Goal: Task Accomplishment & Management: Use online tool/utility

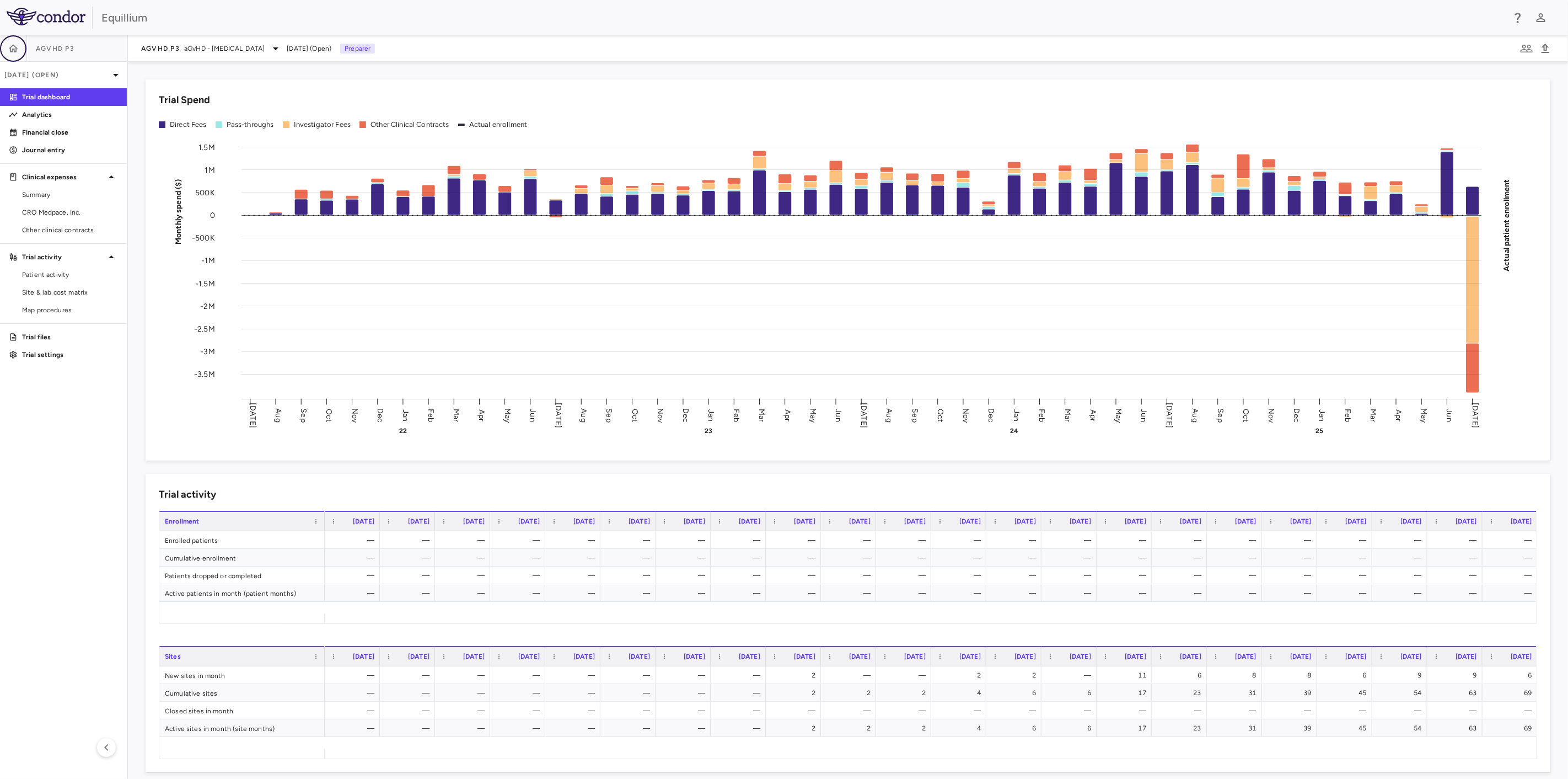
click at [13, 51] on icon "button" at bounding box center [13, 49] width 11 height 11
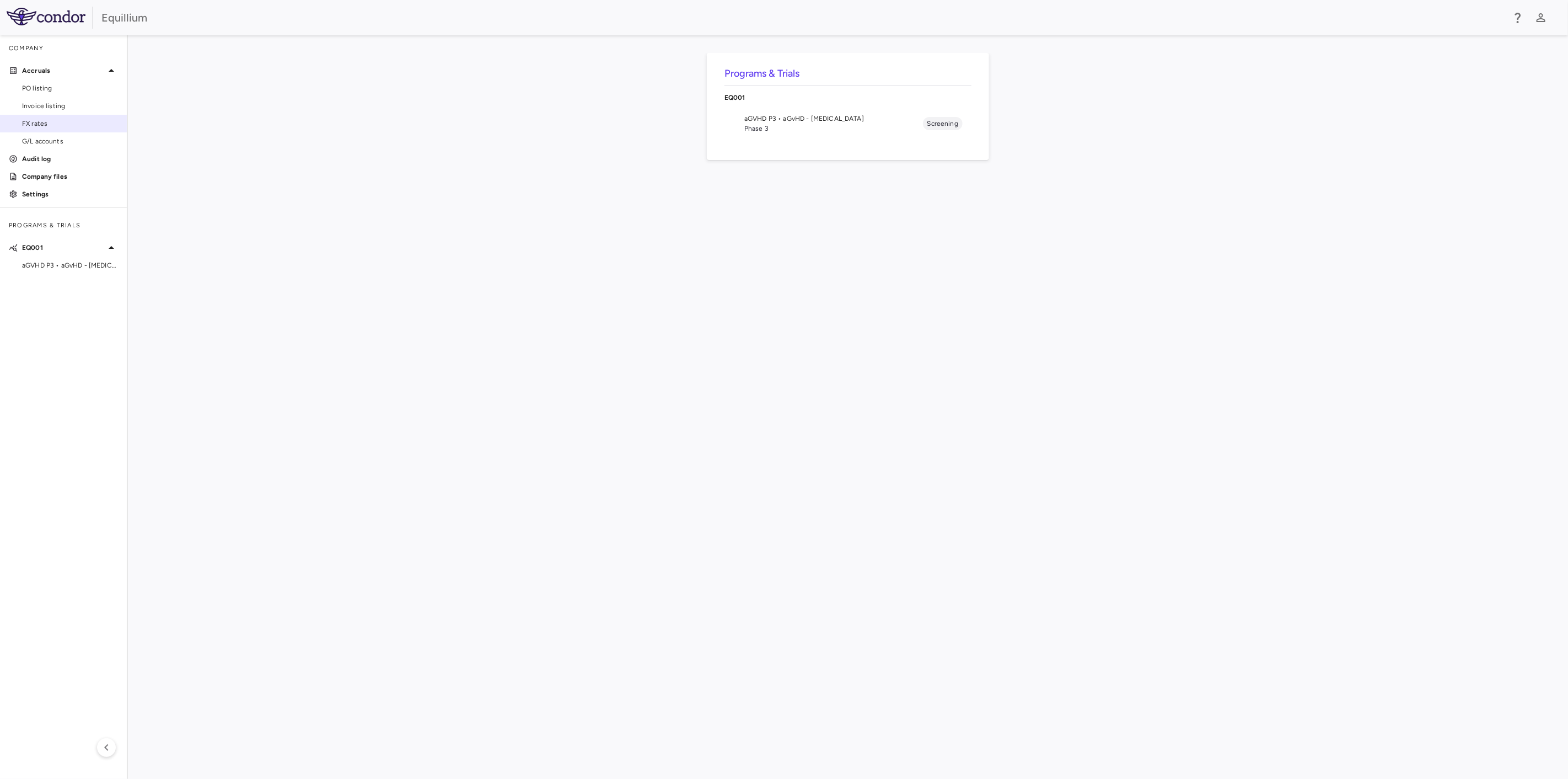
click at [44, 127] on span "FX rates" at bounding box center [70, 124] width 96 height 10
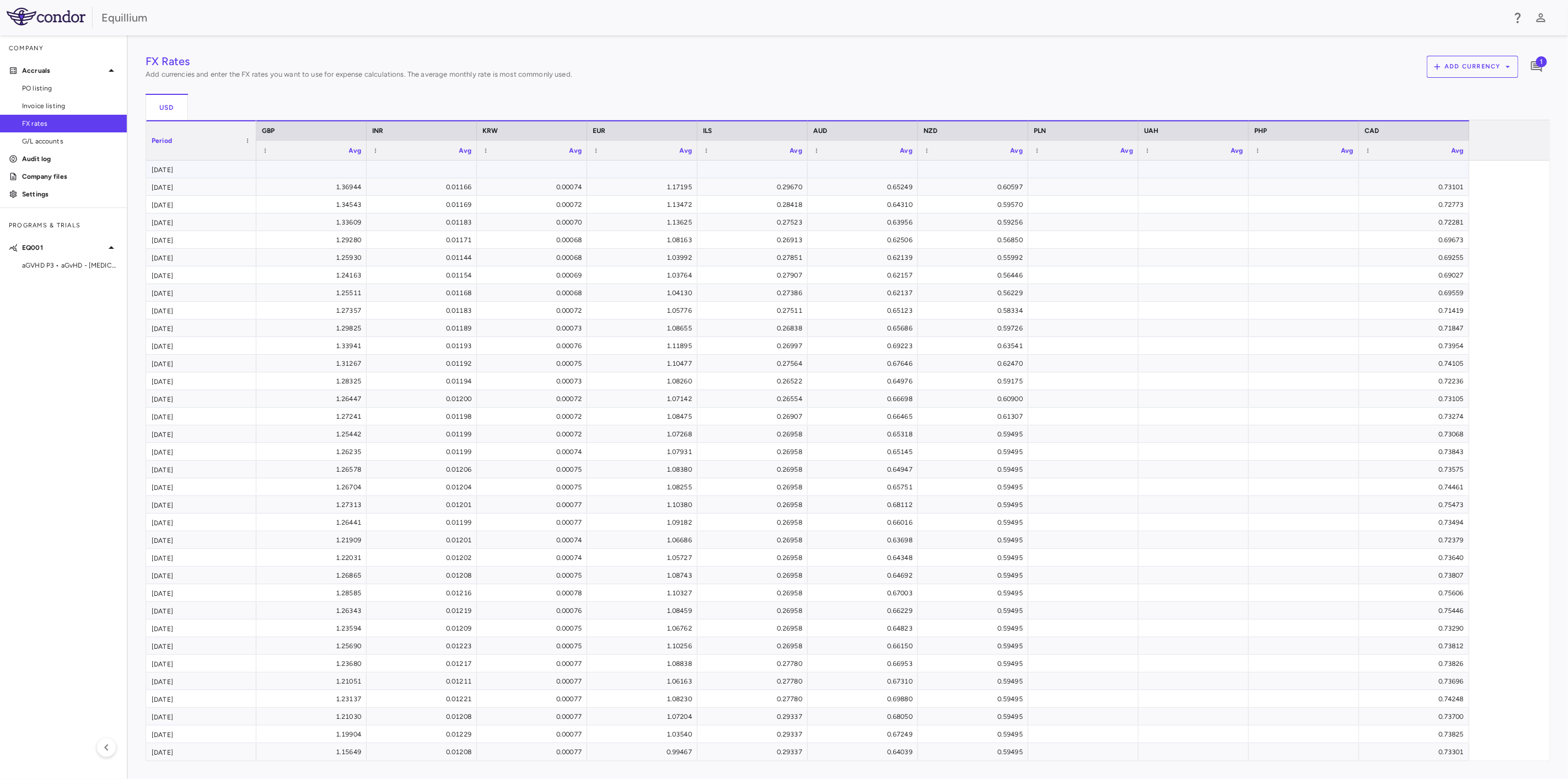
click at [307, 166] on div at bounding box center [311, 169] width 99 height 16
type input "*******"
type input "********"
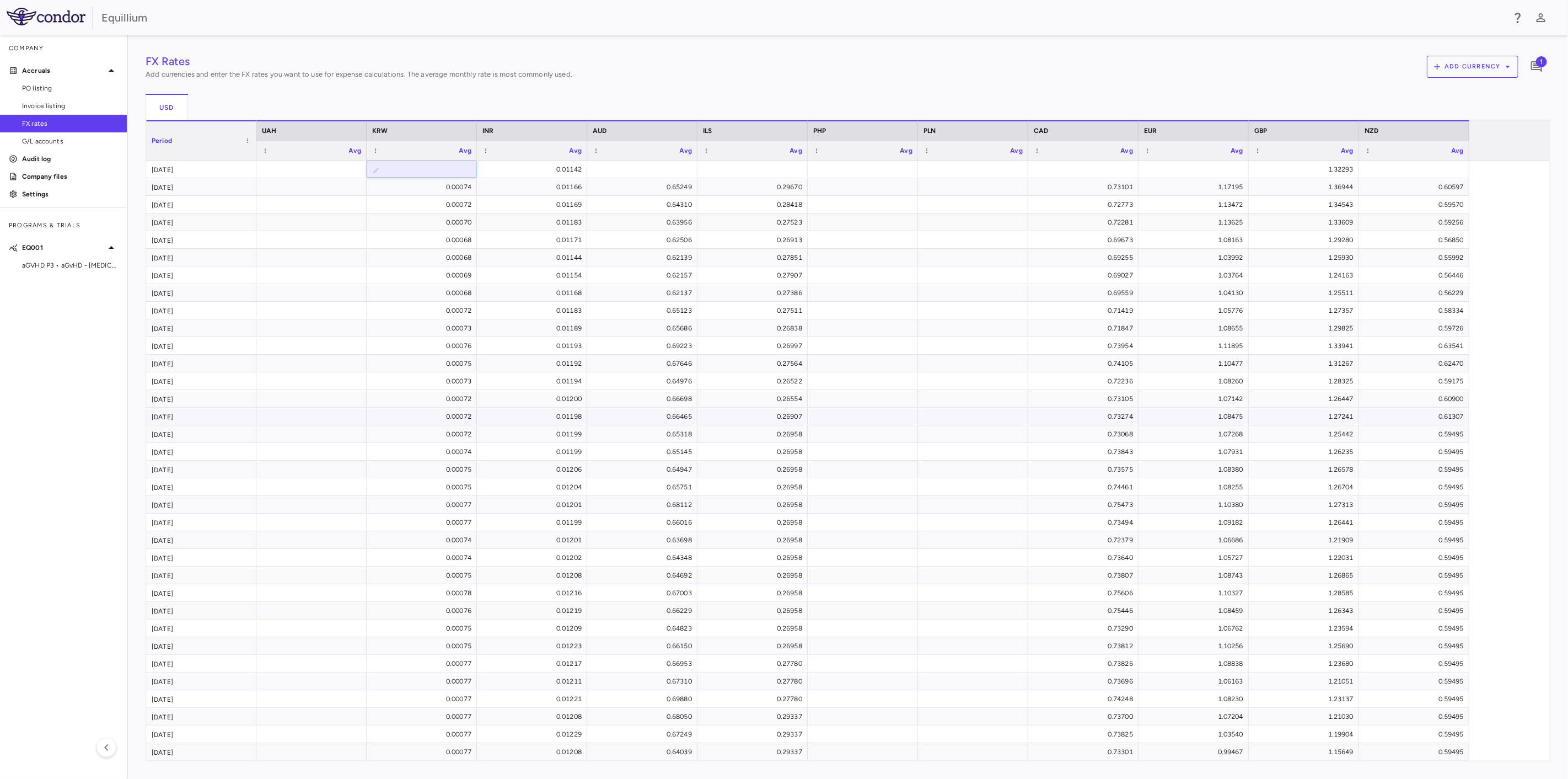
type input "**********"
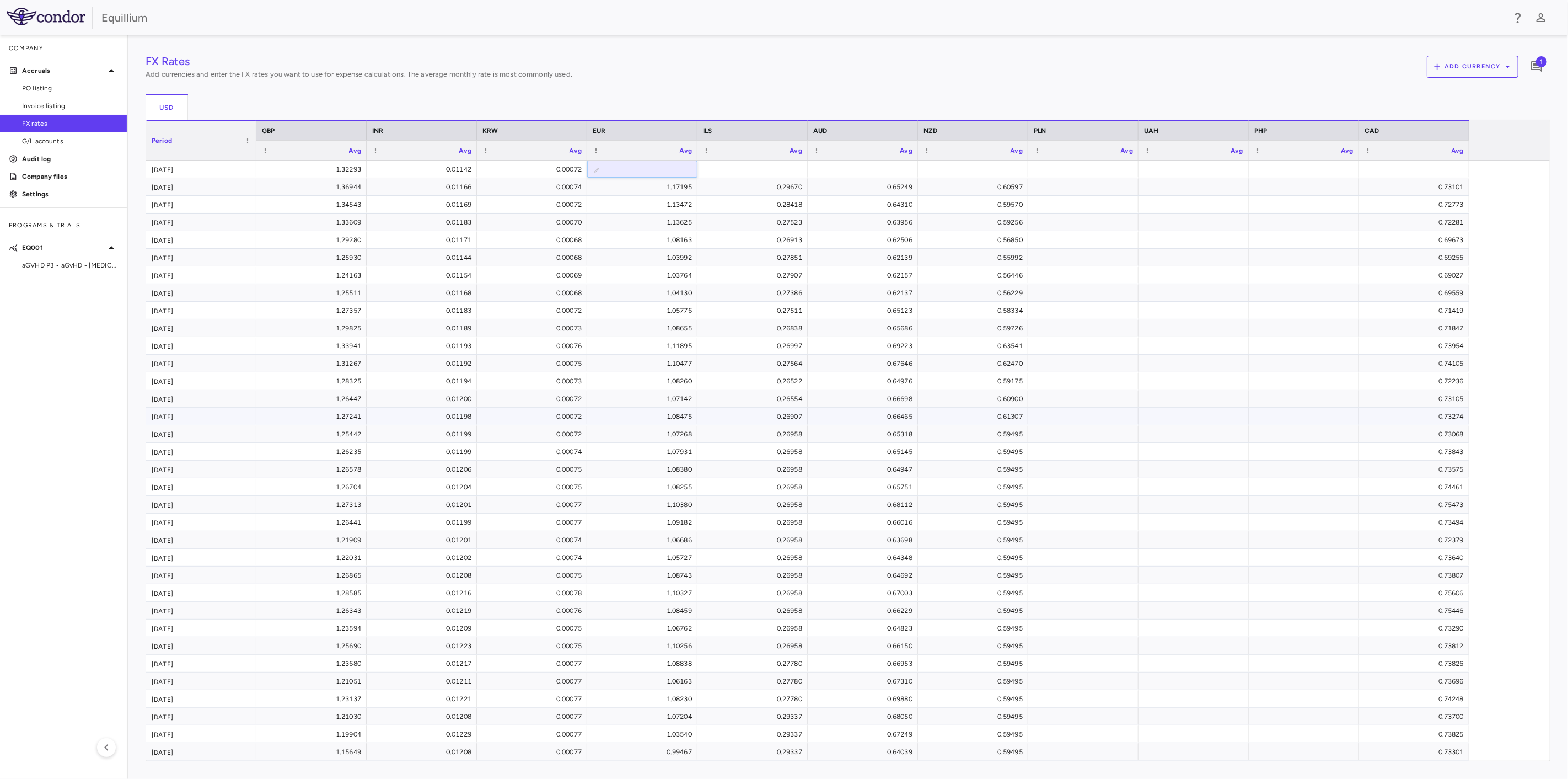
type input "*******"
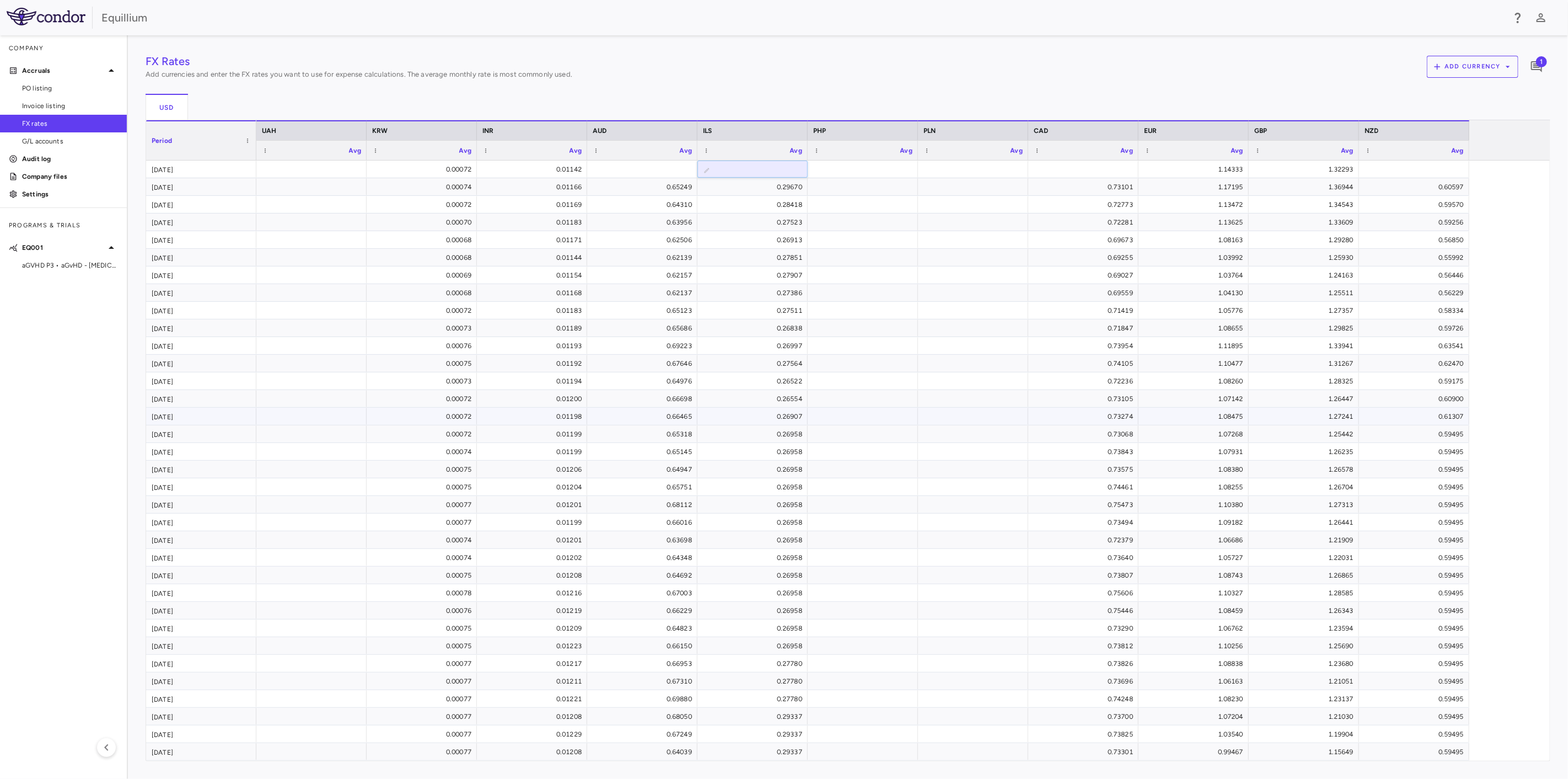
type input "*******"
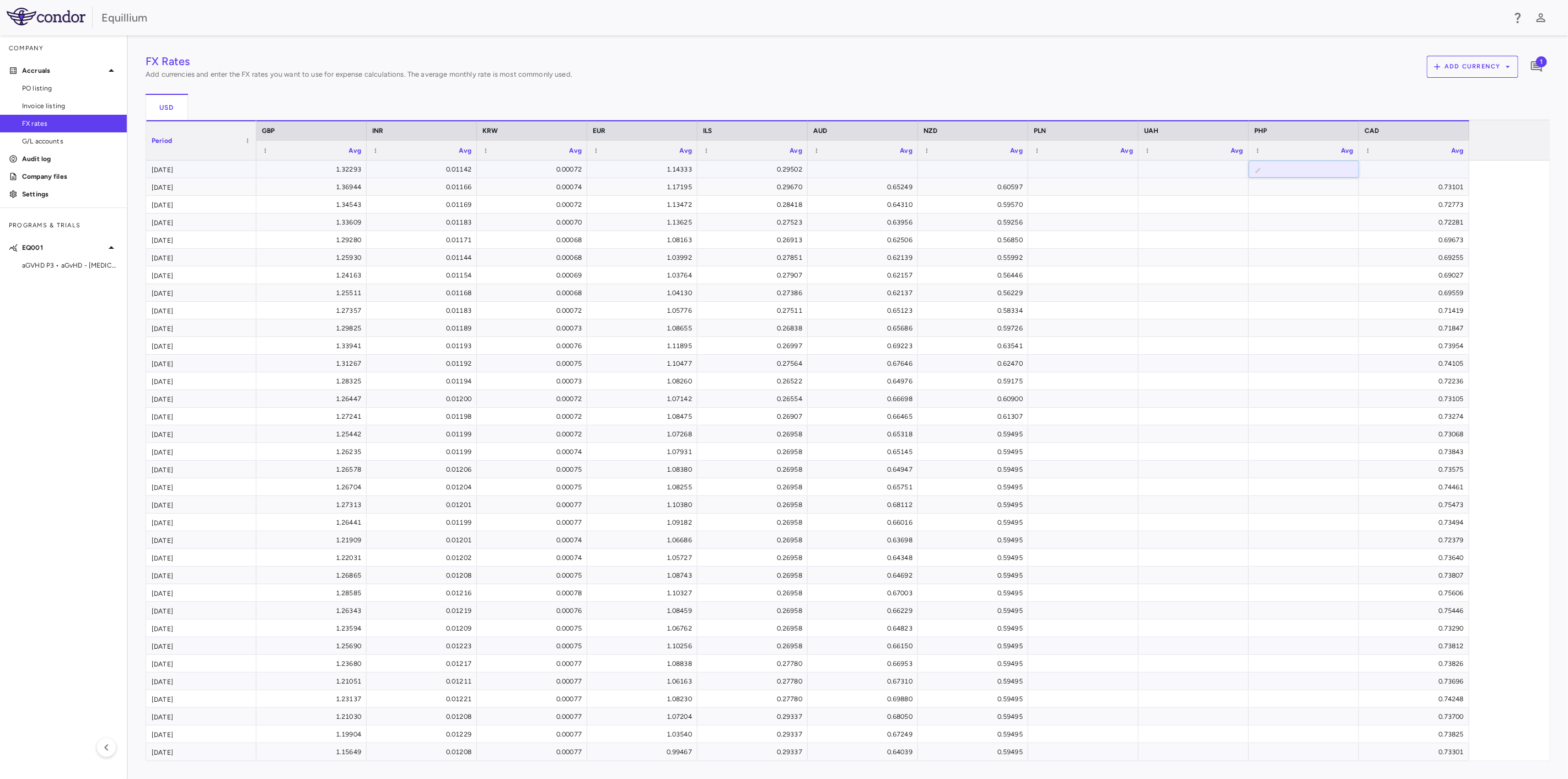
click at [850, 172] on div at bounding box center [863, 169] width 99 height 16
type input "******"
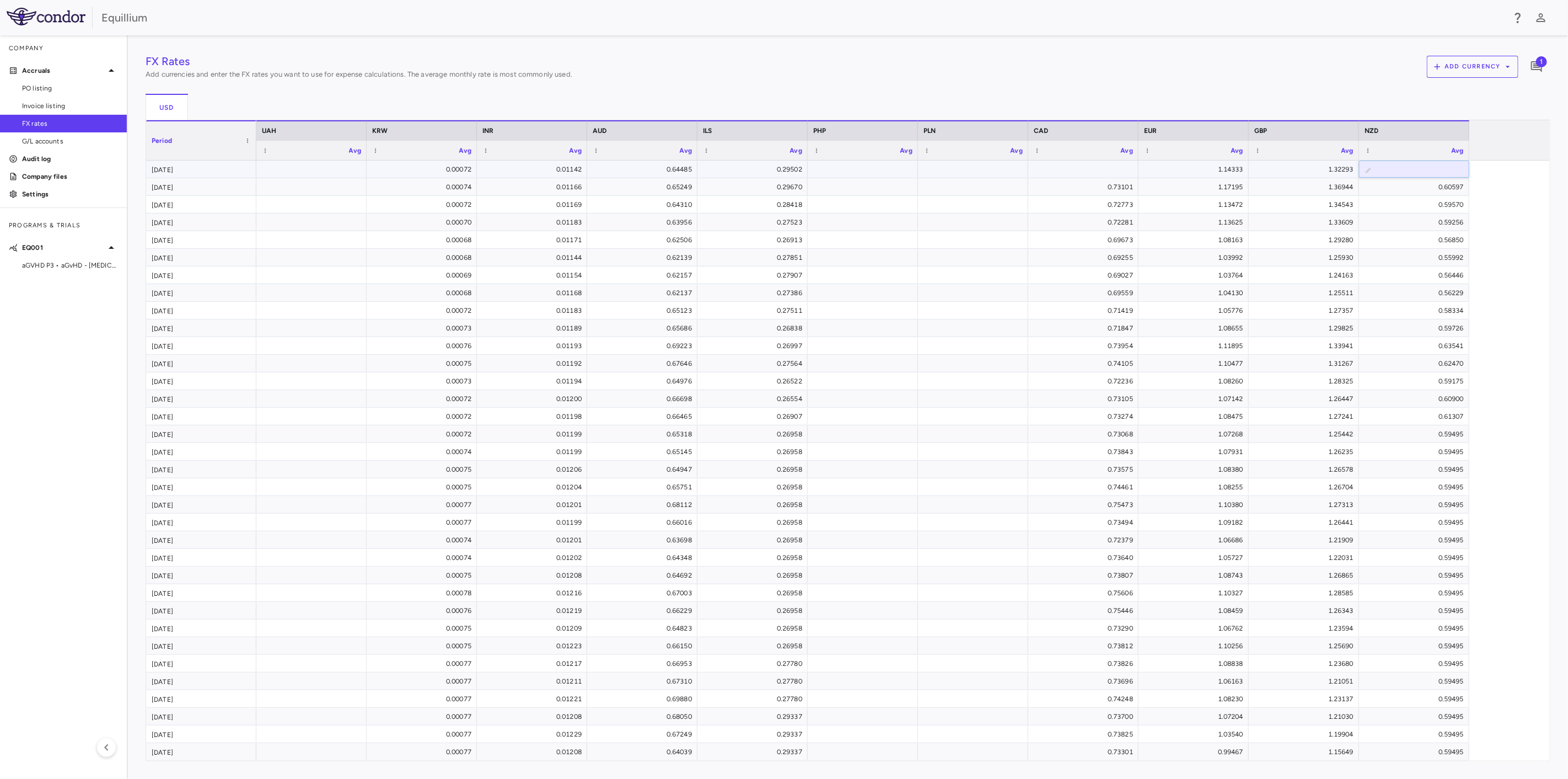
click at [1076, 171] on div at bounding box center [1083, 169] width 99 height 16
type input "*******"
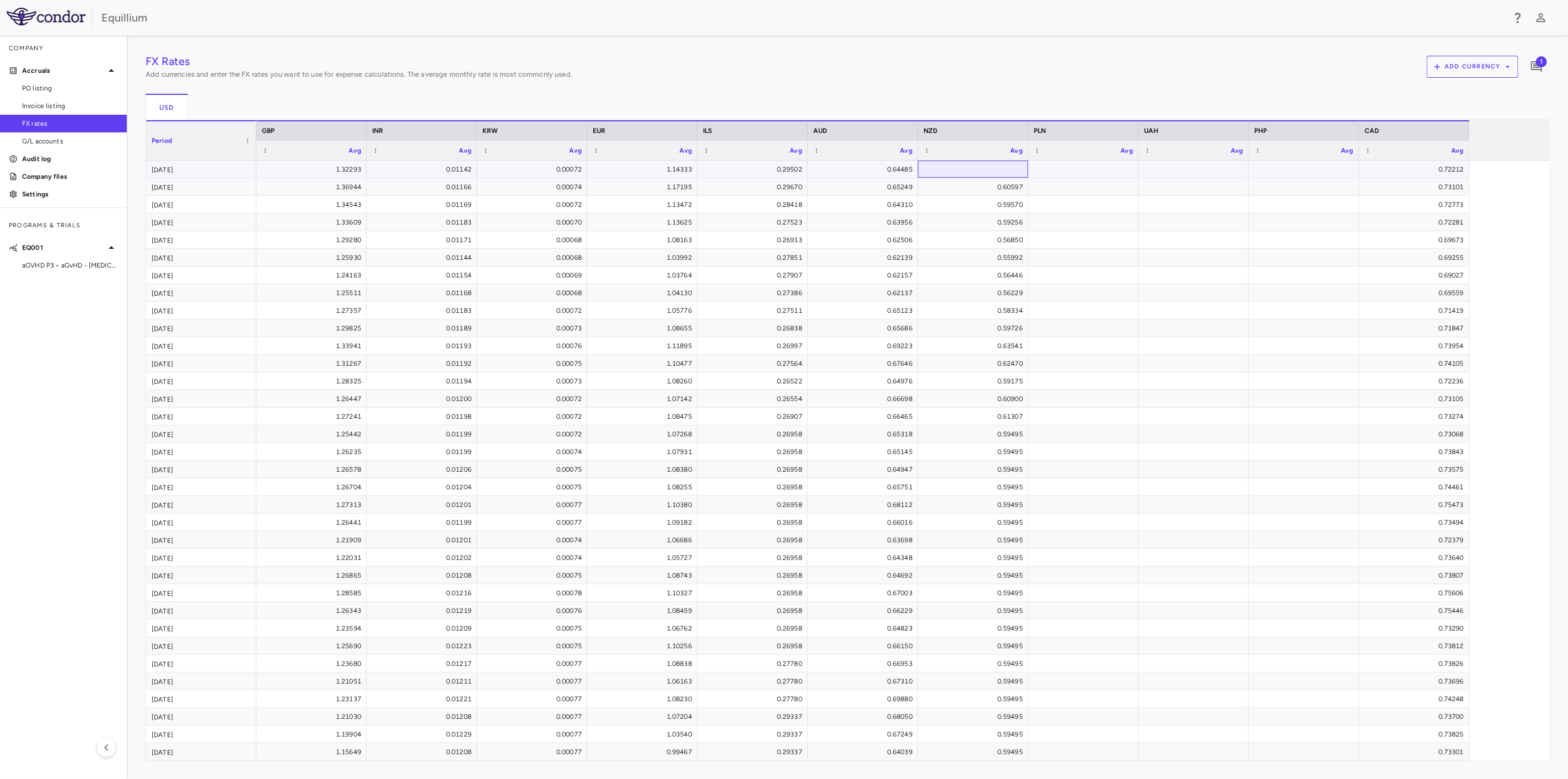
click at [959, 172] on div at bounding box center [973, 169] width 99 height 16
type input "******"
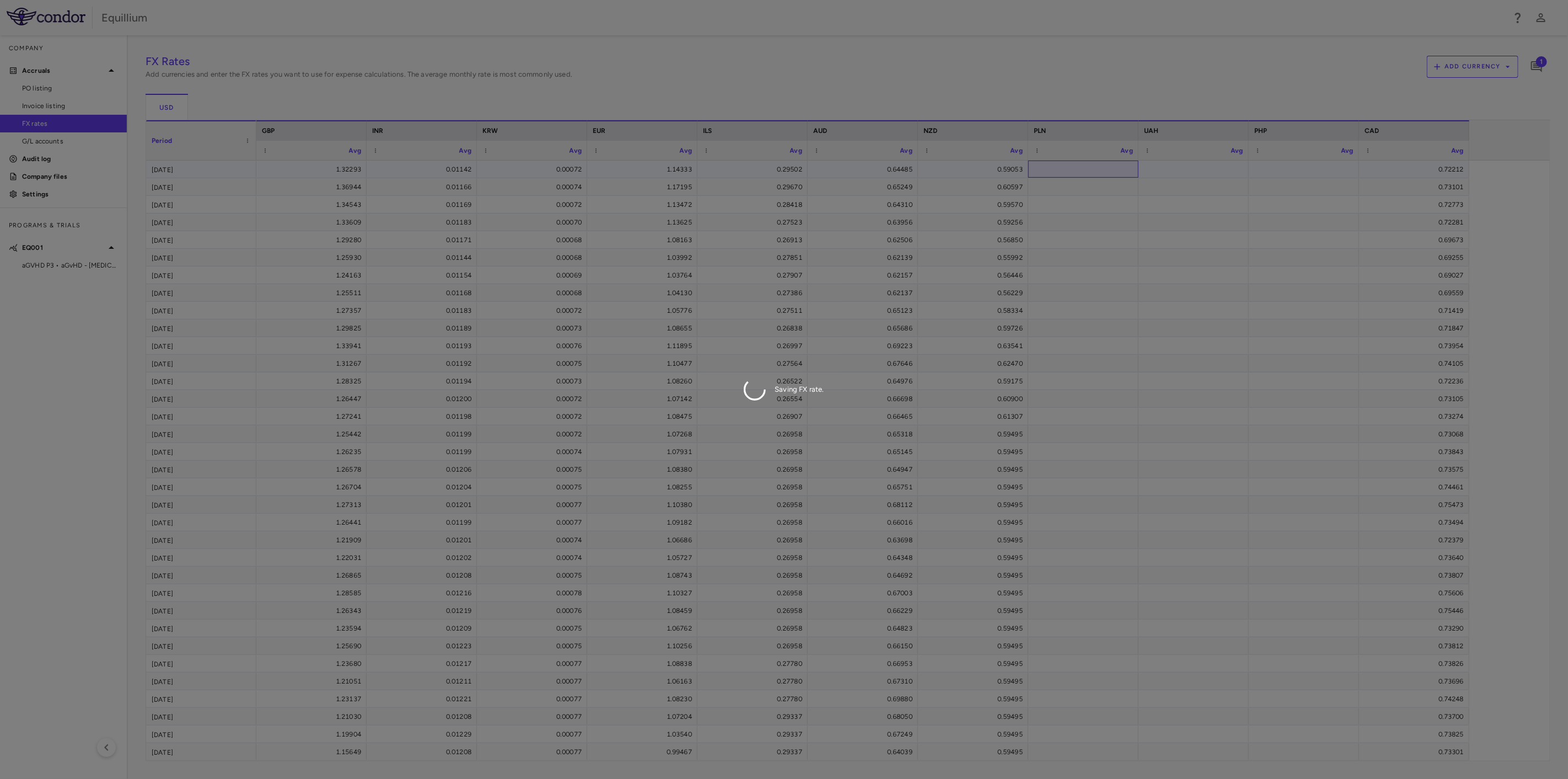
click at [1069, 163] on div "FX Rates Add currencies and enter the FX rates you want to use for expense calc…" at bounding box center [848, 407] width 1405 height 708
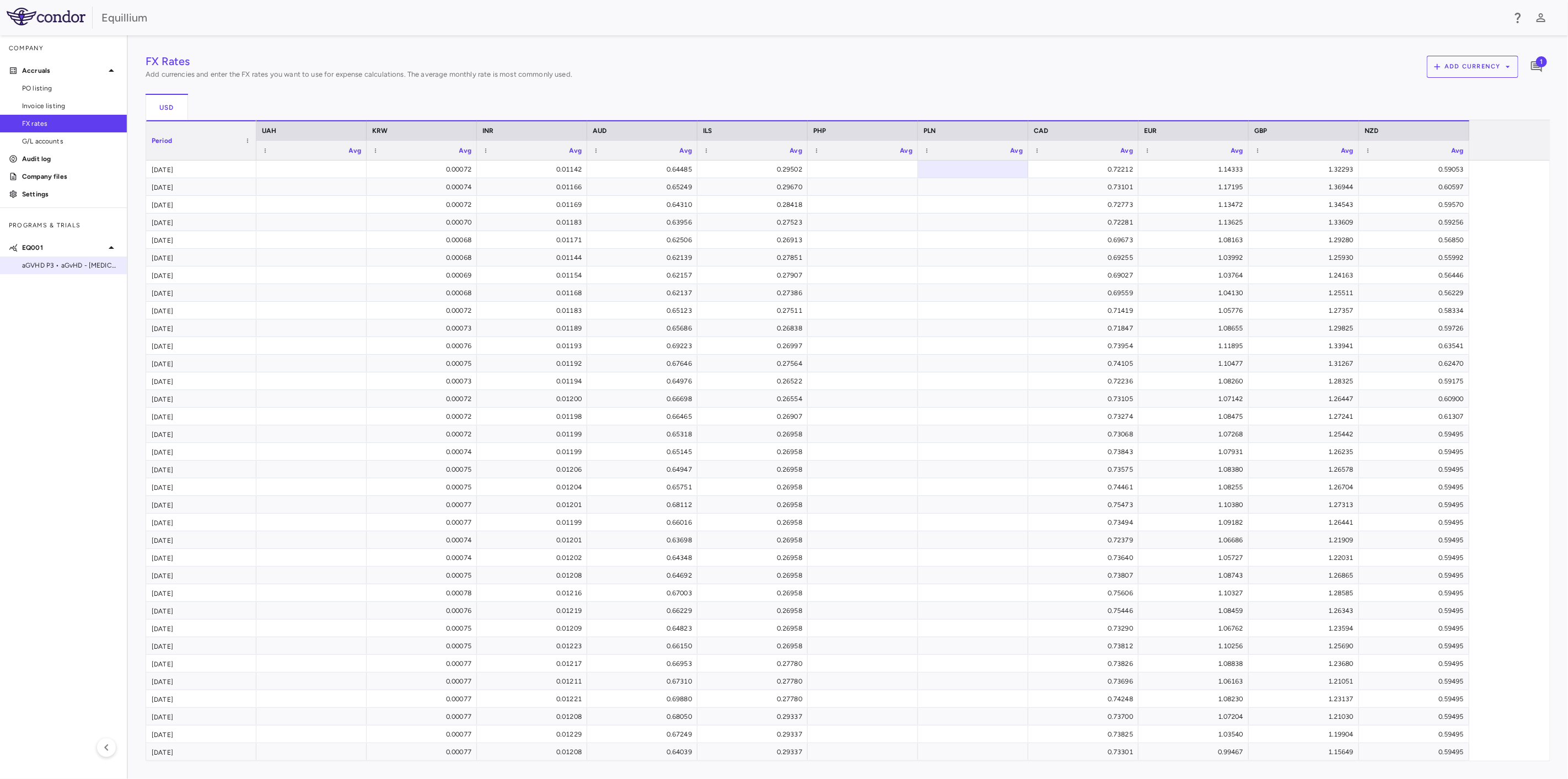
click at [56, 267] on span "aGVHD P3 • aGvHD - [MEDICAL_DATA]" at bounding box center [70, 266] width 96 height 10
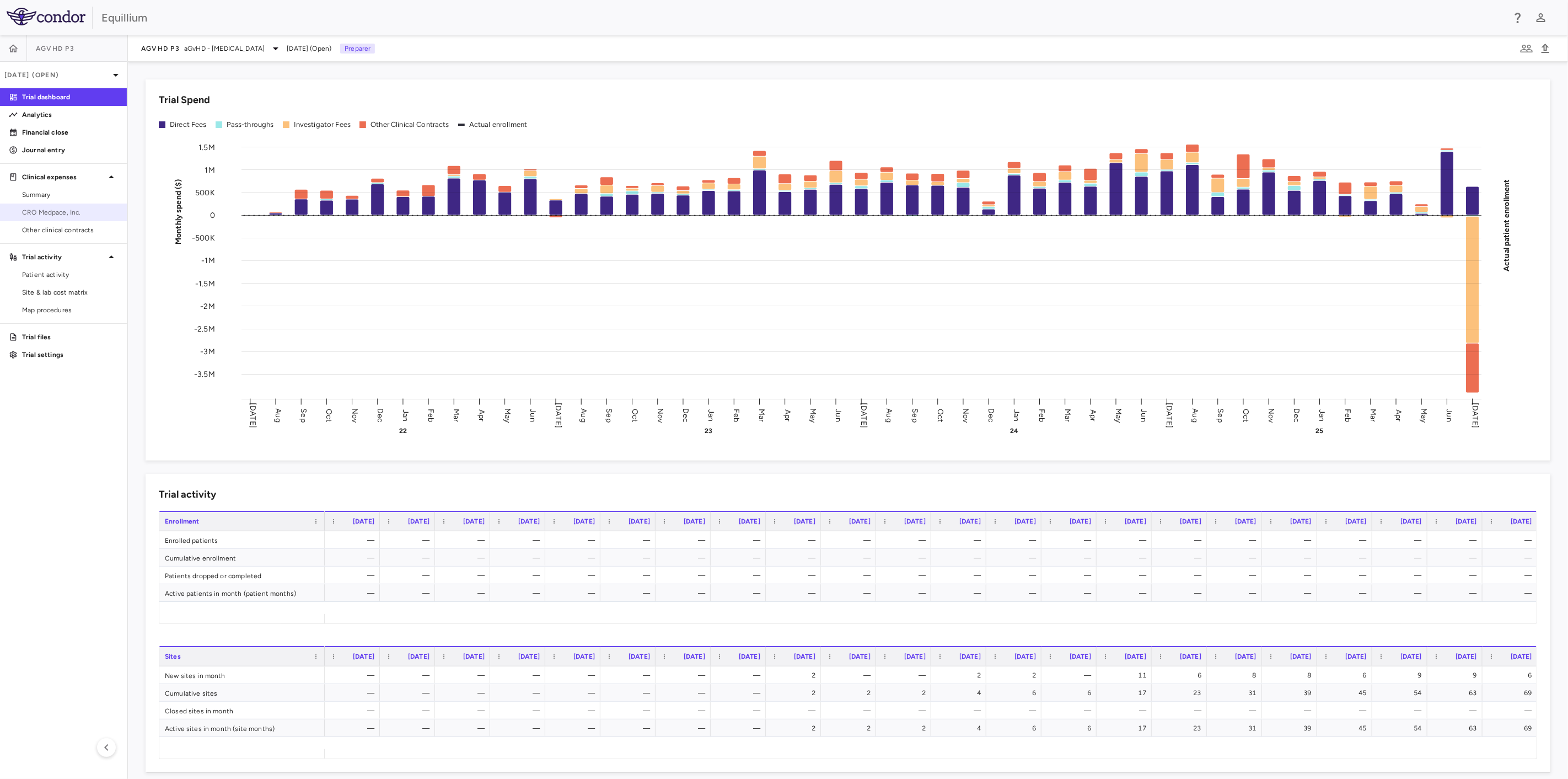
click at [52, 212] on span "CRO Medpace, Inc." at bounding box center [70, 213] width 96 height 10
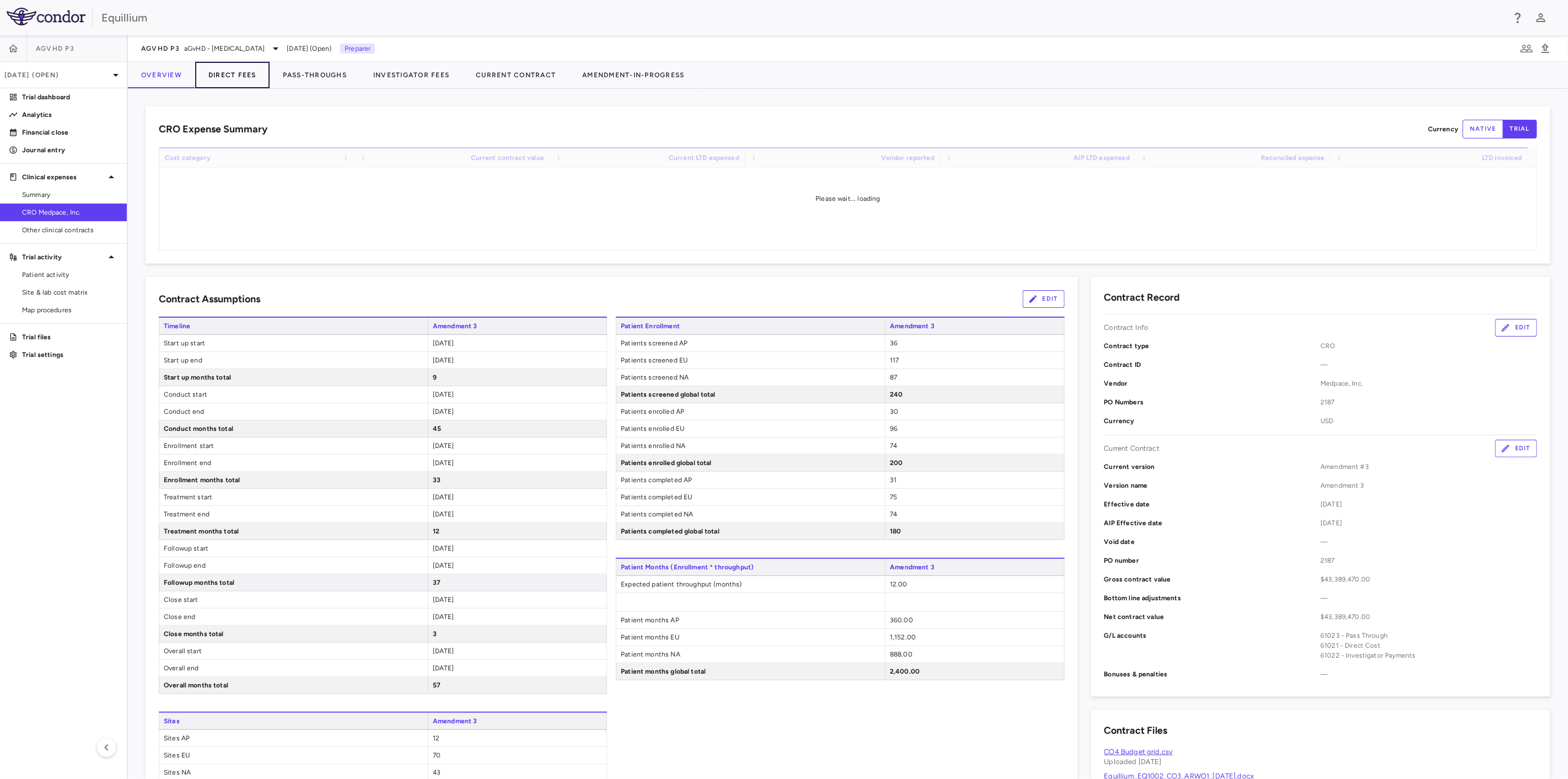
click at [236, 71] on button "Direct Fees" at bounding box center [233, 74] width 74 height 26
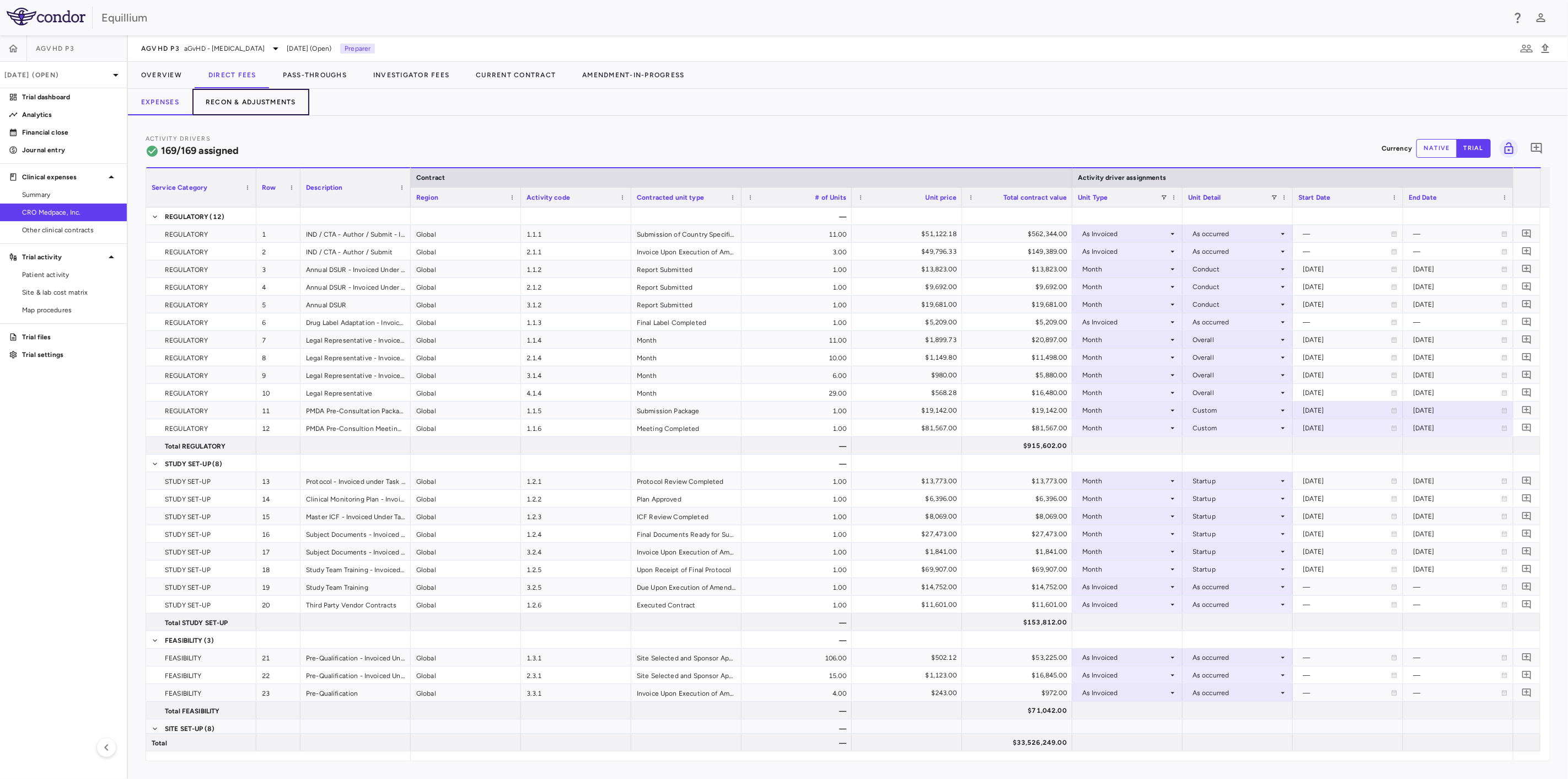
click at [267, 102] on button "Recon & Adjustments" at bounding box center [251, 102] width 117 height 26
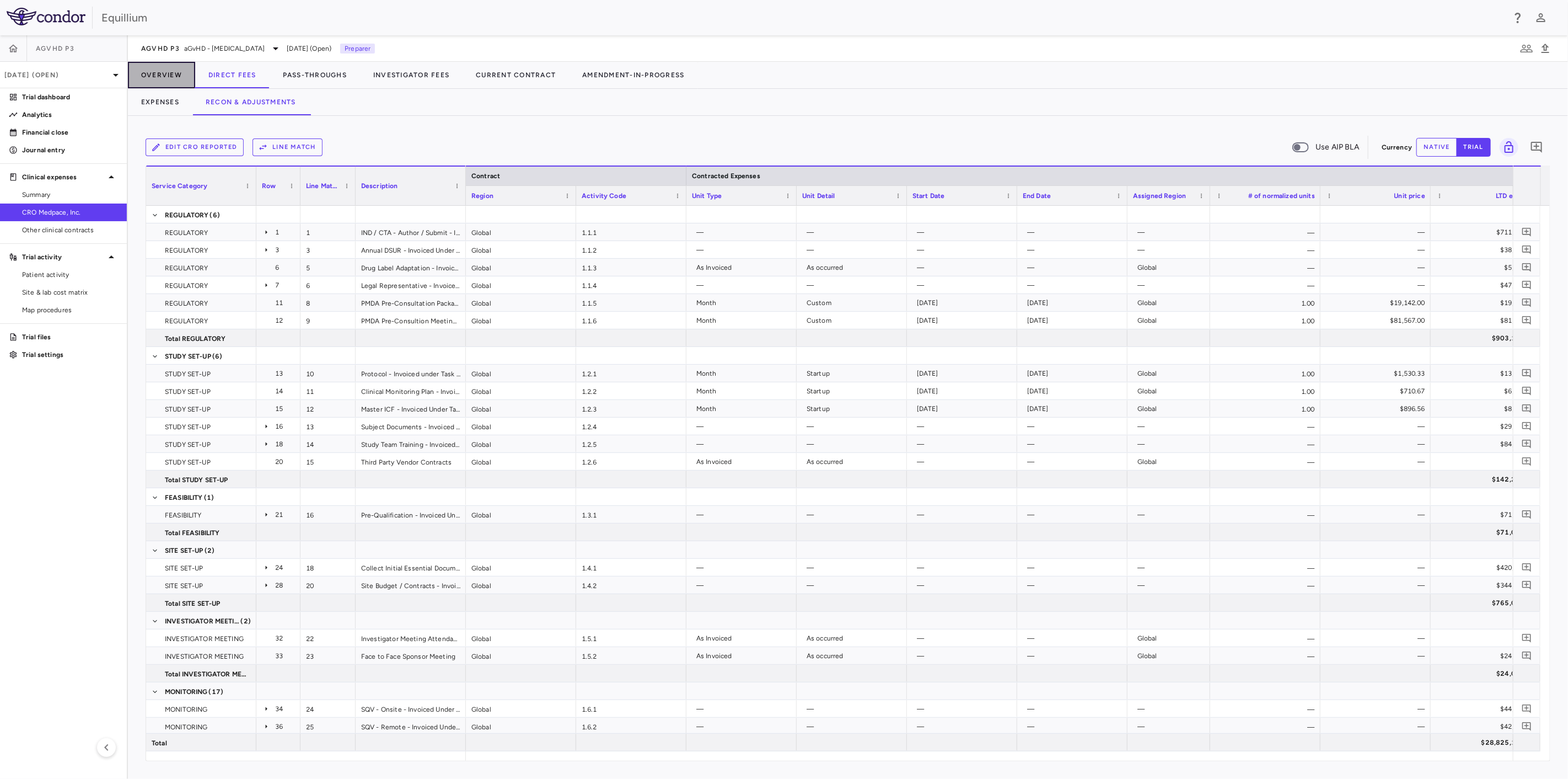
click at [145, 76] on button "Overview" at bounding box center [161, 74] width 68 height 26
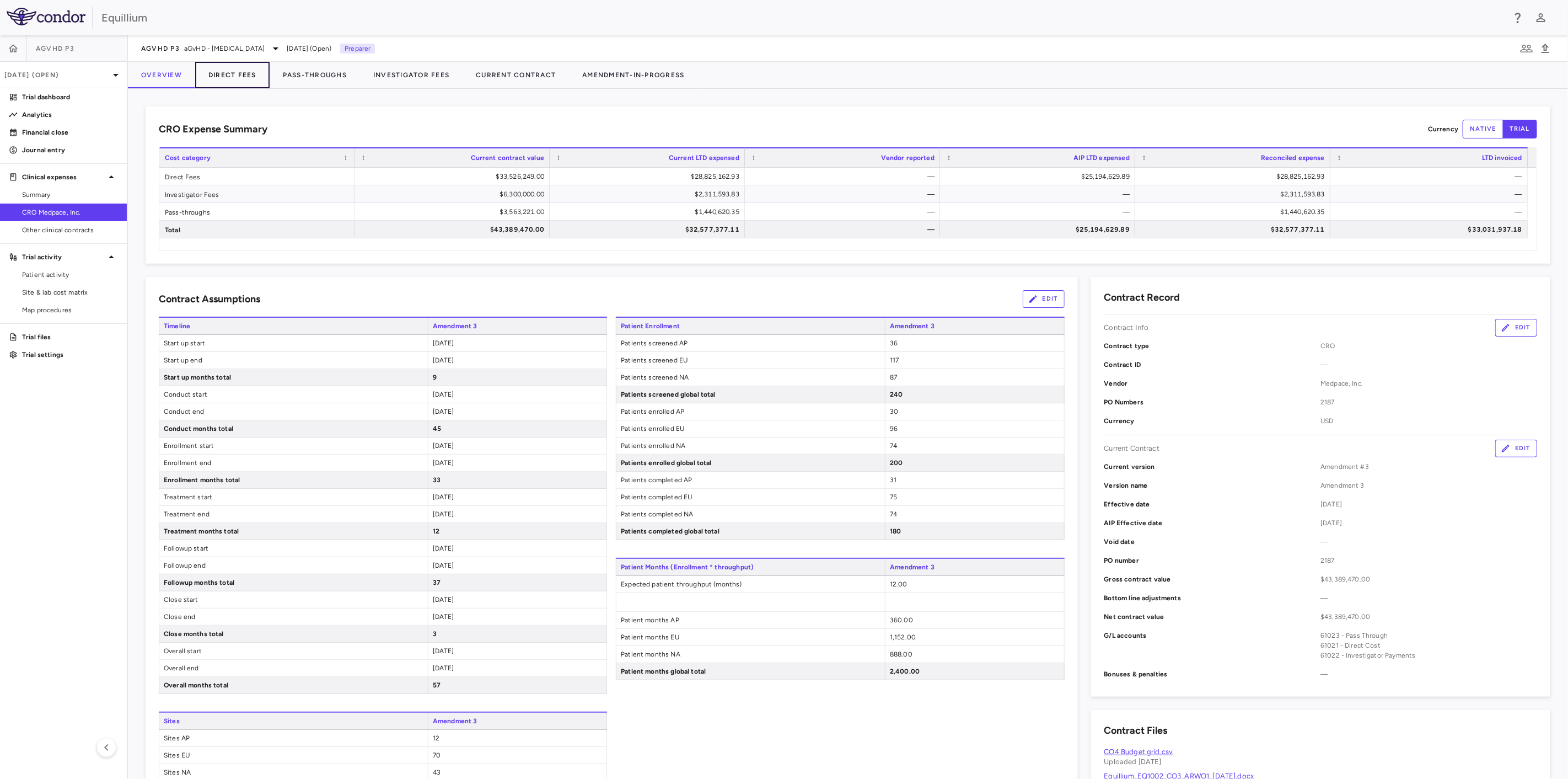
click at [241, 79] on button "Direct Fees" at bounding box center [233, 74] width 74 height 26
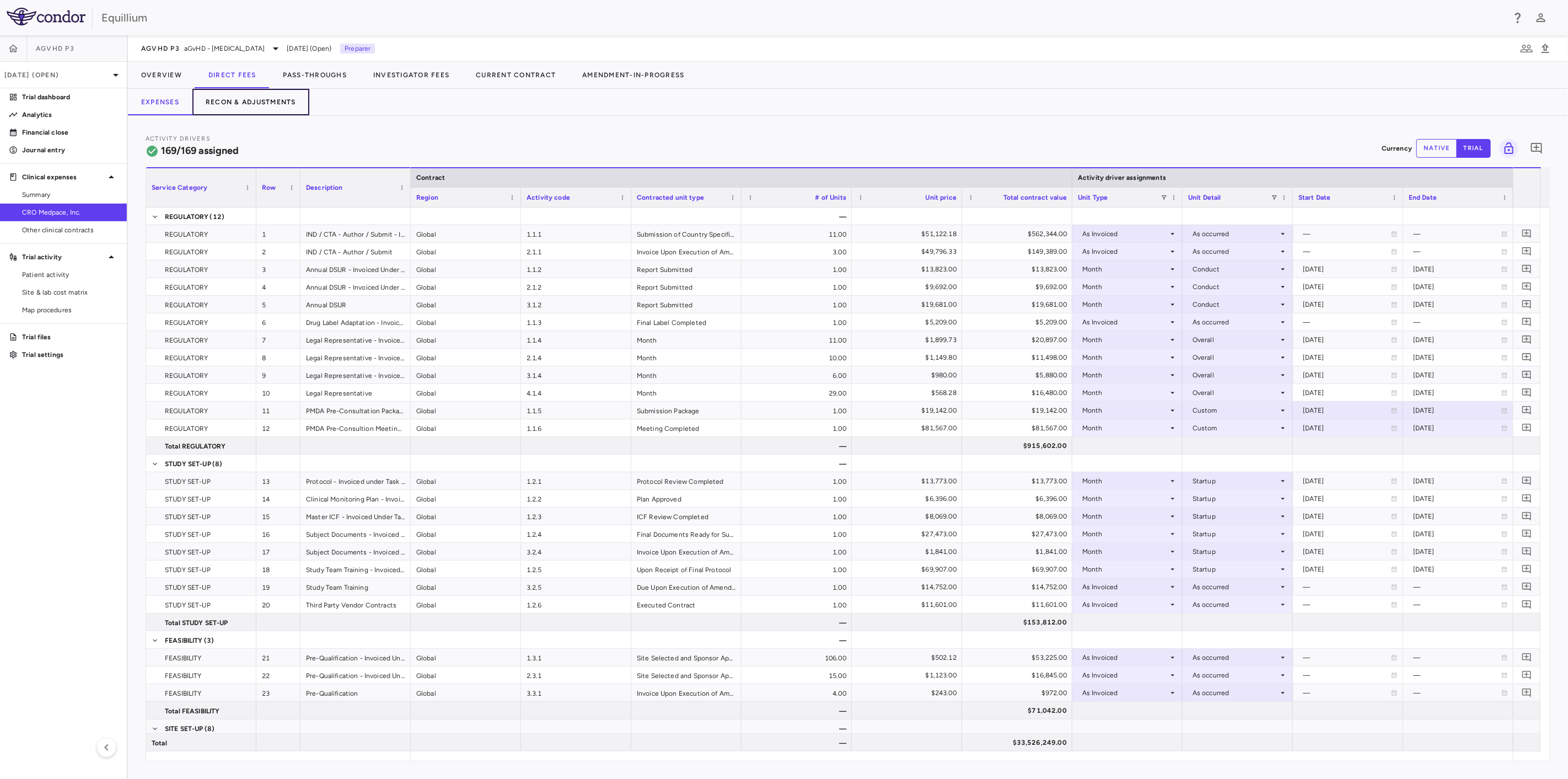
click at [241, 108] on button "Recon & Adjustments" at bounding box center [251, 102] width 117 height 26
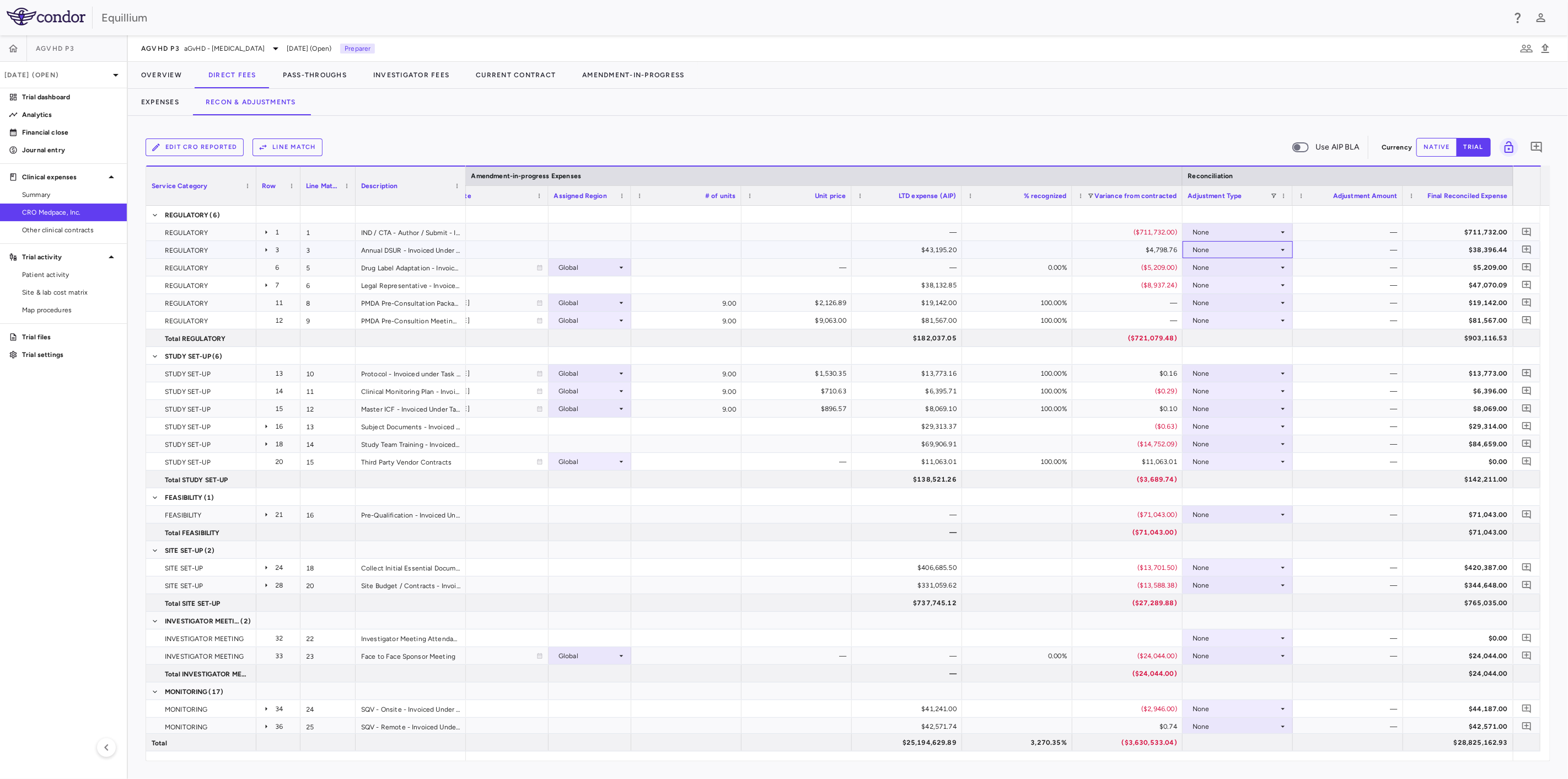
click at [1241, 247] on div "None" at bounding box center [1235, 250] width 86 height 18
click at [1255, 287] on div "Amendment-in-Progress" at bounding box center [1247, 288] width 85 height 10
click at [1231, 284] on div "None" at bounding box center [1235, 285] width 86 height 18
click at [1239, 324] on div "Amendment-in-Progress" at bounding box center [1247, 323] width 85 height 10
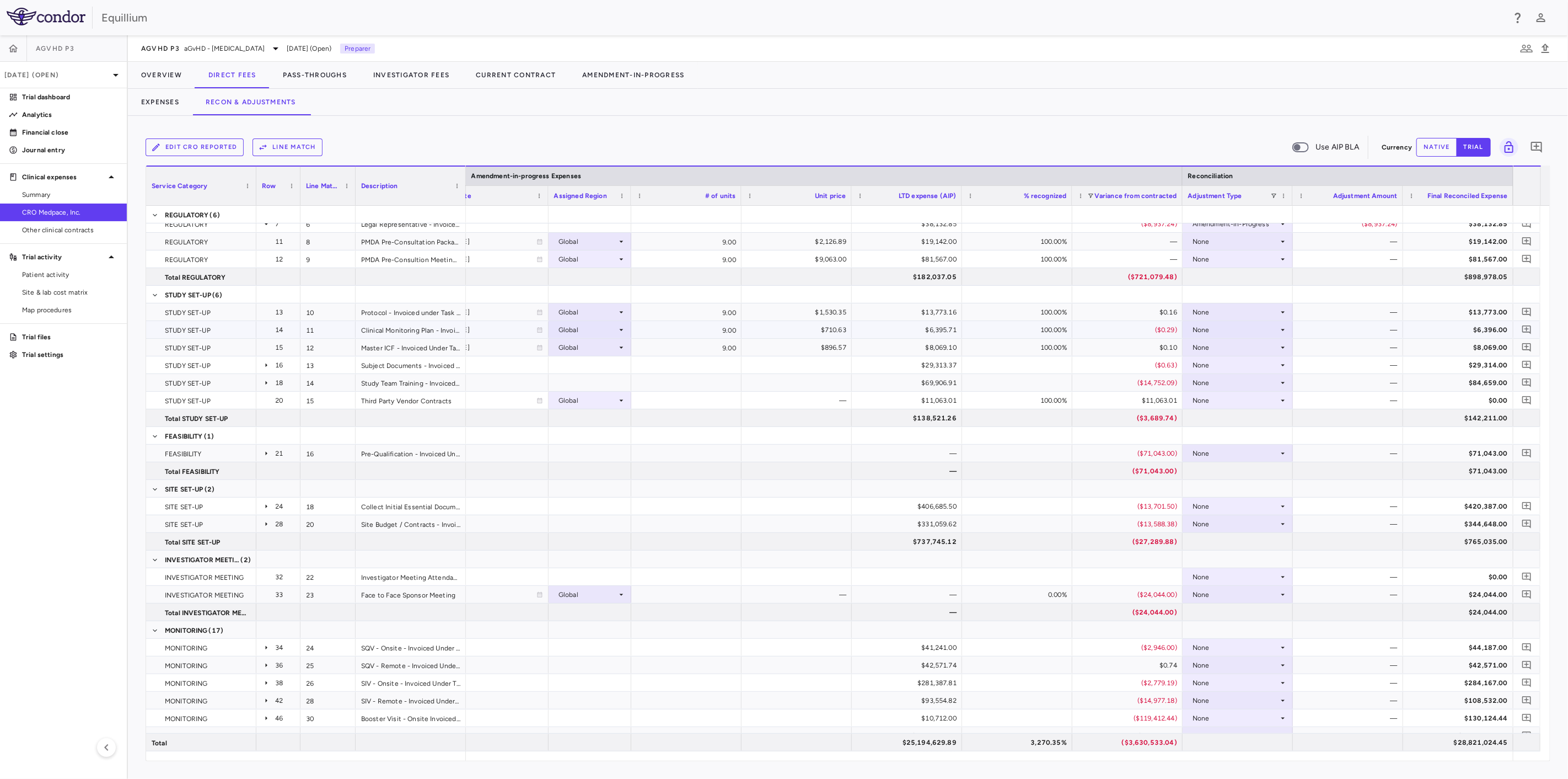
scroll to position [122, 0]
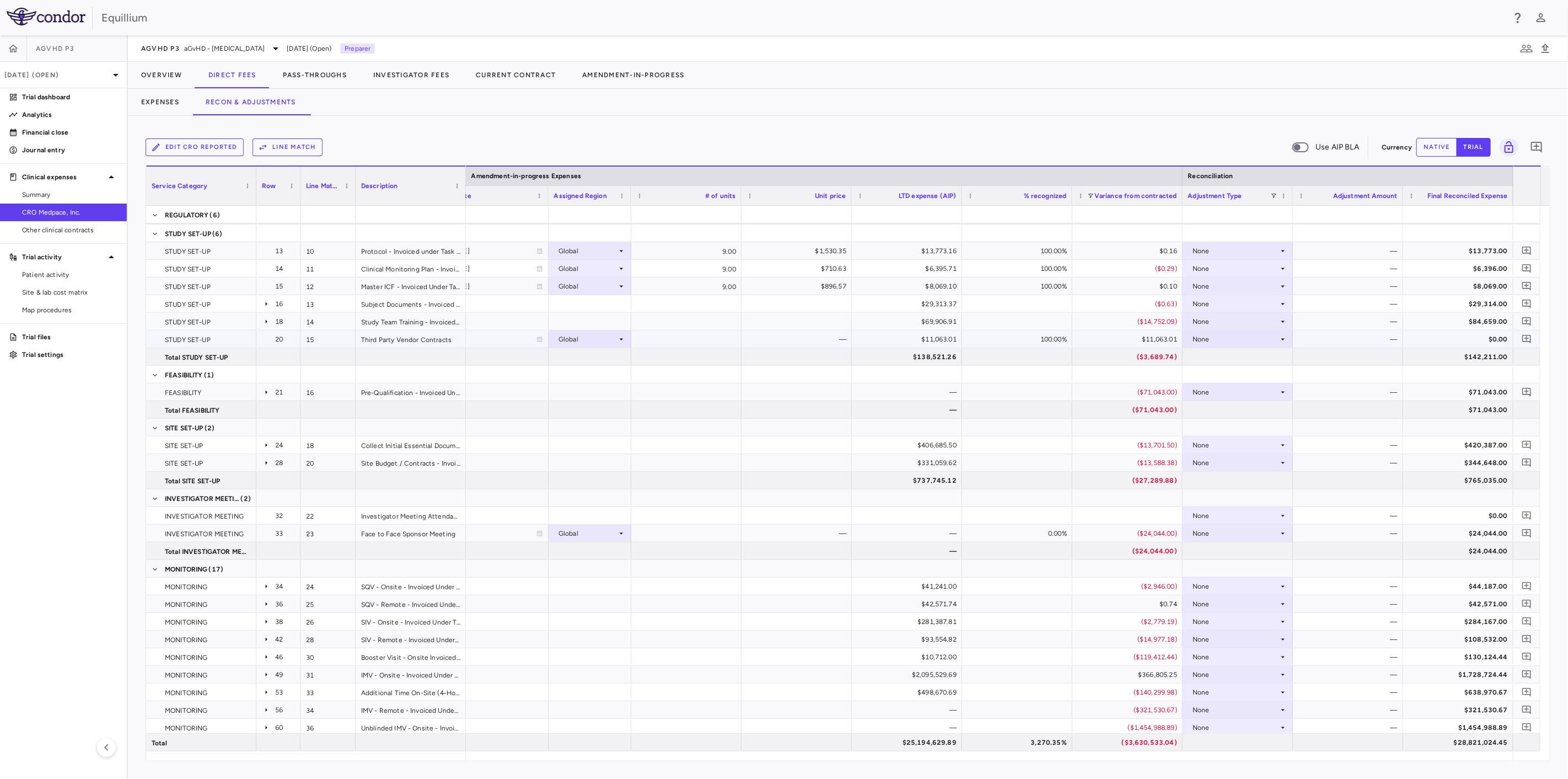
click at [1256, 339] on div "None" at bounding box center [1235, 339] width 86 height 18
click at [1260, 375] on div "Amendment-in-Progress" at bounding box center [1247, 377] width 85 height 10
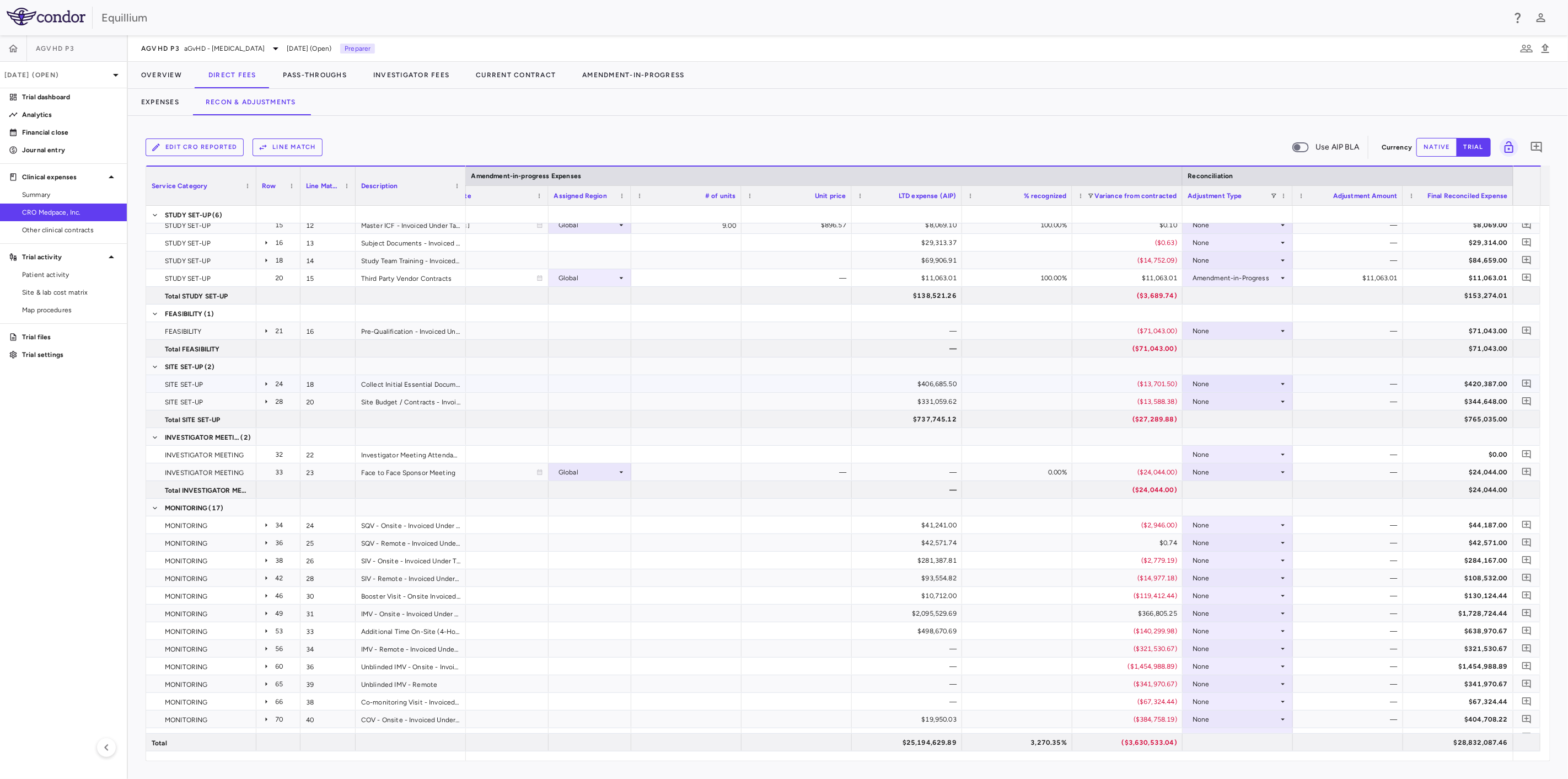
click at [1255, 390] on div "None" at bounding box center [1235, 384] width 86 height 18
click at [1254, 416] on li "Amendment-in-Progress" at bounding box center [1237, 421] width 110 height 16
click at [1262, 403] on div "None" at bounding box center [1235, 401] width 86 height 18
click at [1260, 441] on div "Amendment-in-Progress" at bounding box center [1247, 440] width 85 height 10
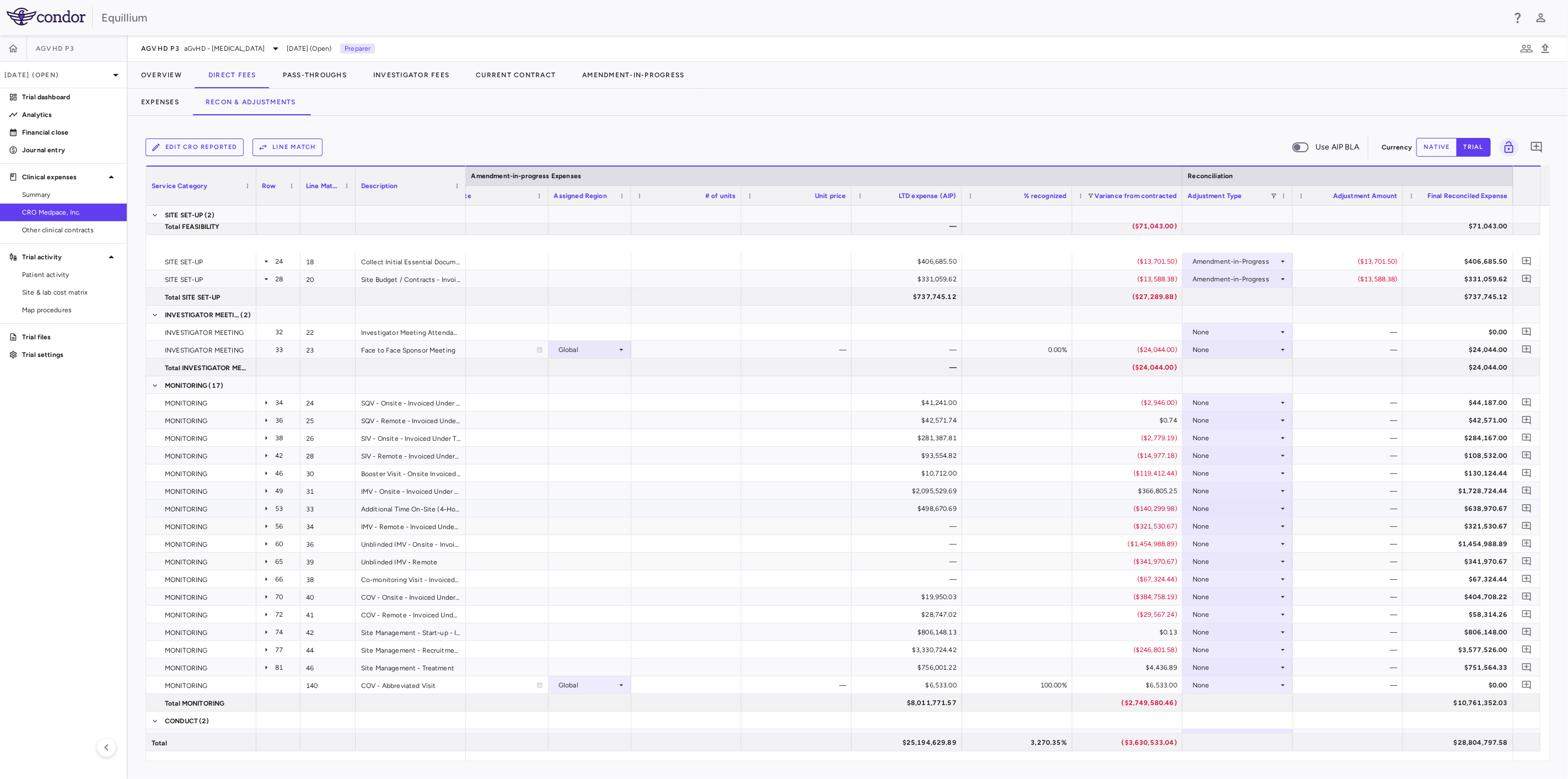
scroll to position [367, 0]
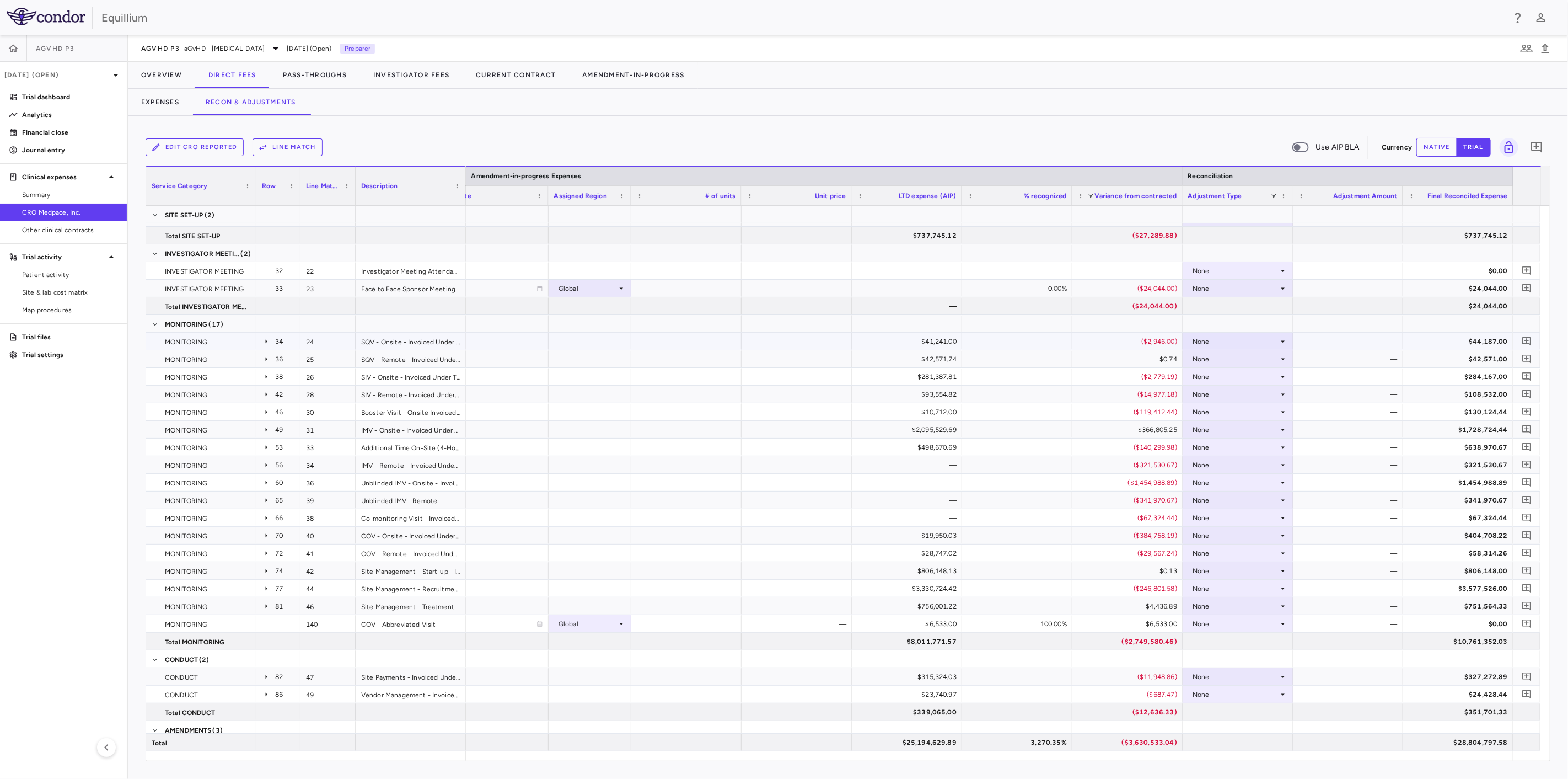
click at [1249, 339] on div "None" at bounding box center [1235, 341] width 86 height 18
click at [1251, 371] on li "Amendment-in-Progress" at bounding box center [1237, 379] width 110 height 16
click at [1265, 356] on div "None" at bounding box center [1235, 359] width 86 height 18
click at [1261, 392] on div "Amendment-in-Progress" at bounding box center [1247, 397] width 85 height 10
click at [1269, 376] on div "None" at bounding box center [1235, 376] width 86 height 18
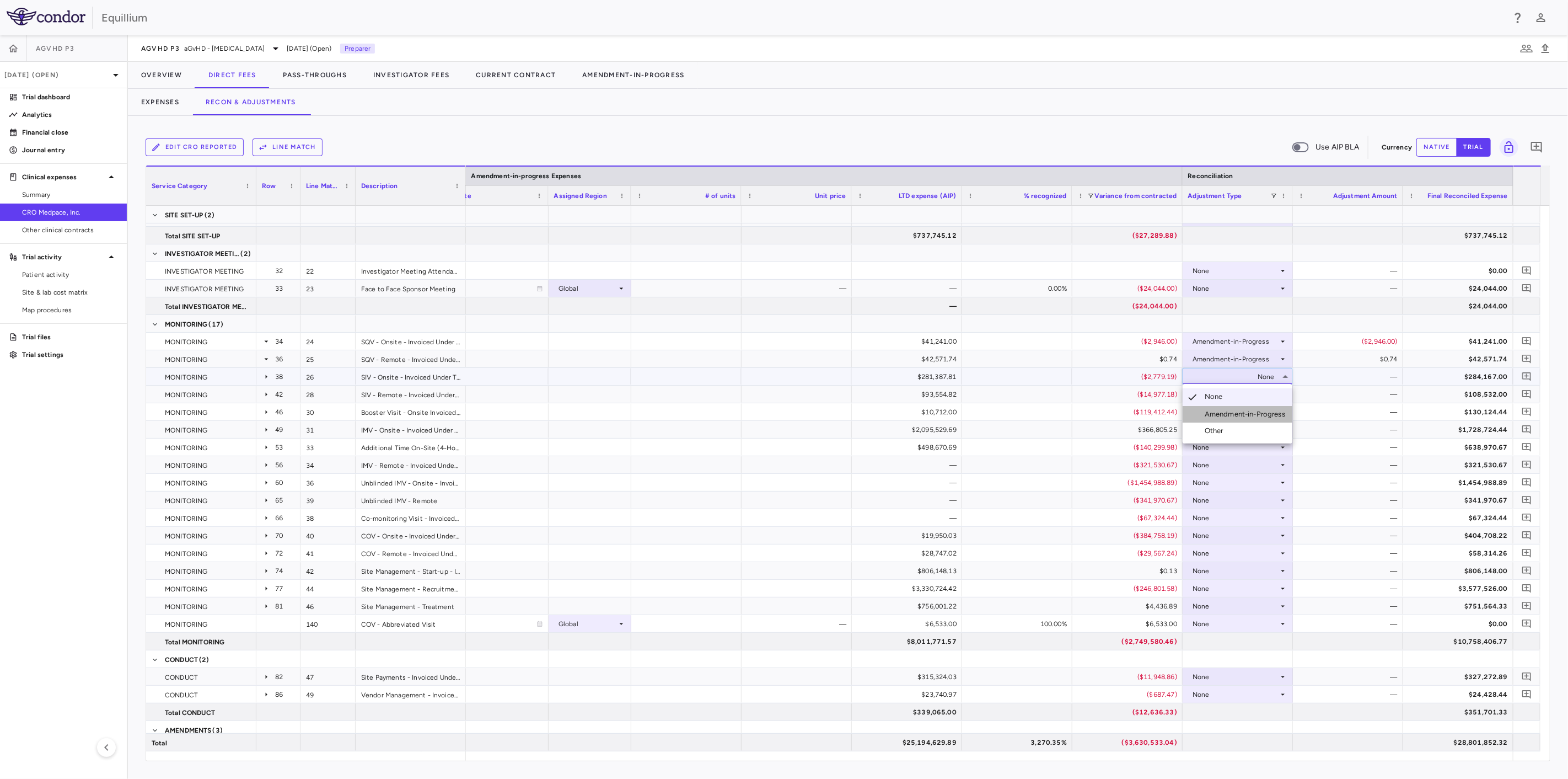
click at [1261, 409] on div "Amendment-in-Progress" at bounding box center [1247, 414] width 85 height 10
click at [1270, 392] on div "None" at bounding box center [1235, 394] width 86 height 18
click at [1267, 428] on div "Amendment-in-Progress" at bounding box center [1247, 432] width 85 height 10
click at [1273, 414] on div "None" at bounding box center [1235, 412] width 86 height 18
click at [1265, 447] on div "Amendment-in-Progress" at bounding box center [1247, 449] width 85 height 10
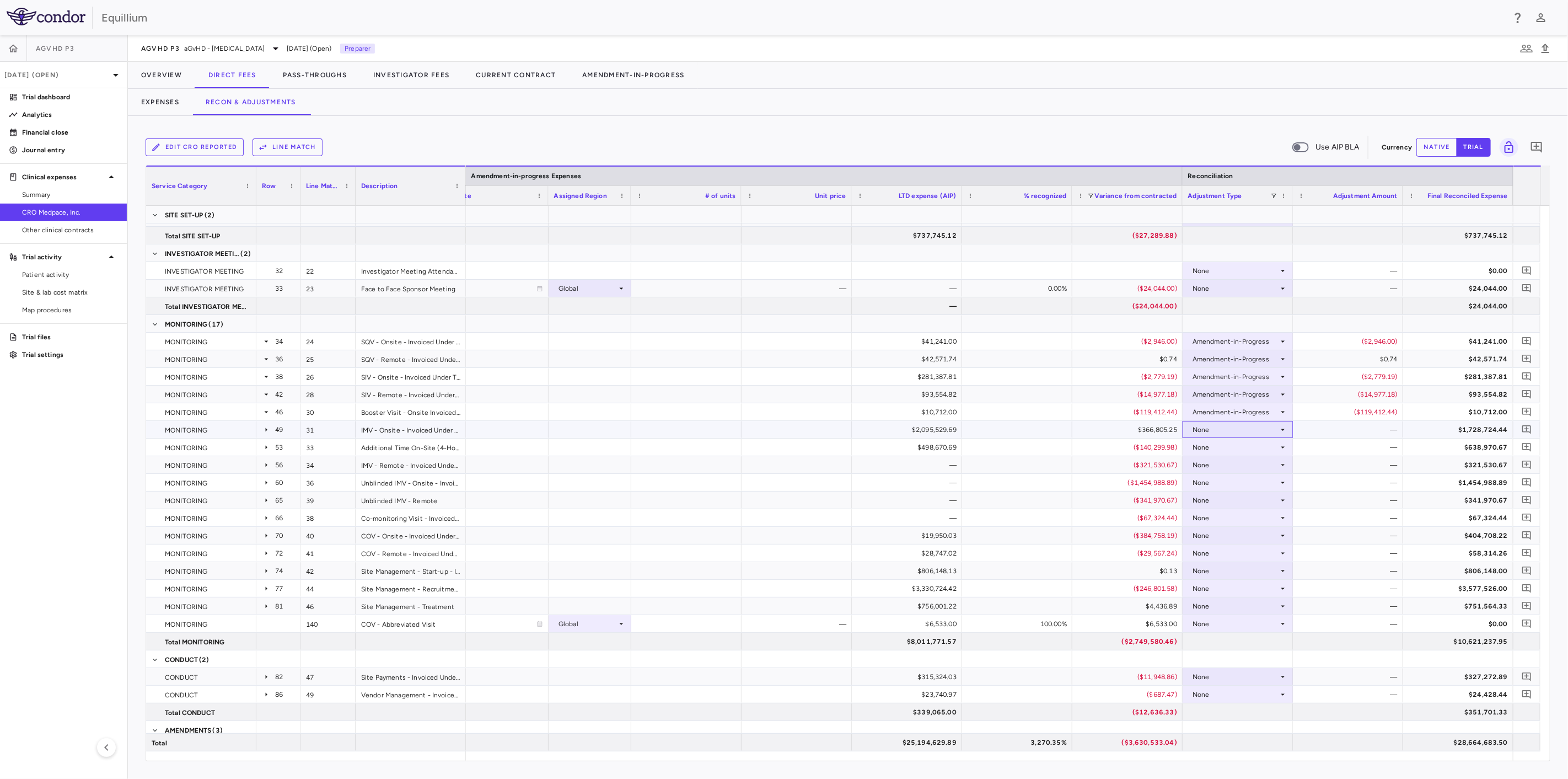
click at [1274, 431] on div "None" at bounding box center [1235, 429] width 86 height 18
click at [1269, 464] on div "Amendment-in-Progress" at bounding box center [1247, 467] width 85 height 10
click at [1276, 447] on div "None" at bounding box center [1235, 447] width 86 height 18
click at [1265, 482] on div "Amendment-in-Progress" at bounding box center [1247, 485] width 85 height 10
click at [1272, 465] on div "None" at bounding box center [1235, 465] width 86 height 18
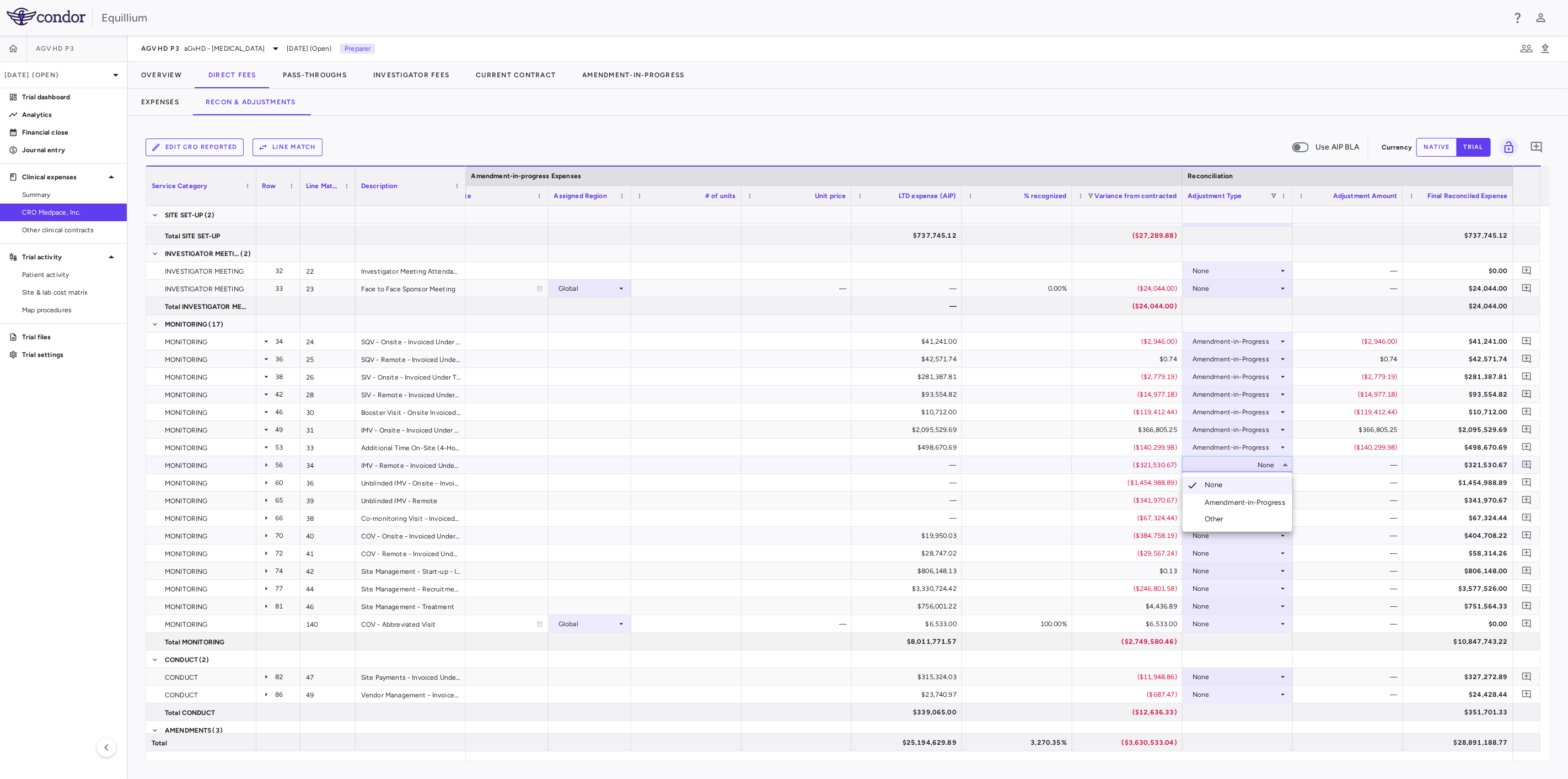
click at [1263, 496] on li "Amendment-in-Progress" at bounding box center [1237, 502] width 110 height 16
click at [1273, 479] on div "None" at bounding box center [1235, 482] width 86 height 18
click at [1265, 520] on div "Amendment-in-Progress" at bounding box center [1247, 520] width 85 height 10
click at [1270, 502] on div "None" at bounding box center [1235, 500] width 86 height 18
click at [1269, 534] on div "Amendment-in-Progress" at bounding box center [1247, 538] width 85 height 10
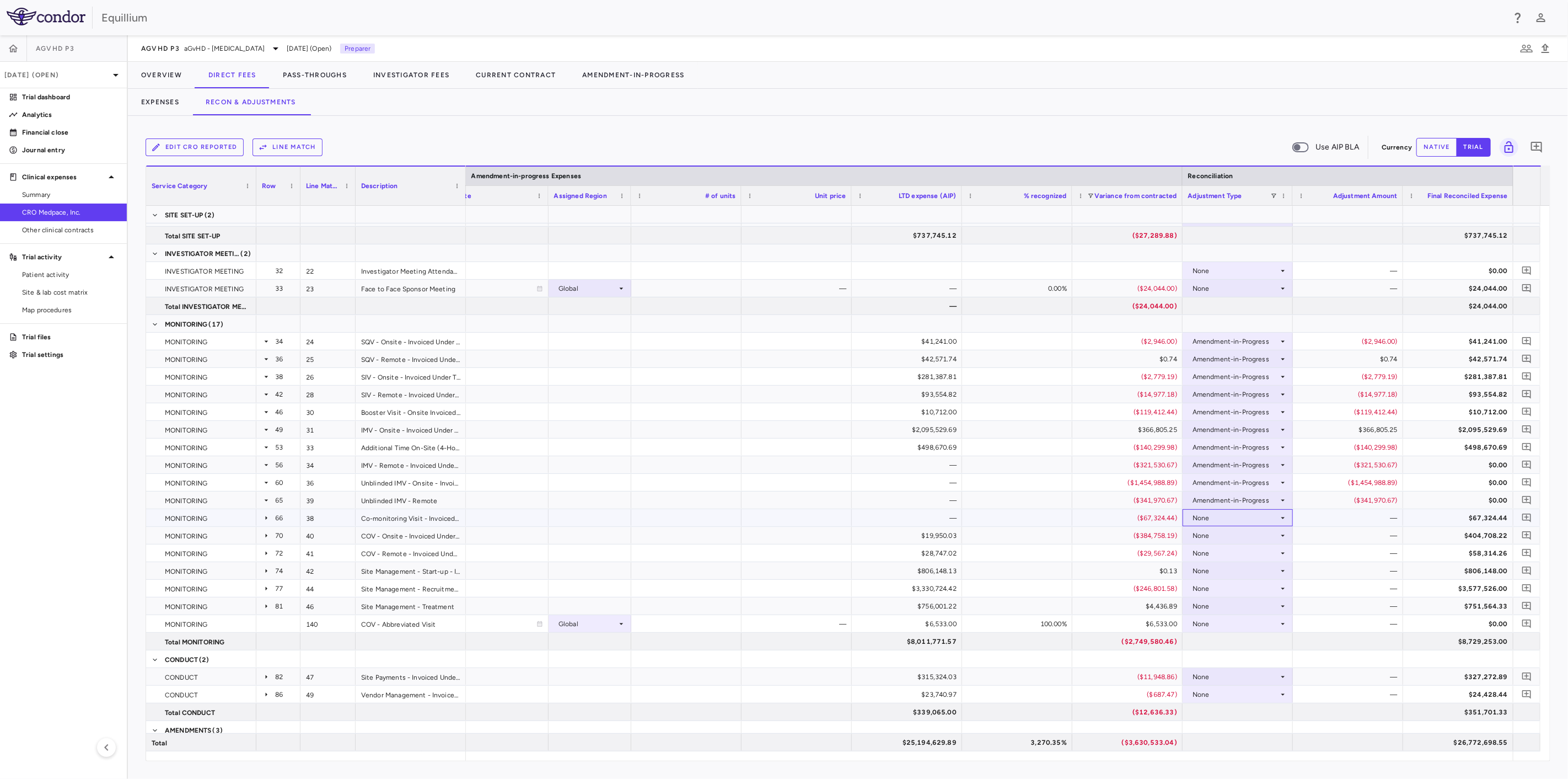
click at [1276, 515] on div "None" at bounding box center [1235, 518] width 86 height 18
click at [1264, 554] on div "Amendment-in-Progress" at bounding box center [1247, 555] width 85 height 10
click at [1274, 537] on div "None" at bounding box center [1235, 535] width 86 height 18
click at [1270, 579] on li "Amendment-in-Progress" at bounding box center [1237, 573] width 110 height 16
click at [1279, 551] on icon at bounding box center [1283, 553] width 9 height 9
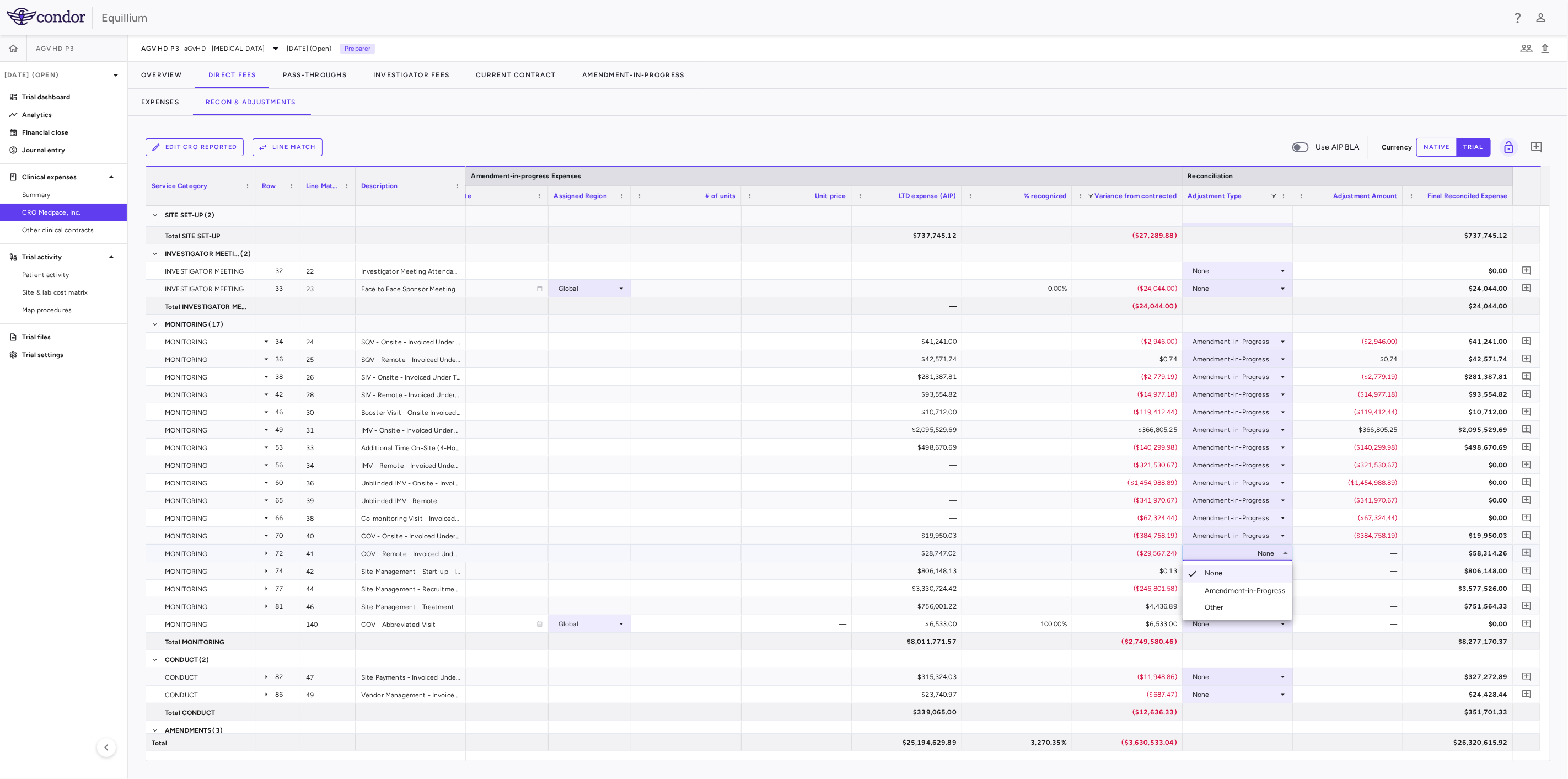
drag, startPoint x: 1278, startPoint y: 582, endPoint x: 1278, endPoint y: 592, distance: 10.0
click at [1278, 592] on ul "Select None Amendment-in-Progress Other" at bounding box center [1237, 590] width 110 height 60
click at [1278, 592] on div "Amendment-in-Progress" at bounding box center [1247, 591] width 85 height 10
click at [1284, 568] on icon at bounding box center [1283, 571] width 9 height 9
click at [1271, 611] on div "Amendment-in-Progress" at bounding box center [1247, 608] width 85 height 10
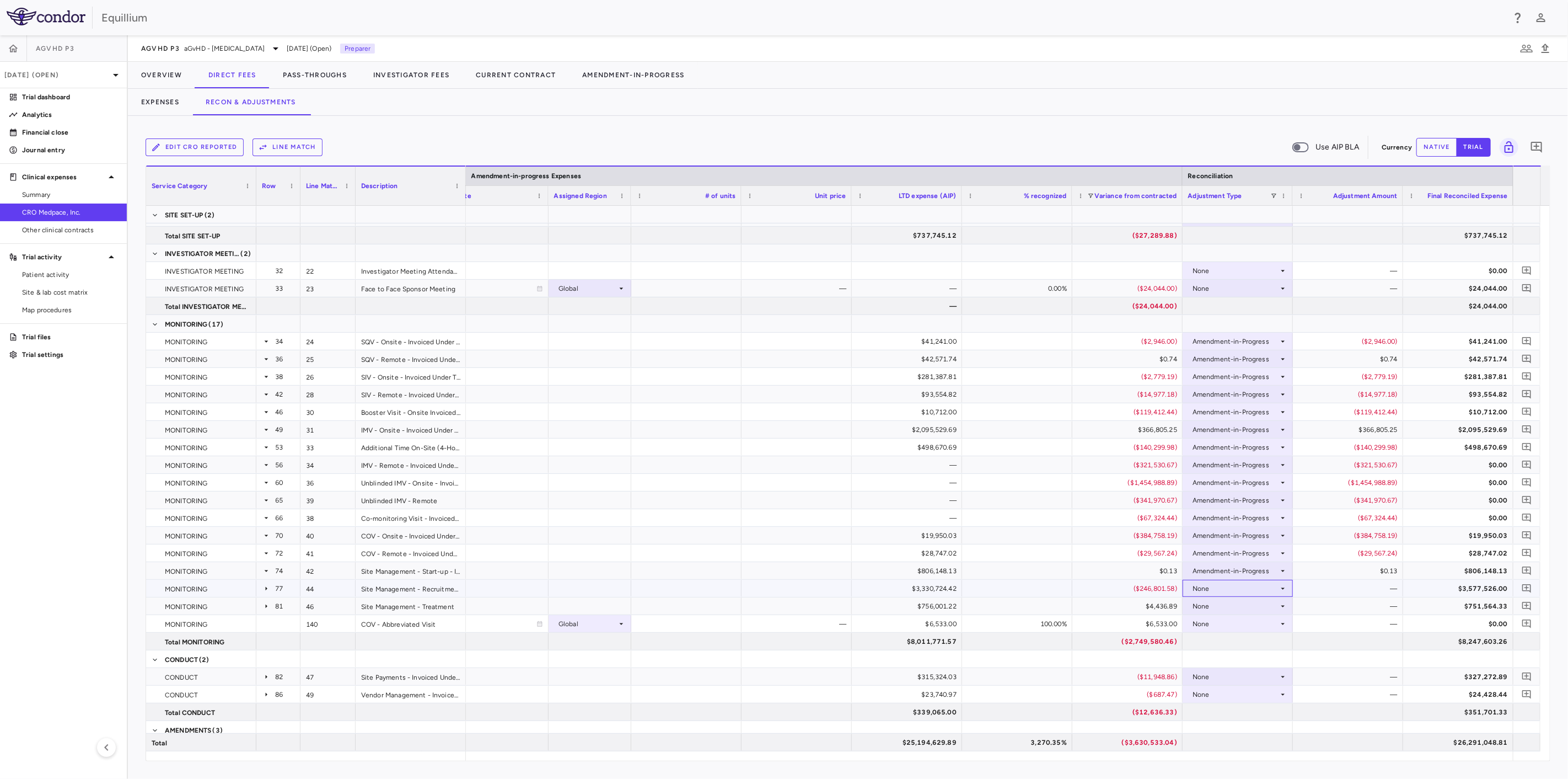
click at [1279, 584] on icon at bounding box center [1283, 588] width 9 height 9
click at [1266, 621] on div "Amendment-in-Progress" at bounding box center [1247, 626] width 85 height 10
click at [1270, 606] on div "None" at bounding box center [1235, 606] width 86 height 18
click at [1267, 639] on div "Amendment-in-Progress" at bounding box center [1247, 644] width 85 height 10
click at [1276, 620] on div "None" at bounding box center [1235, 624] width 86 height 18
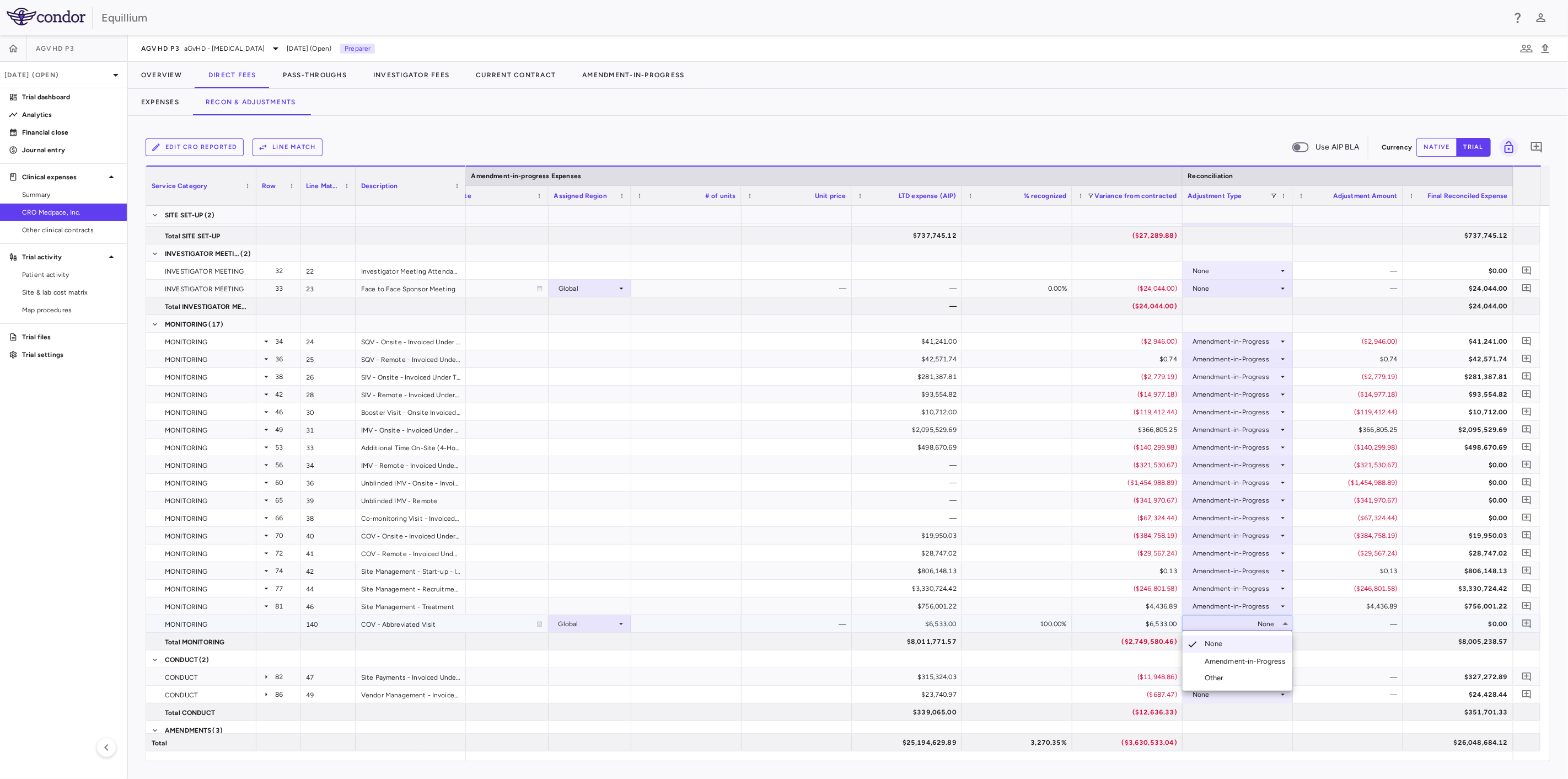
click at [1268, 658] on div "Amendment-in-Progress" at bounding box center [1247, 661] width 85 height 10
click at [1241, 671] on div "None" at bounding box center [1235, 677] width 86 height 18
click at [1241, 714] on div "Amendment-in-Progress" at bounding box center [1247, 714] width 85 height 10
click at [1251, 693] on div "None" at bounding box center [1235, 694] width 86 height 18
click at [1255, 734] on div "Amendment-in-Progress" at bounding box center [1247, 732] width 85 height 10
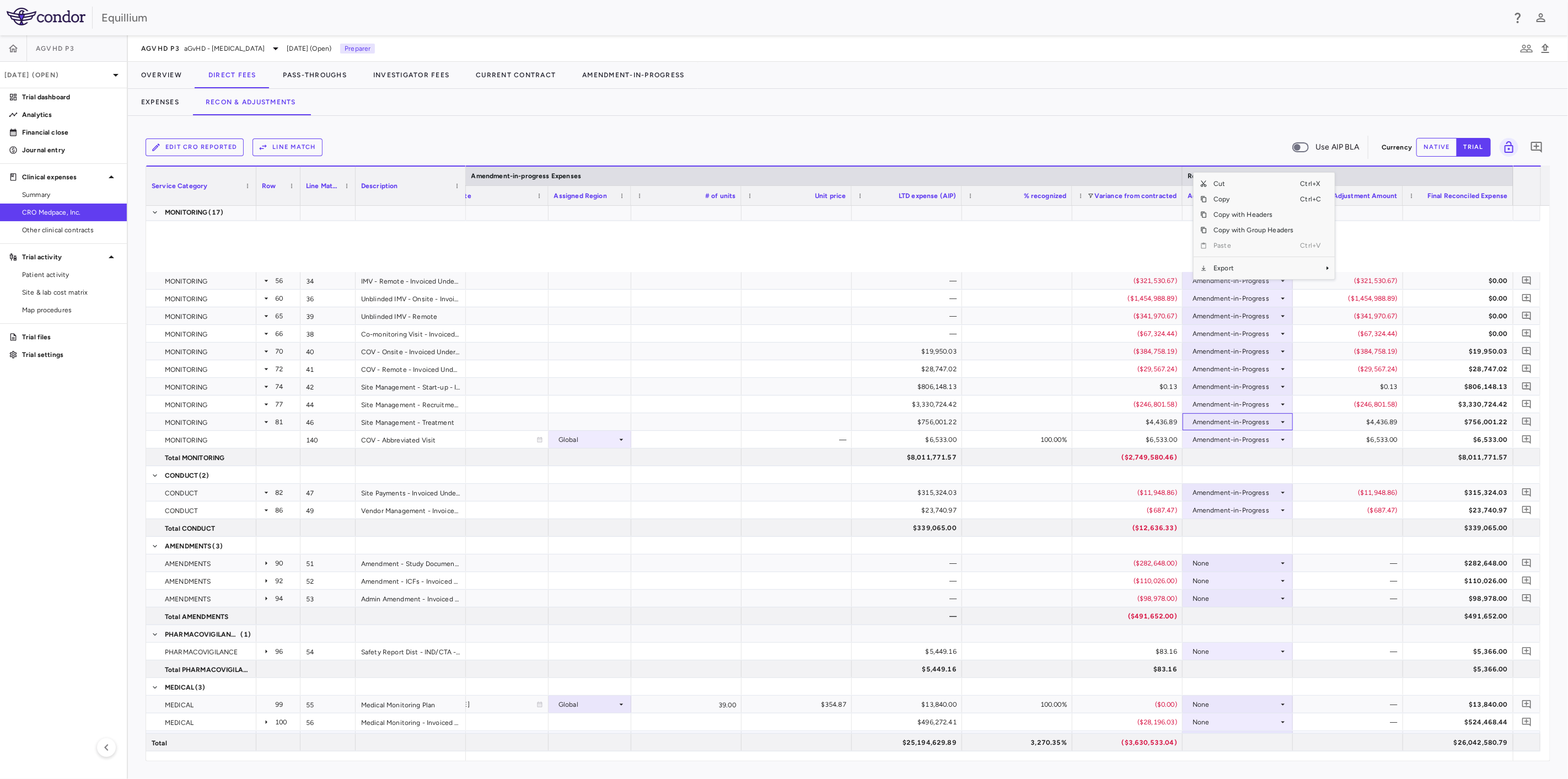
scroll to position [797, 0]
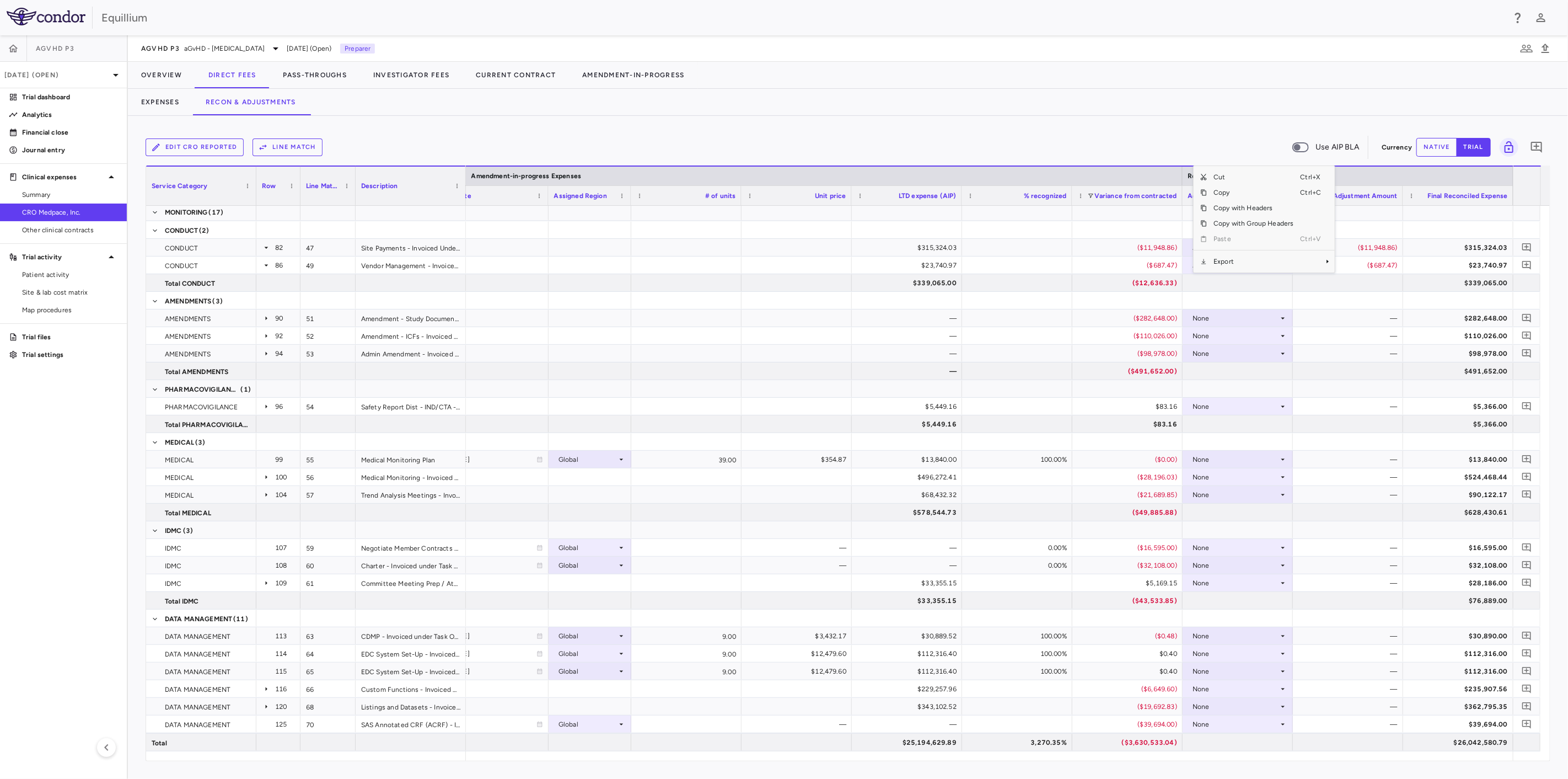
click at [1151, 147] on div "Edit CRO reported Line Match Use AIP BLA" at bounding box center [761, 147] width 1231 height 23
click at [1247, 408] on div "None" at bounding box center [1235, 406] width 86 height 18
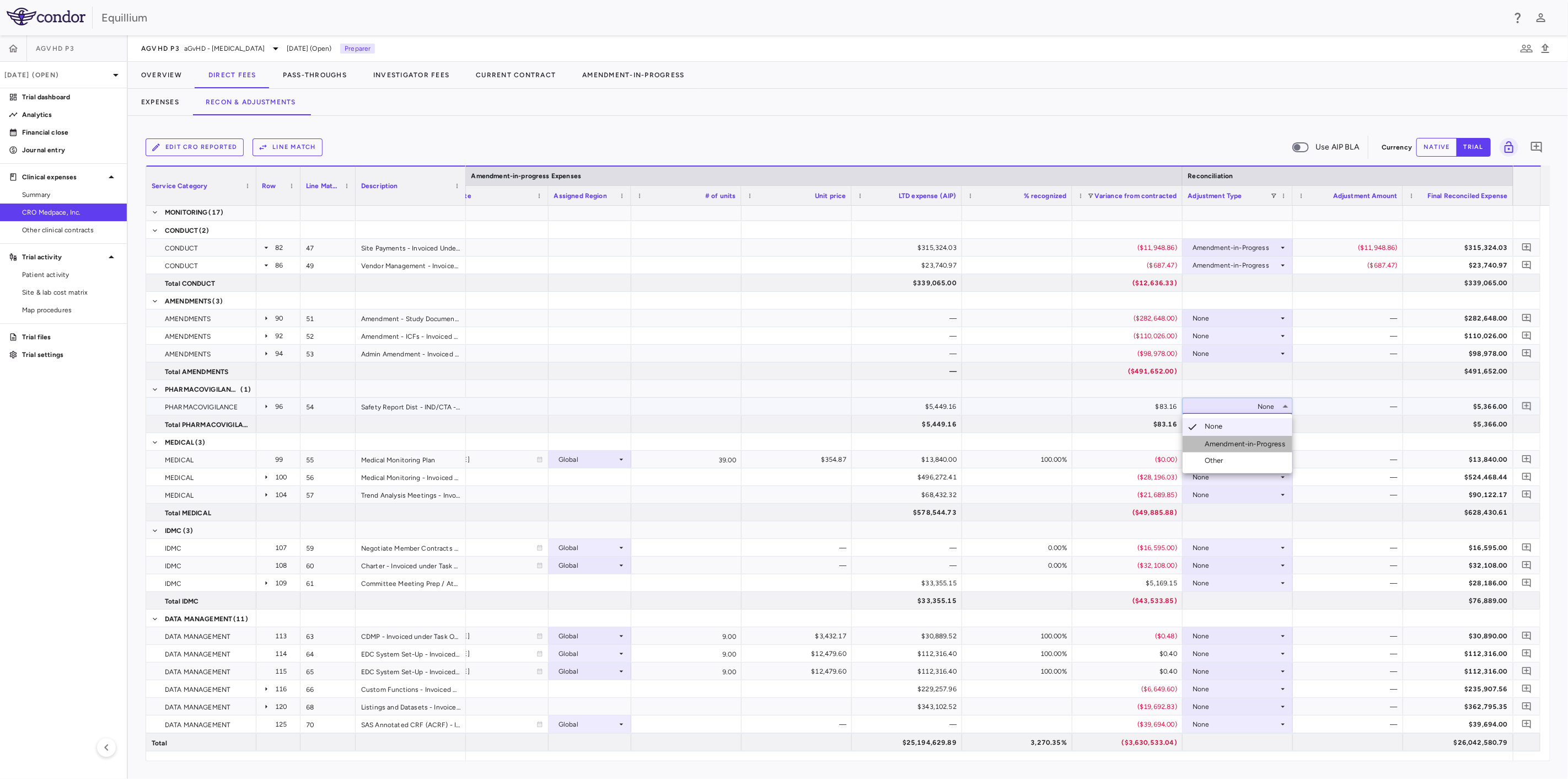
click at [1240, 445] on div "Amendment-in-Progress" at bounding box center [1247, 444] width 85 height 10
click at [1251, 474] on div "None" at bounding box center [1235, 477] width 86 height 18
click at [1249, 515] on div "Amendment-in-Progress" at bounding box center [1247, 515] width 85 height 10
click at [1259, 494] on div "None" at bounding box center [1235, 495] width 86 height 18
click at [1257, 533] on div "Amendment-in-Progress" at bounding box center [1247, 532] width 85 height 10
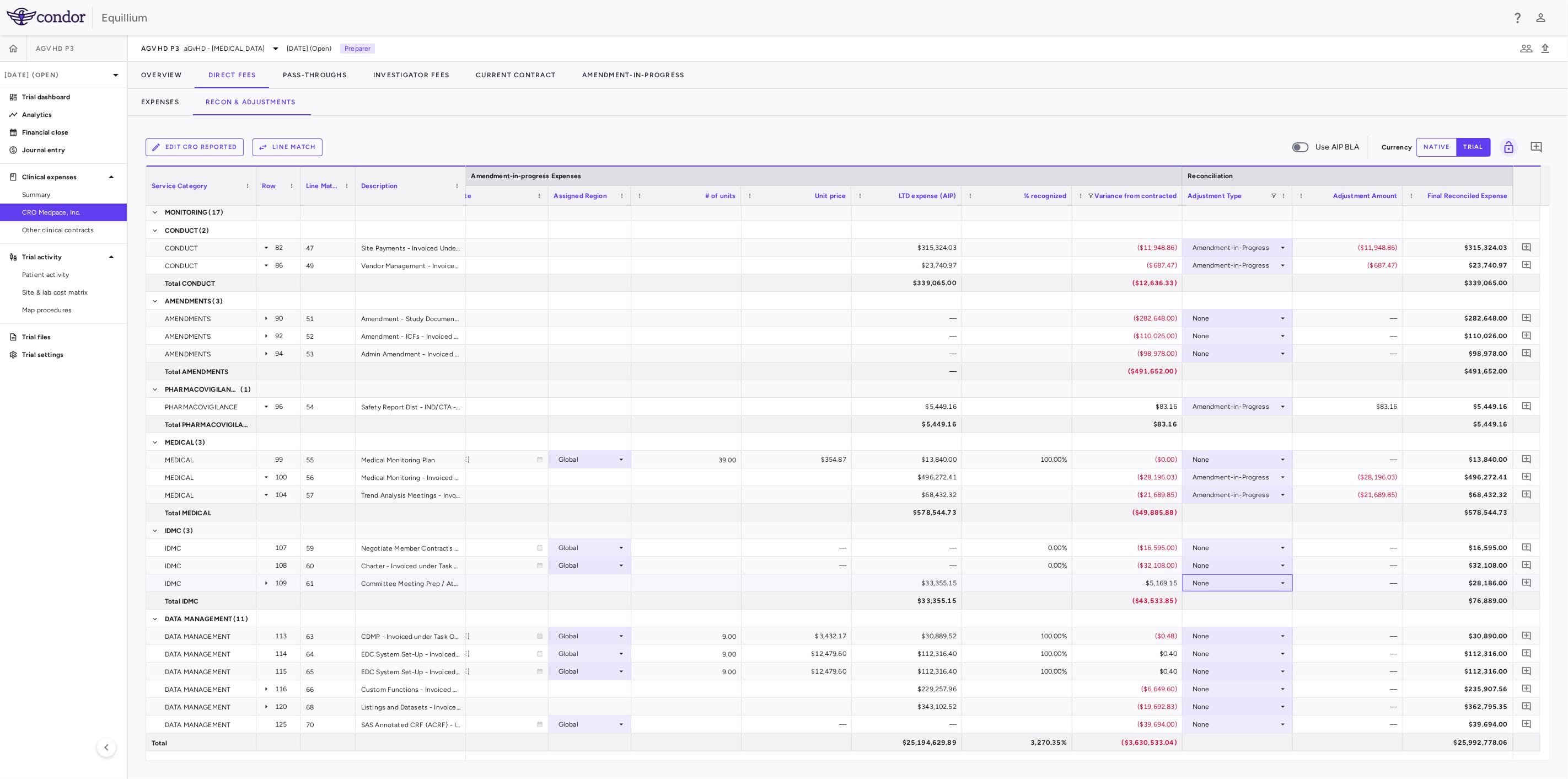
click at [1257, 579] on div "None" at bounding box center [1235, 583] width 86 height 18
click at [1251, 618] on div "Amendment-in-Progress" at bounding box center [1247, 621] width 85 height 10
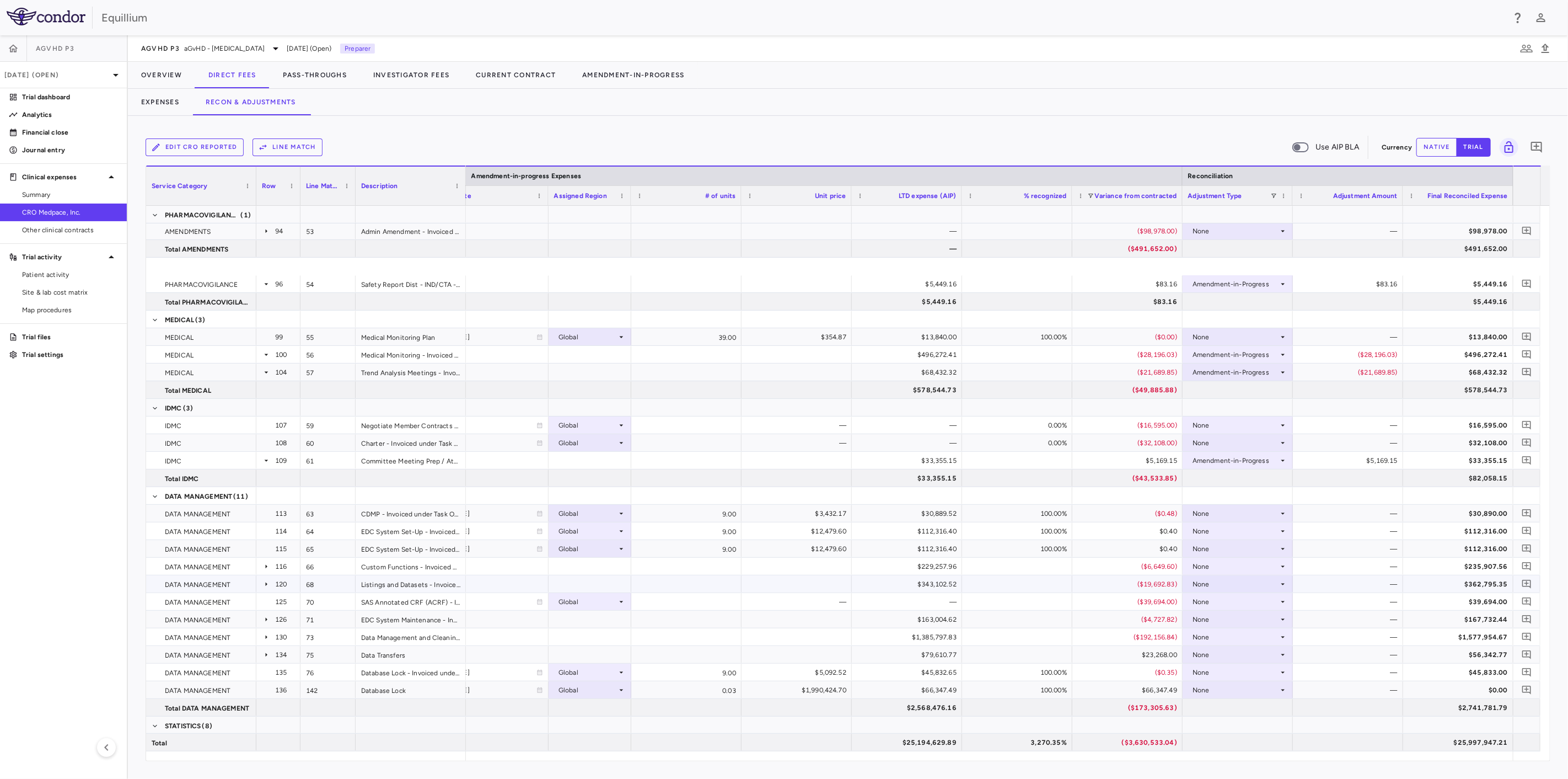
scroll to position [981, 0]
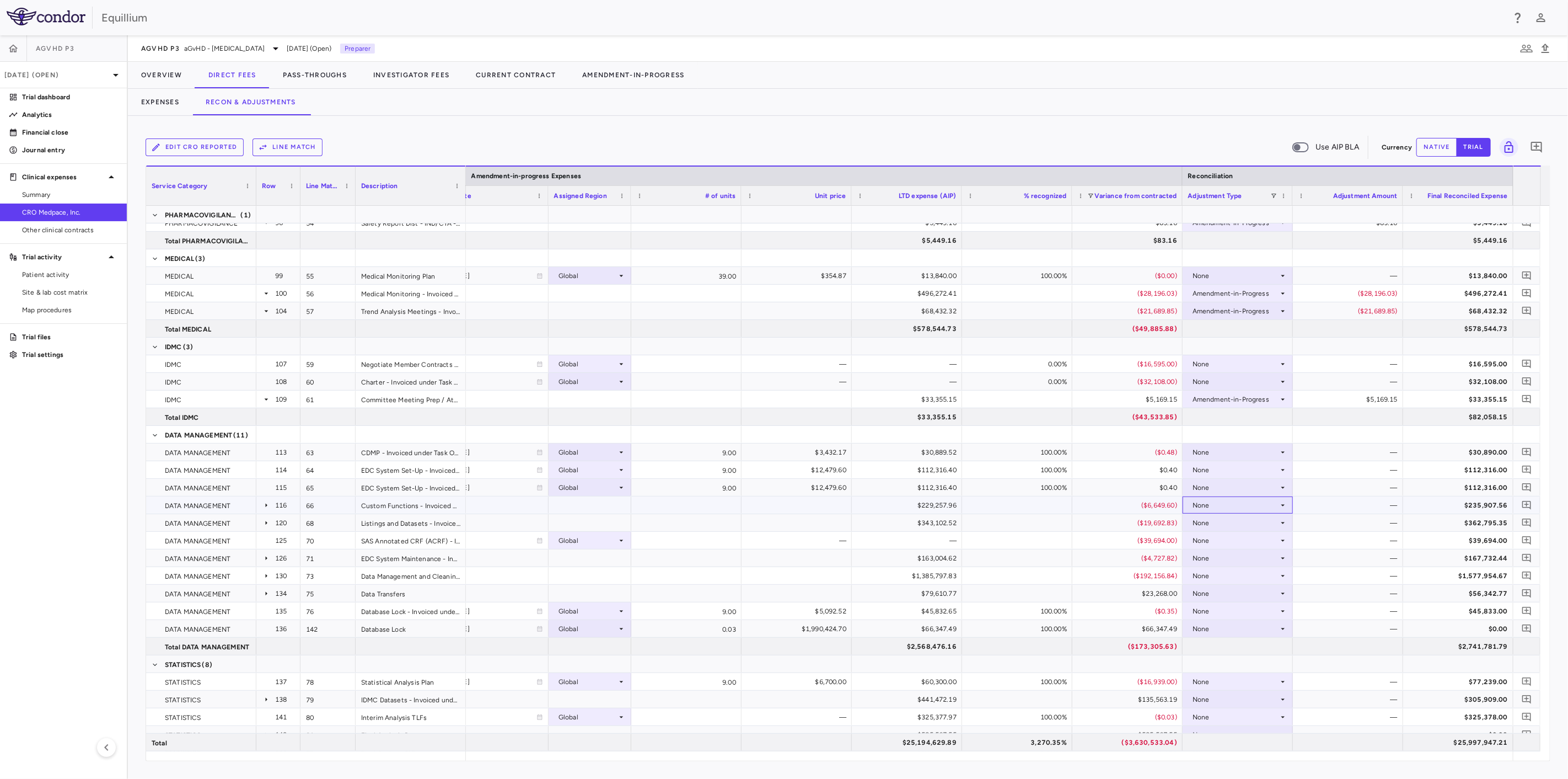
click at [1234, 505] on div "None" at bounding box center [1235, 505] width 86 height 18
click at [1240, 538] on div "Amendment-in-Progress" at bounding box center [1247, 543] width 85 height 10
click at [1251, 523] on div "None" at bounding box center [1235, 523] width 86 height 18
click at [1249, 556] on div "Amendment-in-Progress" at bounding box center [1247, 560] width 85 height 10
click at [1255, 555] on div "None" at bounding box center [1235, 558] width 86 height 18
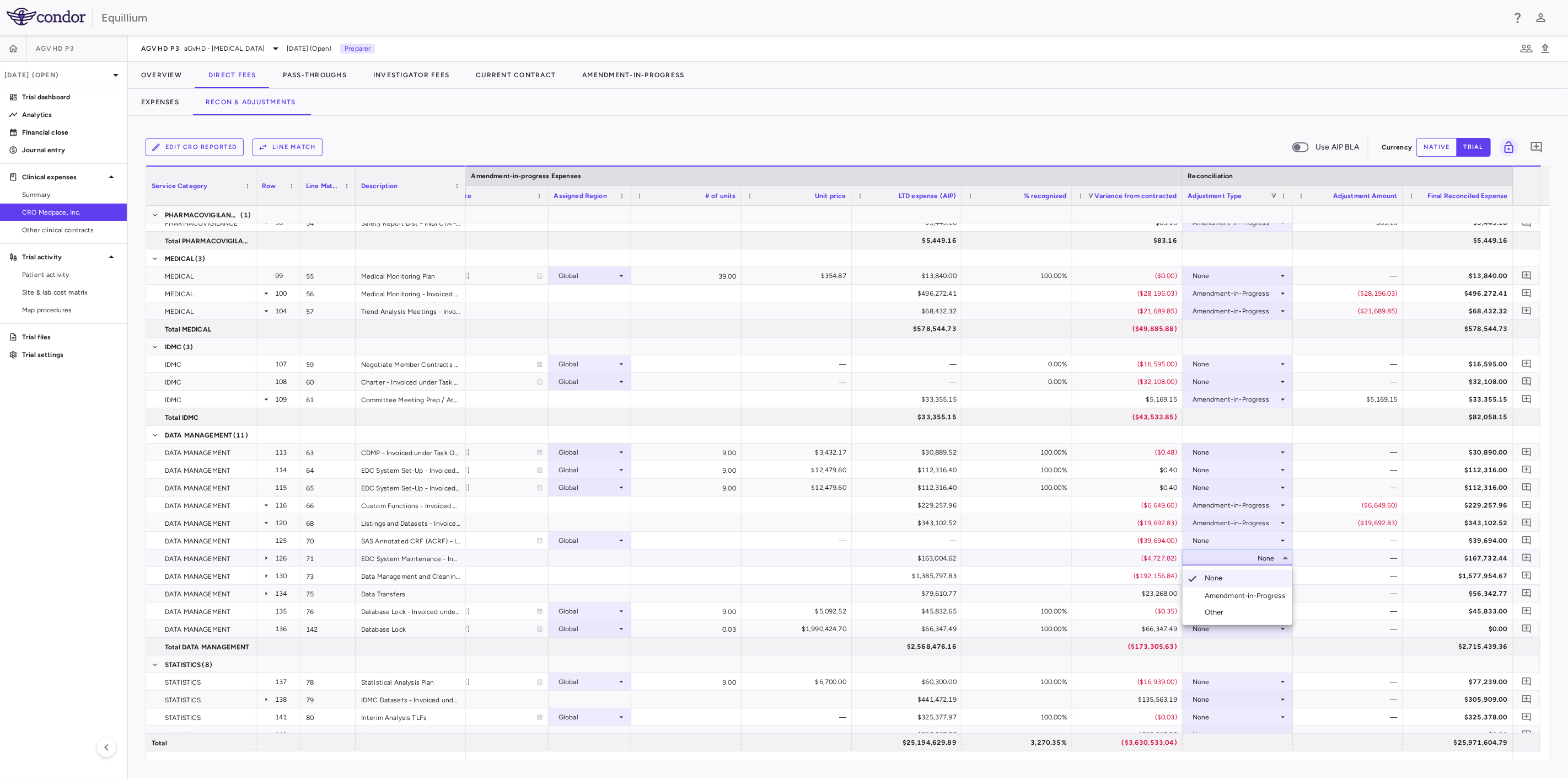
click at [1253, 594] on div "Amendment-in-Progress" at bounding box center [1247, 596] width 85 height 10
click at [1261, 576] on div "None" at bounding box center [1235, 576] width 86 height 18
click at [1259, 612] on div "Amendment-in-Progress" at bounding box center [1247, 613] width 85 height 10
click at [1265, 590] on div "None" at bounding box center [1235, 593] width 86 height 18
click at [1259, 624] on li "Amendment-in-Progress" at bounding box center [1237, 631] width 110 height 16
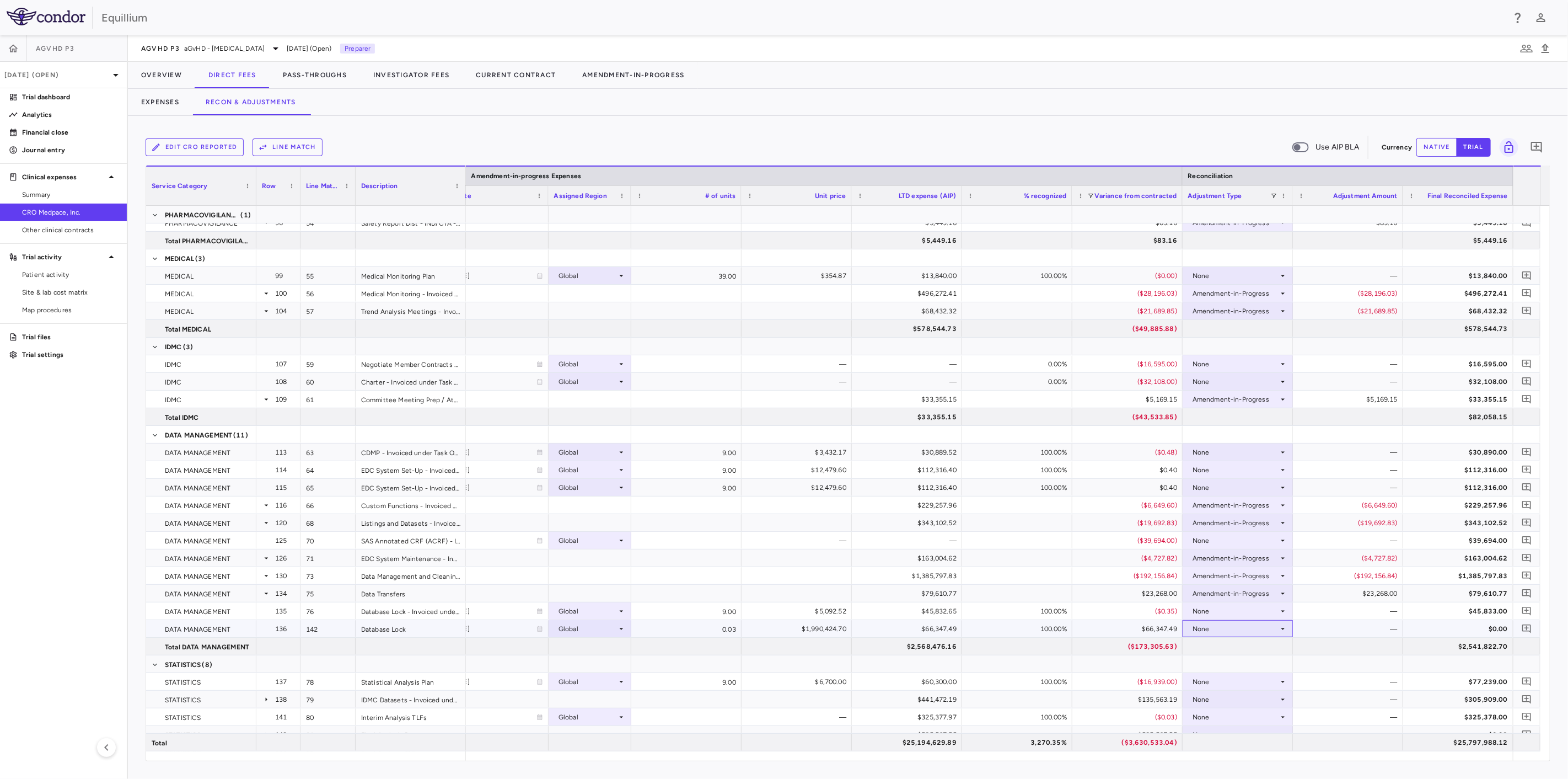
click at [1260, 624] on div "None" at bounding box center [1235, 629] width 86 height 18
click at [1245, 671] on div "Amendment-in-Progress" at bounding box center [1247, 666] width 85 height 10
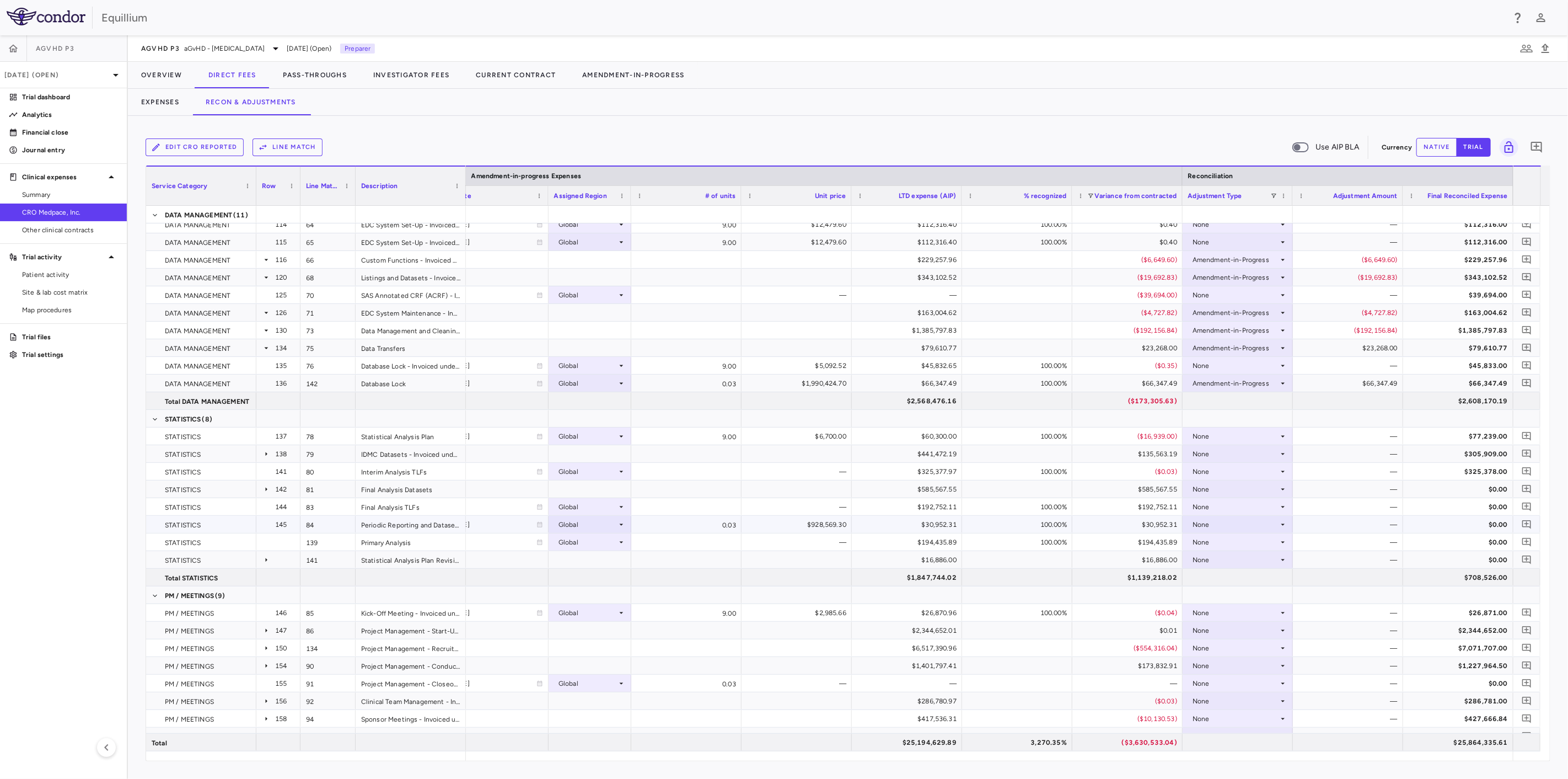
scroll to position [1287, 0]
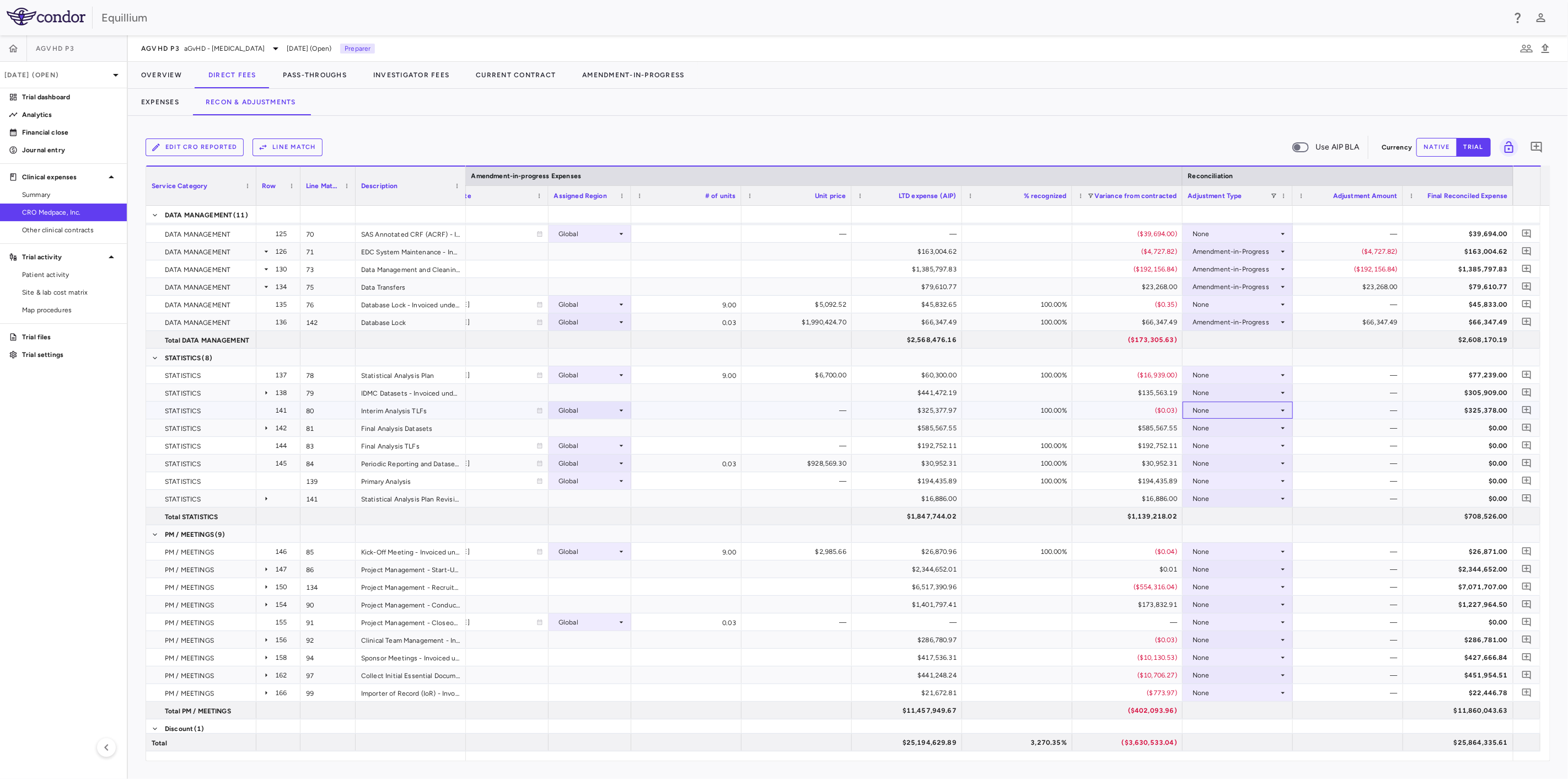
click at [1223, 414] on div "None" at bounding box center [1235, 410] width 86 height 18
click at [1234, 448] on div "Amendment-in-Progress" at bounding box center [1247, 448] width 85 height 10
click at [1249, 375] on div "None" at bounding box center [1235, 375] width 86 height 18
click at [1248, 411] on div "Amendment-in-Progress" at bounding box center [1247, 413] width 85 height 10
click at [1257, 395] on div "None" at bounding box center [1235, 392] width 86 height 18
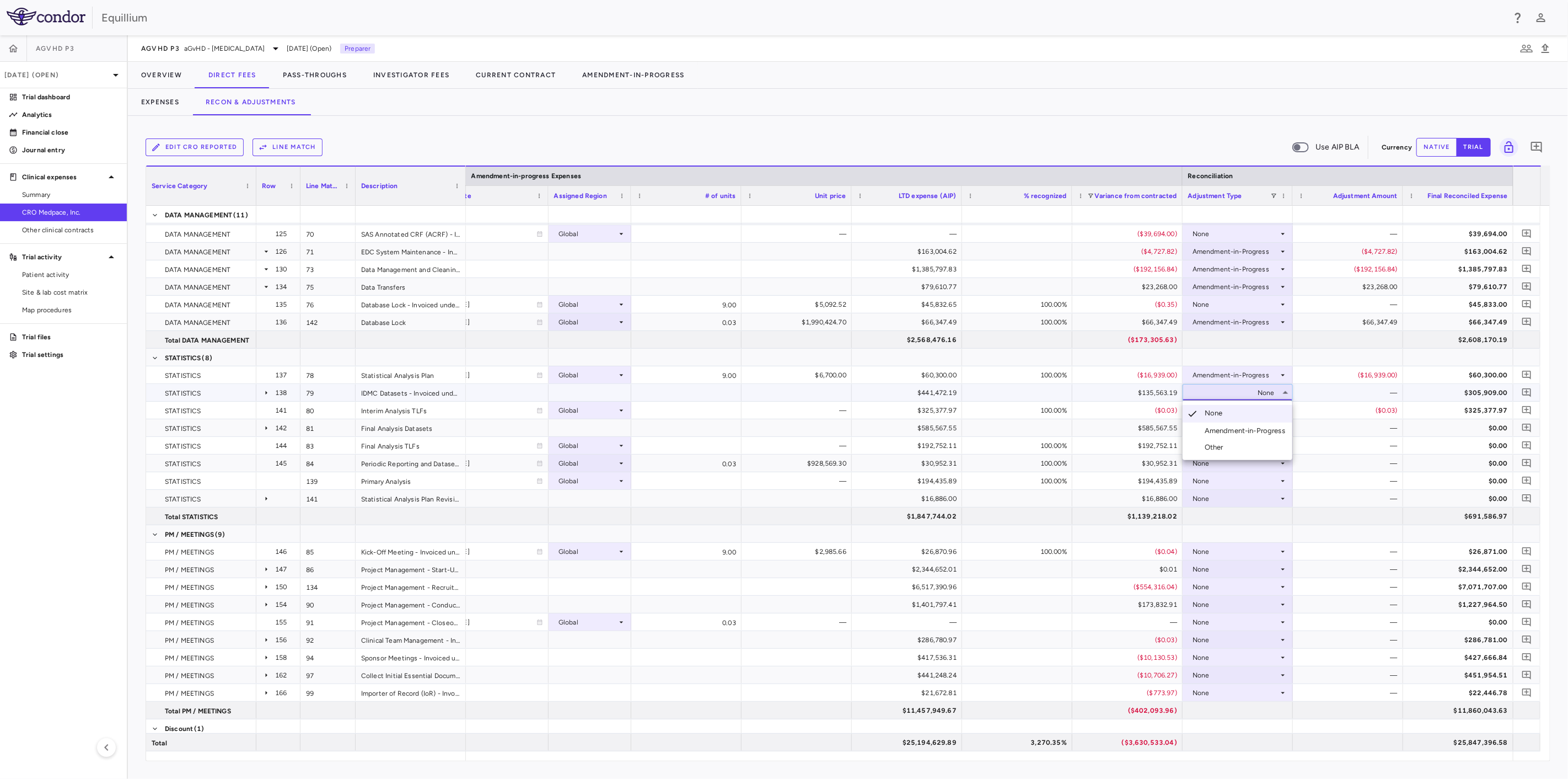
click at [1252, 430] on div "Amendment-in-Progress" at bounding box center [1247, 431] width 85 height 10
click at [1255, 426] on div "None" at bounding box center [1235, 428] width 86 height 18
click at [1254, 467] on div "Amendment-in-Progress" at bounding box center [1247, 466] width 85 height 10
click at [1267, 446] on div "None" at bounding box center [1235, 445] width 86 height 18
click at [1265, 481] on div "Amendment-in-Progress" at bounding box center [1247, 484] width 85 height 10
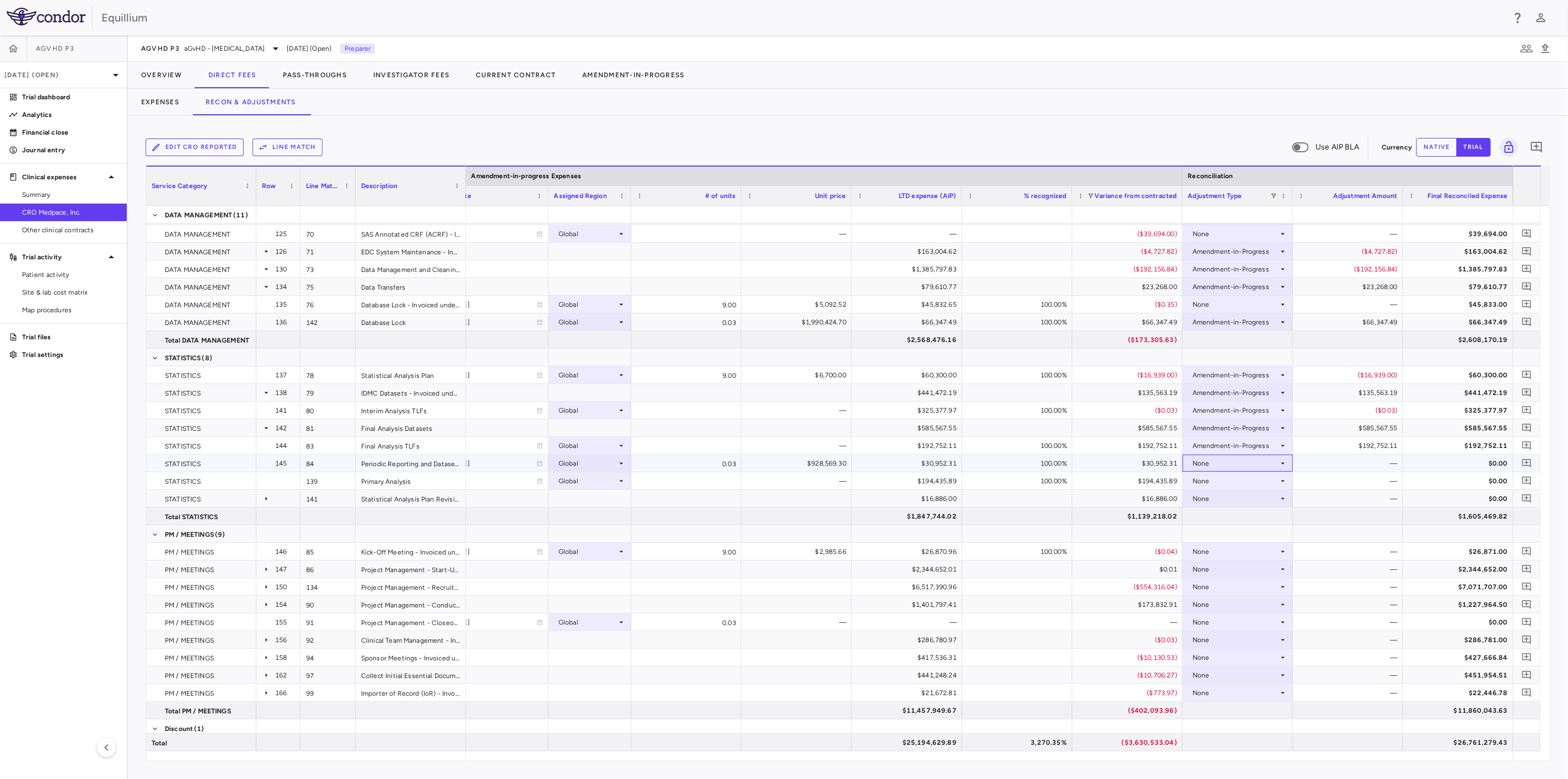
click at [1273, 460] on div "None" at bounding box center [1235, 463] width 86 height 18
click at [1267, 494] on li "Amendment-in-Progress" at bounding box center [1237, 501] width 110 height 16
click at [1272, 479] on div "None" at bounding box center [1235, 481] width 86 height 18
click at [1267, 521] on div "Amendment-in-Progress" at bounding box center [1247, 519] width 85 height 10
click at [1275, 496] on div "None" at bounding box center [1235, 498] width 86 height 18
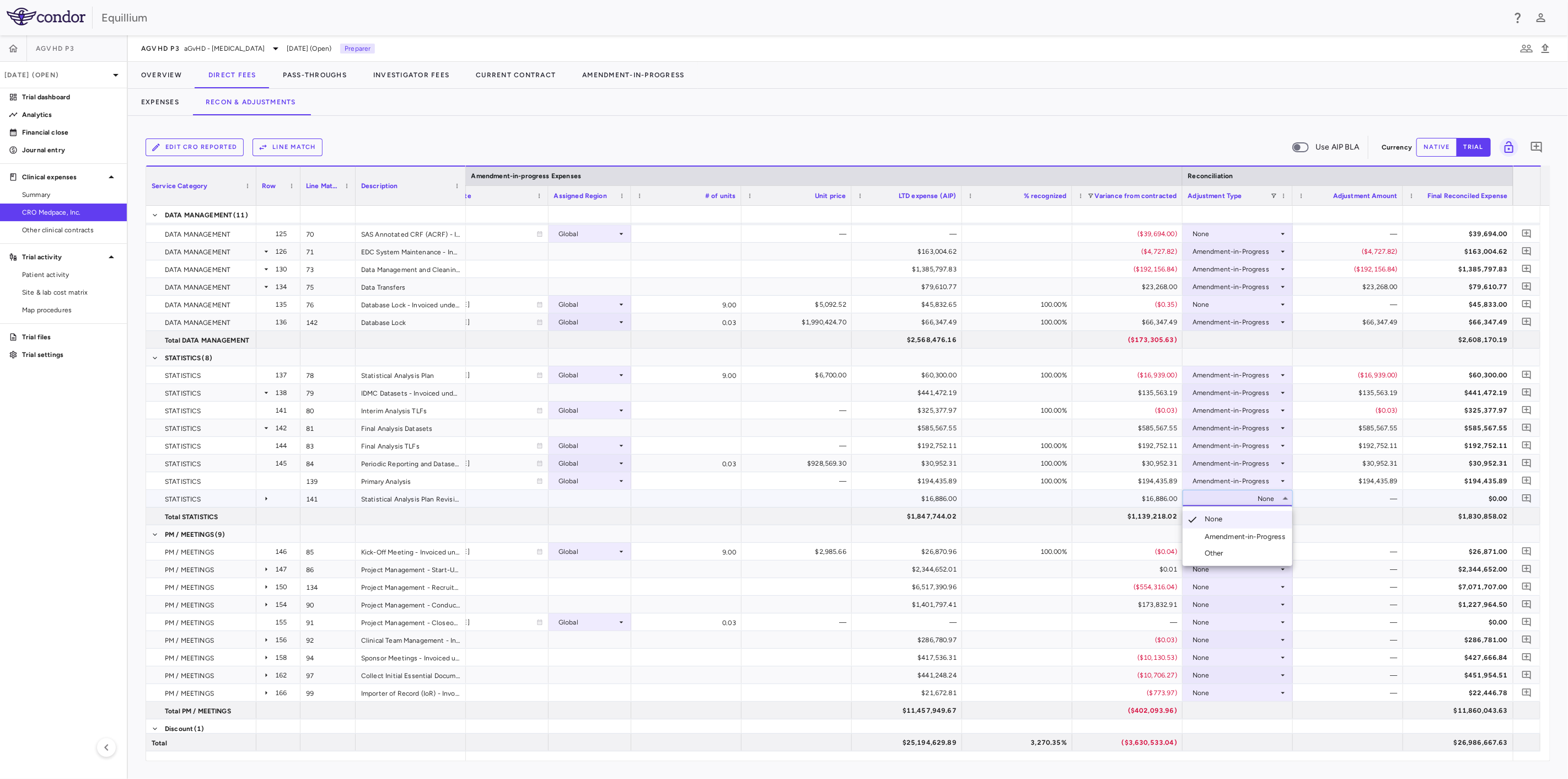
click at [1269, 532] on div "Amendment-in-Progress" at bounding box center [1247, 537] width 85 height 10
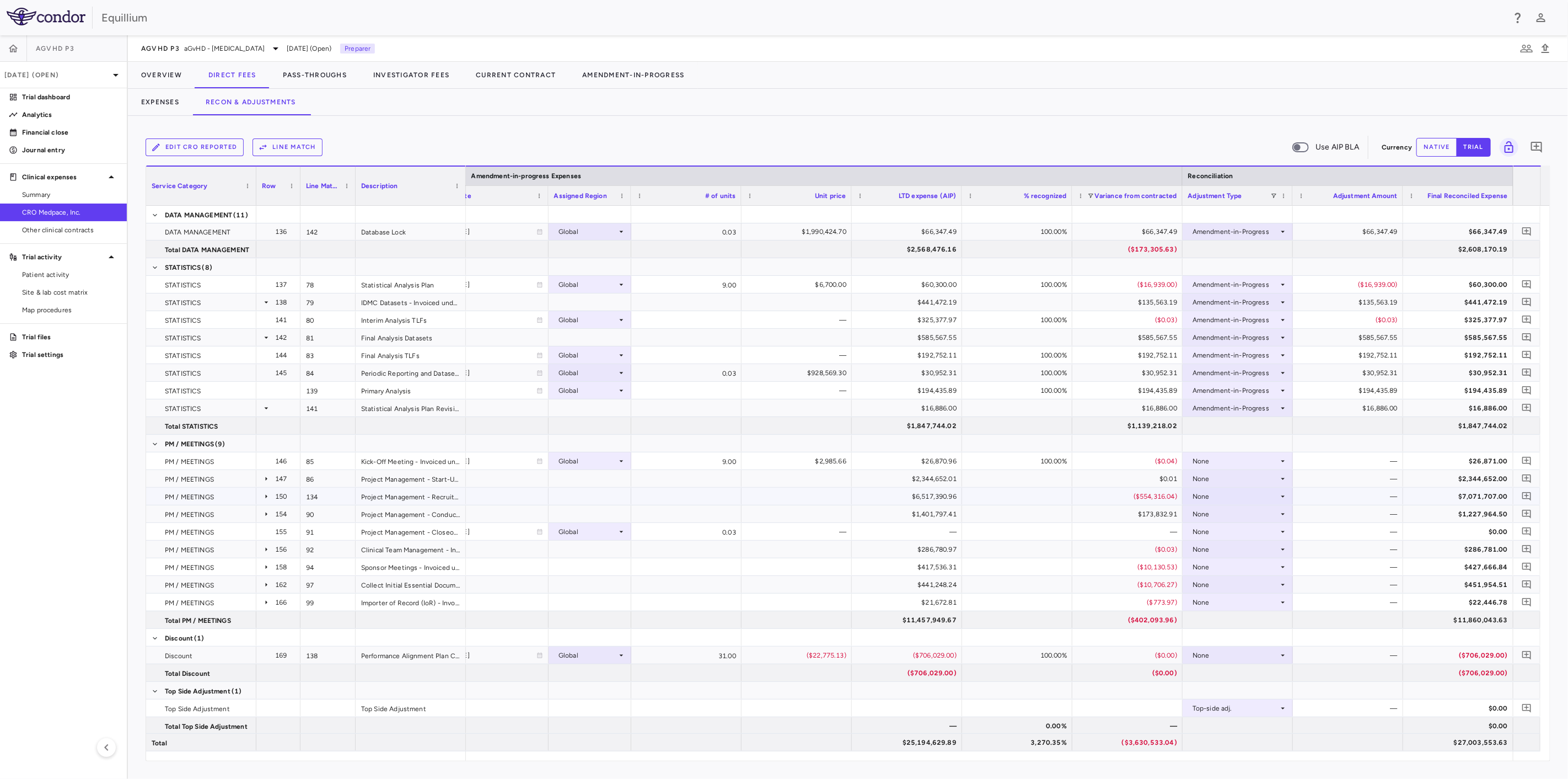
click at [1250, 495] on div "None" at bounding box center [1235, 496] width 86 height 18
click at [1253, 535] on div "Amendment-in-Progress" at bounding box center [1247, 534] width 85 height 10
click at [1262, 513] on div "None" at bounding box center [1235, 514] width 86 height 18
click at [1257, 549] on div "Amendment-in-Progress" at bounding box center [1247, 552] width 85 height 10
click at [1256, 563] on div "None" at bounding box center [1235, 567] width 86 height 18
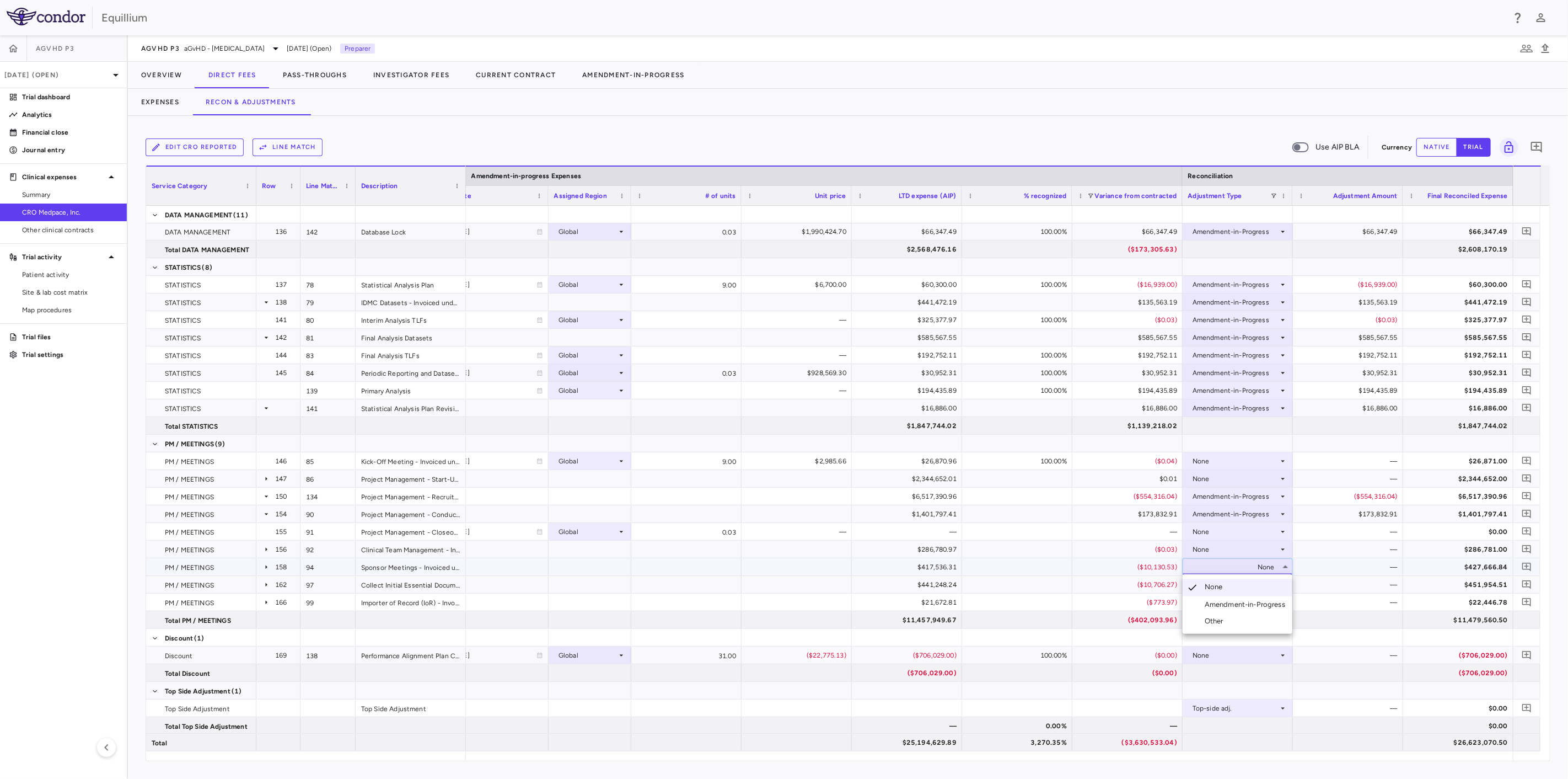
click at [1255, 605] on div "Amendment-in-Progress" at bounding box center [1247, 605] width 85 height 10
click at [1266, 582] on div "None" at bounding box center [1235, 585] width 86 height 18
click at [1261, 620] on div "Amendment-in-Progress" at bounding box center [1247, 622] width 85 height 10
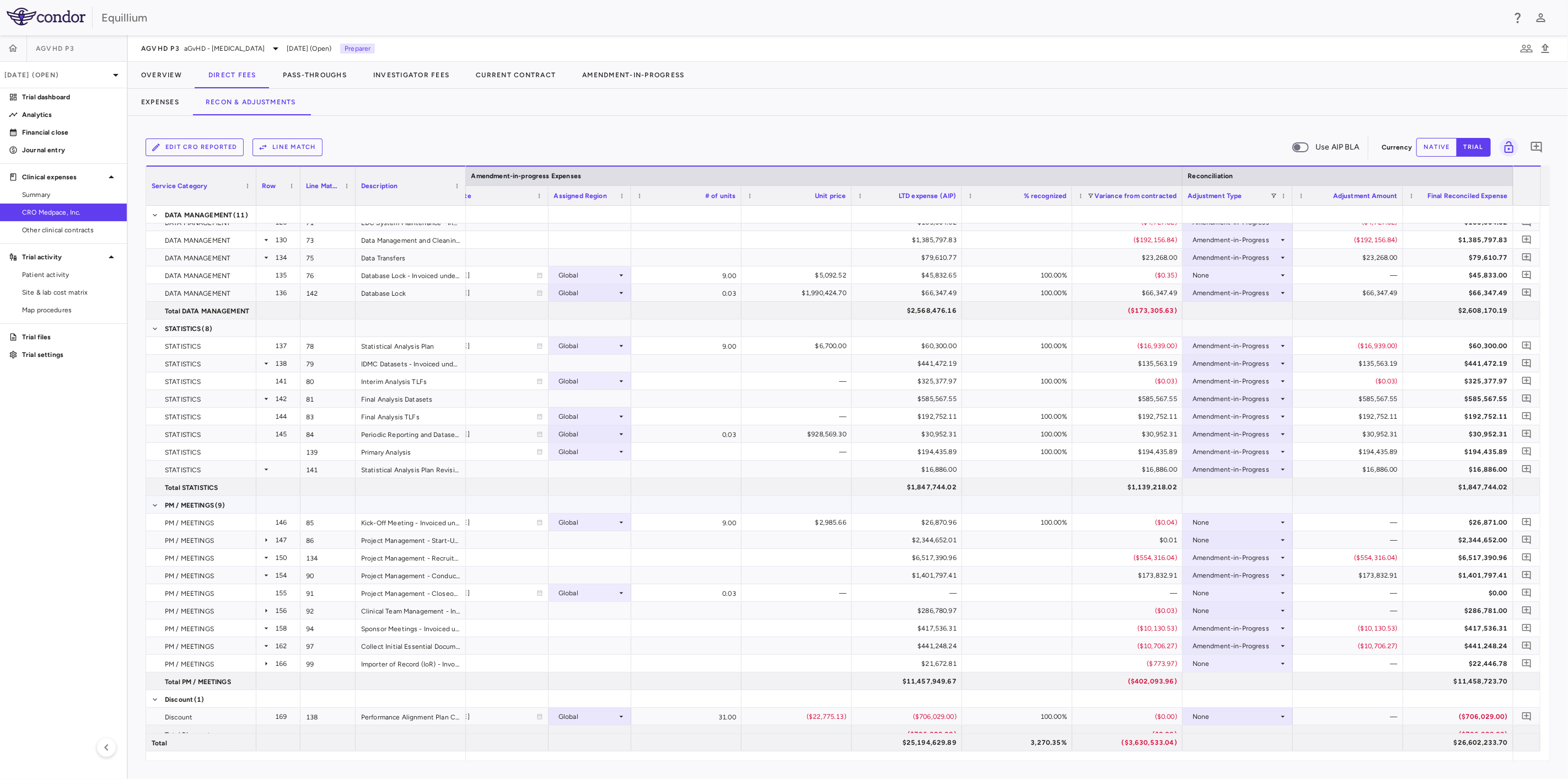
scroll to position [1378, 0]
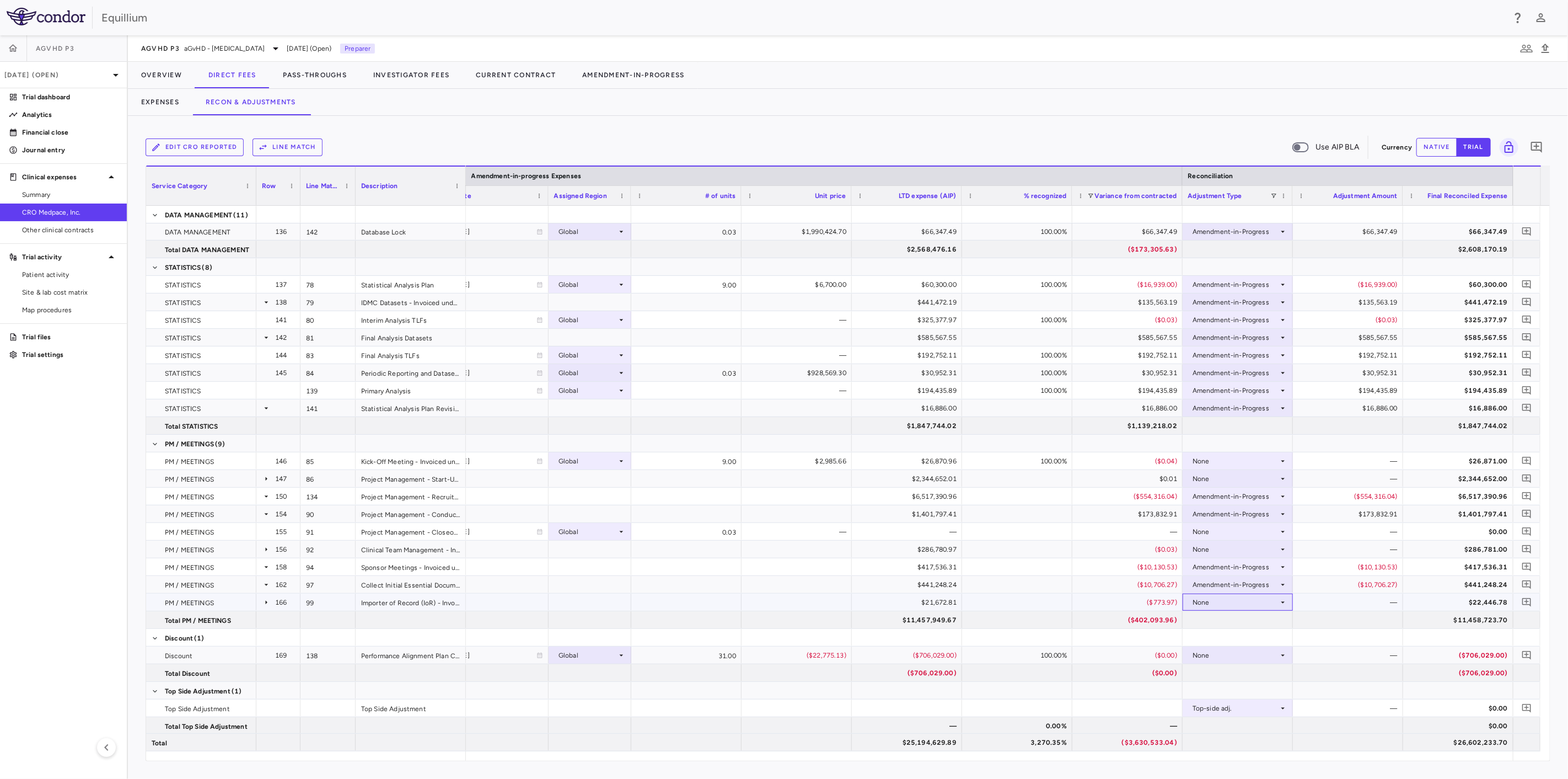
click at [1241, 604] on div "None" at bounding box center [1235, 602] width 86 height 18
click at [1241, 641] on div "Amendment-in-Progress" at bounding box center [1247, 640] width 85 height 10
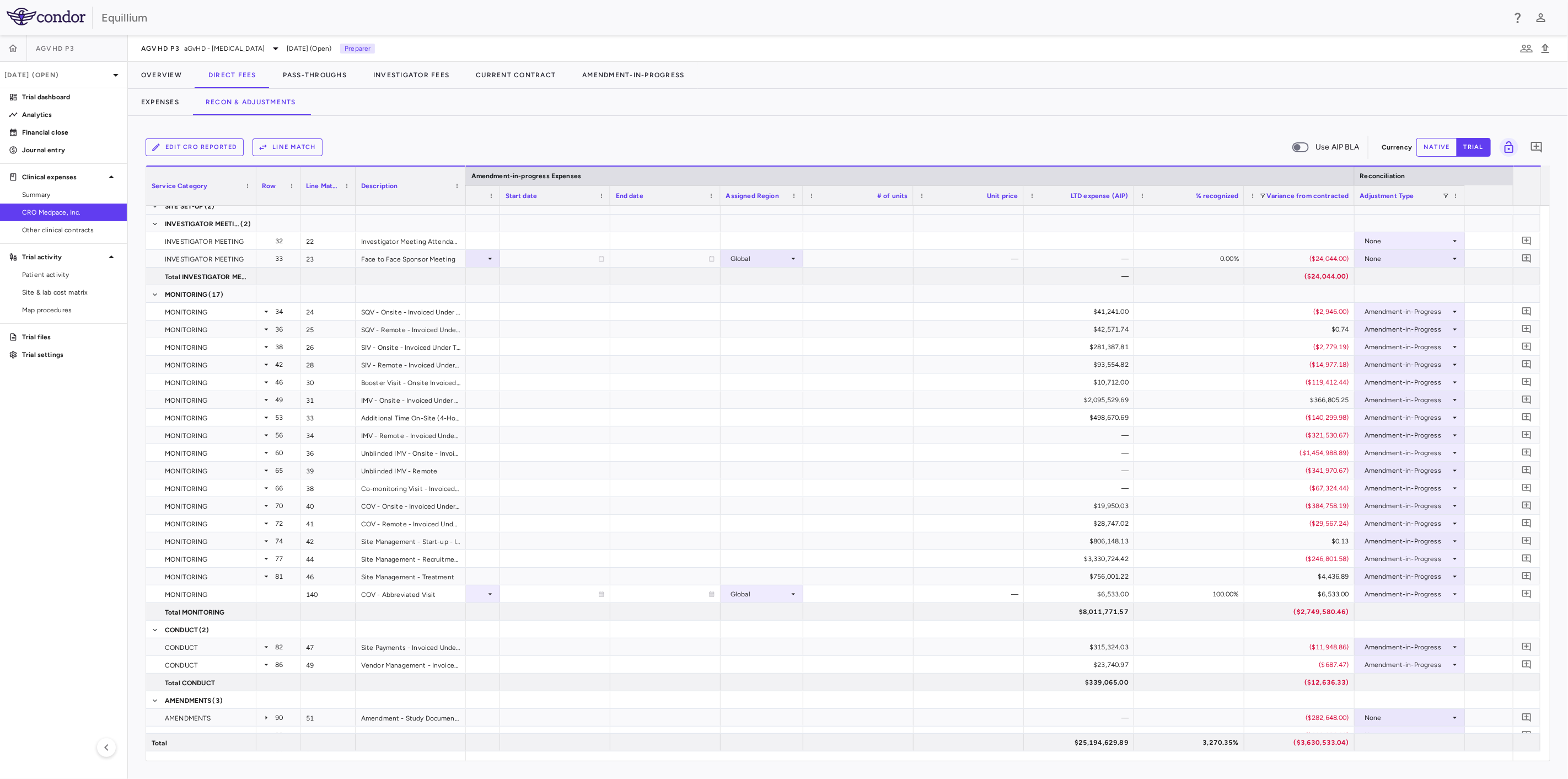
scroll to position [0, 0]
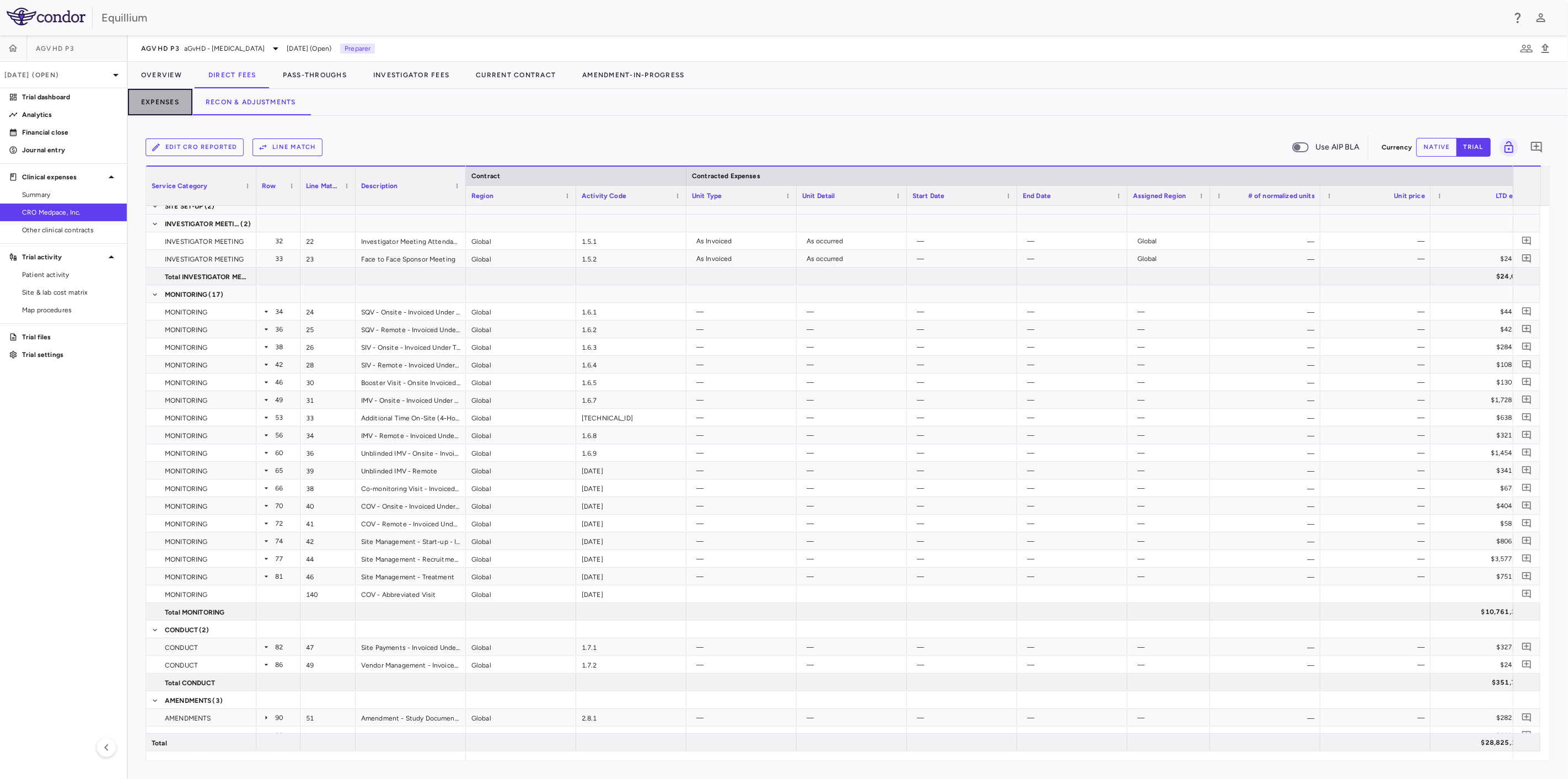
click at [165, 97] on button "Expenses" at bounding box center [160, 102] width 65 height 26
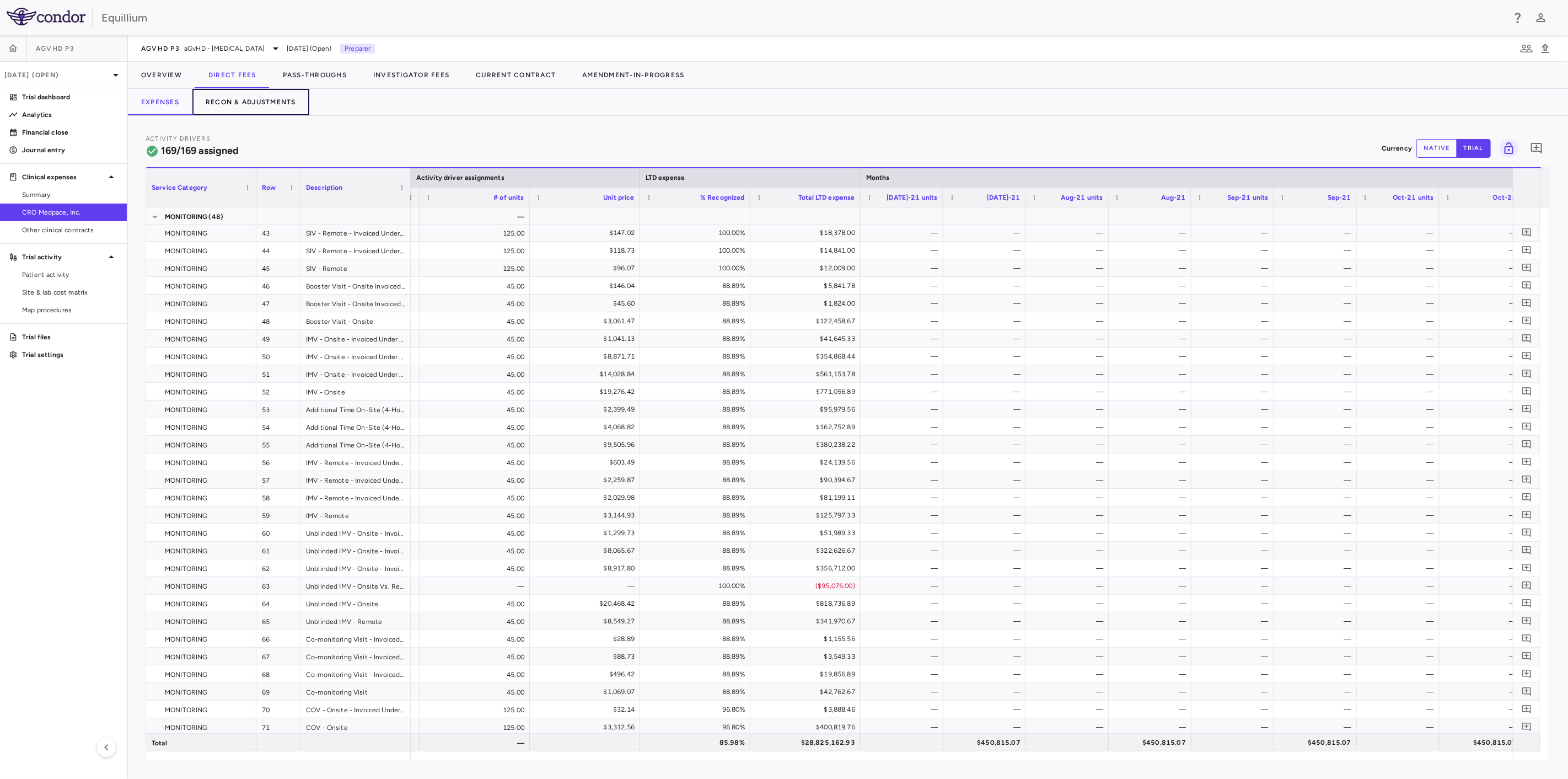
click at [243, 104] on button "Recon & Adjustments" at bounding box center [251, 102] width 117 height 26
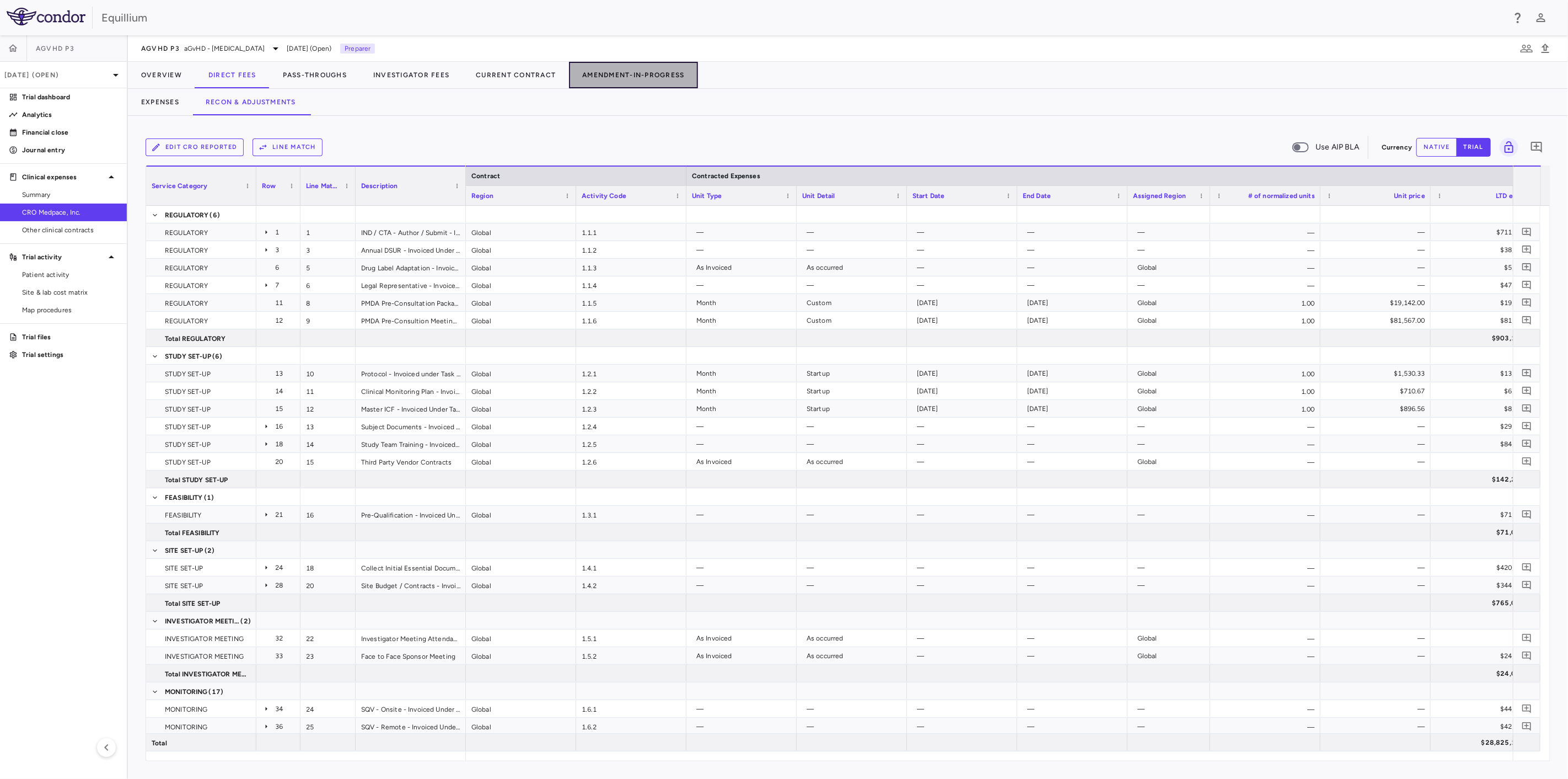
click at [674, 81] on button "Amendment-In-Progress" at bounding box center [633, 74] width 128 height 26
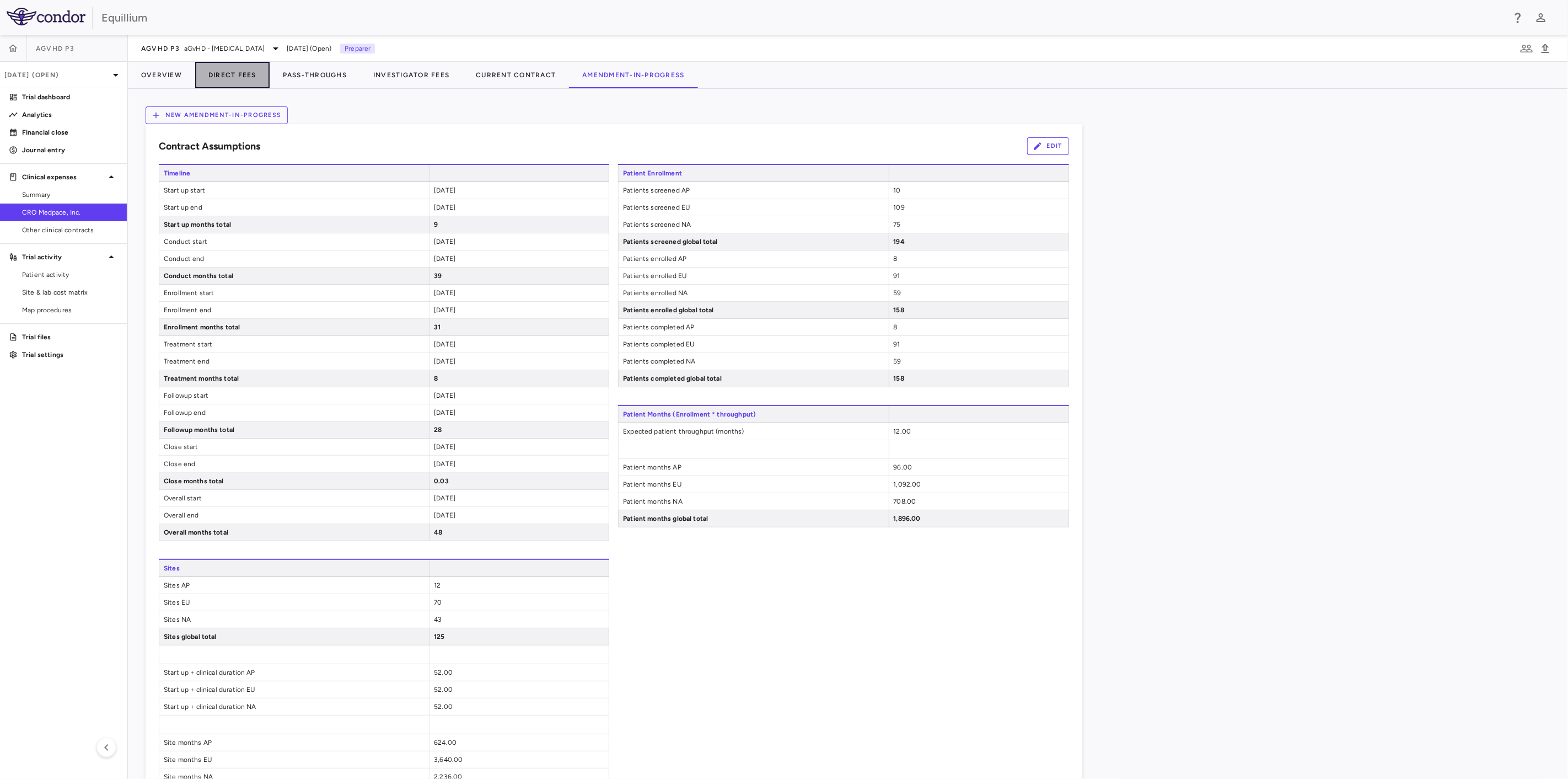
click at [228, 78] on button "Direct Fees" at bounding box center [233, 74] width 74 height 26
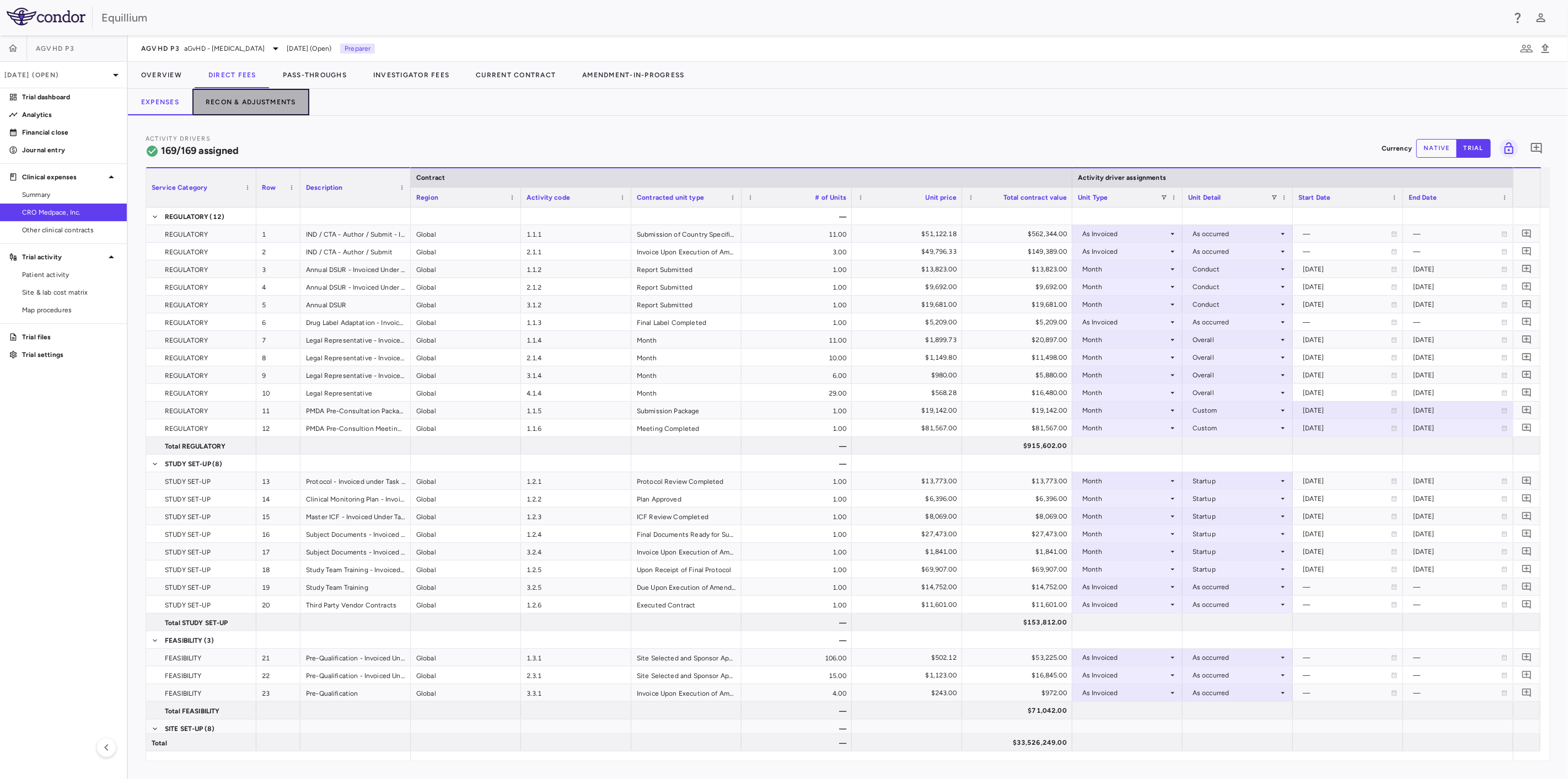
click at [242, 100] on button "Recon & Adjustments" at bounding box center [251, 102] width 117 height 26
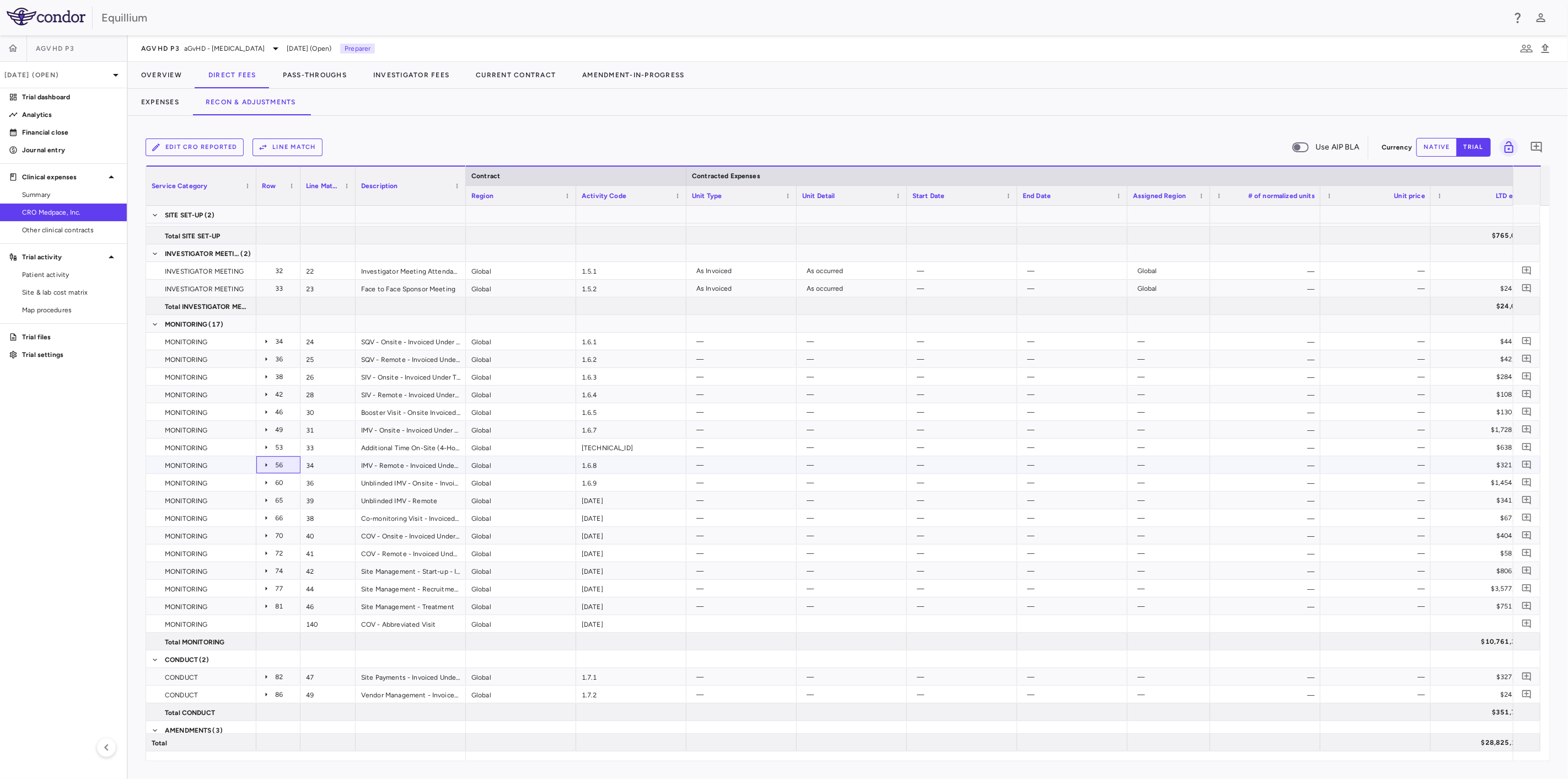
click at [265, 468] on icon at bounding box center [266, 465] width 9 height 9
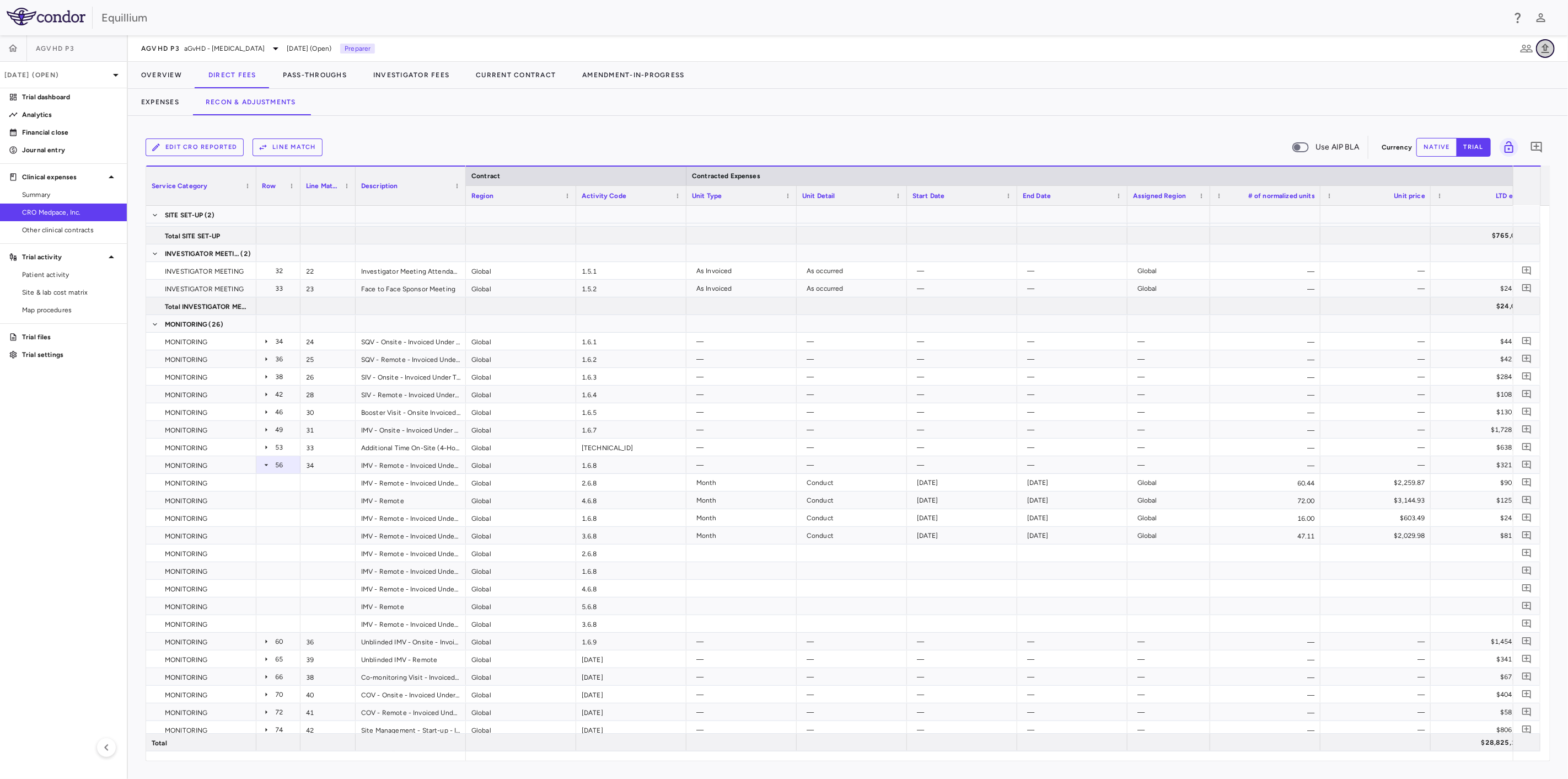
click at [1552, 48] on icon "button" at bounding box center [1545, 49] width 13 height 13
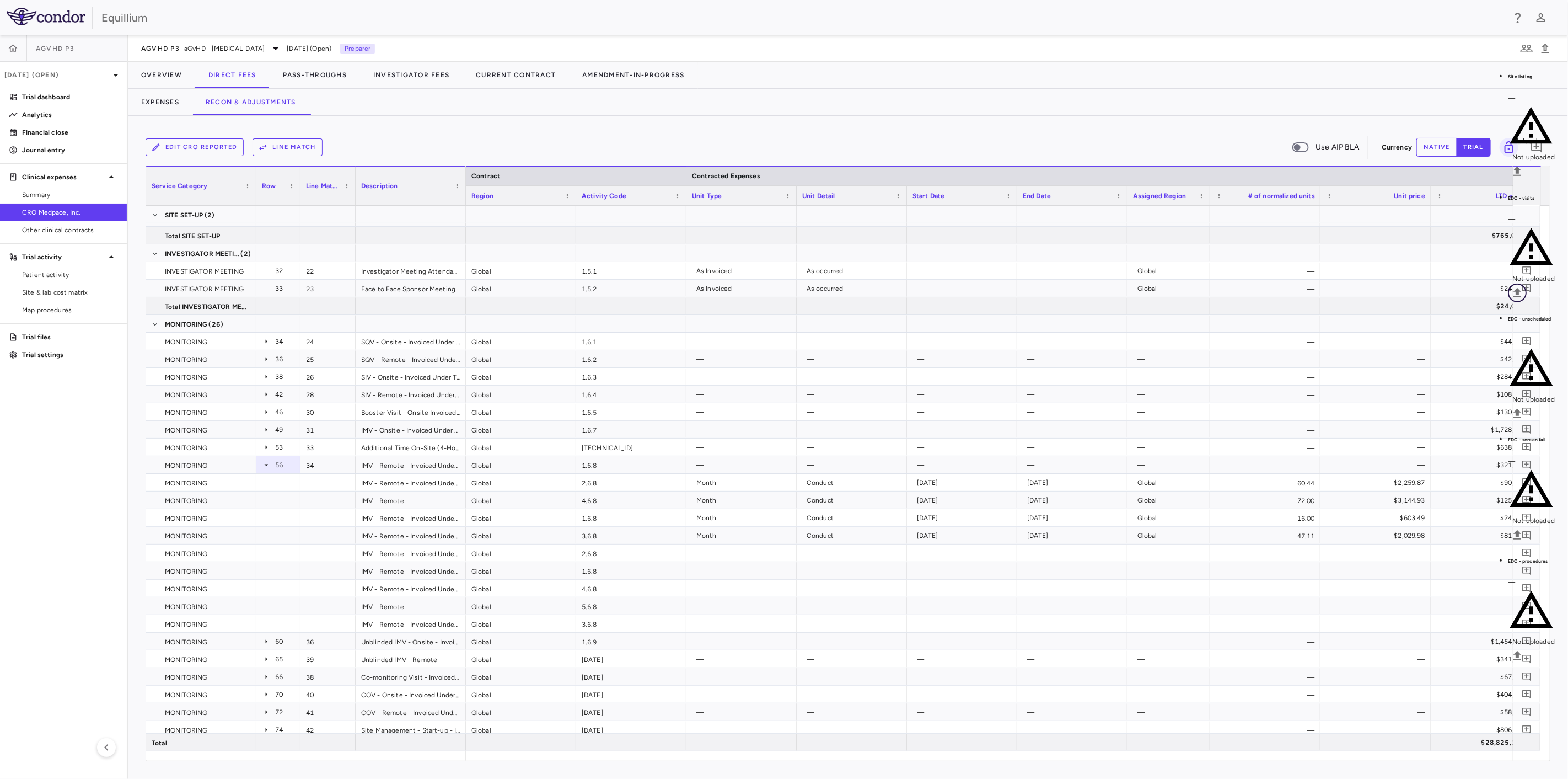
click at [1521, 288] on icon "Upload" at bounding box center [1517, 292] width 8 height 9
click at [1123, 180] on body "Skip to sidebar Skip to main content Equillium aGVHD P3 Jul 2025 (Open) Trial d…" at bounding box center [784, 389] width 1568 height 779
click at [1101, 283] on li "Site Number Assigned" at bounding box center [1087, 274] width 72 height 20
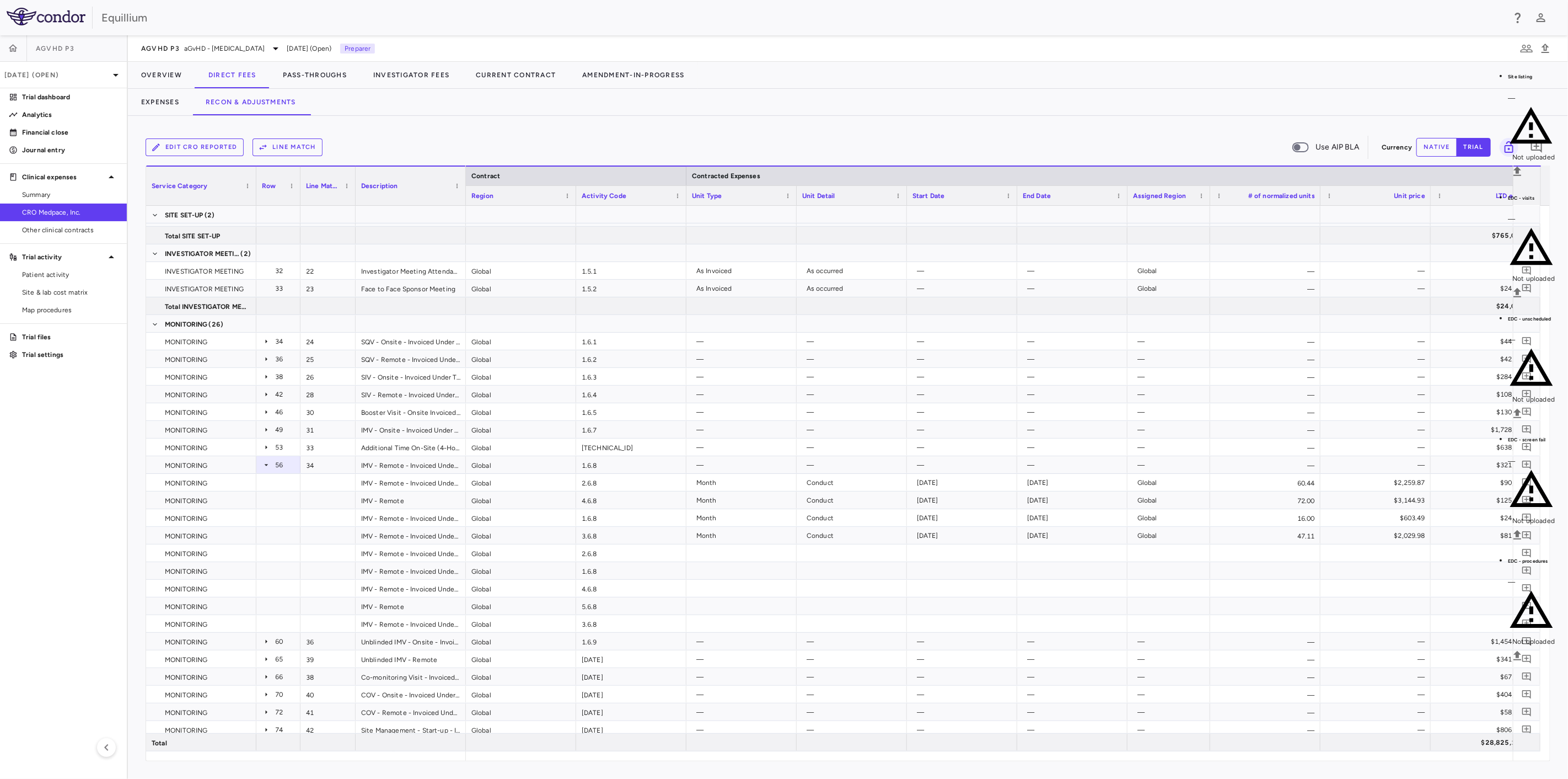
click at [706, 172] on body "Skip to sidebar Skip to main content Equillium aGVHD P3 Jul 2025 (Open) Trial d…" at bounding box center [784, 389] width 1568 height 779
click at [688, 379] on li "Cohort Required" at bounding box center [673, 373] width 72 height 20
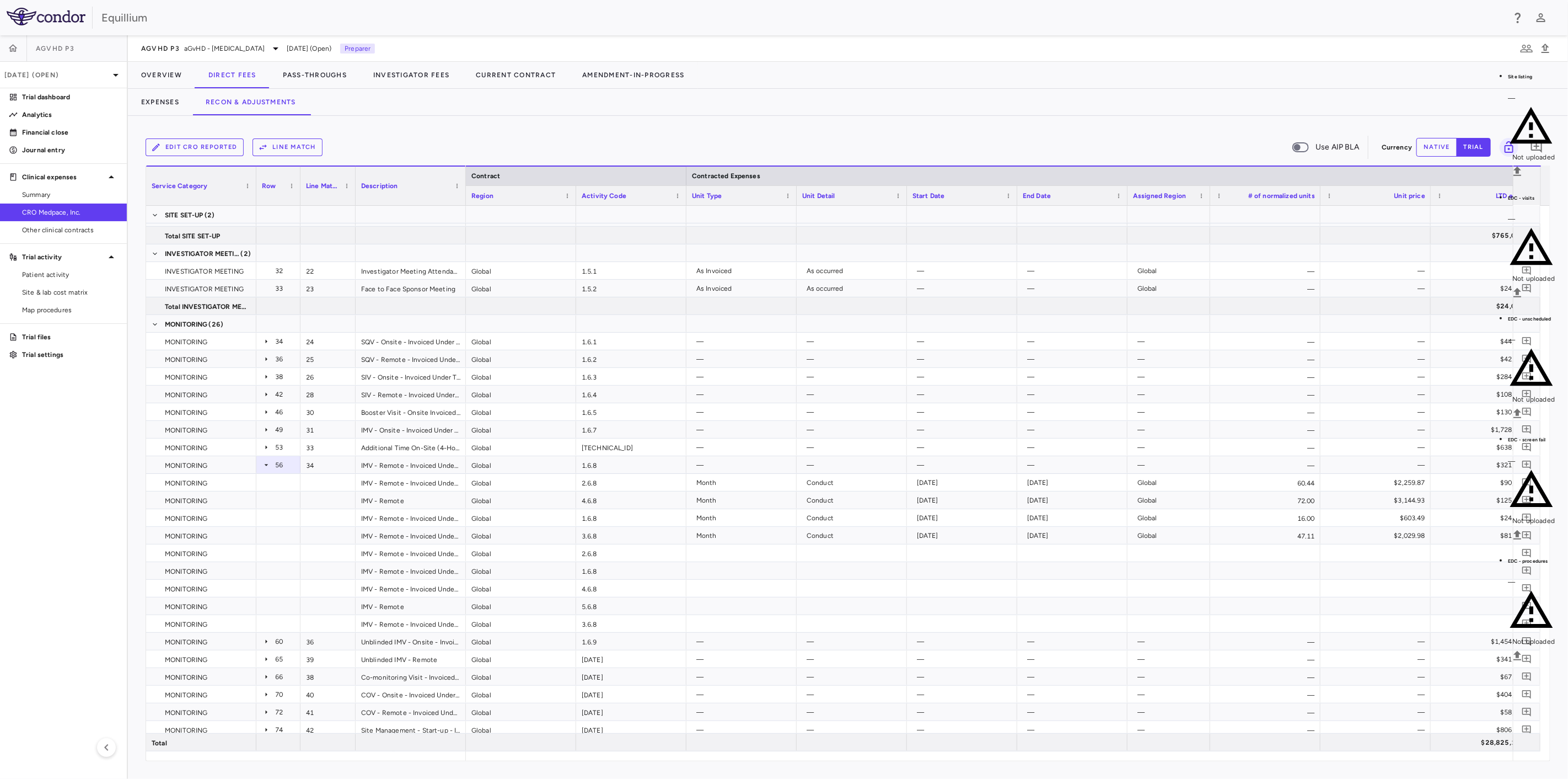
click at [1300, 182] on body "Skip to sidebar Skip to main content Equillium aGVHD P3 Jul 2025 (Open) Trial d…" at bounding box center [784, 389] width 1568 height 779
click at [1285, 360] on li "Visit Date Required" at bounding box center [1281, 353] width 72 height 20
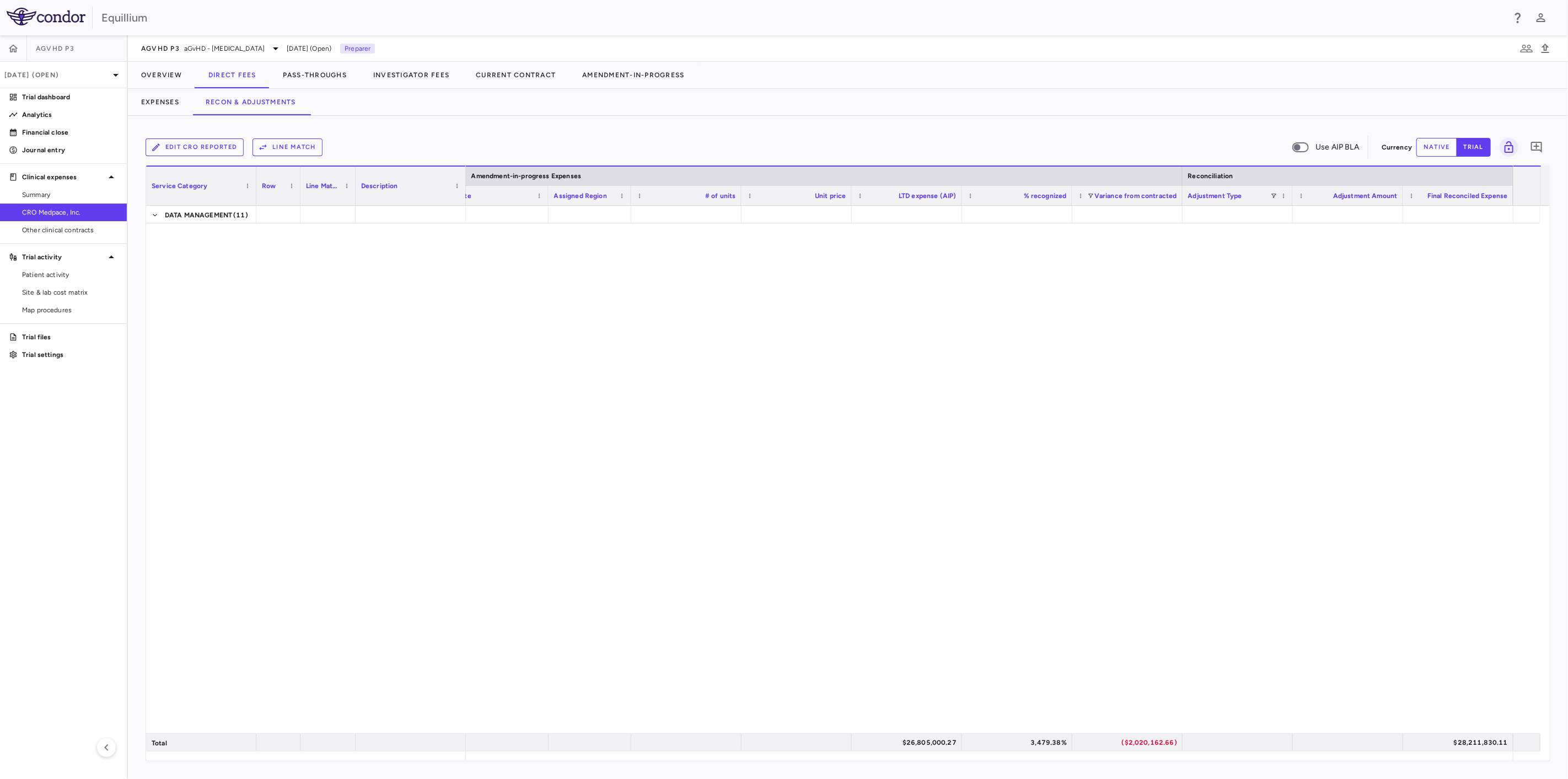
scroll to position [1378, 0]
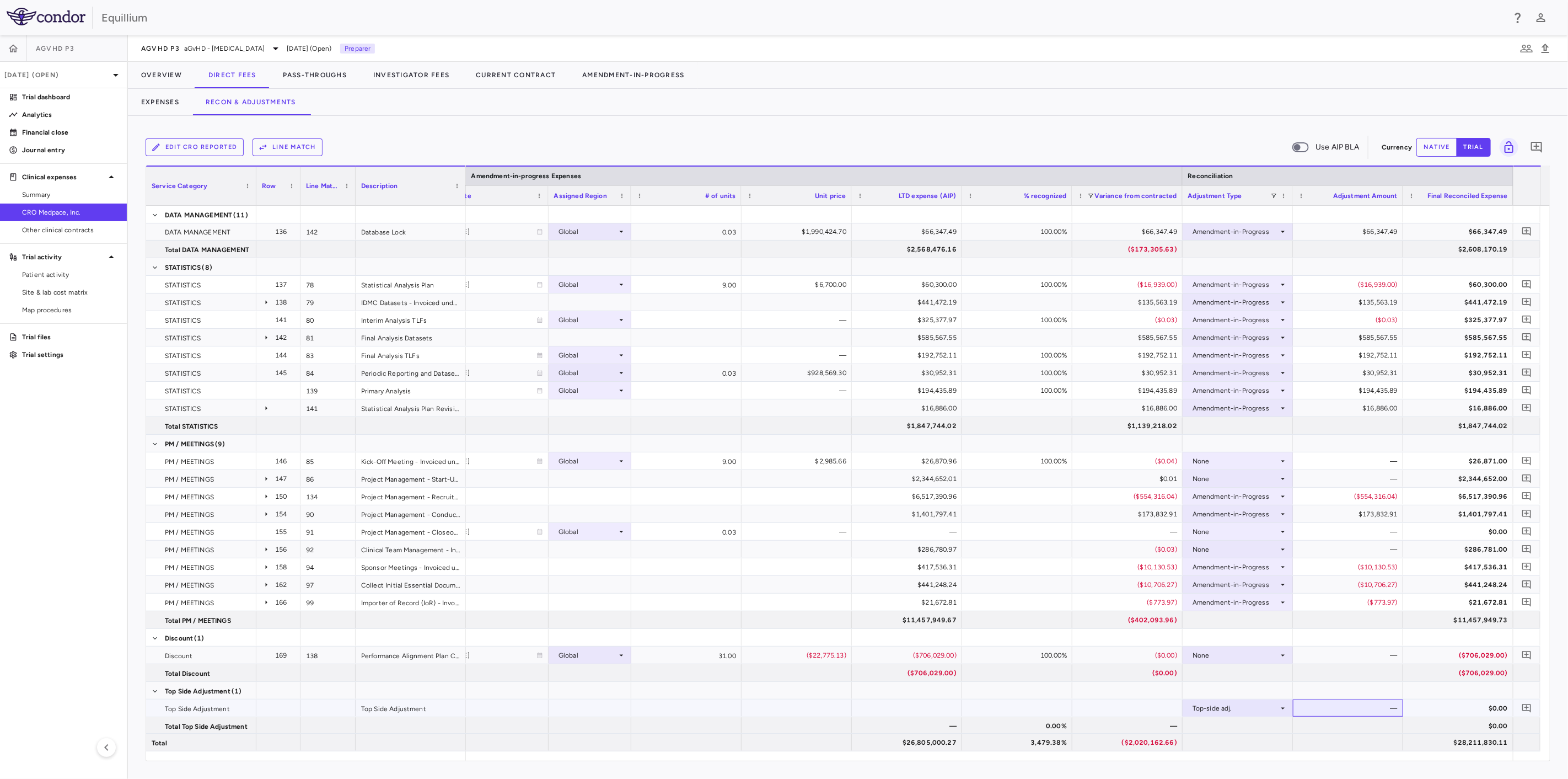
click at [1320, 709] on div "—" at bounding box center [1350, 708] width 95 height 18
click at [1440, 149] on button "native" at bounding box center [1437, 147] width 41 height 19
click at [1337, 705] on div "$0.00" at bounding box center [1350, 708] width 95 height 18
type input "******"
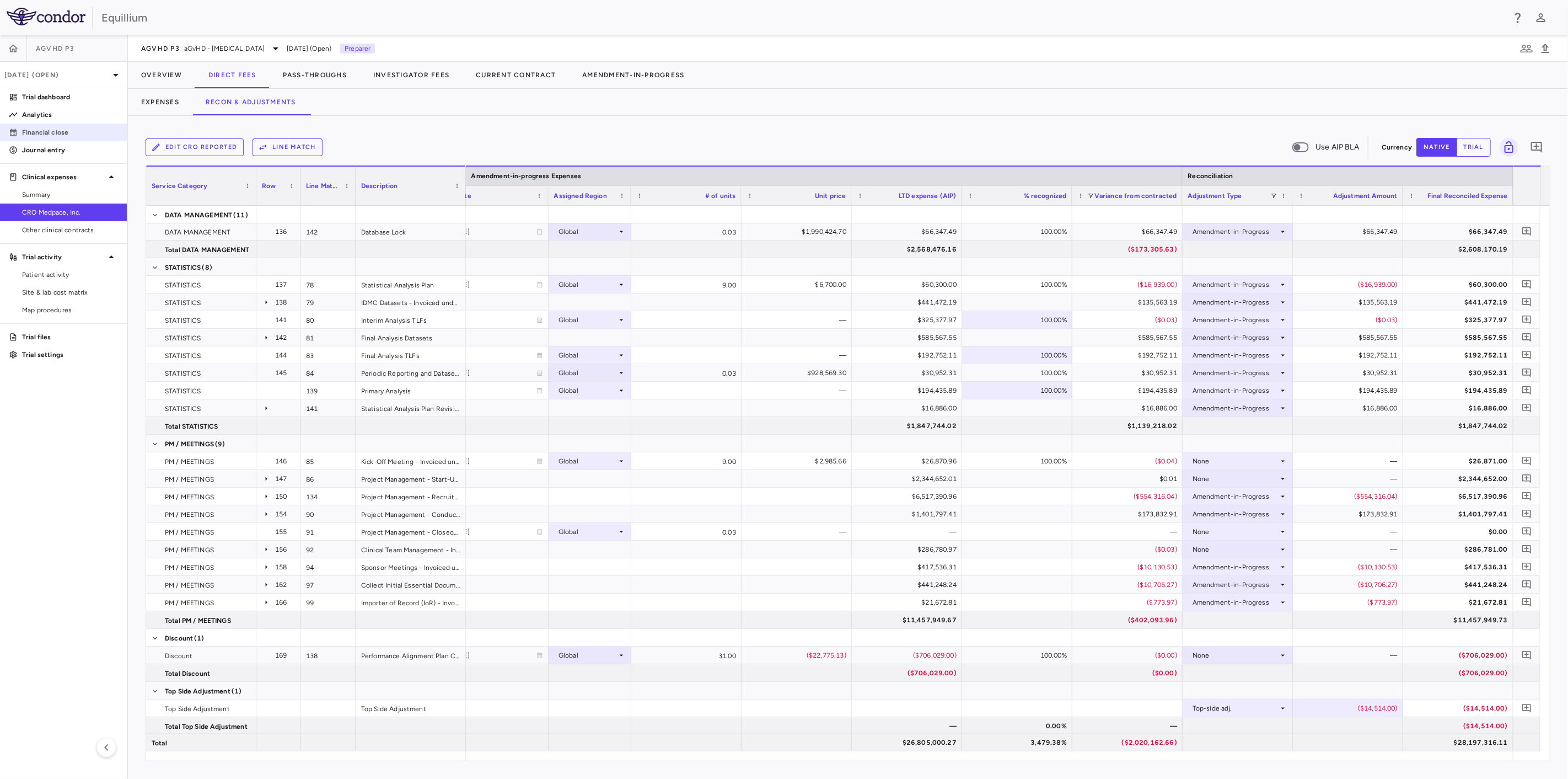
click at [83, 126] on link "Financial close" at bounding box center [63, 132] width 127 height 16
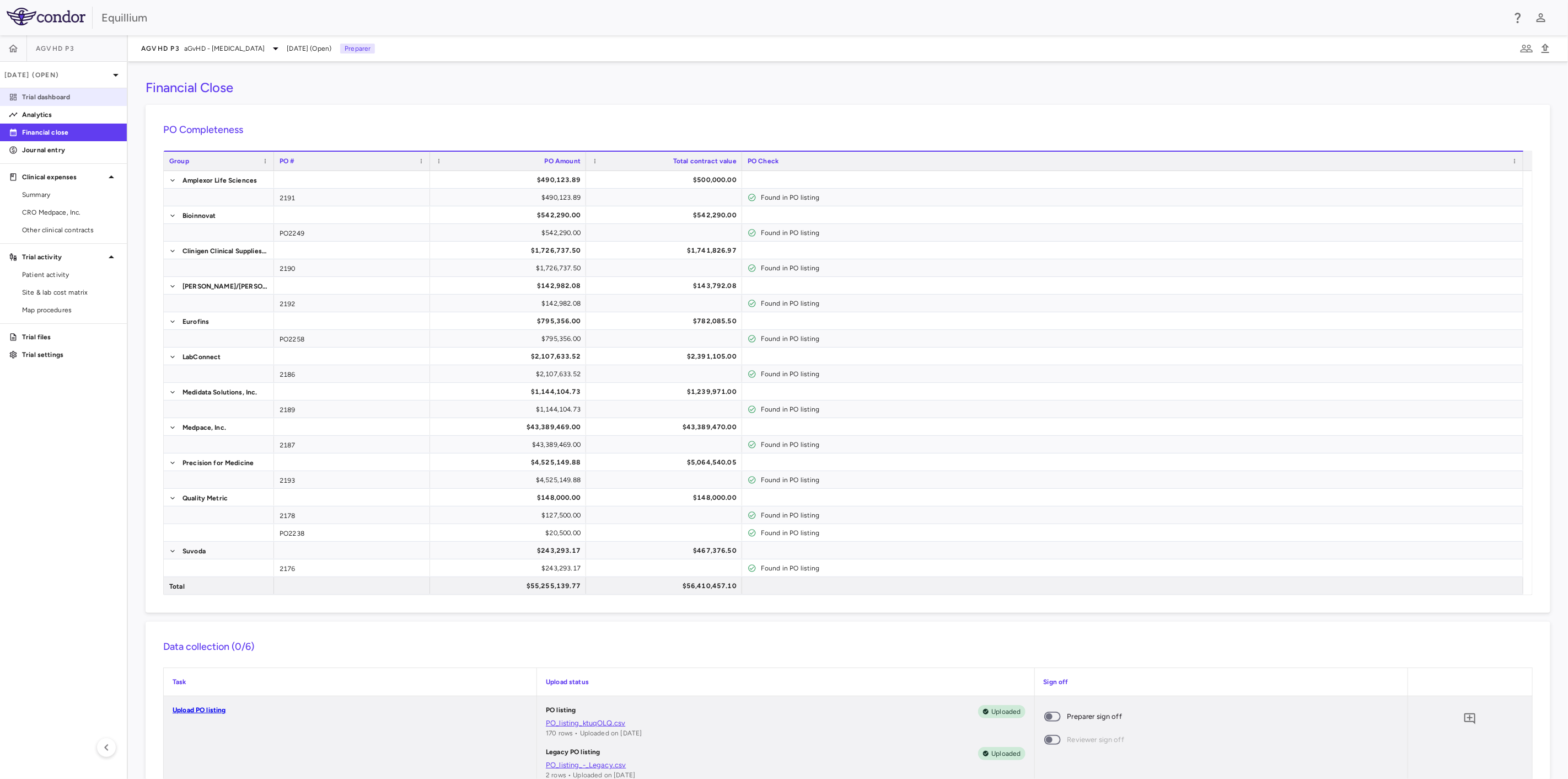
click at [82, 94] on p "Trial dashboard" at bounding box center [70, 97] width 96 height 10
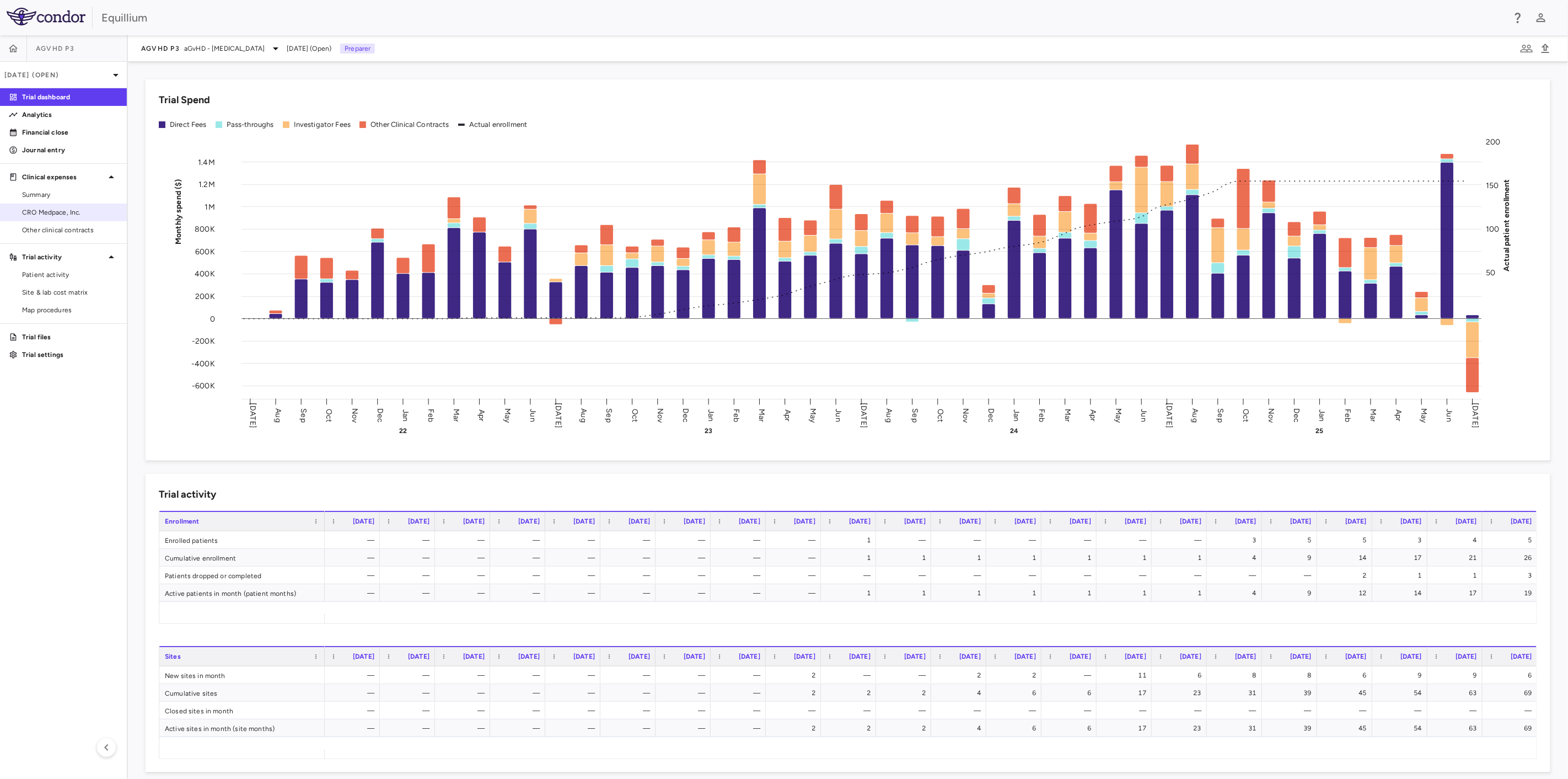
click at [53, 208] on span "CRO Medpace, Inc." at bounding box center [70, 213] width 96 height 10
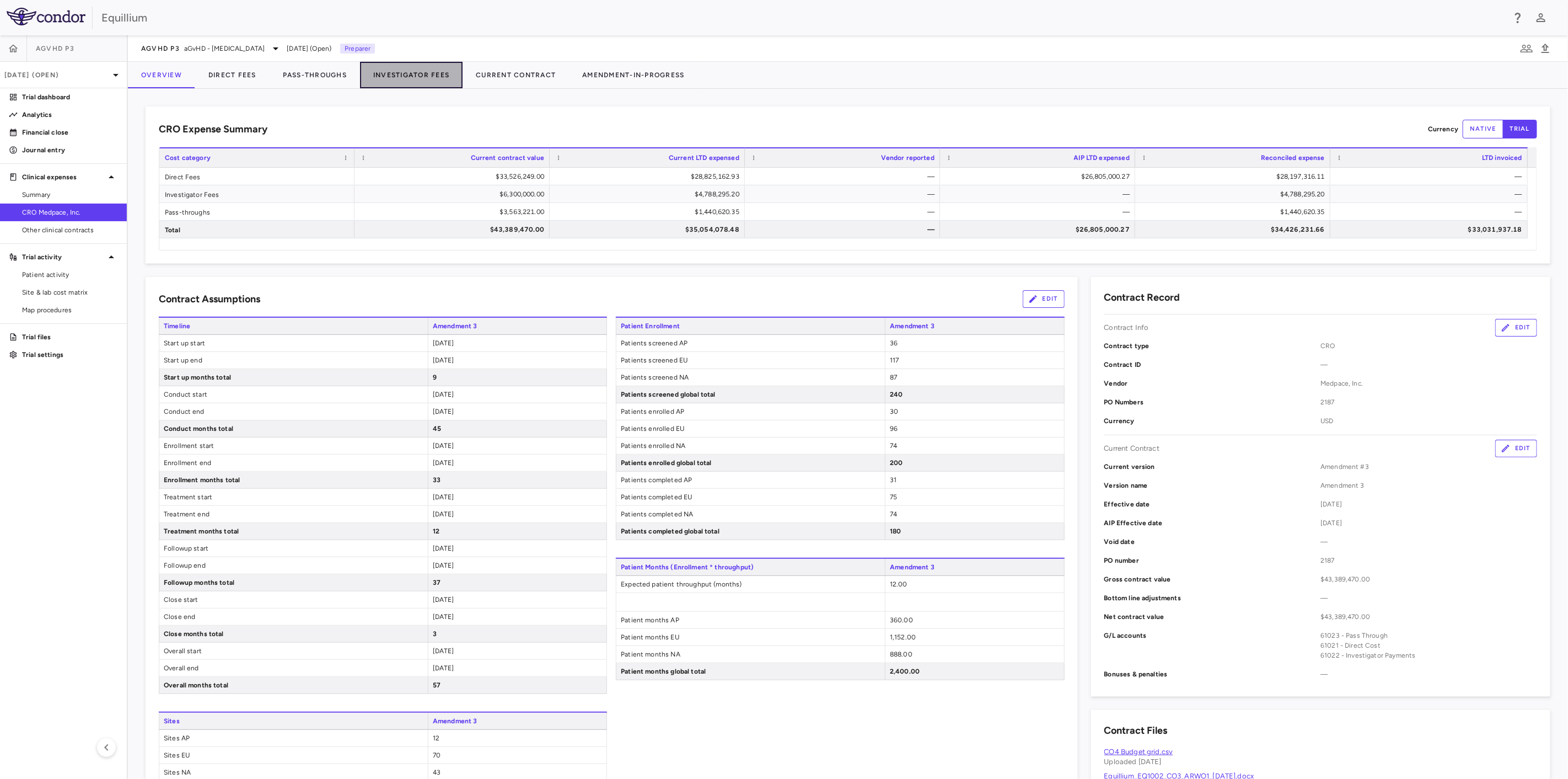
click at [410, 71] on button "Investigator Fees" at bounding box center [411, 74] width 102 height 26
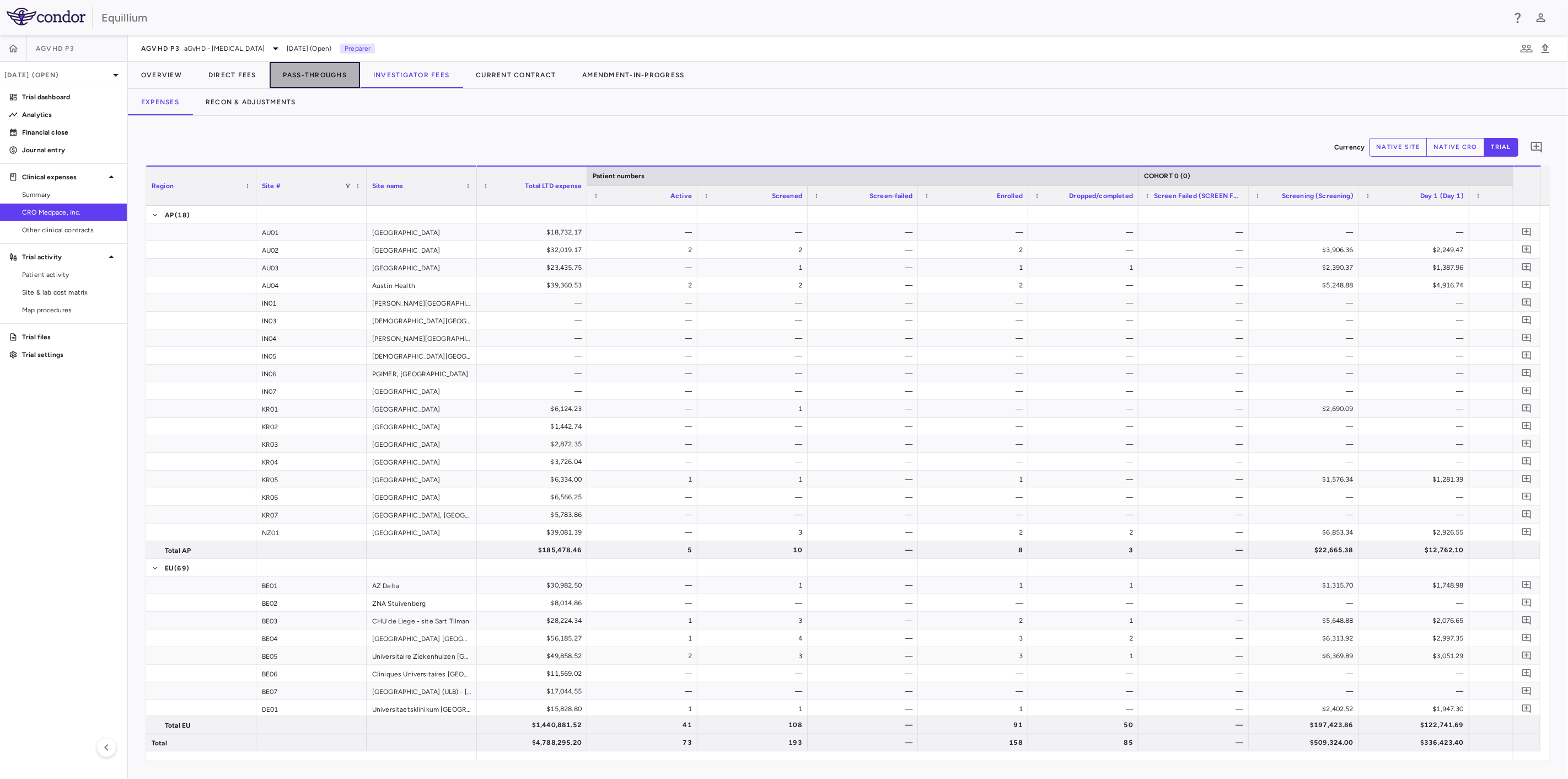
click at [304, 68] on button "Pass-Throughs" at bounding box center [315, 74] width 91 height 26
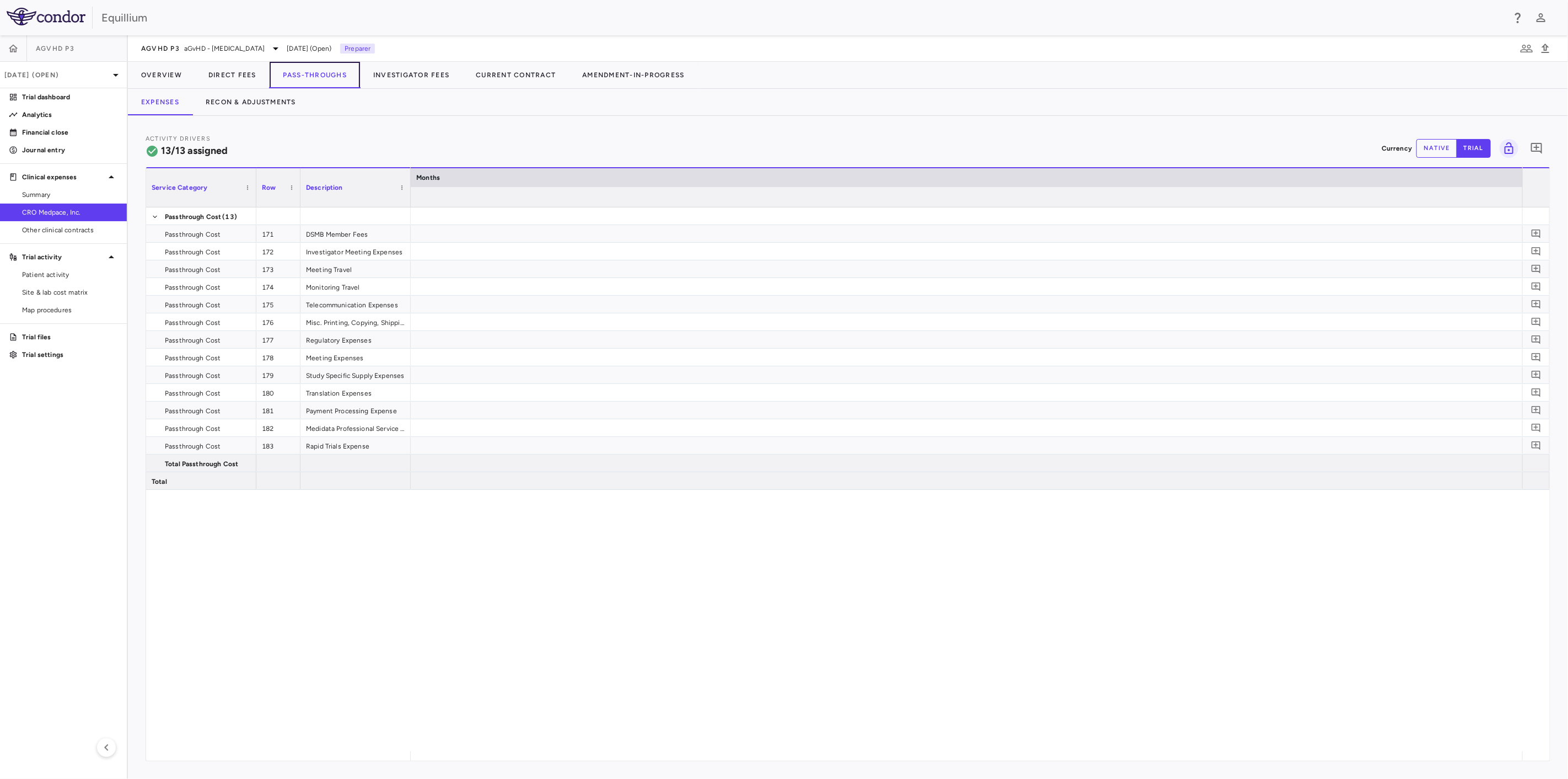
scroll to position [0, 8619]
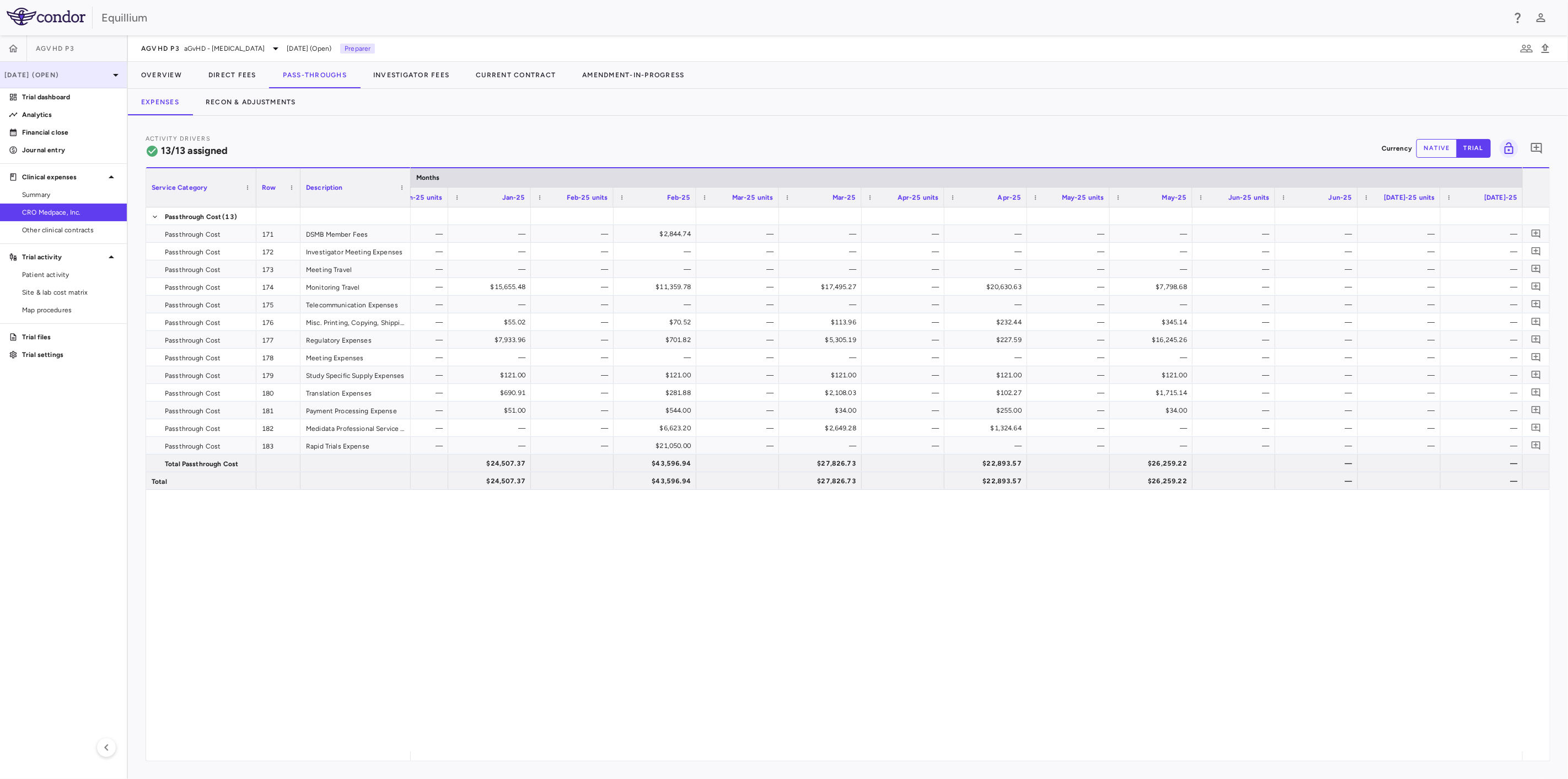
click at [102, 72] on p "[DATE] (Open)" at bounding box center [57, 75] width 105 height 10
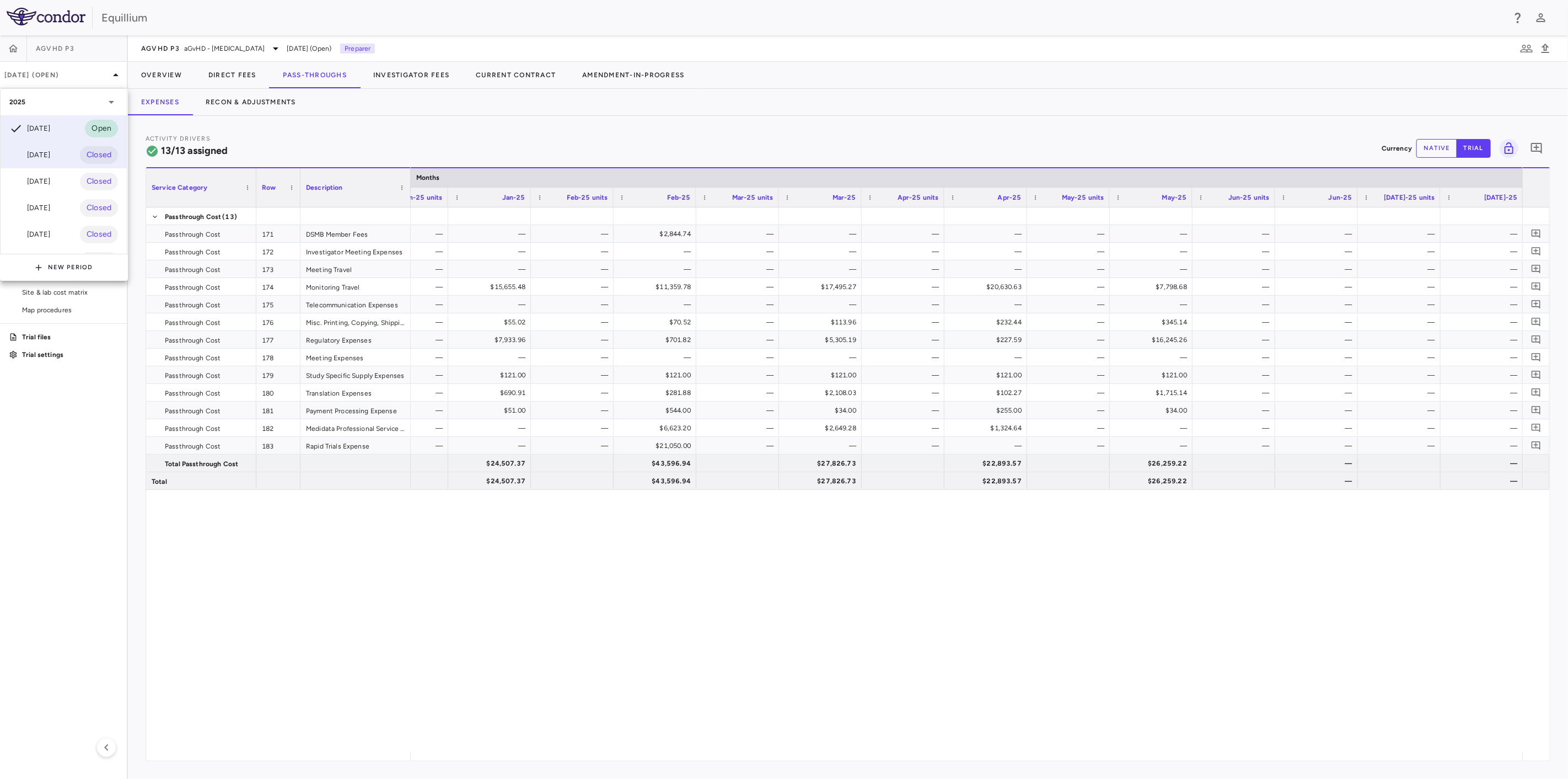
click at [58, 165] on div "Jun 2025 Closed" at bounding box center [63, 155] width 126 height 26
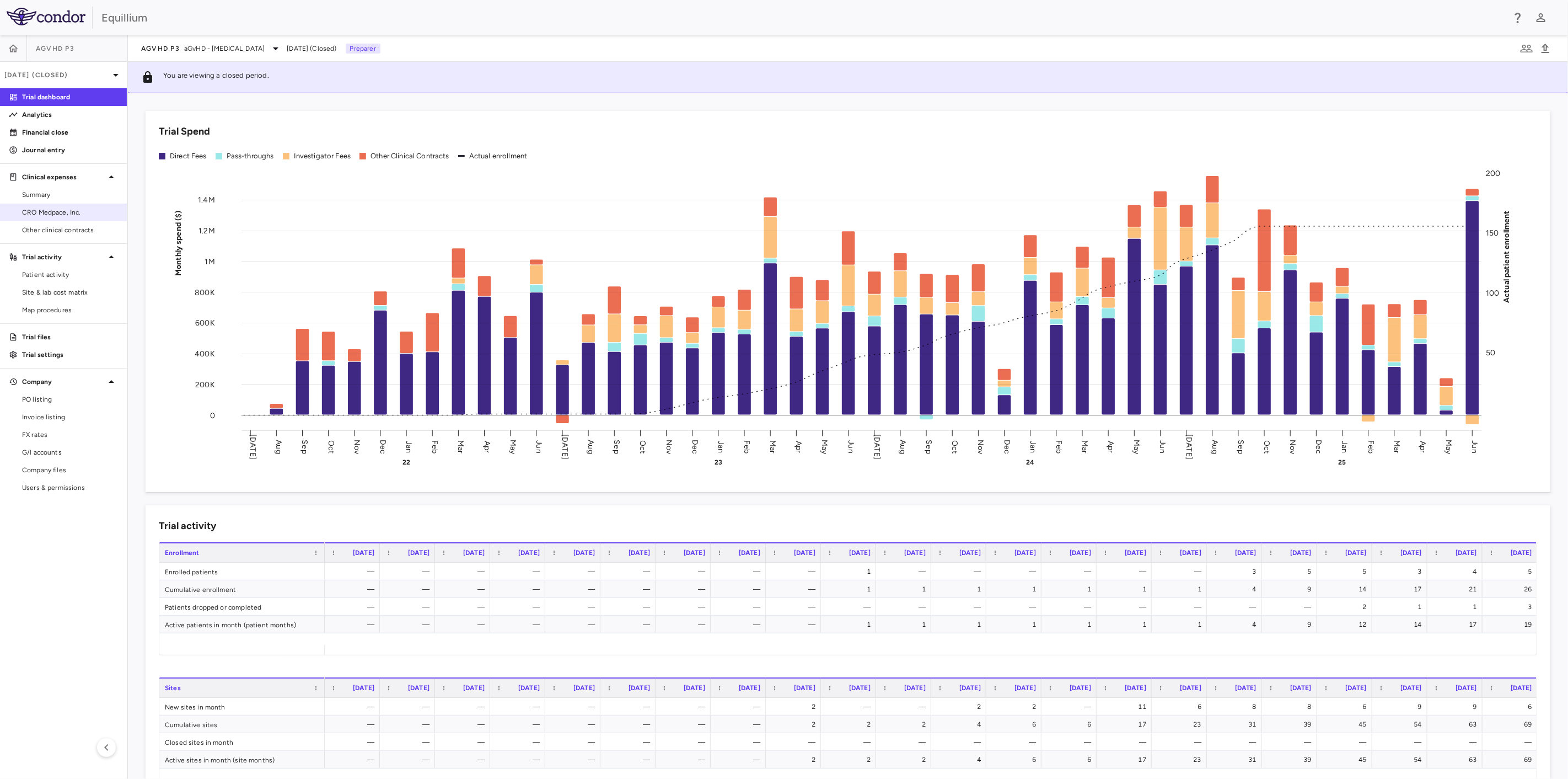
click at [68, 212] on span "CRO Medpace, Inc." at bounding box center [70, 213] width 96 height 10
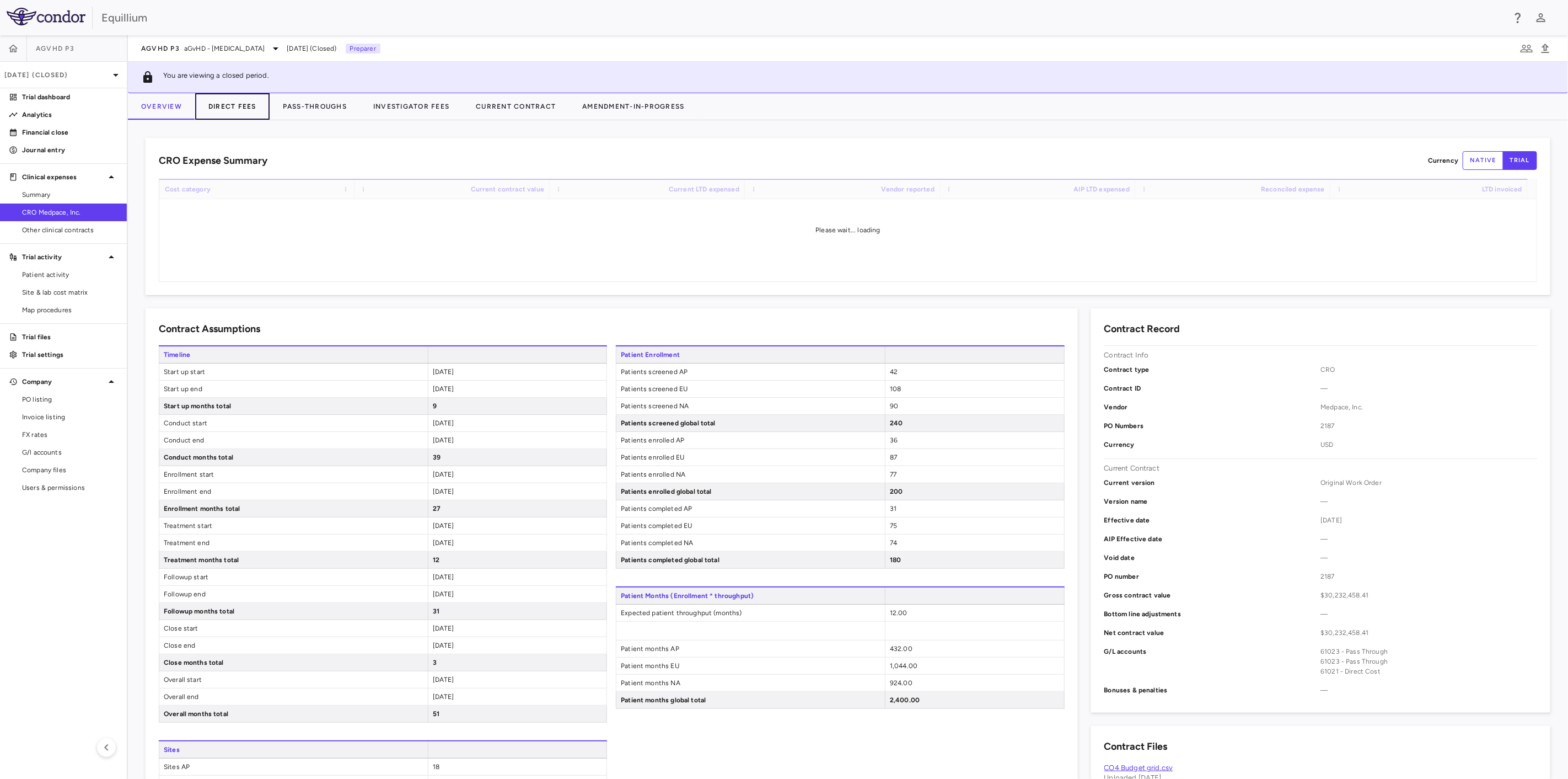
click at [226, 107] on button "Direct Fees" at bounding box center [233, 106] width 74 height 26
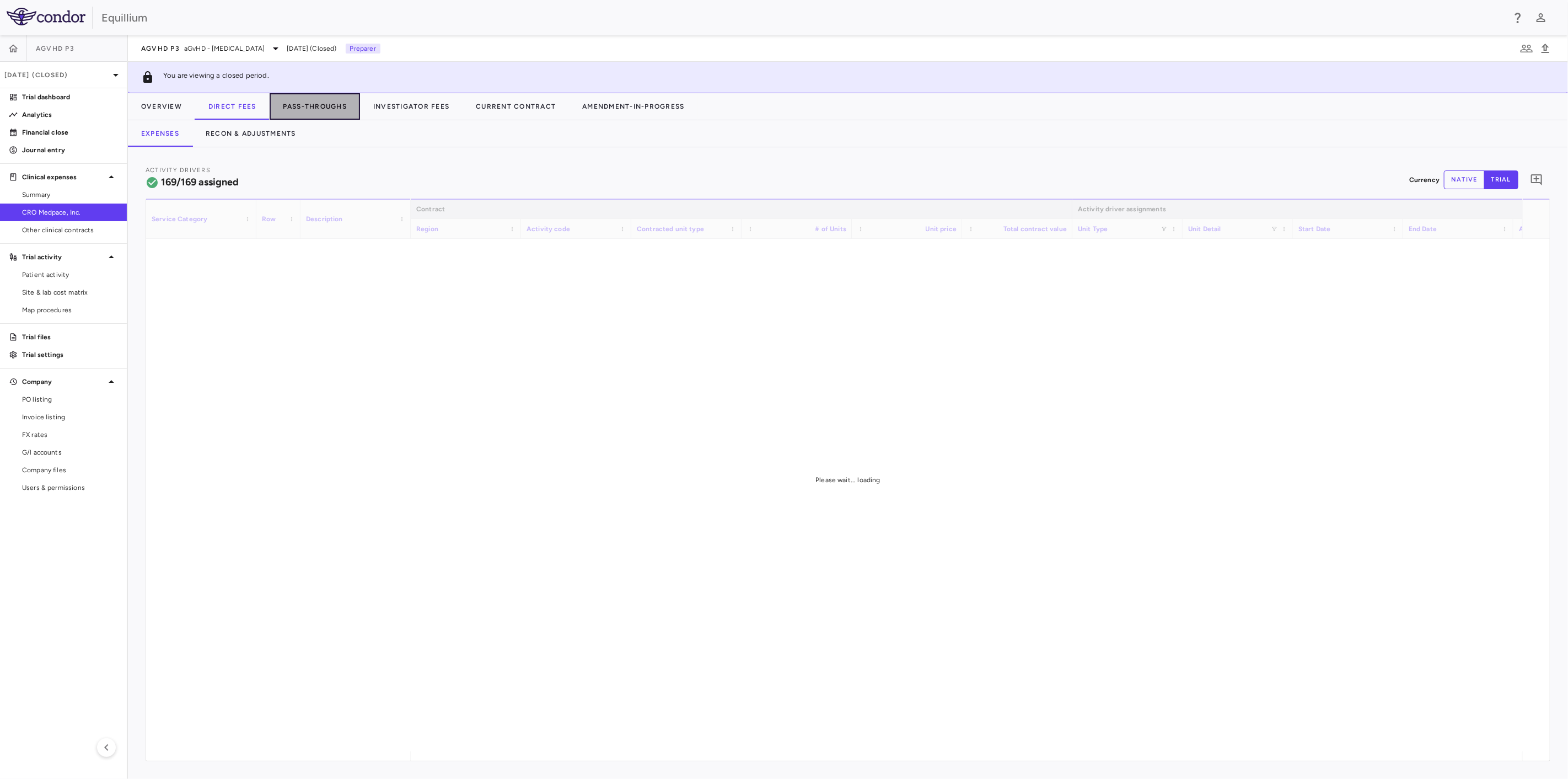
click at [316, 104] on button "Pass-Throughs" at bounding box center [315, 106] width 91 height 26
click at [273, 133] on button "Recon & Adjustments" at bounding box center [251, 133] width 117 height 26
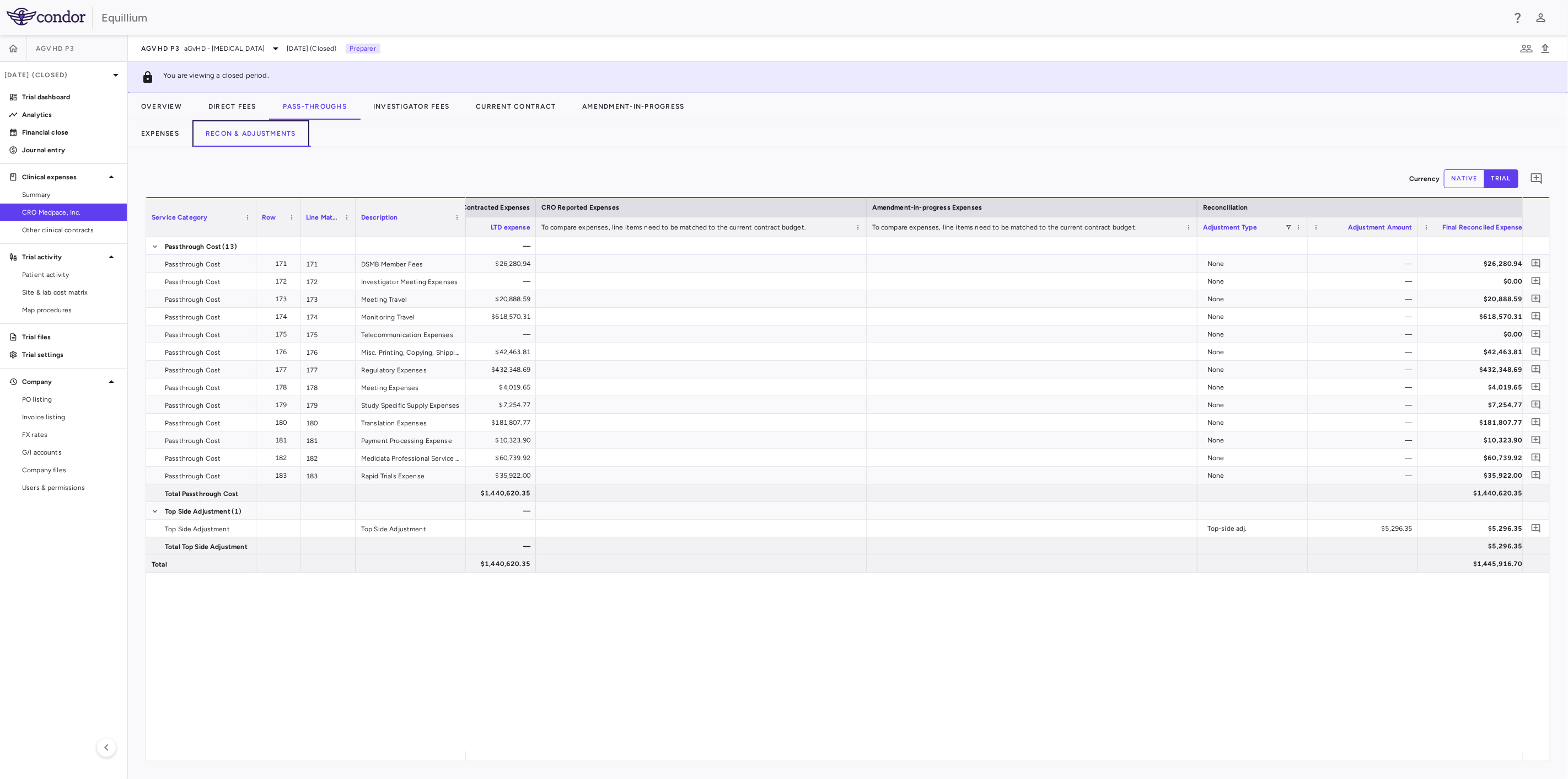
scroll to position [0, 1010]
click at [173, 136] on button "Expenses" at bounding box center [160, 133] width 65 height 26
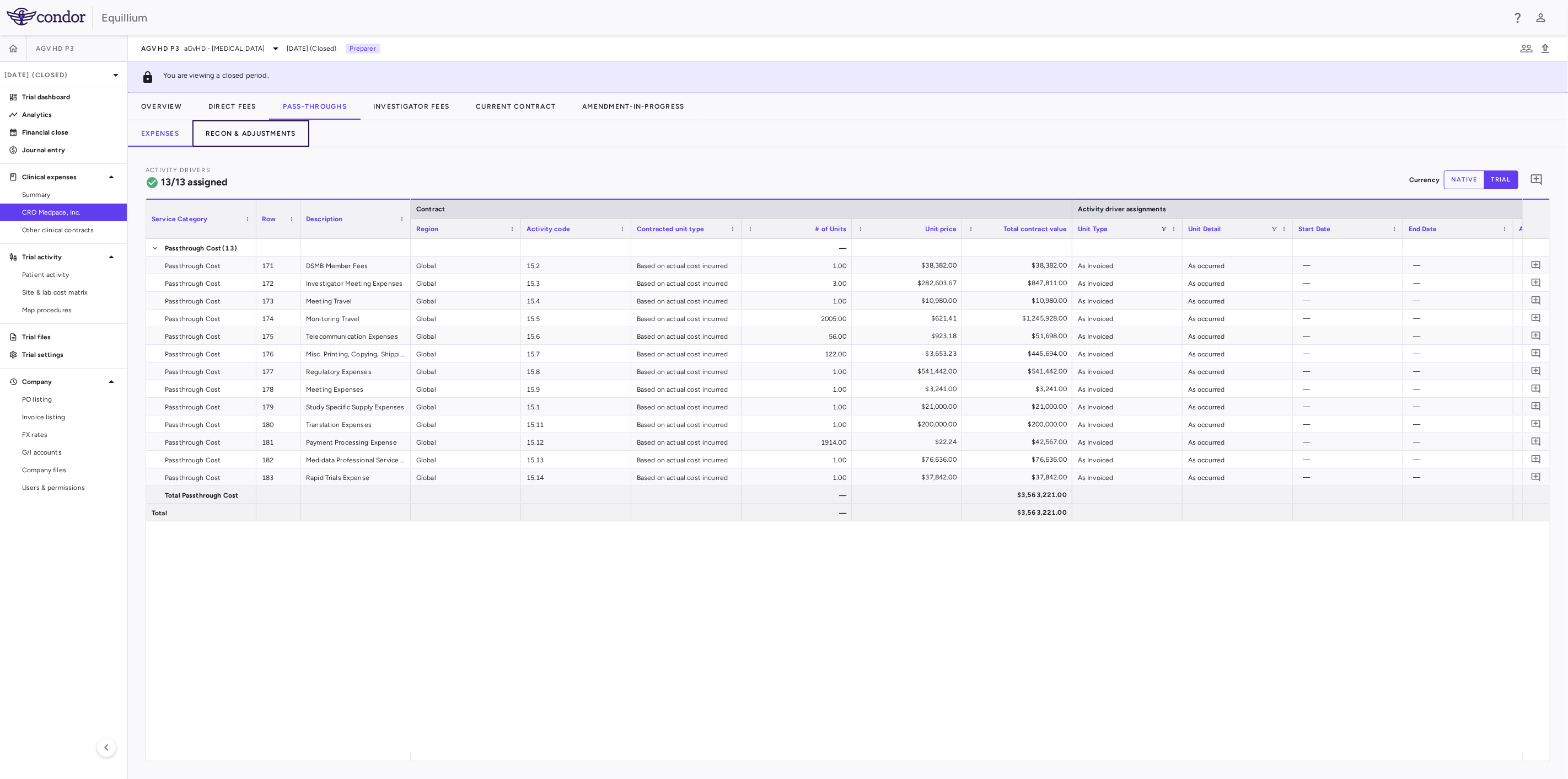
click at [230, 130] on button "Recon & Adjustments" at bounding box center [251, 133] width 117 height 26
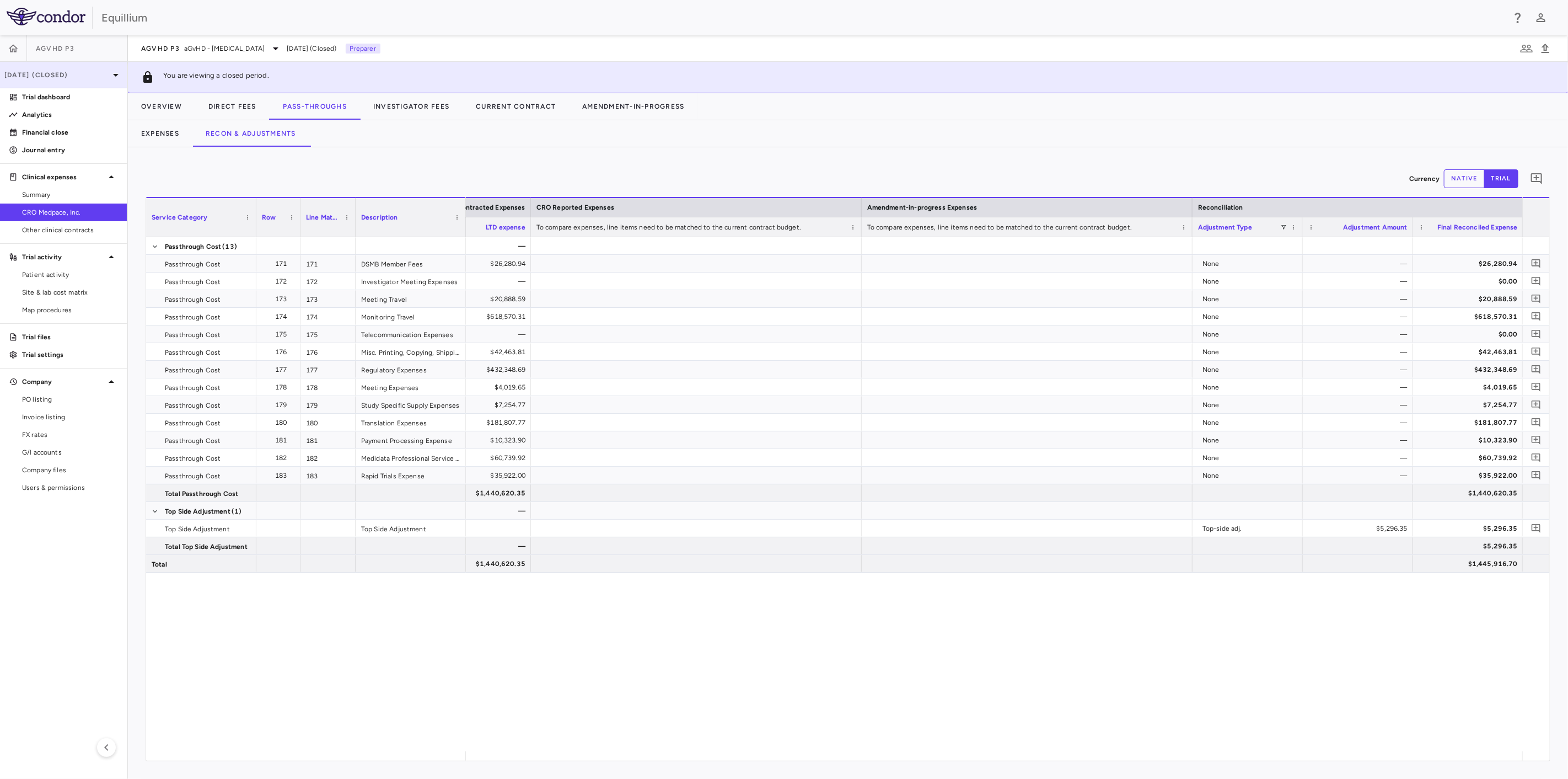
click at [66, 84] on div "Jun 2025 (Closed)" at bounding box center [63, 74] width 127 height 26
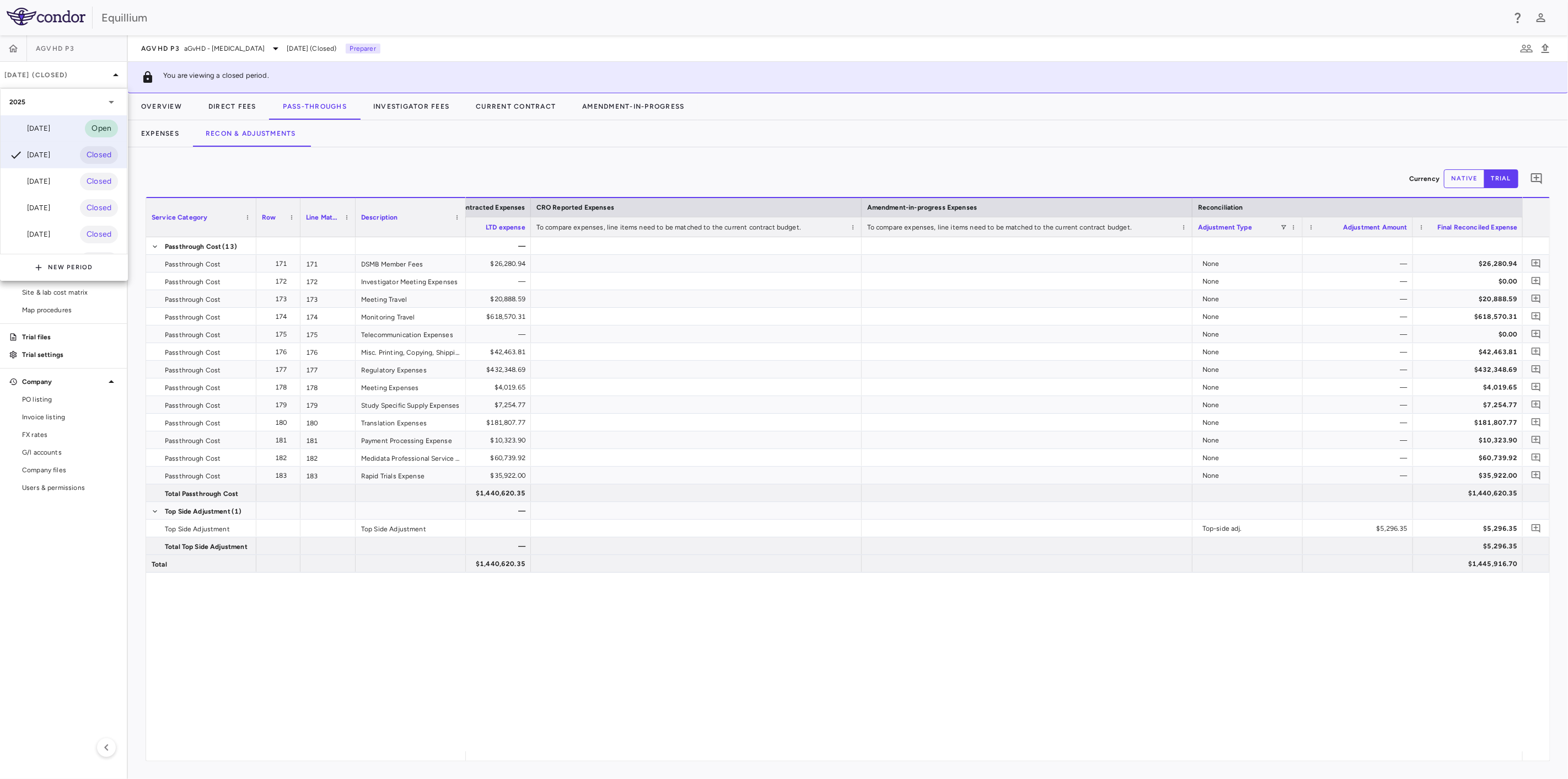
click at [61, 133] on div "Jul 2025 Open" at bounding box center [63, 128] width 126 height 26
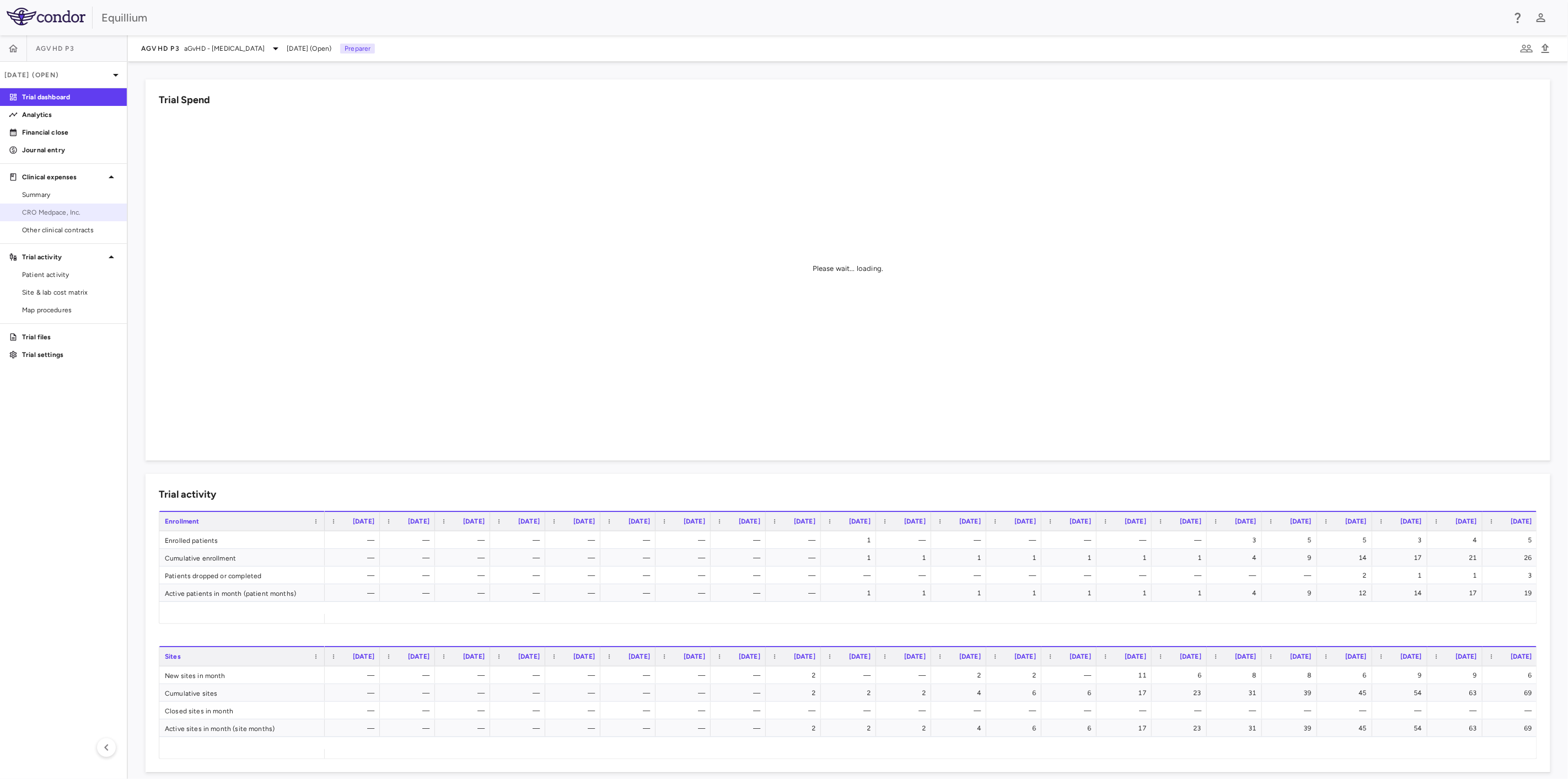
click at [73, 206] on link "CRO Medpace, Inc." at bounding box center [63, 212] width 127 height 16
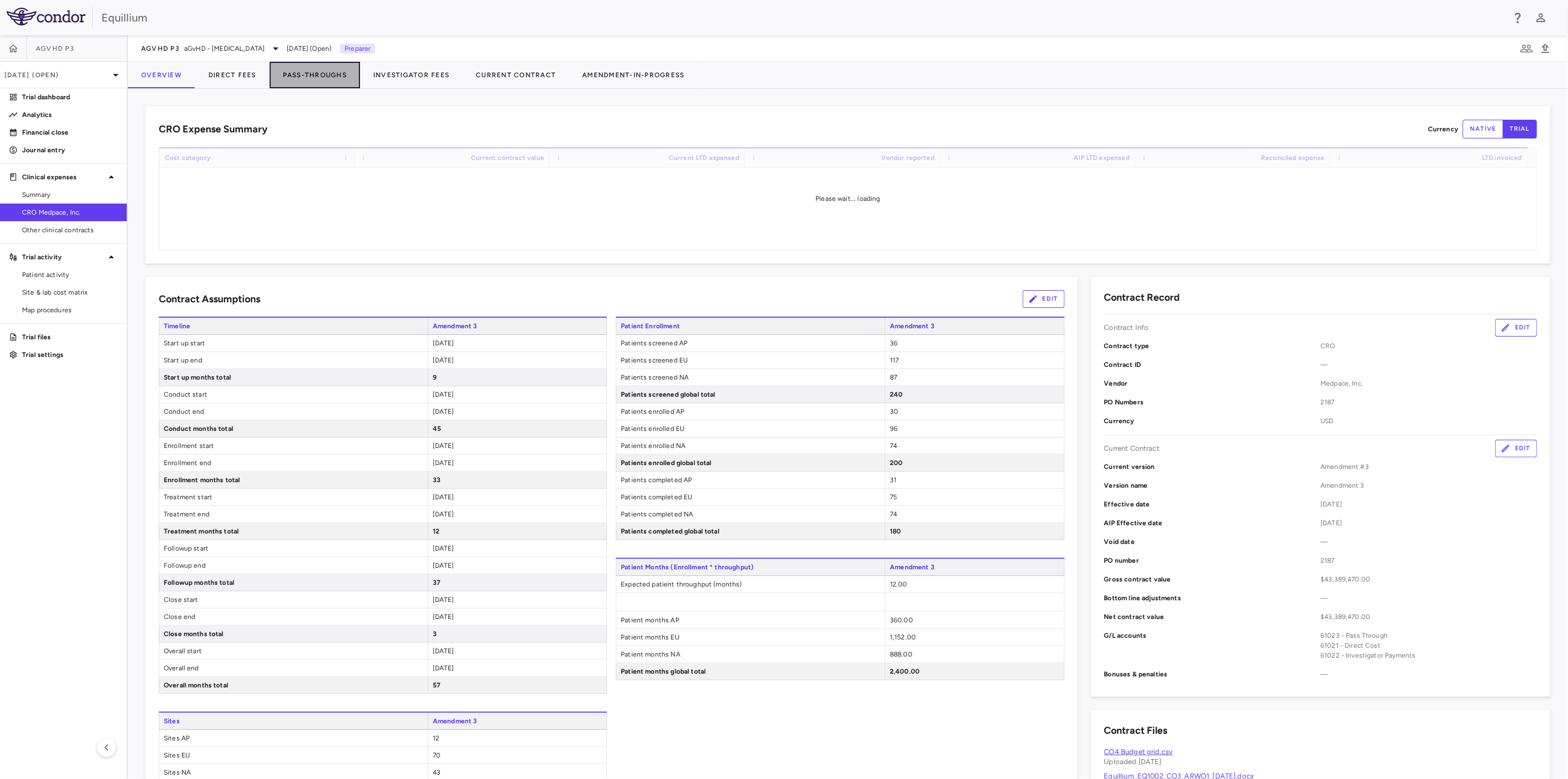
click at [321, 73] on button "Pass-Throughs" at bounding box center [315, 74] width 91 height 26
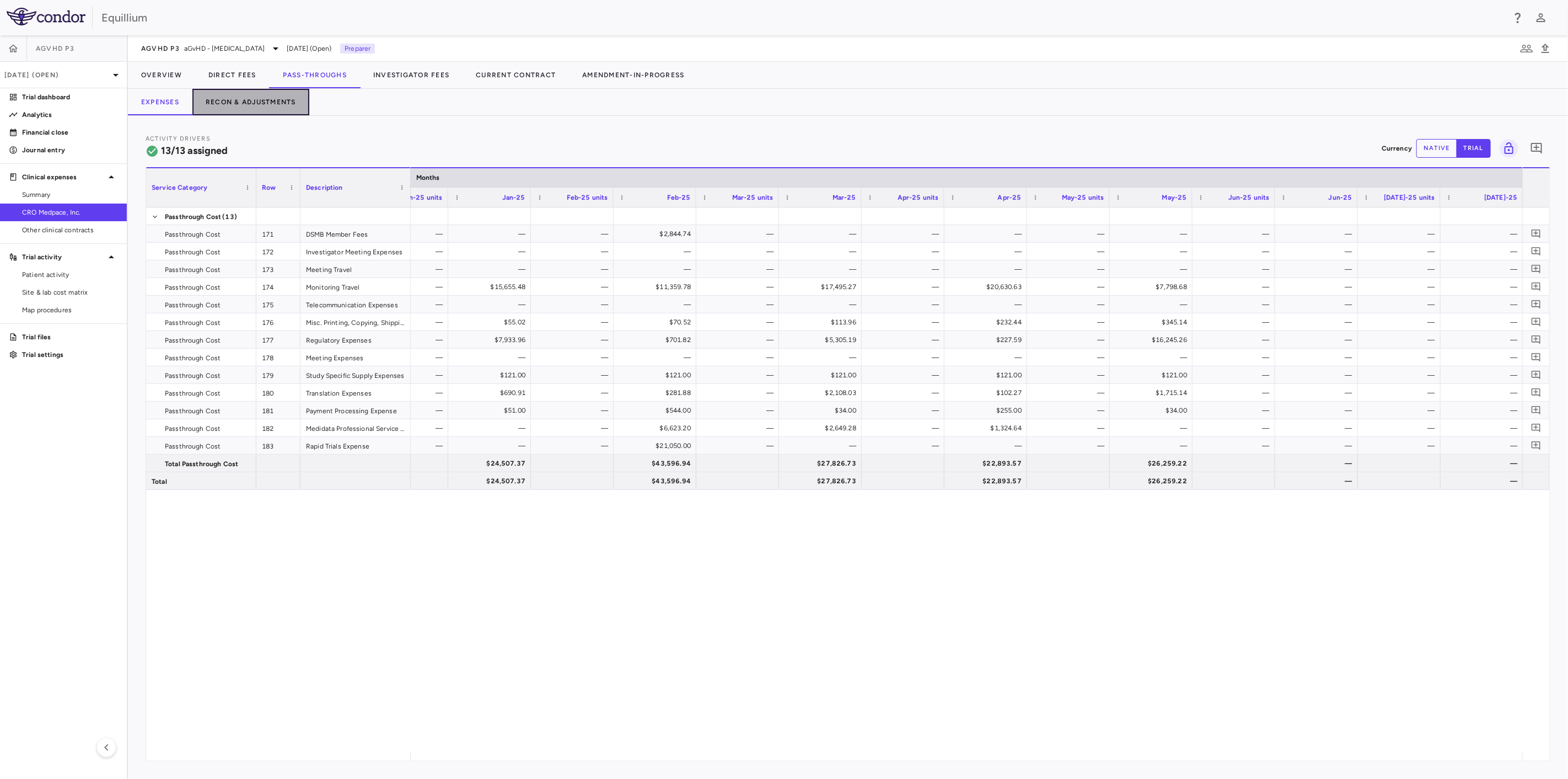
click at [243, 102] on button "Recon & Adjustments" at bounding box center [251, 102] width 117 height 26
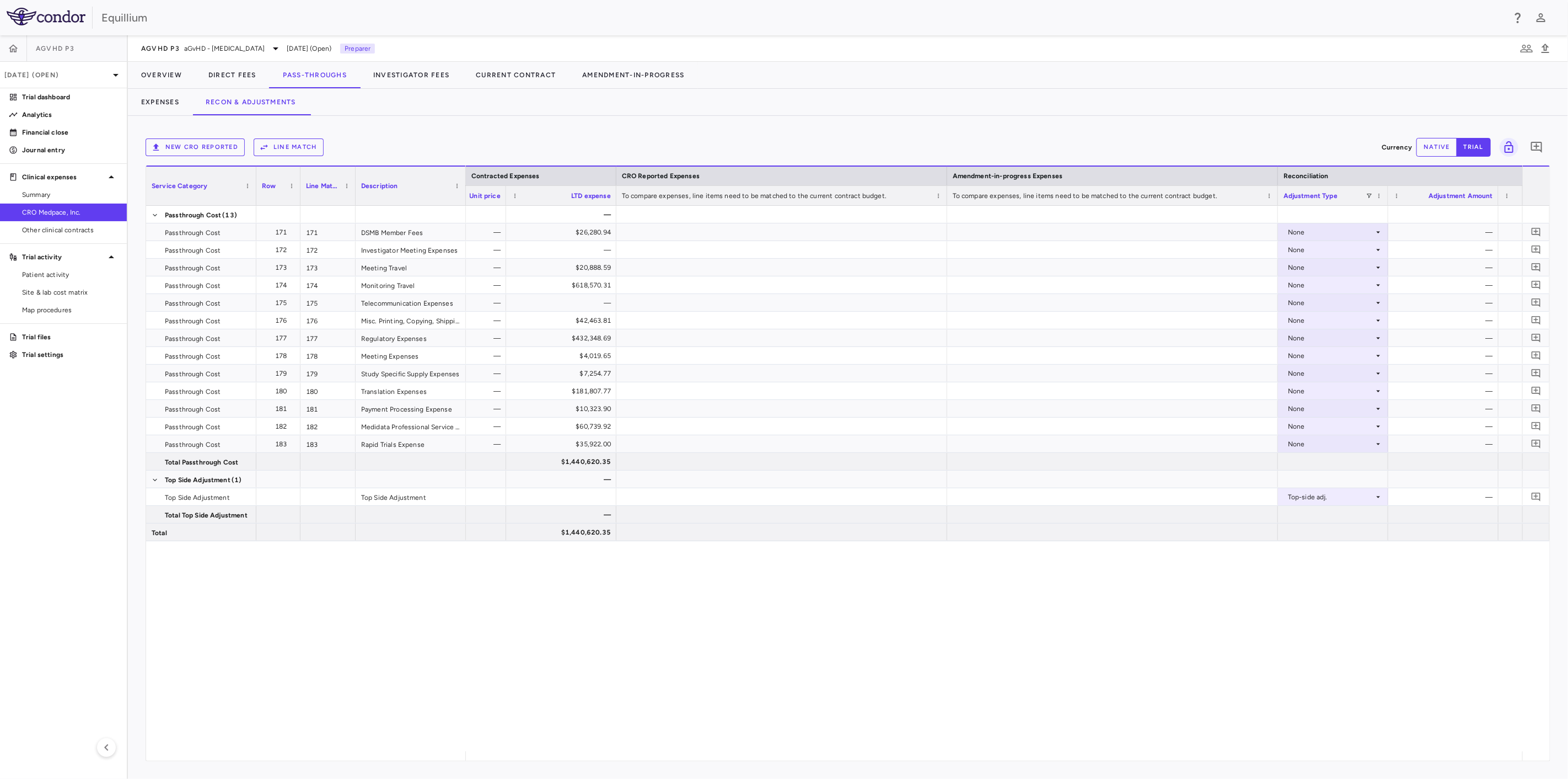
click at [1435, 143] on button "native" at bounding box center [1437, 147] width 41 height 19
click at [1452, 495] on div "$0.00" at bounding box center [1446, 497] width 95 height 18
click at [1436, 499] on input "number" at bounding box center [1452, 498] width 93 height 18
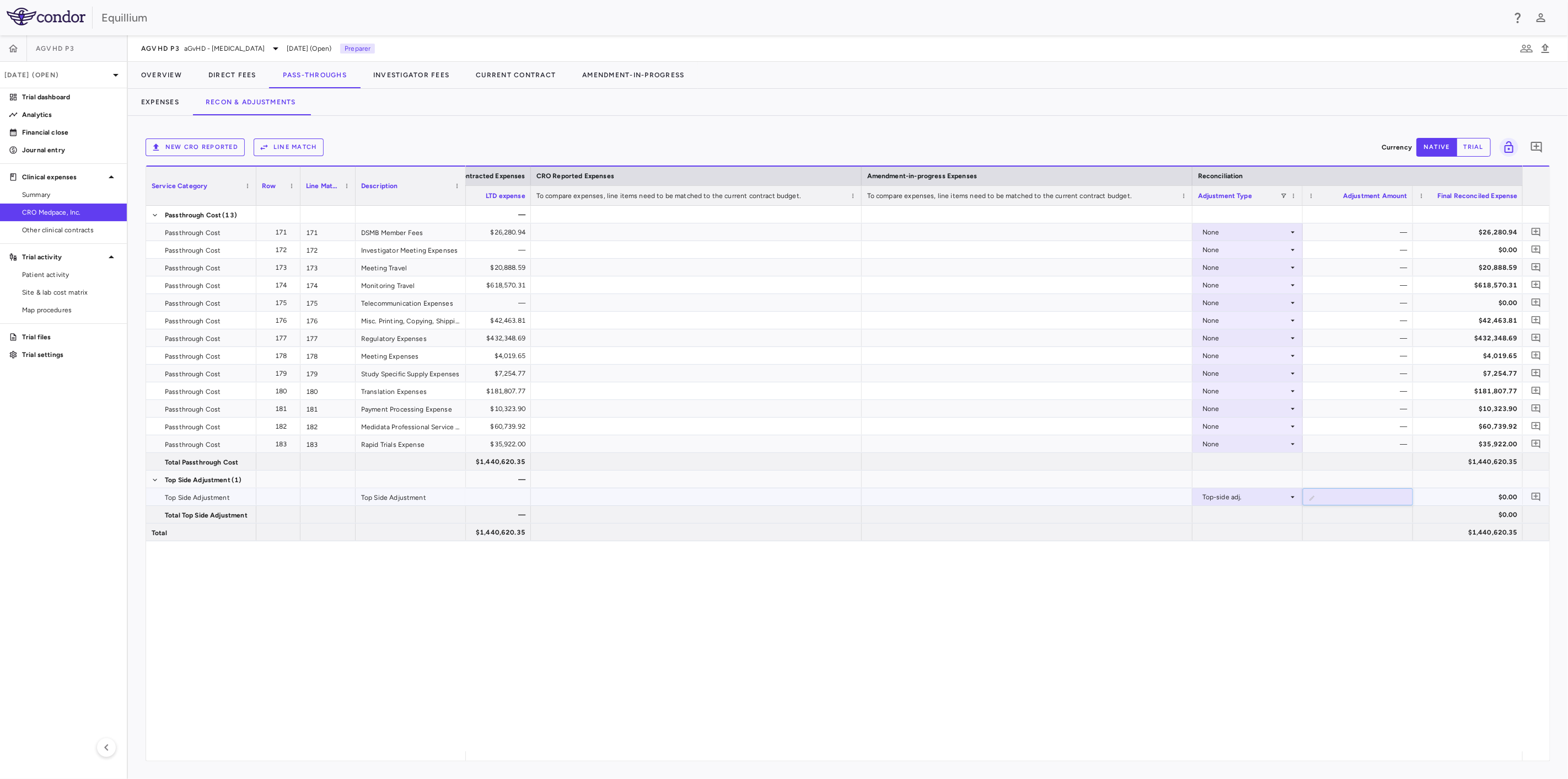
click at [1363, 501] on input "number" at bounding box center [1366, 498] width 93 height 18
type input "*******"
click at [1285, 600] on div "— — $26,280.94 None — $26,280.94 — — None — $0.00 — $20,888.59 None — $20,888.5…" at bounding box center [993, 479] width 1056 height 546
drag, startPoint x: 52, startPoint y: 104, endPoint x: 11, endPoint y: 132, distance: 49.6
click at [52, 104] on link "Trial dashboard" at bounding box center [63, 97] width 127 height 16
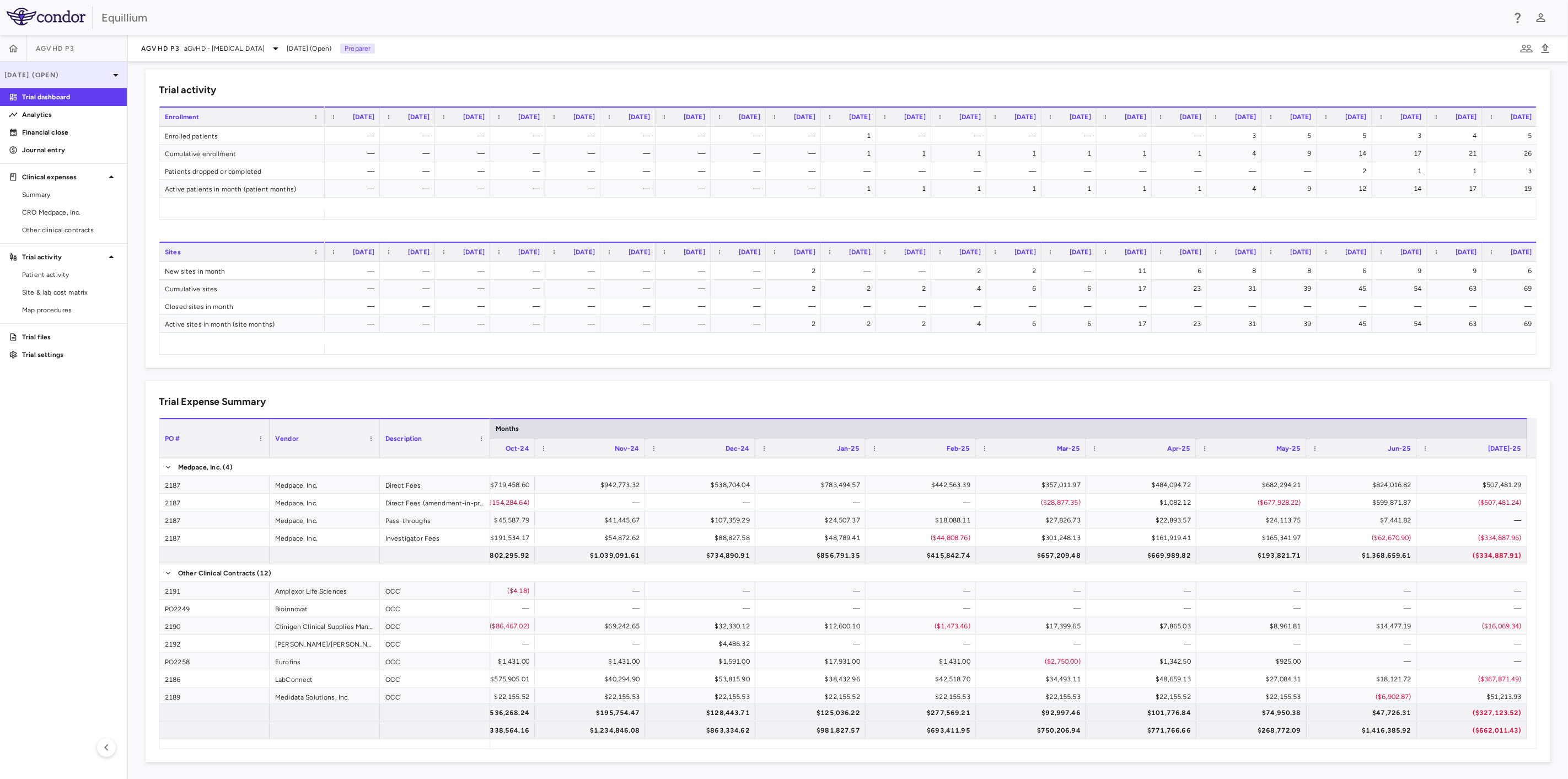
click at [60, 72] on p "[DATE] (Open)" at bounding box center [57, 75] width 105 height 10
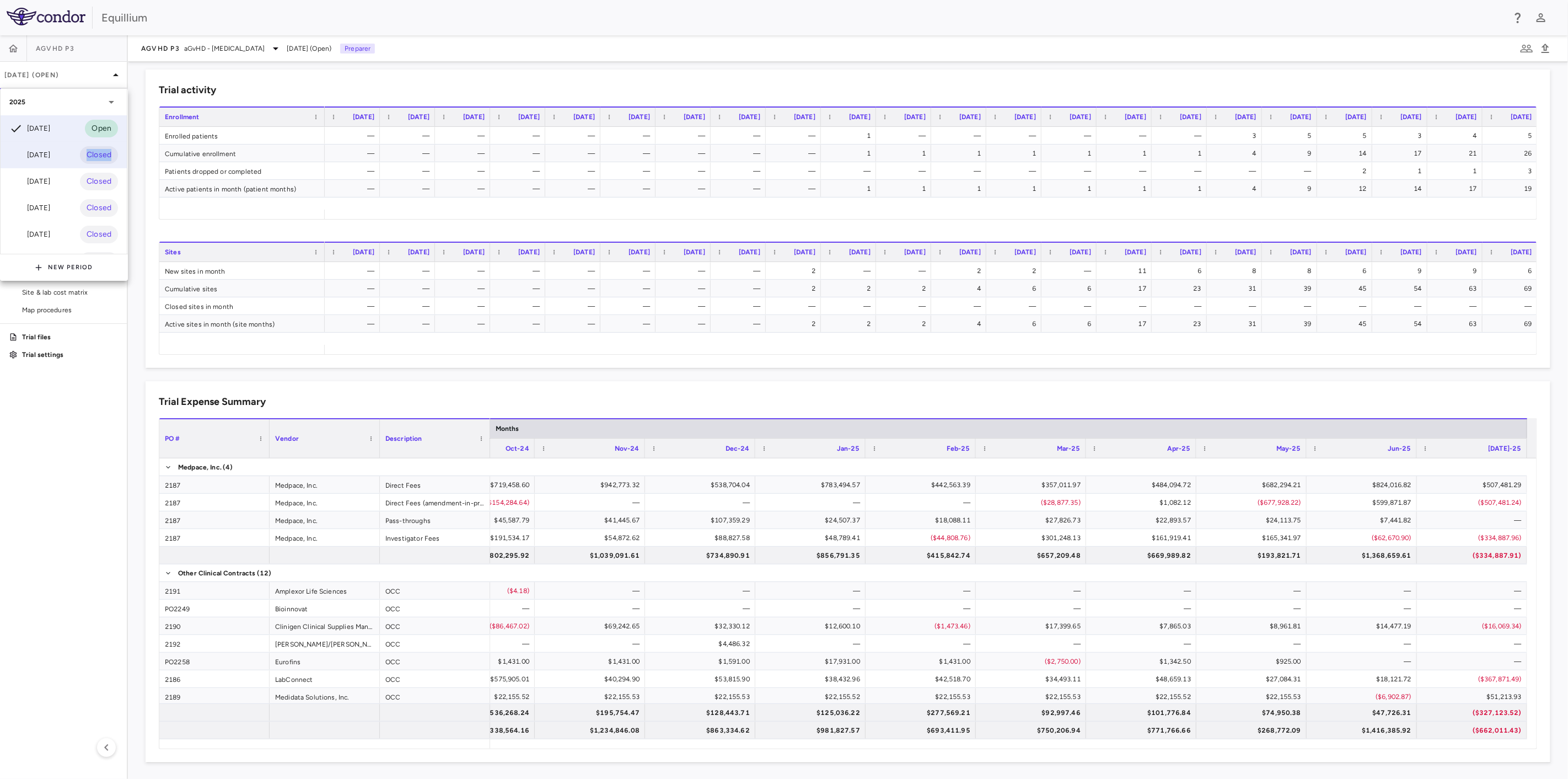
drag, startPoint x: 51, startPoint y: 168, endPoint x: 50, endPoint y: 157, distance: 11.0
click at [50, 157] on div "Jul 2025 Open Jun 2025 Closed May 2025 Closed Apr 2025 Closed Mar 2025 Closed F…" at bounding box center [63, 208] width 126 height 185
click at [50, 157] on div "Jun 2025" at bounding box center [29, 155] width 41 height 13
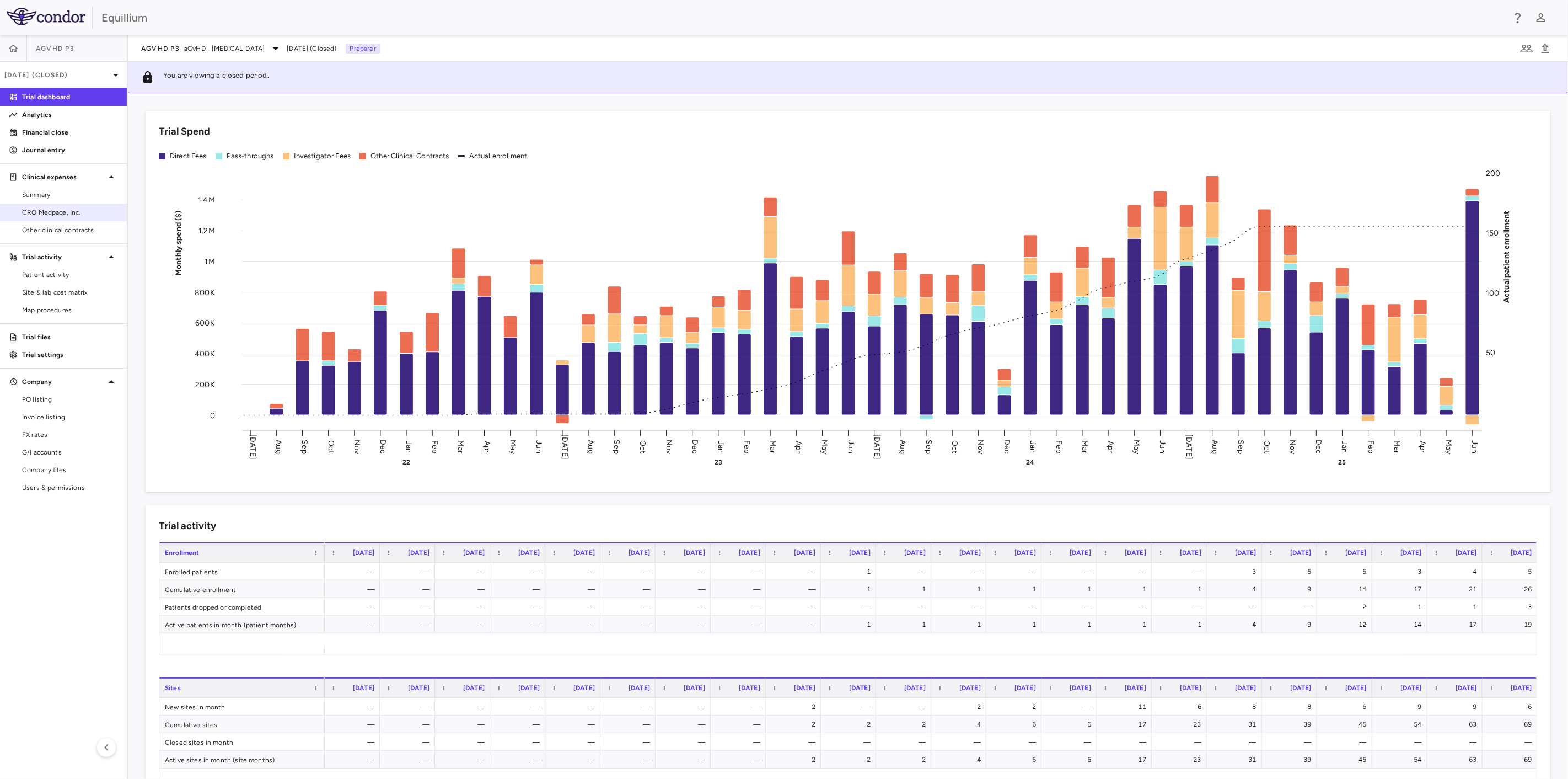
click at [66, 215] on span "CRO Medpace, Inc." at bounding box center [70, 213] width 96 height 10
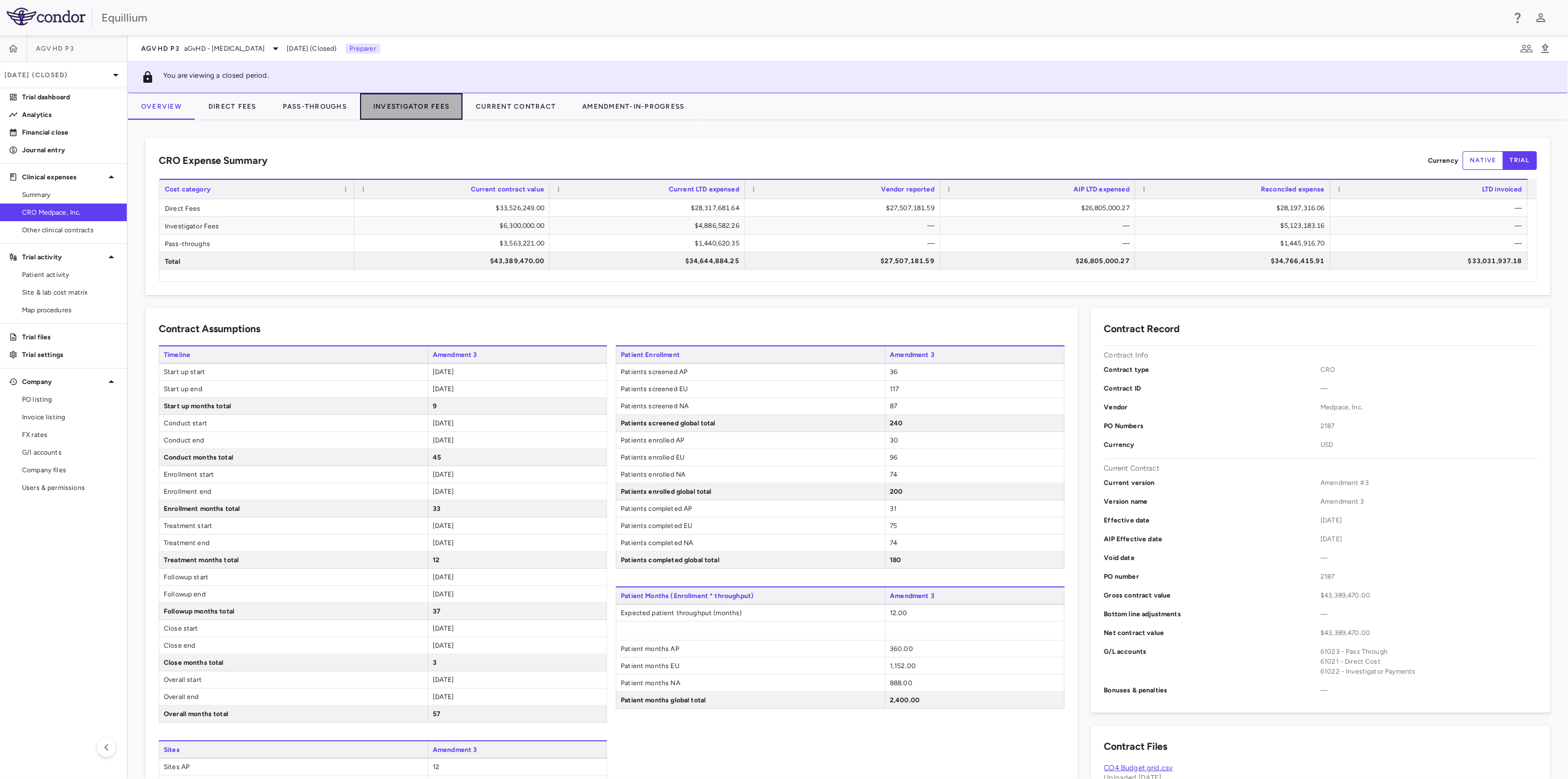
click at [405, 103] on button "Investigator Fees" at bounding box center [411, 106] width 102 height 26
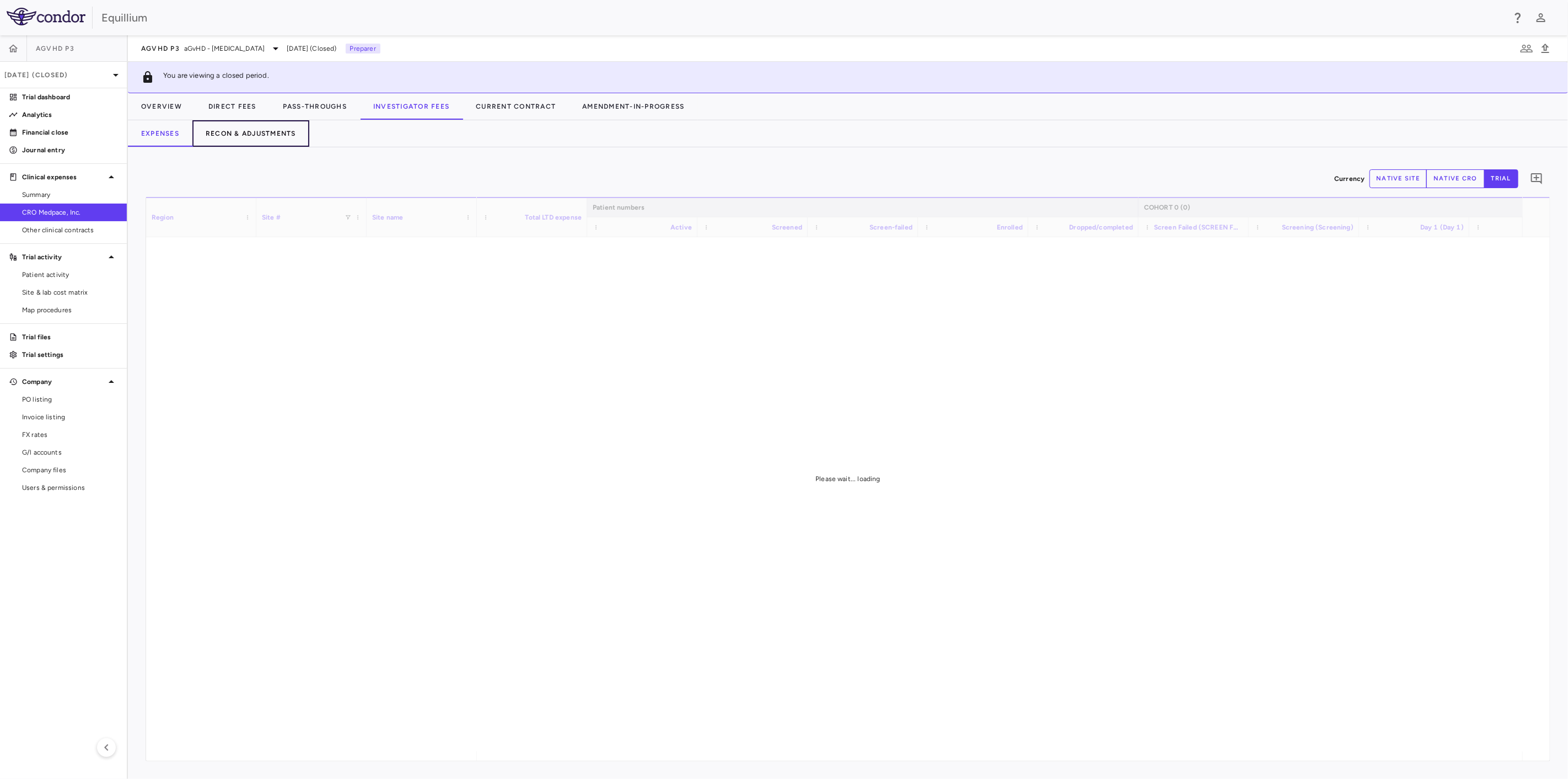
click at [250, 130] on button "Recon & Adjustments" at bounding box center [251, 133] width 117 height 26
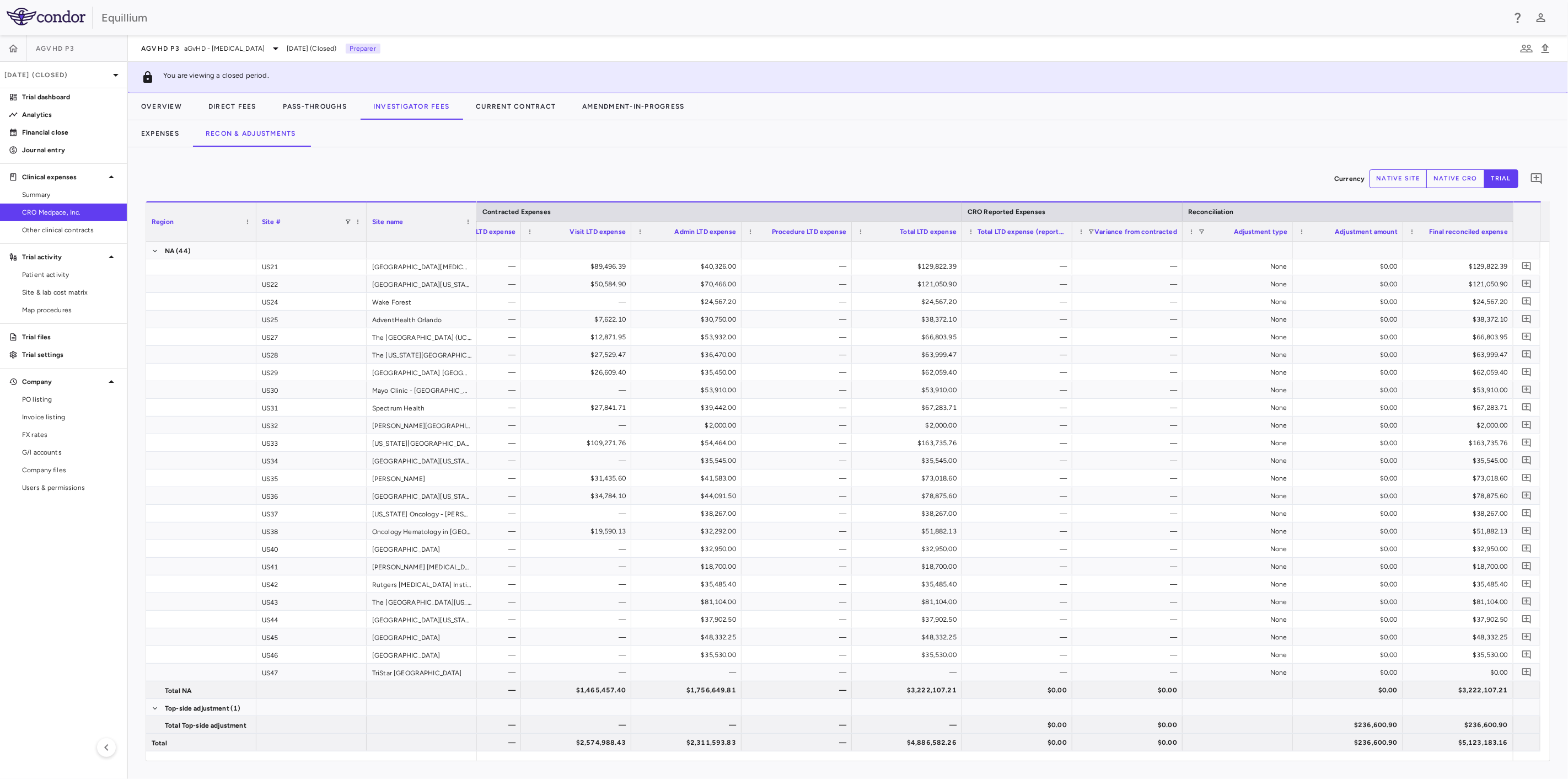
scroll to position [1978, 0]
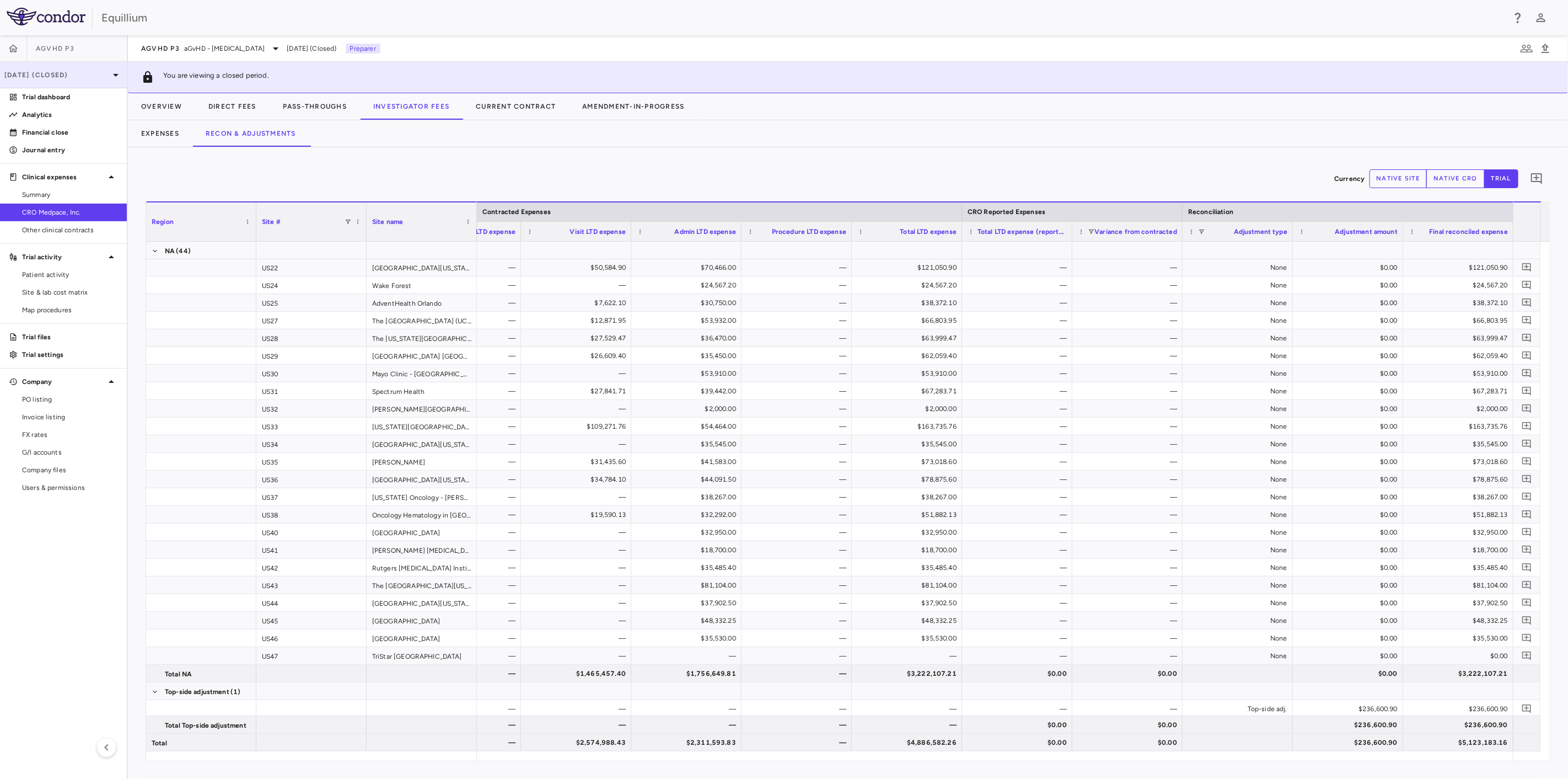
click at [47, 81] on div "Jun 2025 (Closed)" at bounding box center [63, 74] width 127 height 26
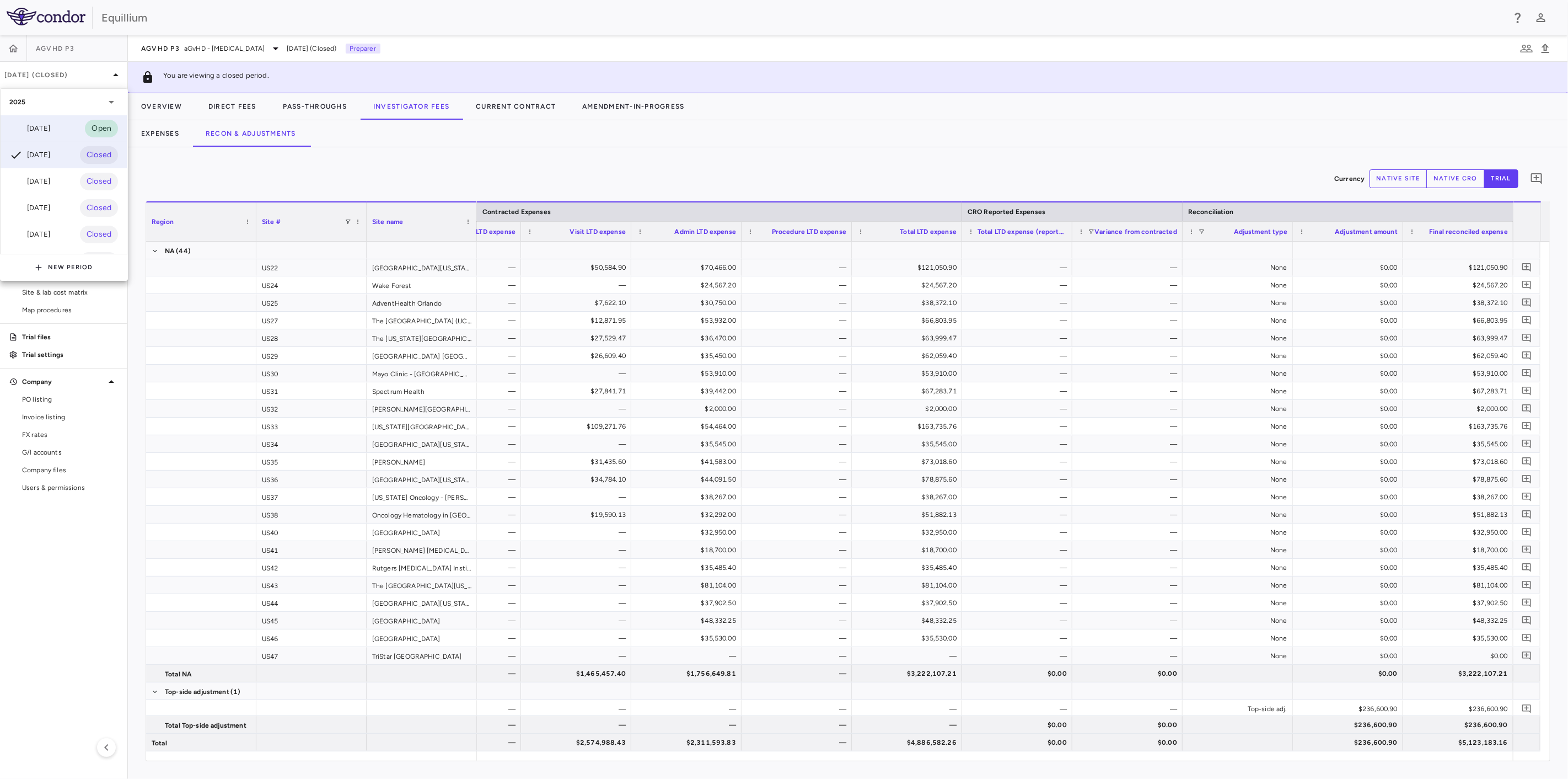
click at [50, 130] on div "Jul 2025" at bounding box center [29, 129] width 41 height 13
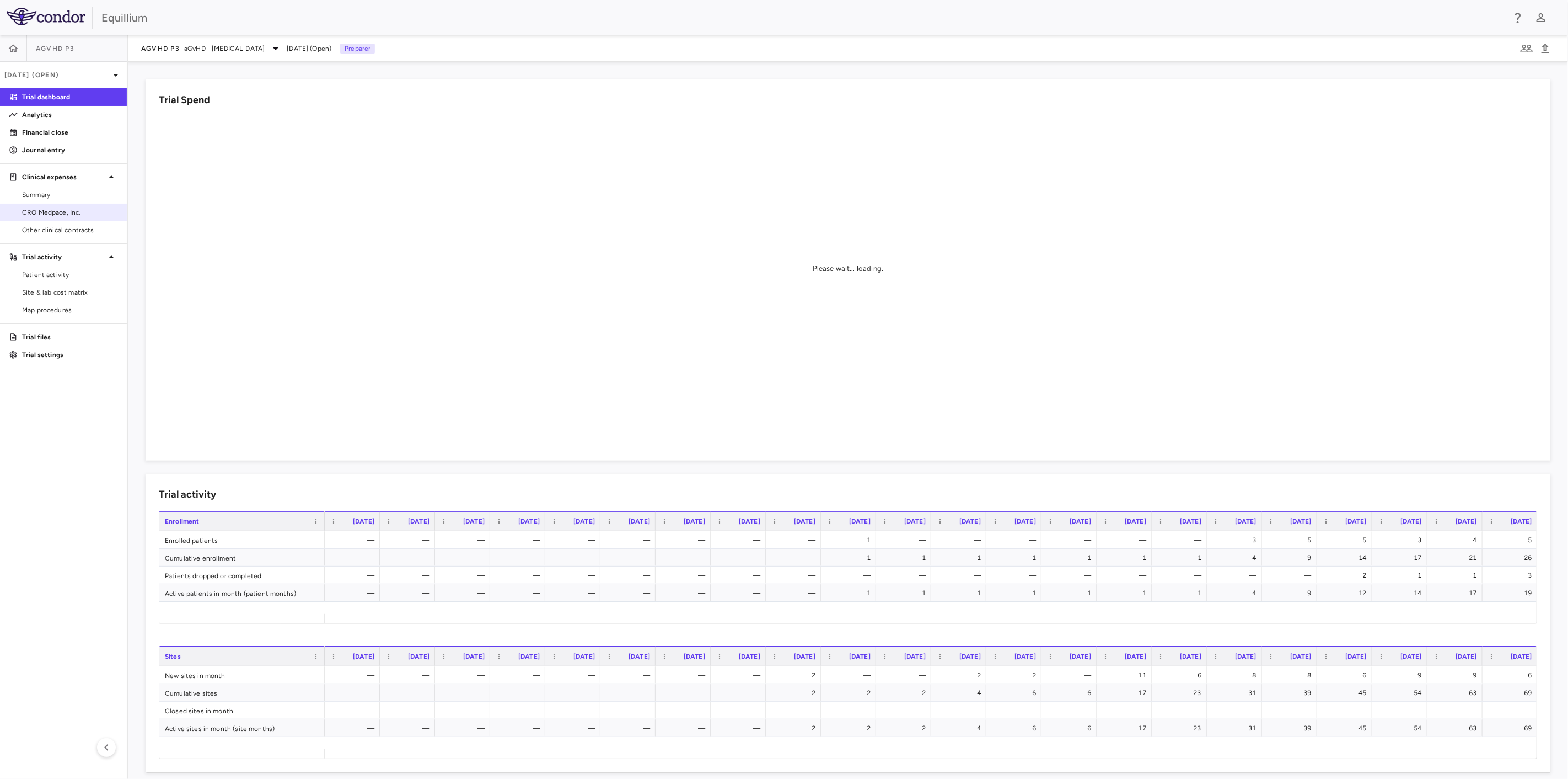
click at [63, 210] on span "CRO Medpace, Inc." at bounding box center [70, 213] width 96 height 10
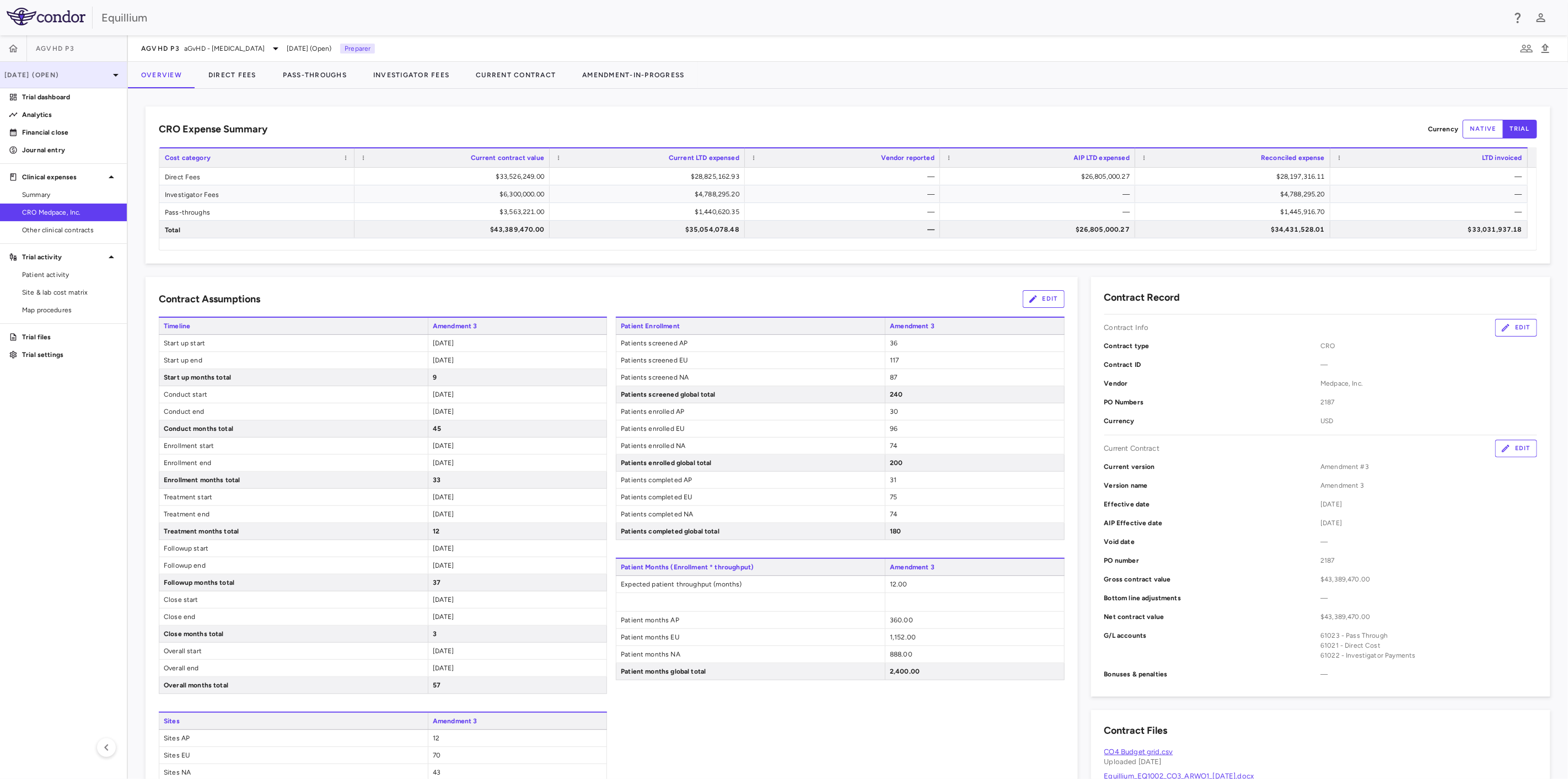
click at [78, 82] on div "[DATE] (Open)" at bounding box center [63, 74] width 127 height 26
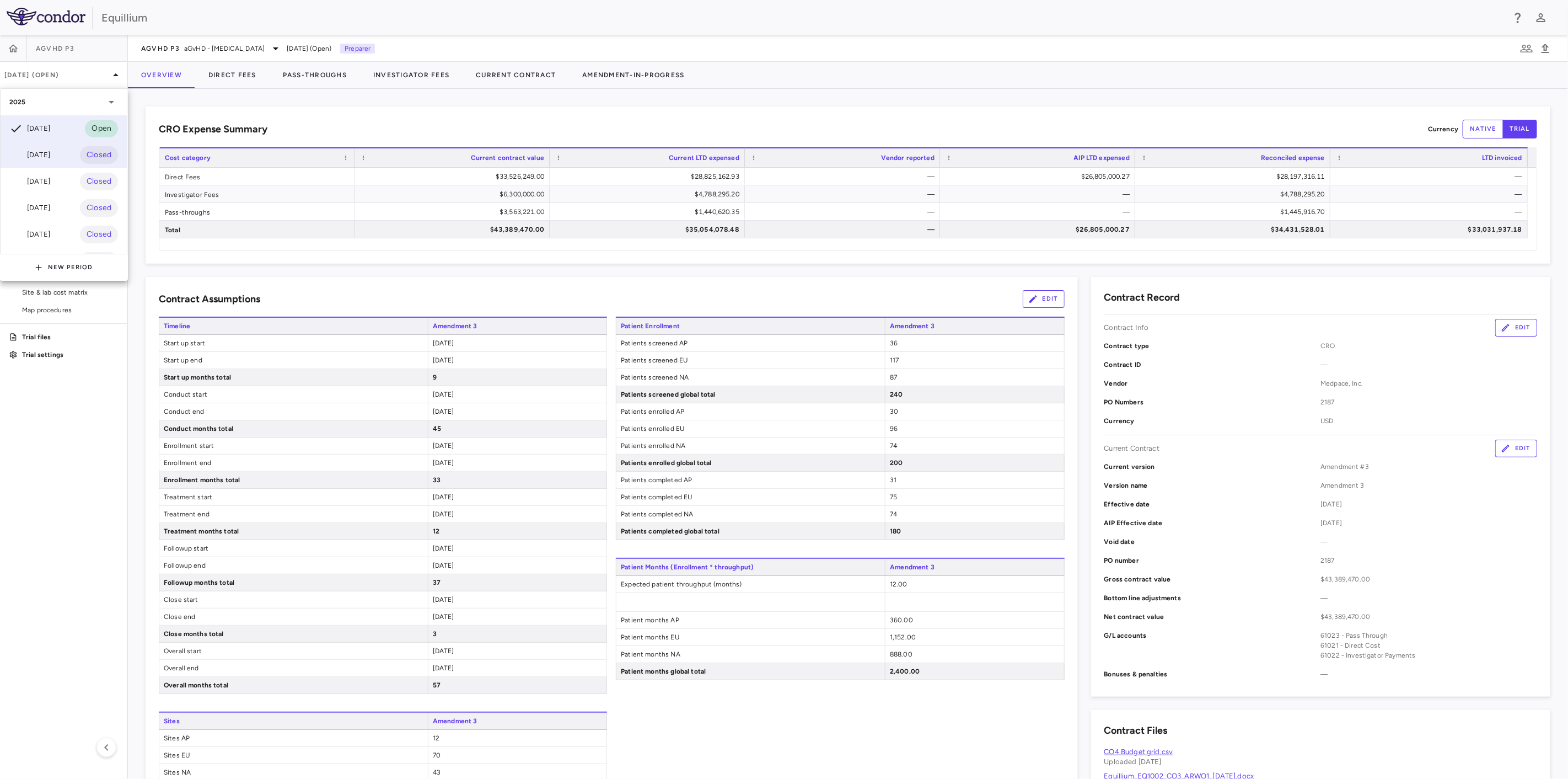
click at [58, 144] on div "Jun 2025 Closed" at bounding box center [63, 155] width 126 height 26
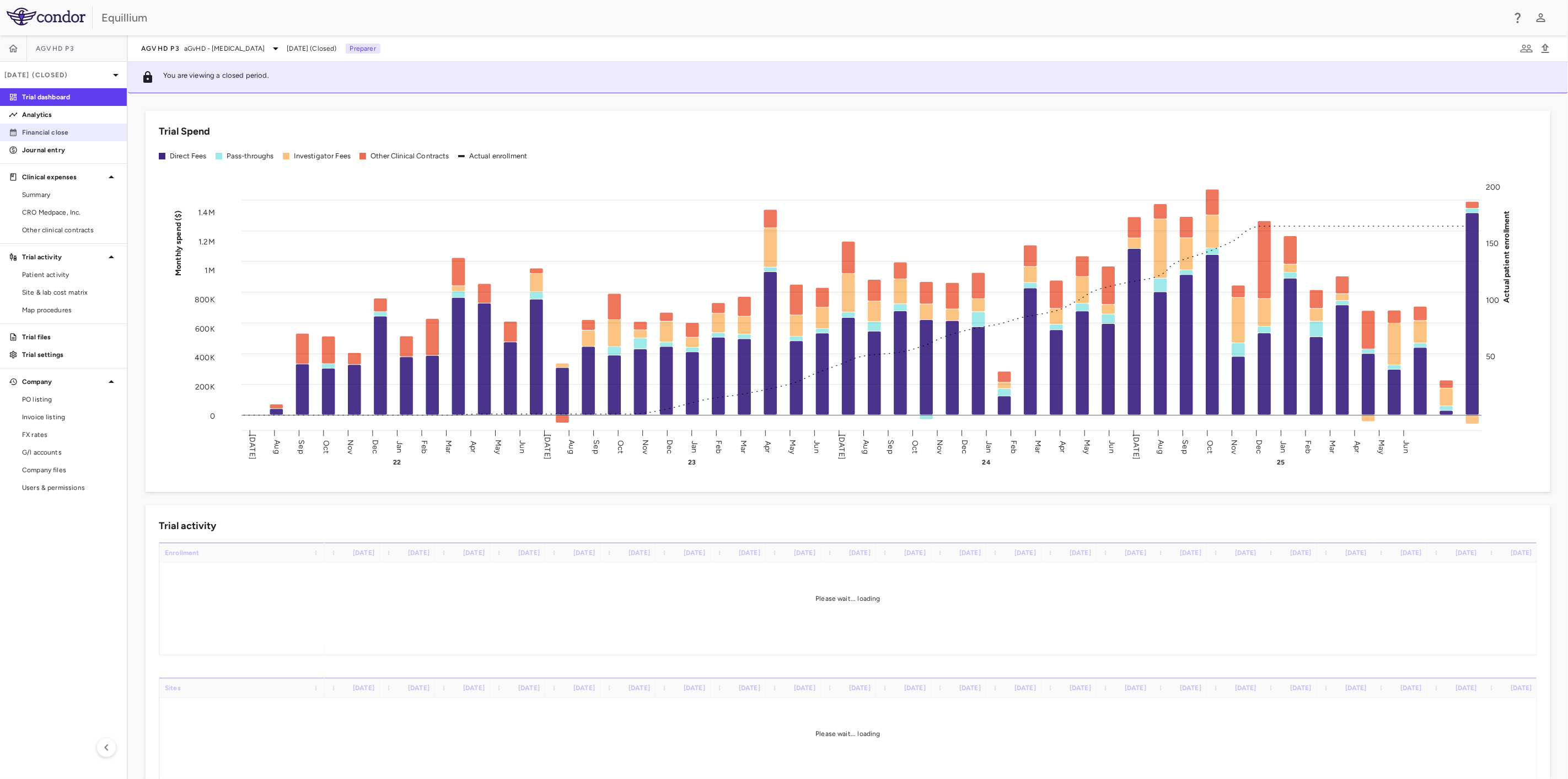
click at [66, 127] on p "Financial close" at bounding box center [70, 132] width 96 height 10
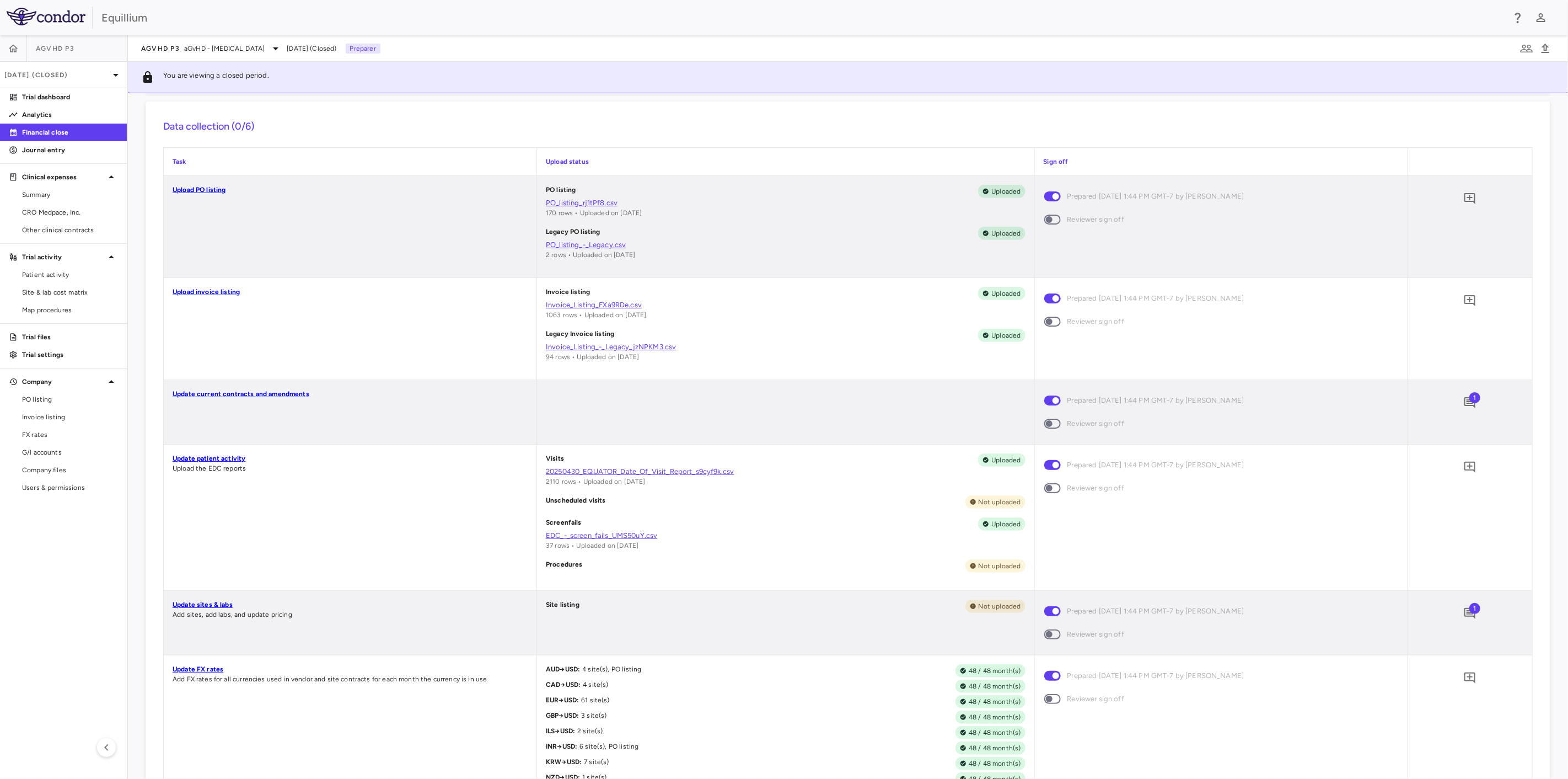
scroll to position [674, 0]
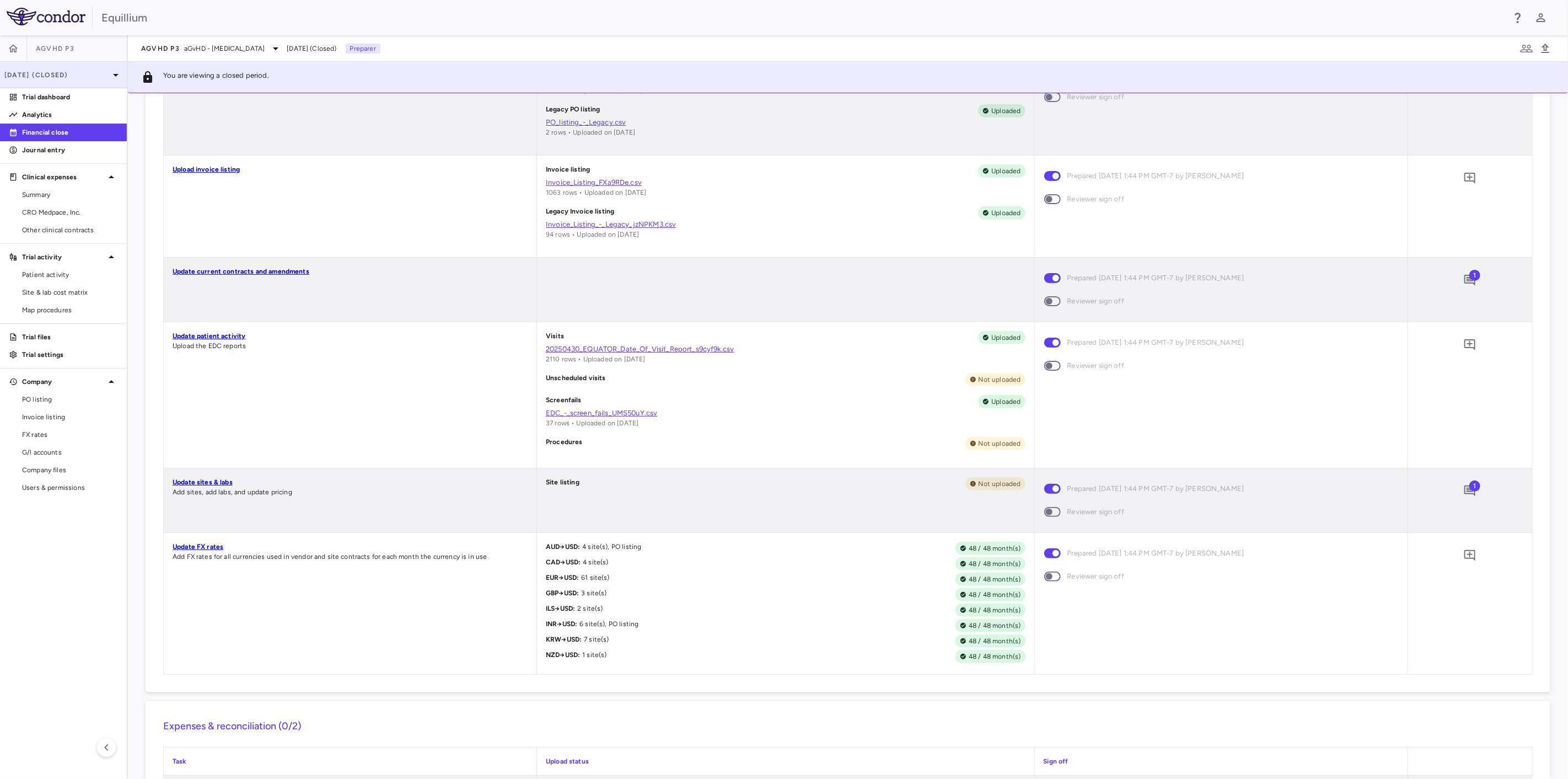
click at [67, 79] on p "Jun 2025 (Closed)" at bounding box center [57, 75] width 105 height 10
click at [66, 118] on div "Jul 2025 Open" at bounding box center [63, 128] width 126 height 26
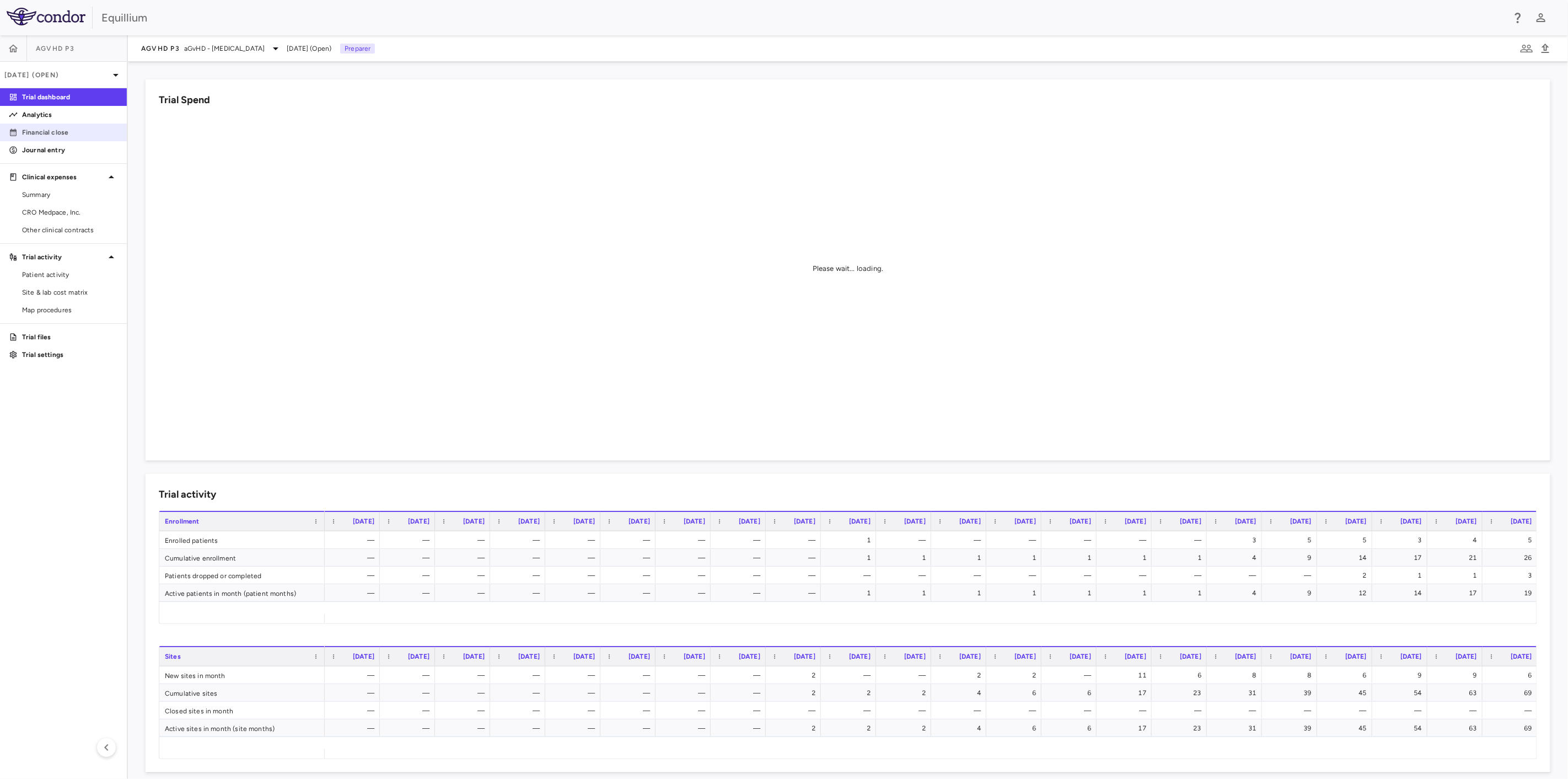
click at [24, 133] on p "Financial close" at bounding box center [70, 132] width 96 height 10
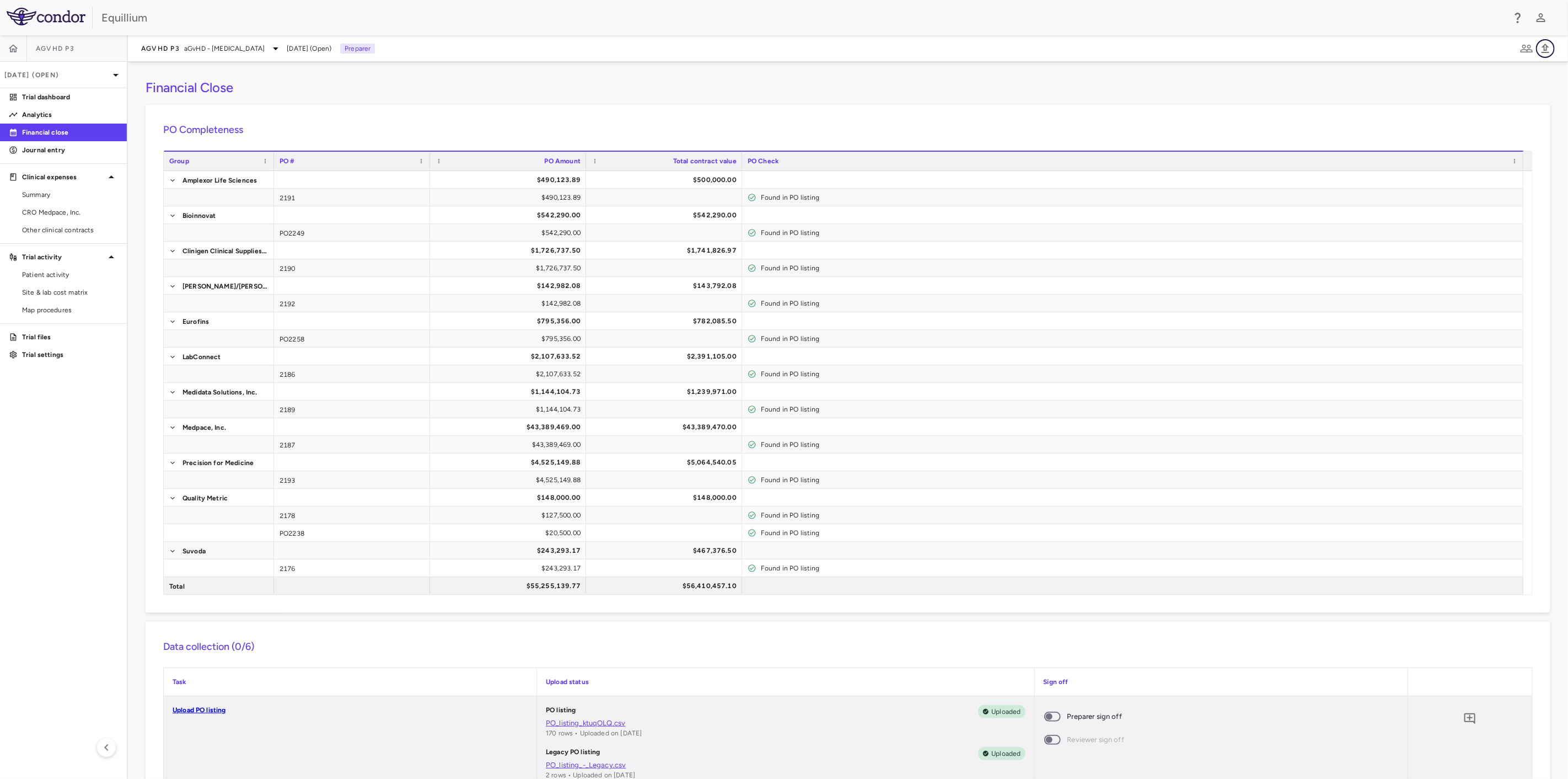
click at [1547, 43] on icon "button" at bounding box center [1545, 49] width 13 height 13
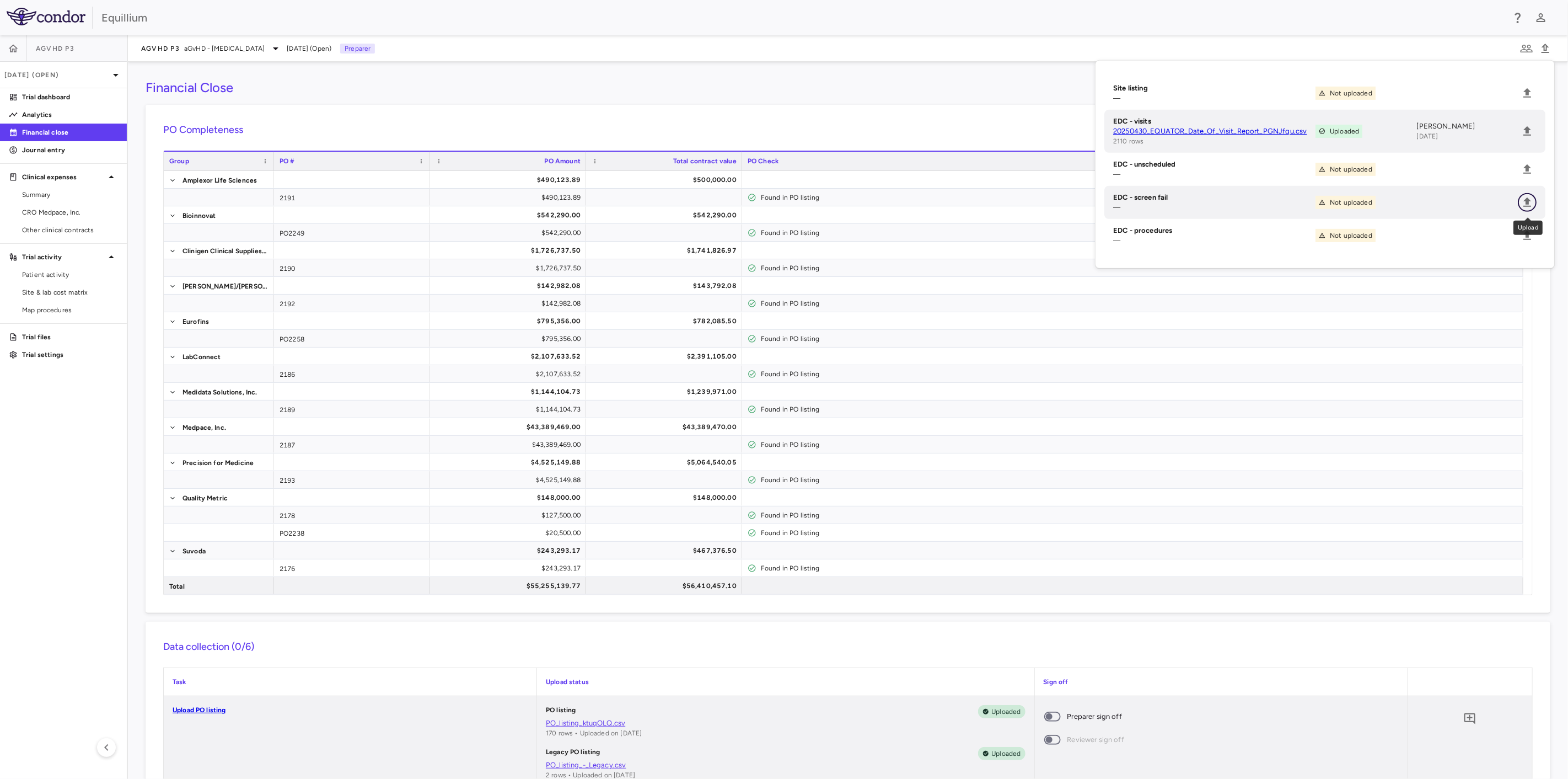
click at [1528, 201] on icon "Upload" at bounding box center [1527, 202] width 8 height 9
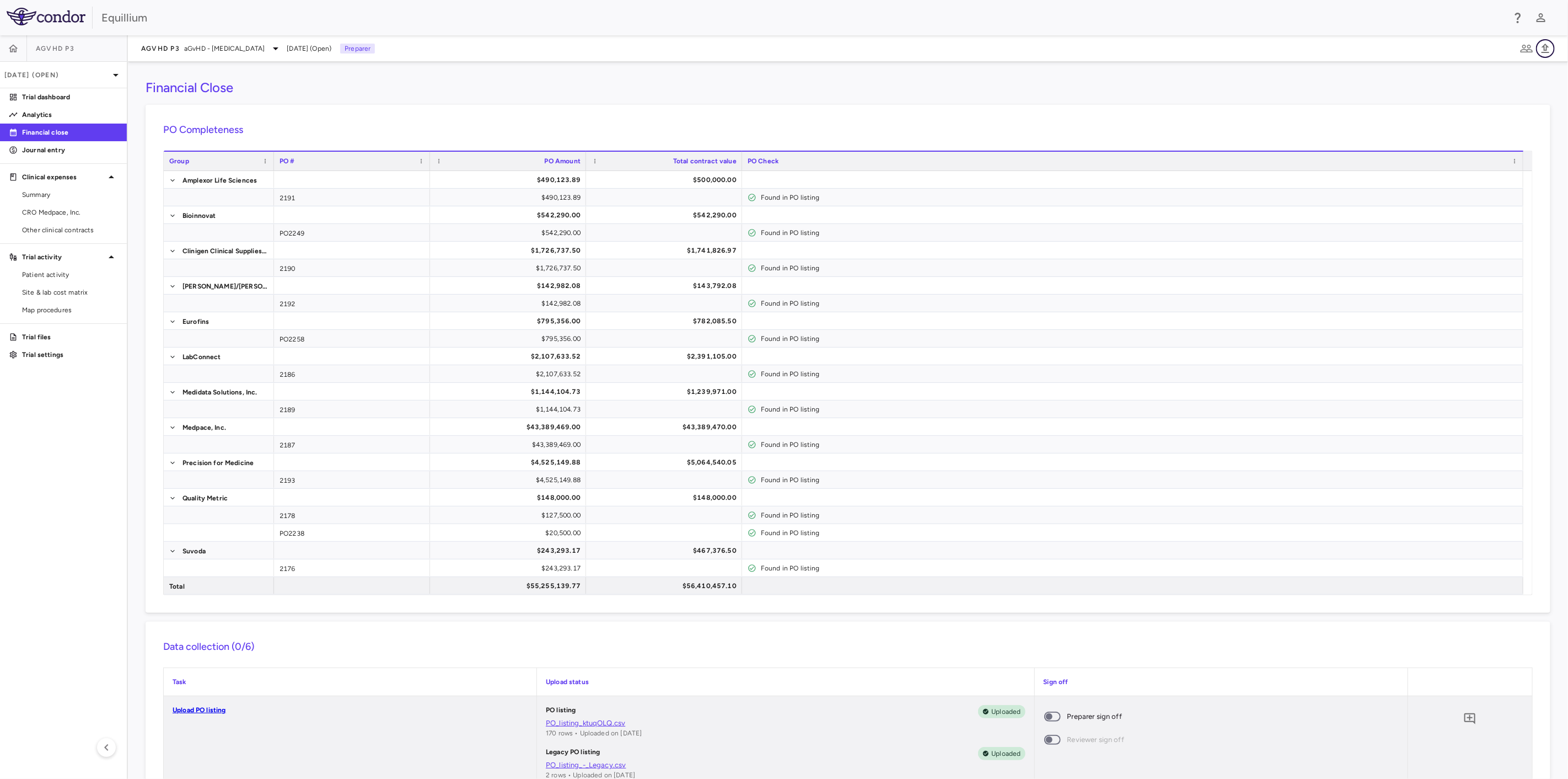
click at [1544, 50] on icon "button" at bounding box center [1545, 48] width 8 height 9
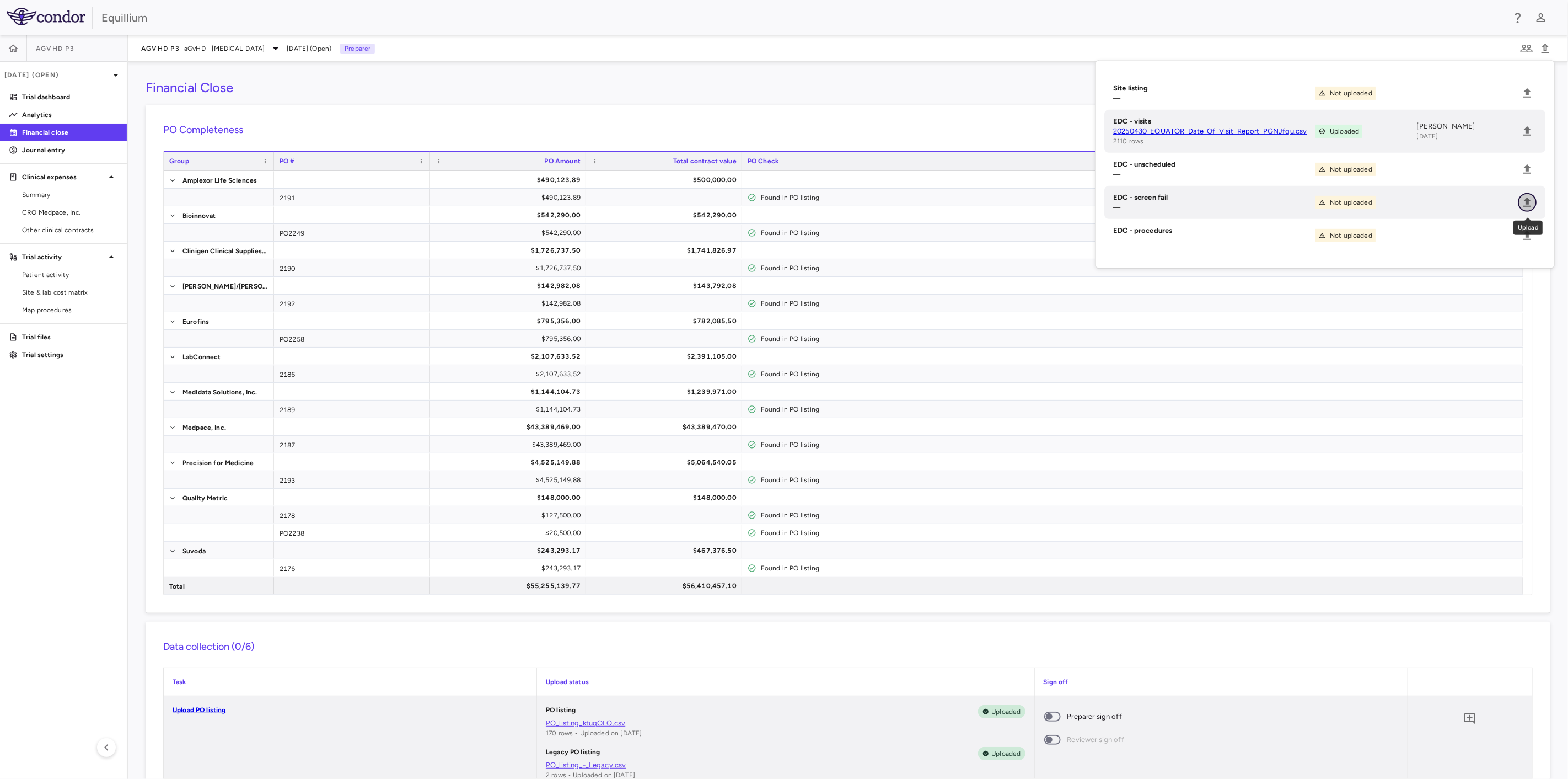
click at [1528, 204] on icon "Upload" at bounding box center [1527, 202] width 8 height 9
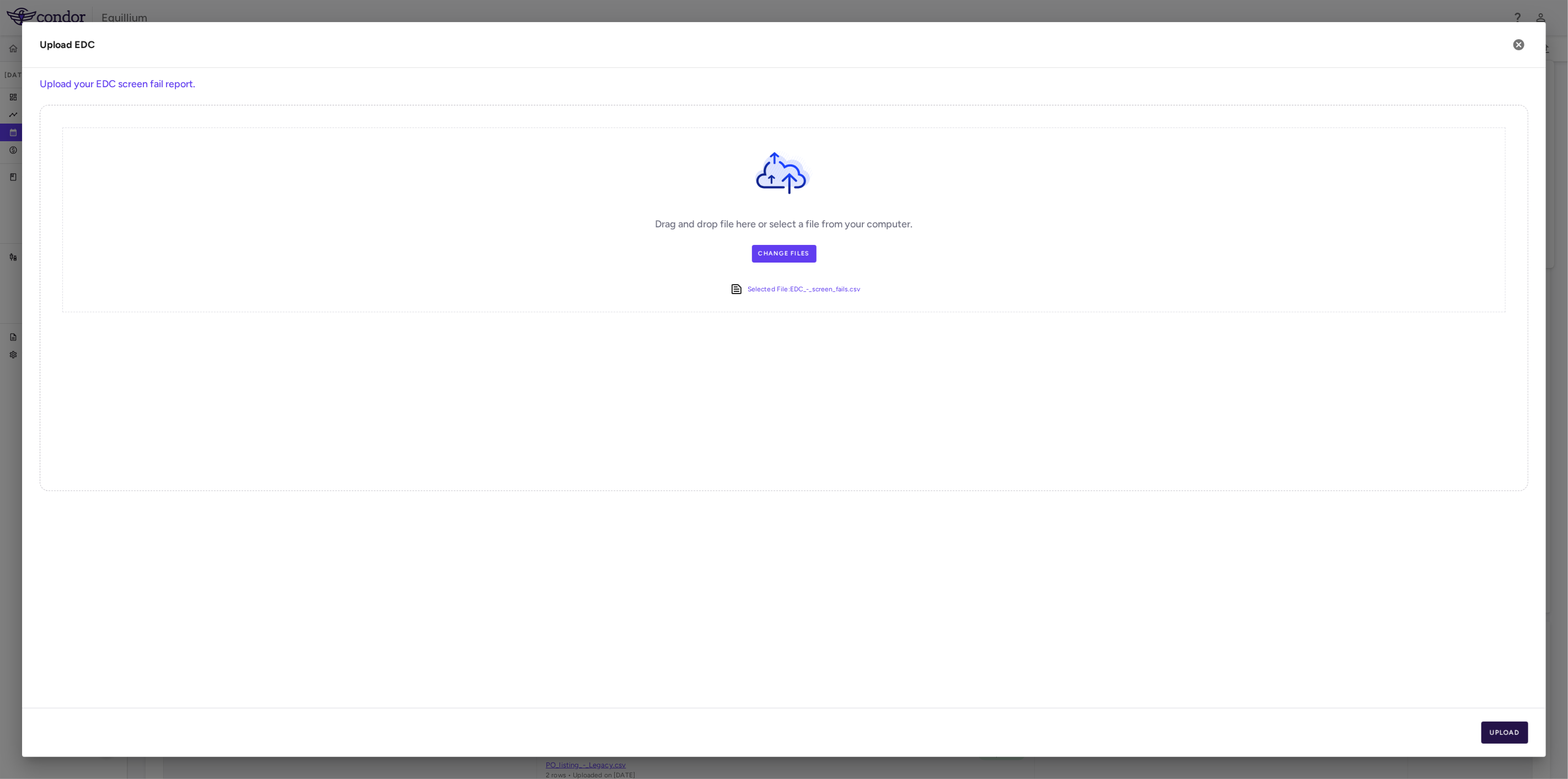
click at [1510, 736] on button "Upload" at bounding box center [1505, 733] width 47 height 22
click at [1510, 736] on button "Next" at bounding box center [1510, 733] width 38 height 22
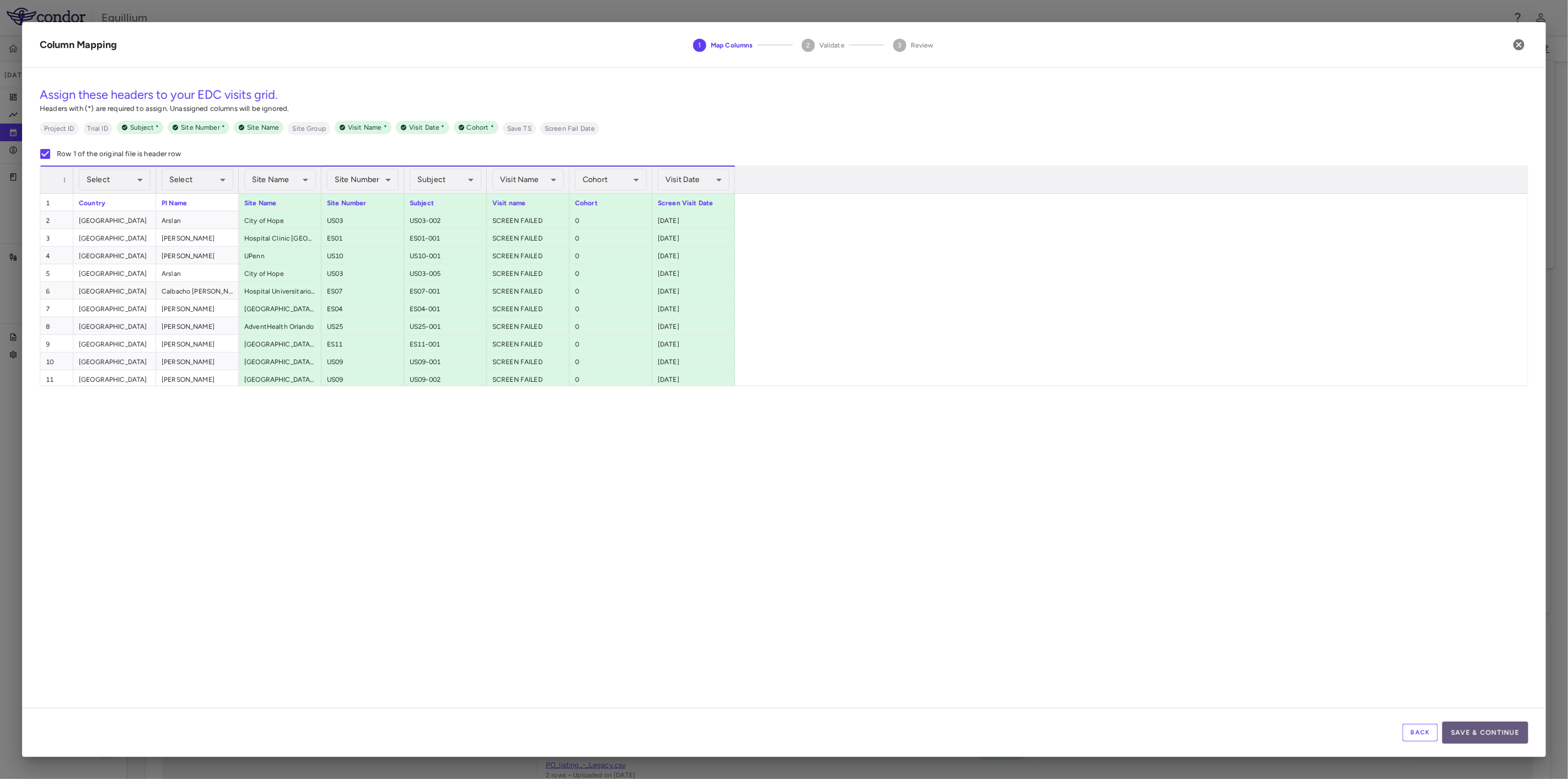
click at [1487, 729] on button "Save & Continue" at bounding box center [1485, 733] width 86 height 22
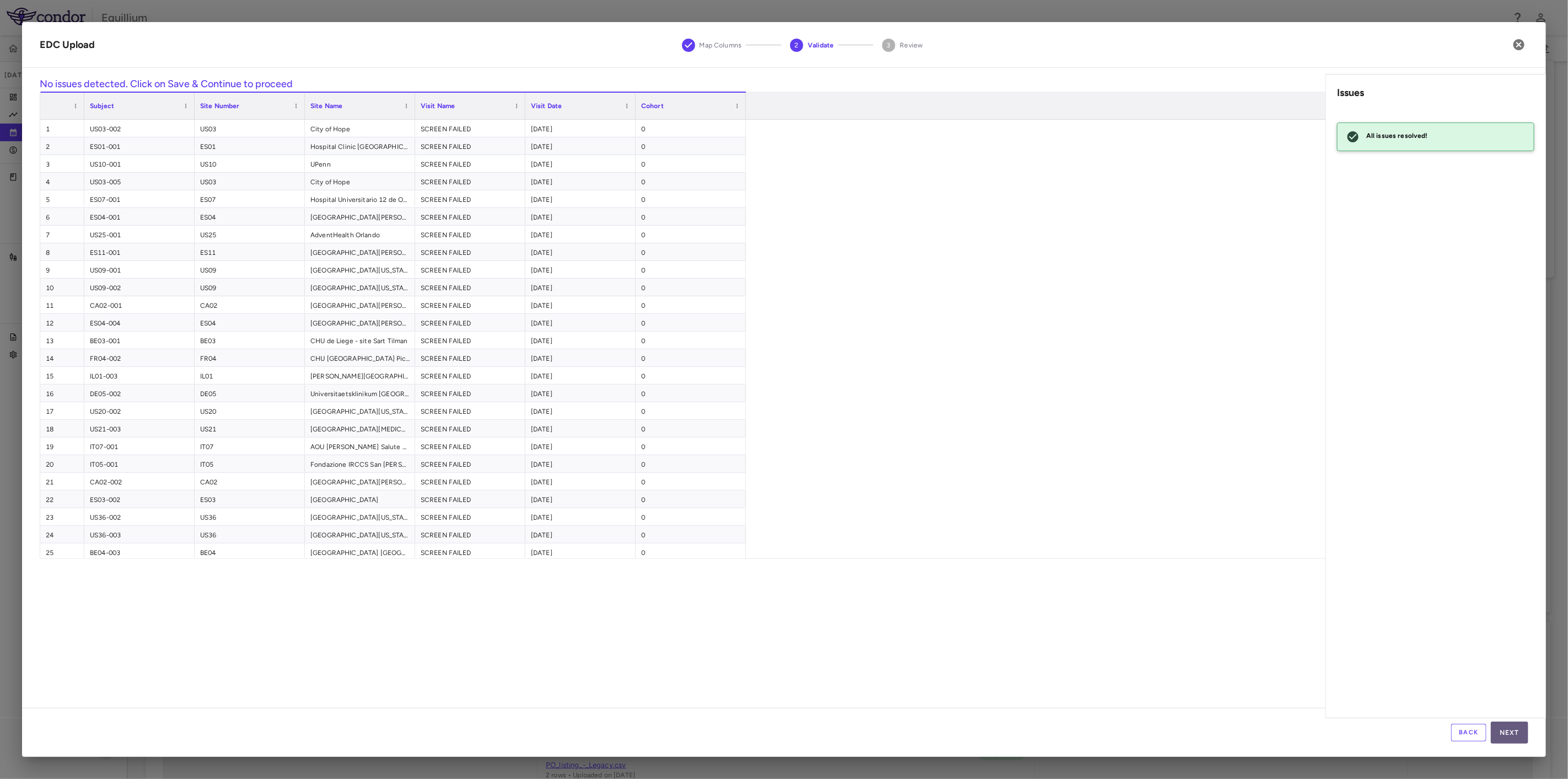
click at [1503, 736] on button "Next" at bounding box center [1510, 733] width 38 height 22
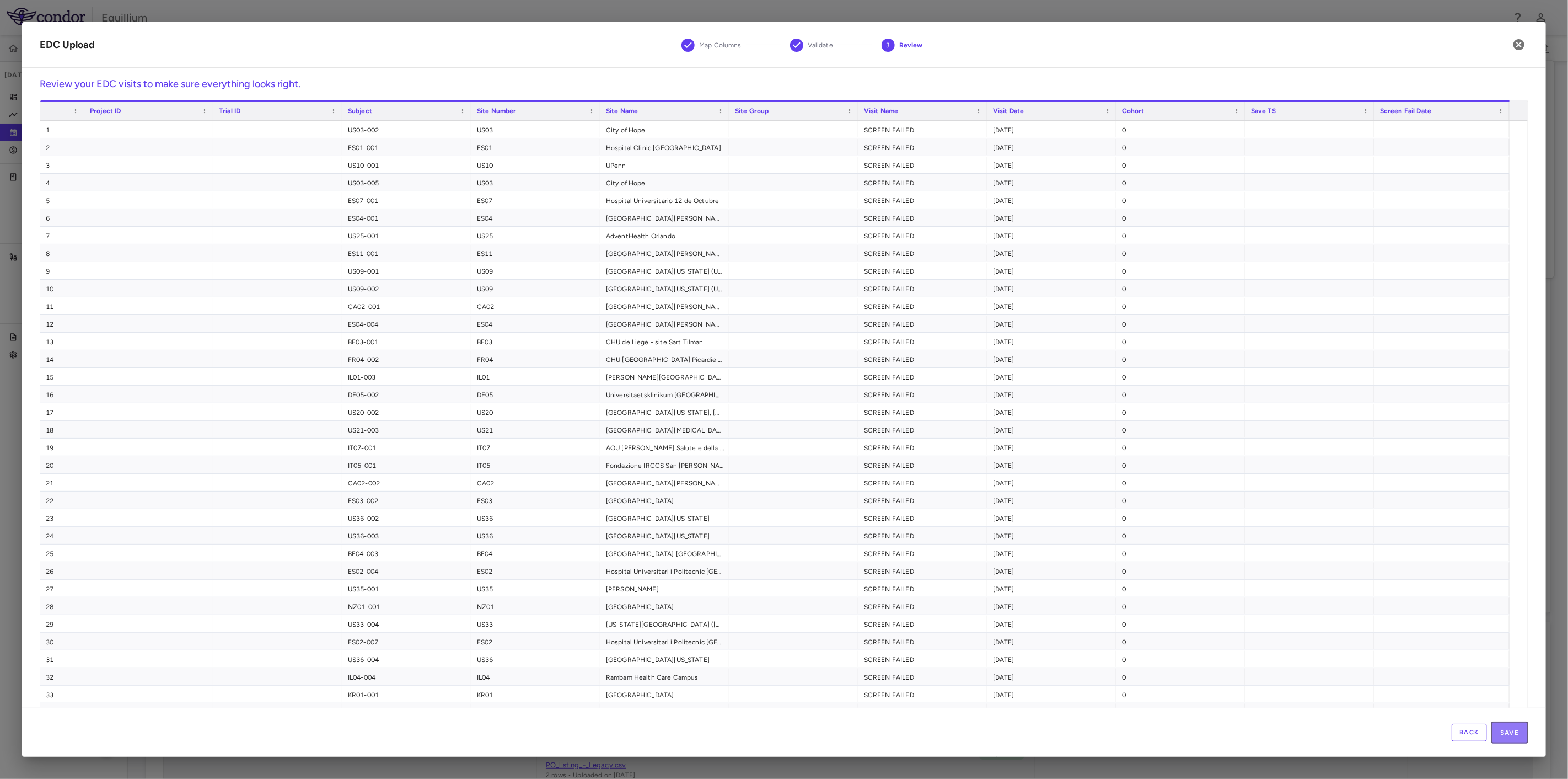
click at [1503, 736] on button "Save" at bounding box center [1510, 733] width 37 height 22
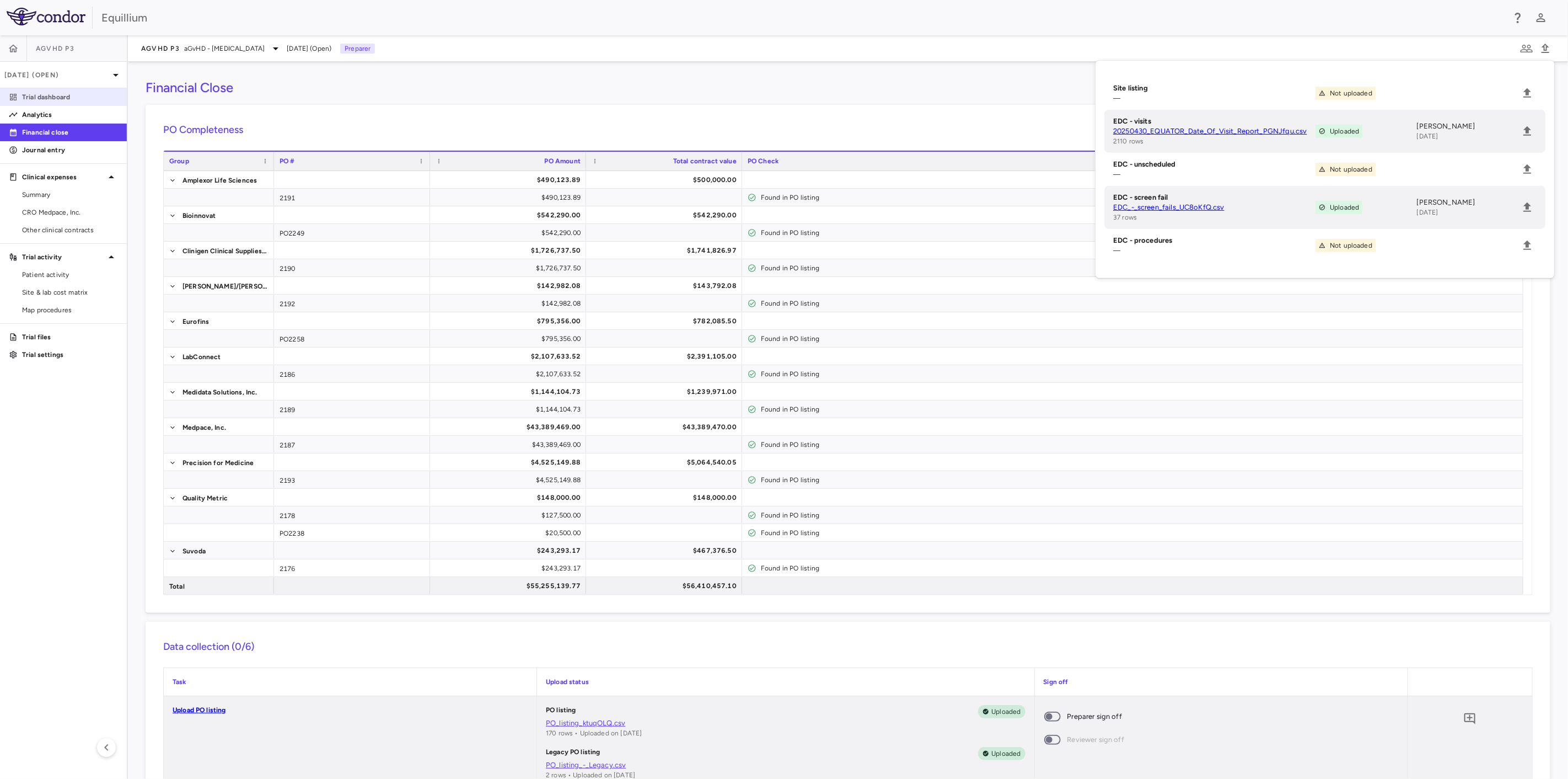
click at [55, 93] on p "Trial dashboard" at bounding box center [70, 97] width 96 height 10
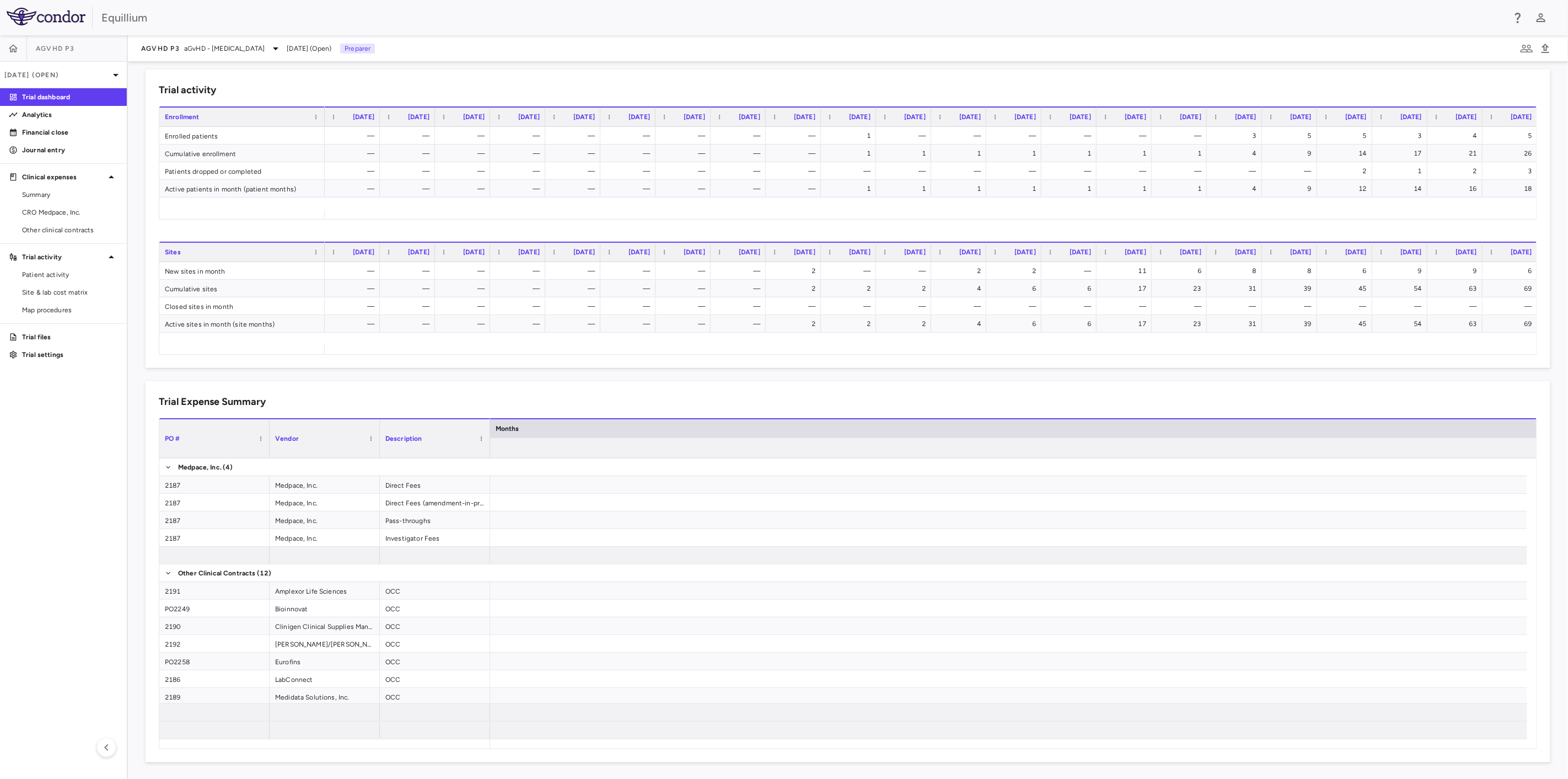
scroll to position [0, 3597]
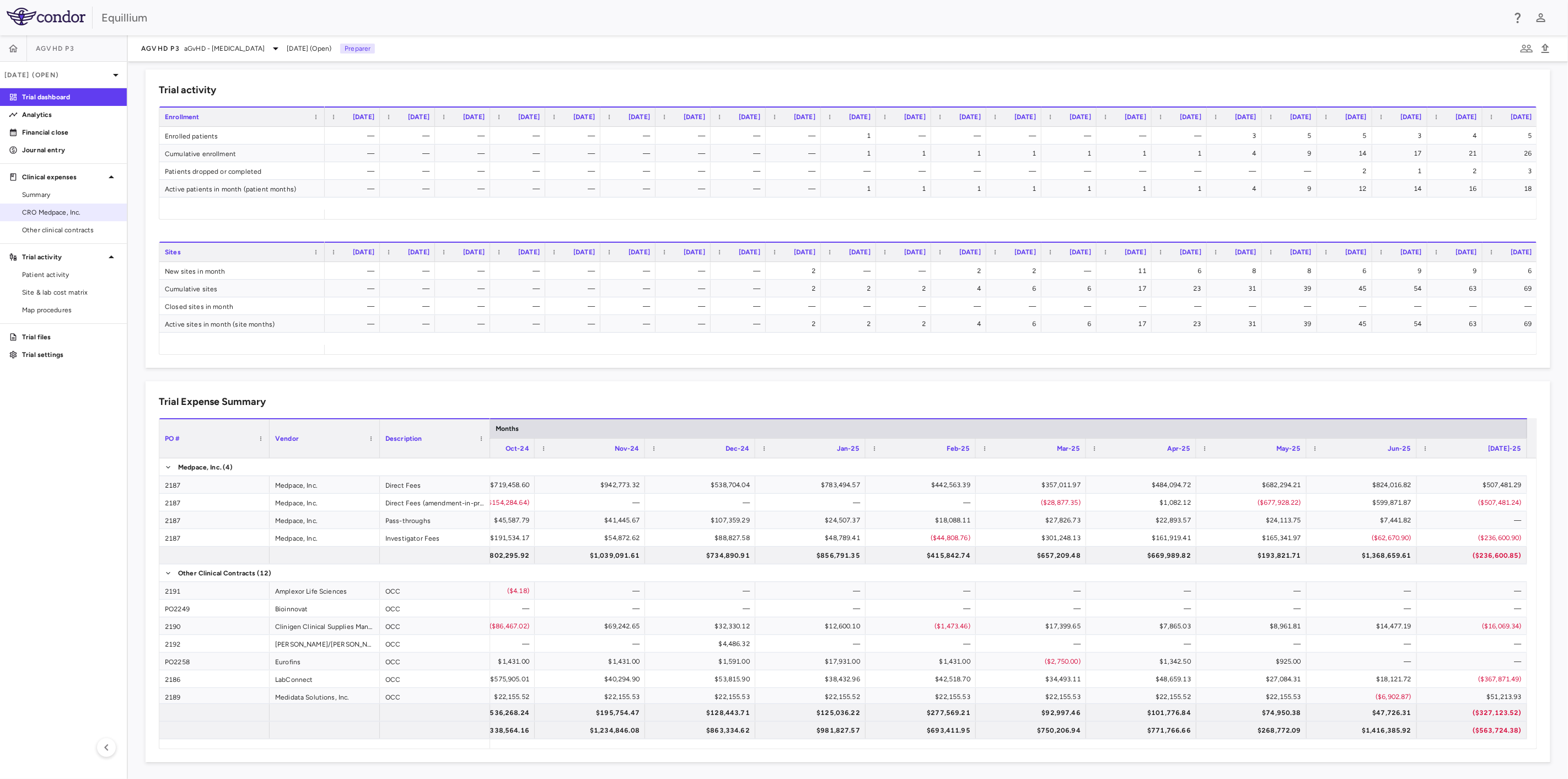
click at [85, 215] on span "CRO Medpace, Inc." at bounding box center [70, 213] width 96 height 10
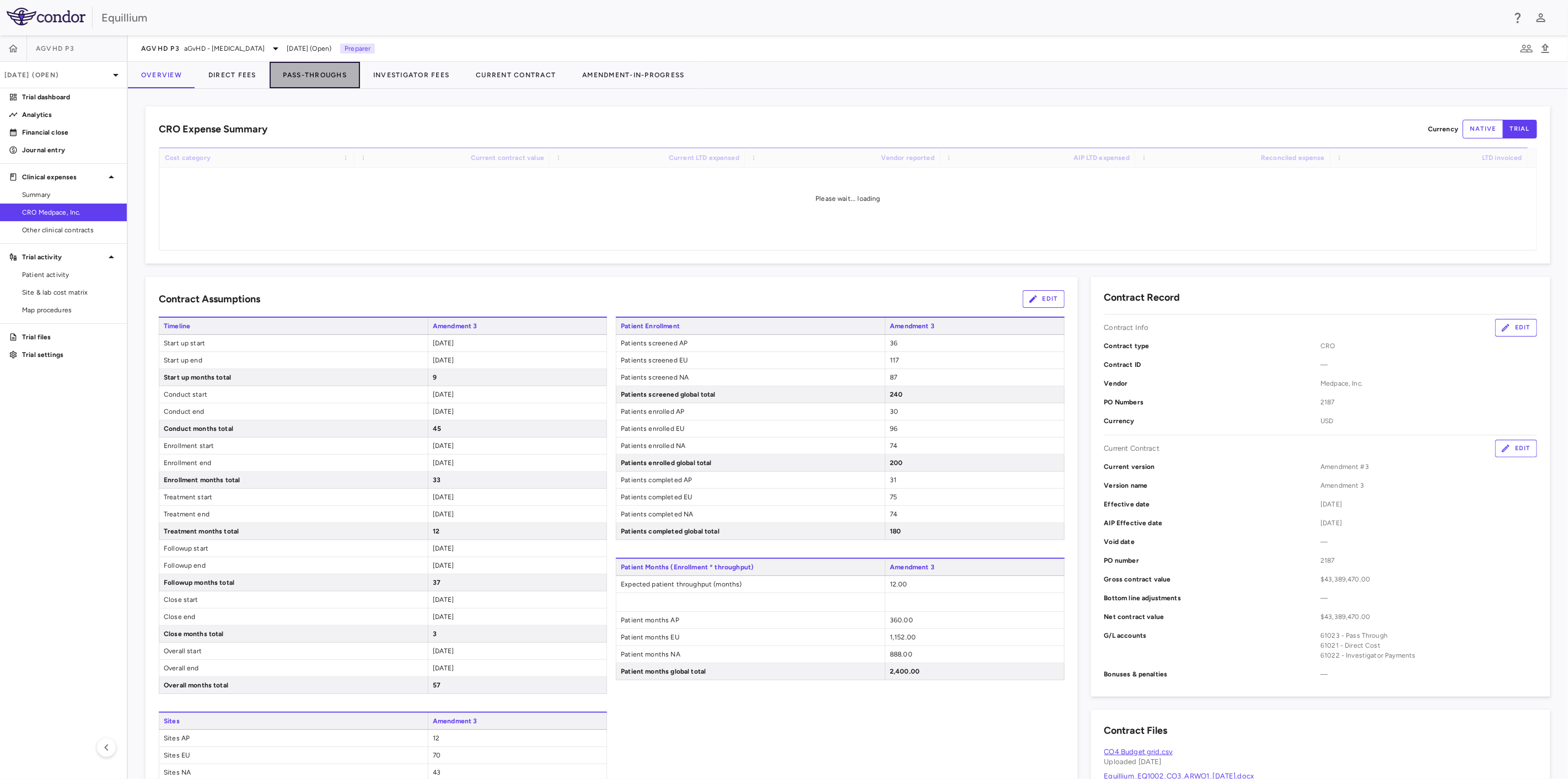
click at [298, 78] on button "Pass-Throughs" at bounding box center [315, 74] width 91 height 26
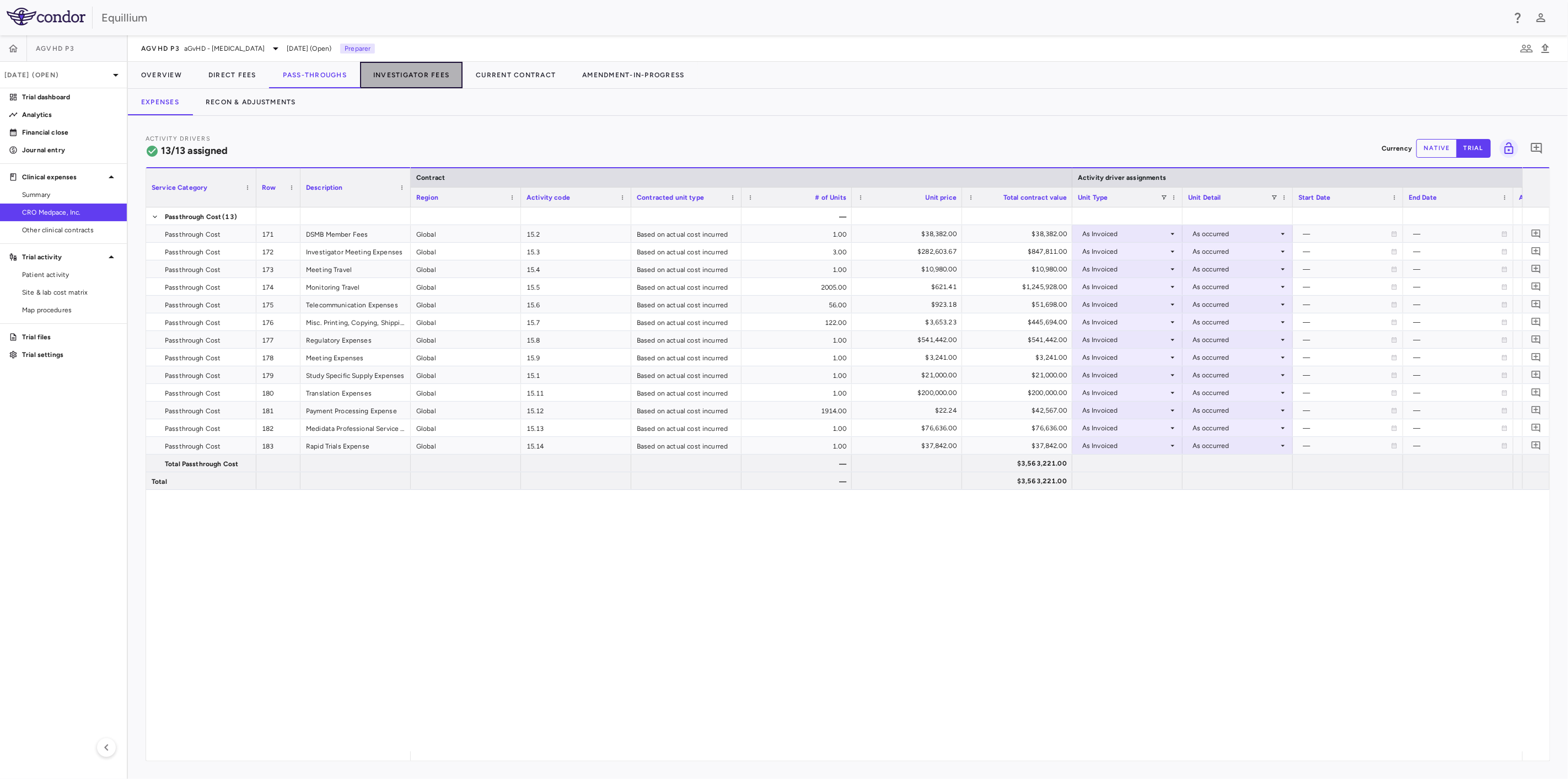
click at [391, 74] on button "Investigator Fees" at bounding box center [411, 74] width 102 height 26
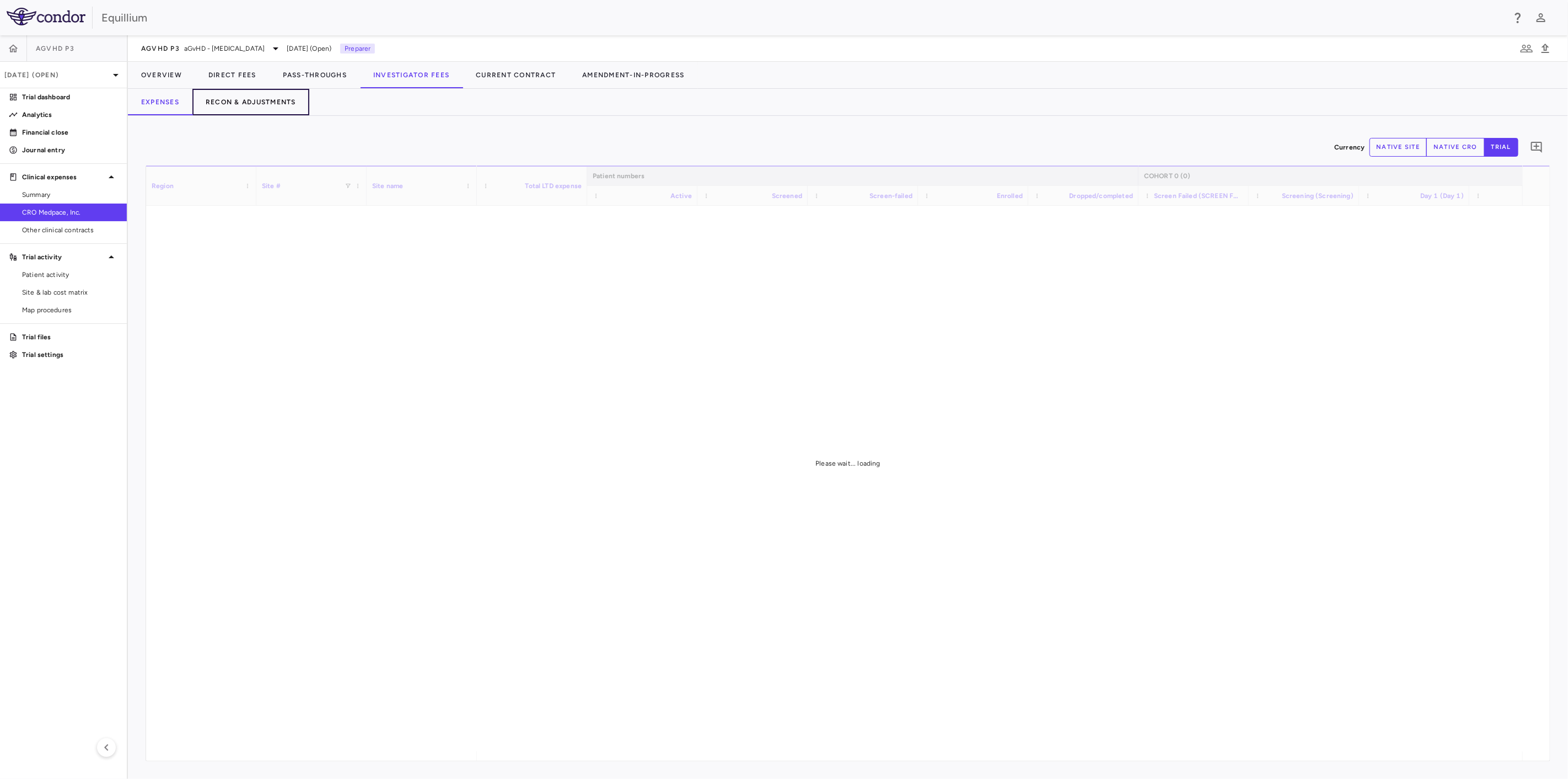
drag, startPoint x: 265, startPoint y: 103, endPoint x: 278, endPoint y: 112, distance: 15.8
click at [265, 102] on button "Recon & Adjustments" at bounding box center [251, 102] width 117 height 26
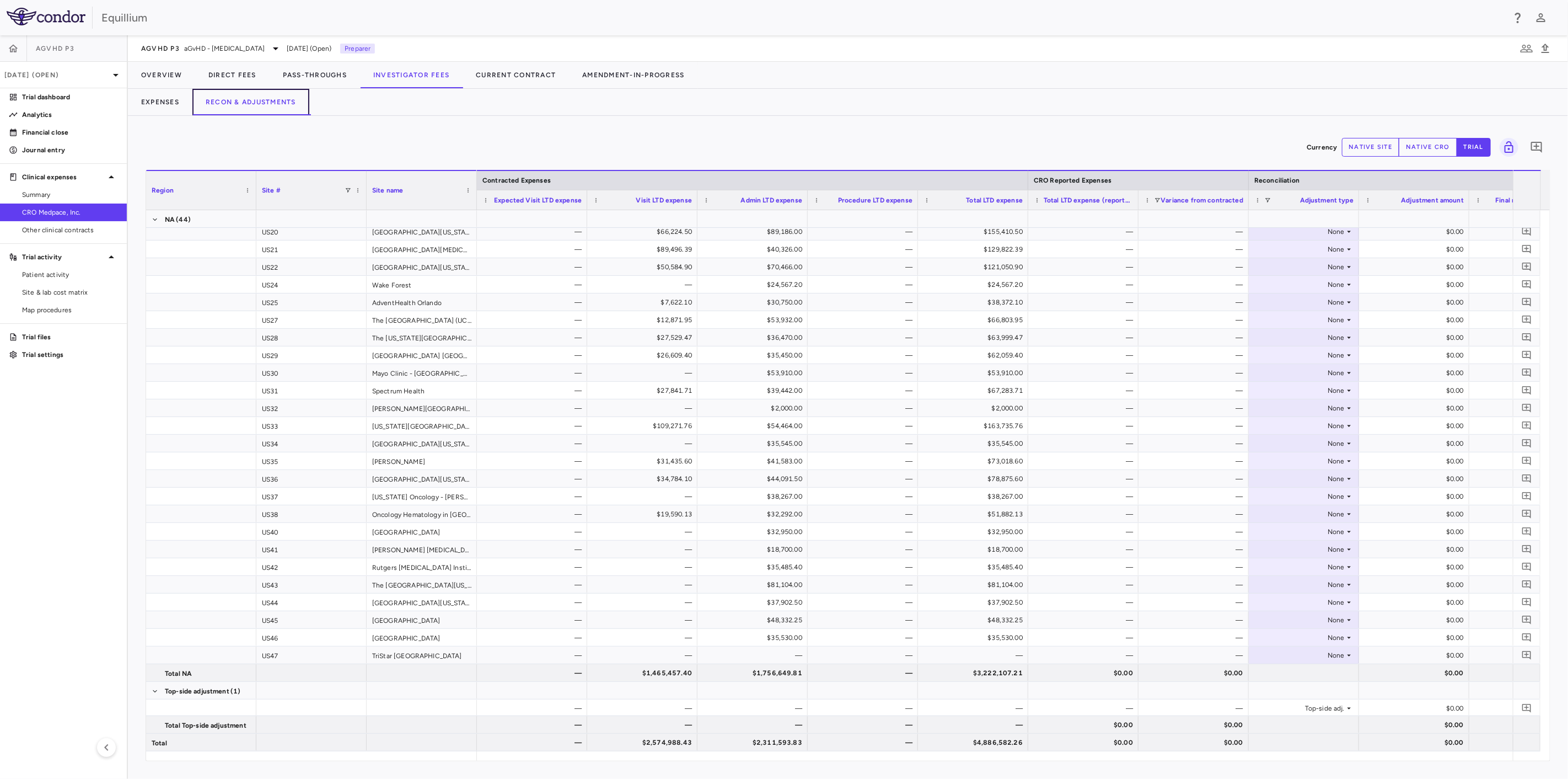
scroll to position [0, 66]
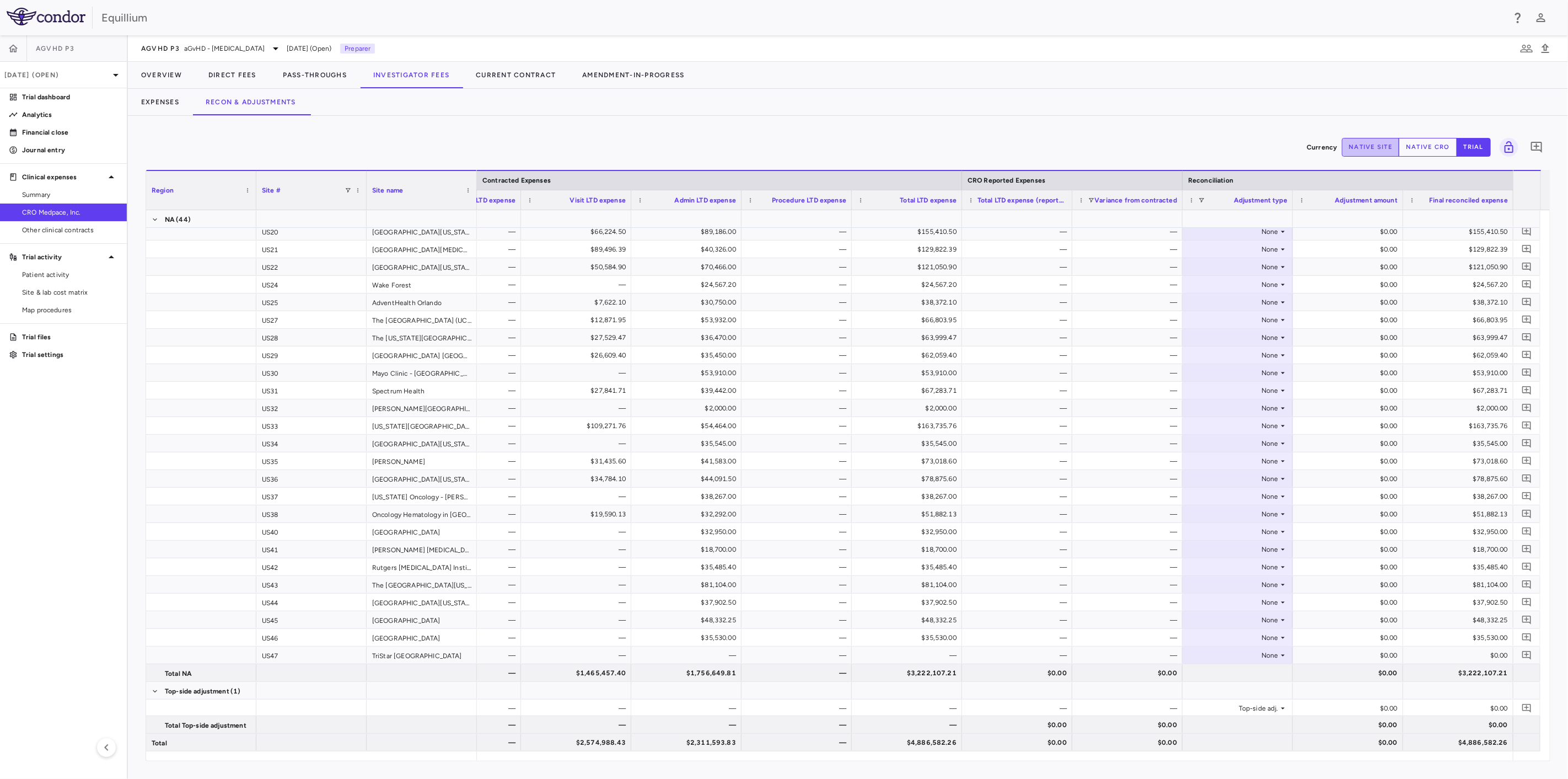
drag, startPoint x: 1379, startPoint y: 147, endPoint x: 1393, endPoint y: 144, distance: 14.3
click at [1379, 146] on button "native site" at bounding box center [1371, 147] width 58 height 19
click at [1425, 148] on button "native cro" at bounding box center [1428, 147] width 58 height 19
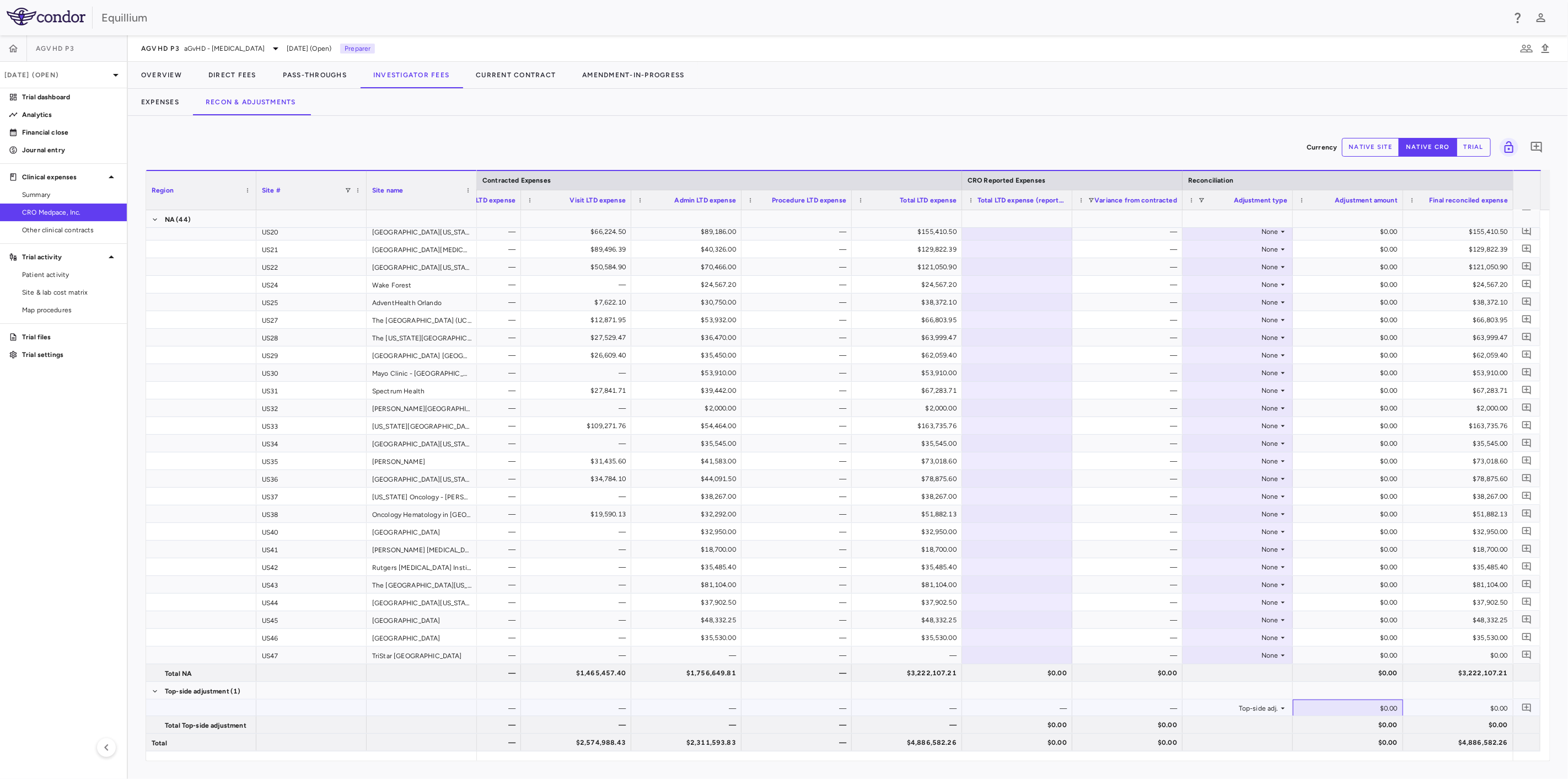
click at [1343, 705] on div "$0.00" at bounding box center [1350, 708] width 95 height 18
type input "********"
click at [49, 97] on p "Trial dashboard" at bounding box center [70, 97] width 96 height 10
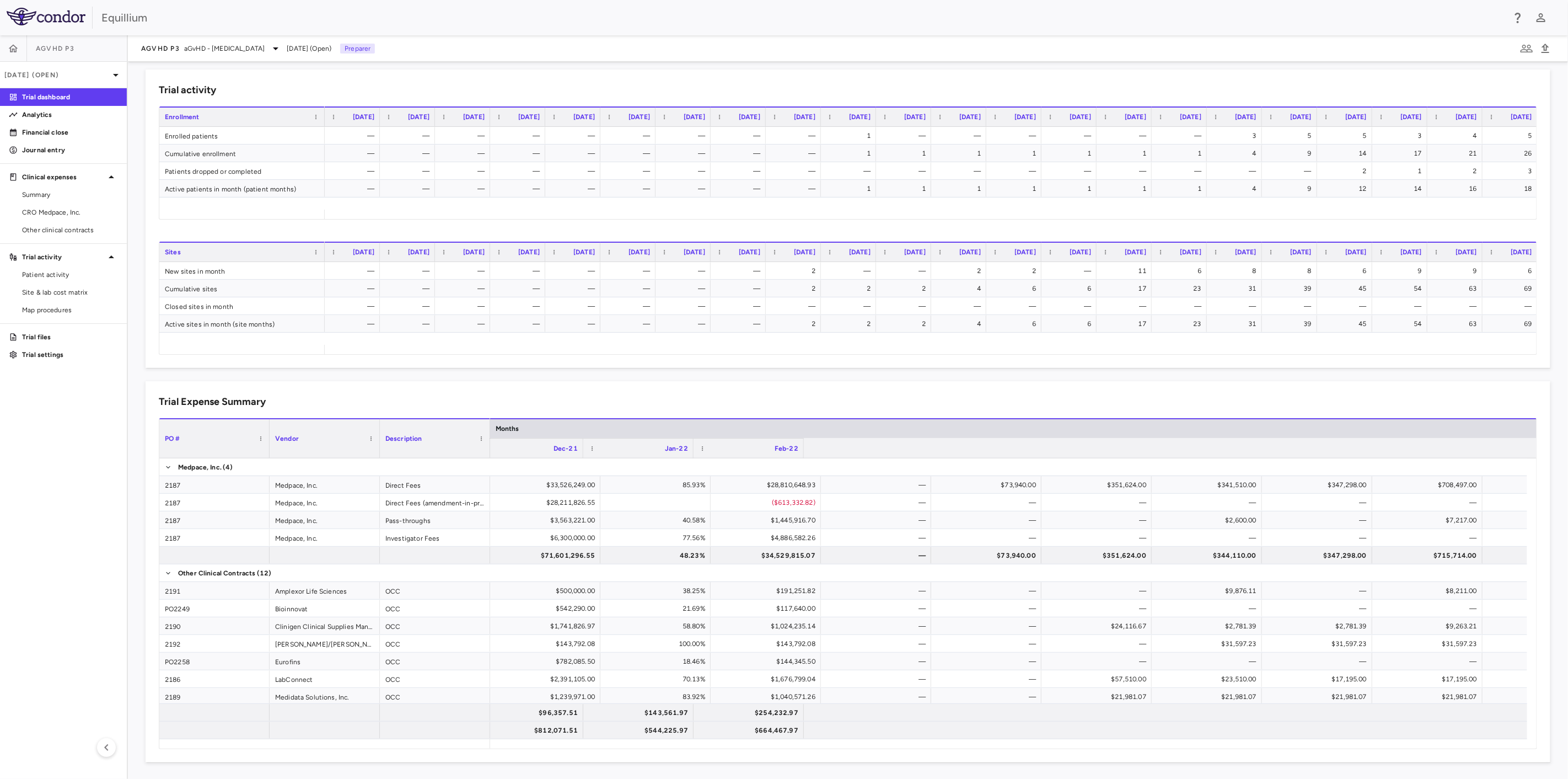
scroll to position [0, 899]
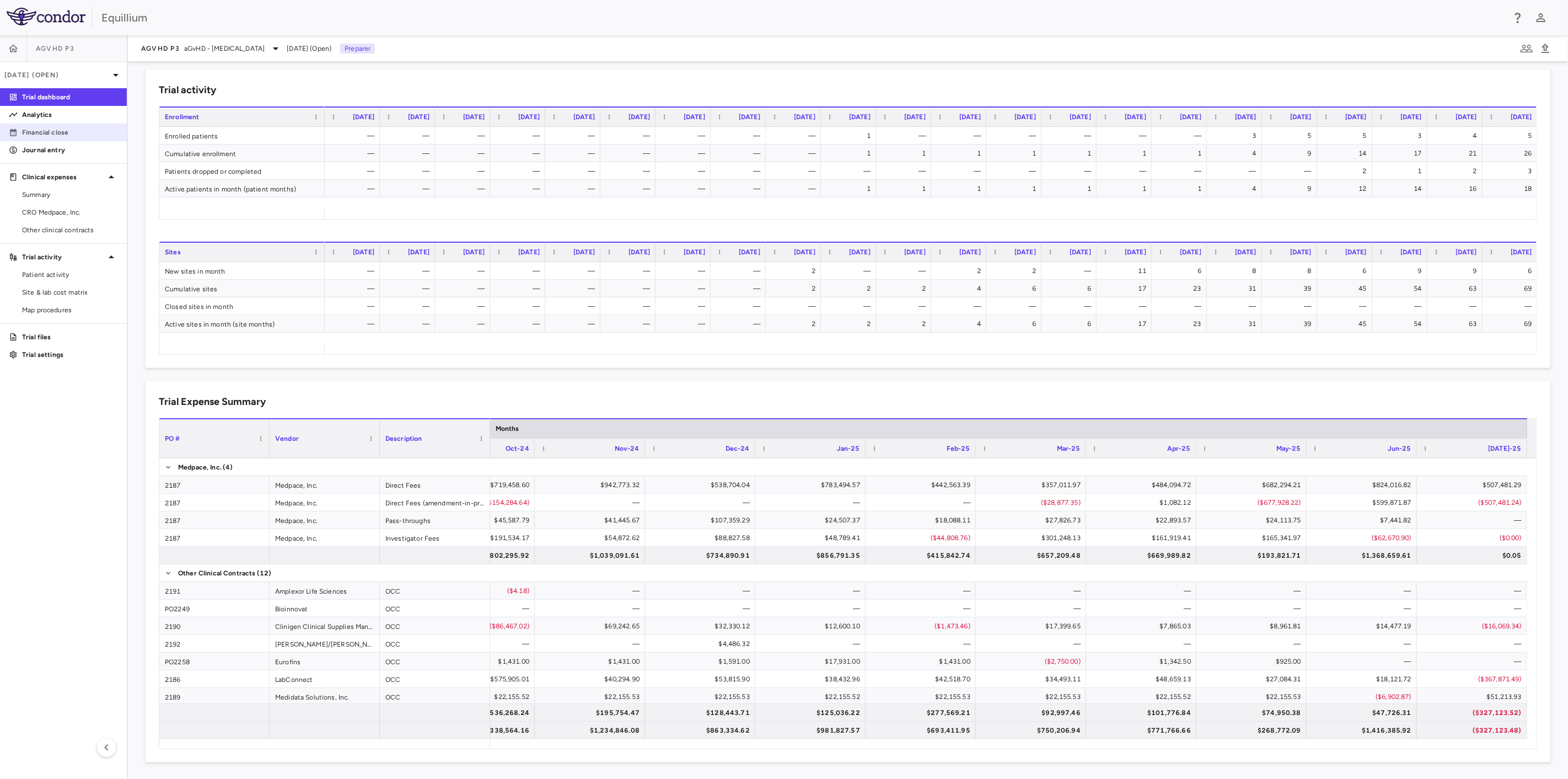
click at [63, 127] on p "Financial close" at bounding box center [70, 132] width 96 height 10
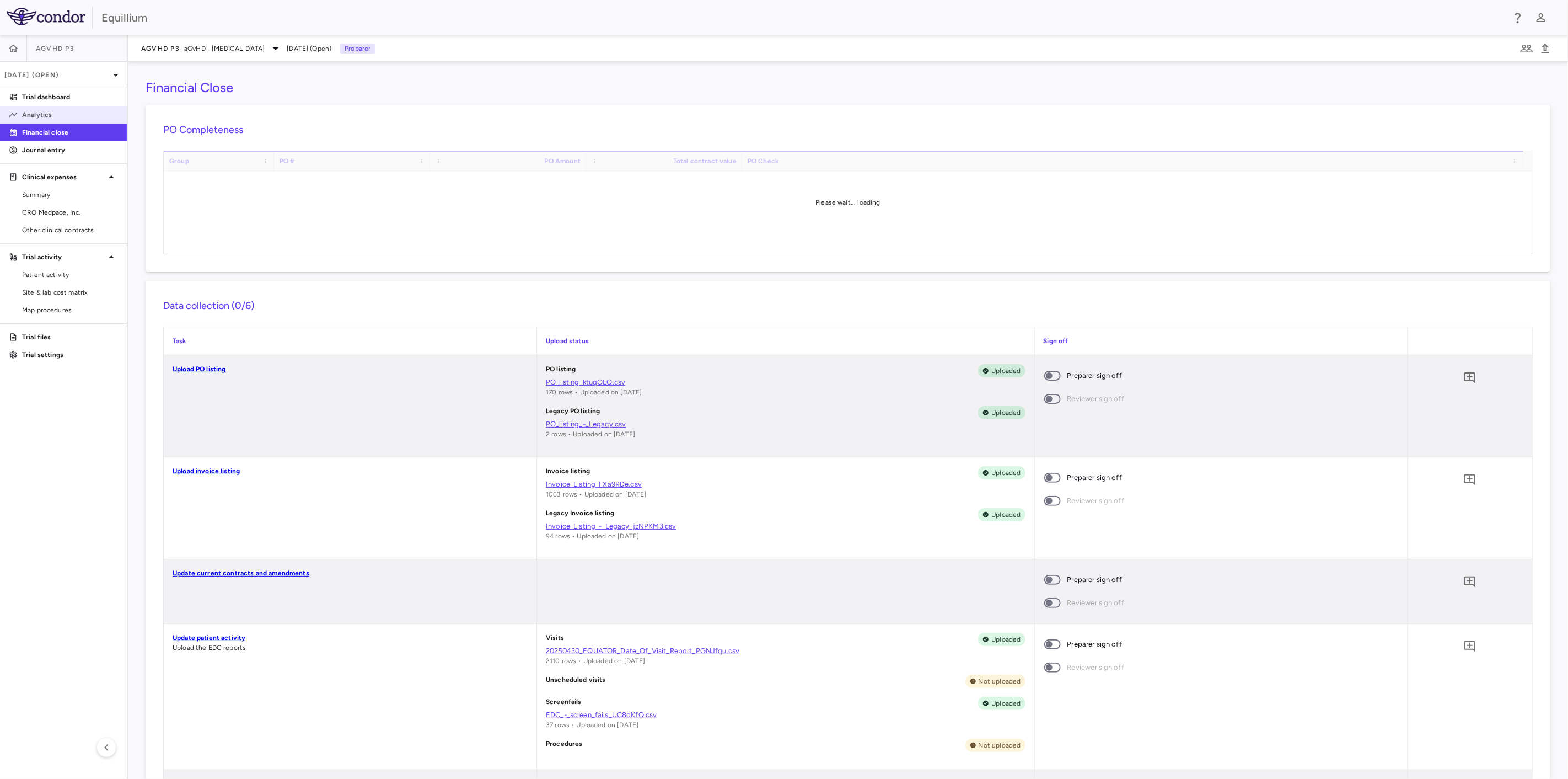
click at [77, 108] on link "Analytics" at bounding box center [63, 115] width 127 height 16
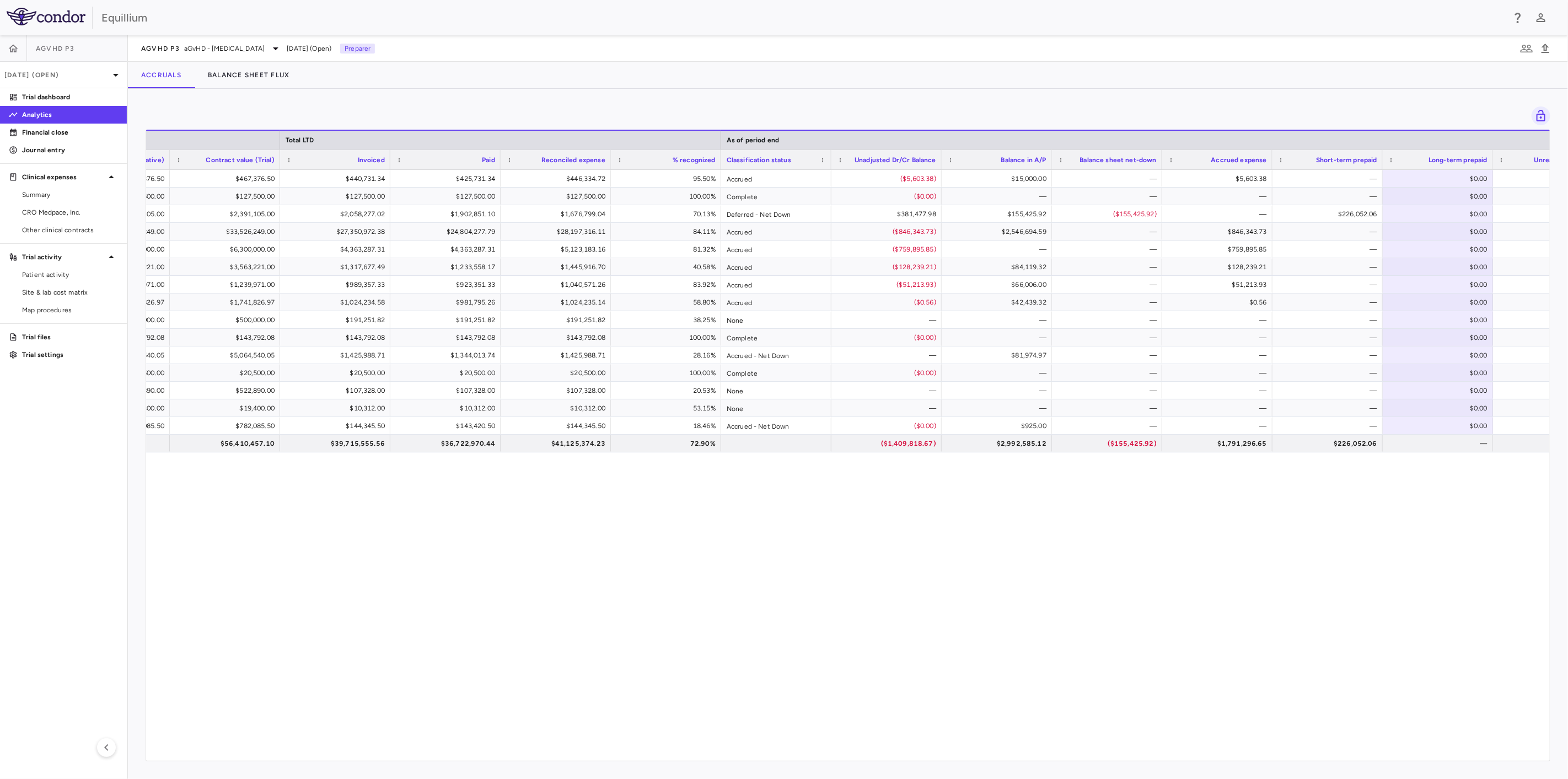
scroll to position [0, 523]
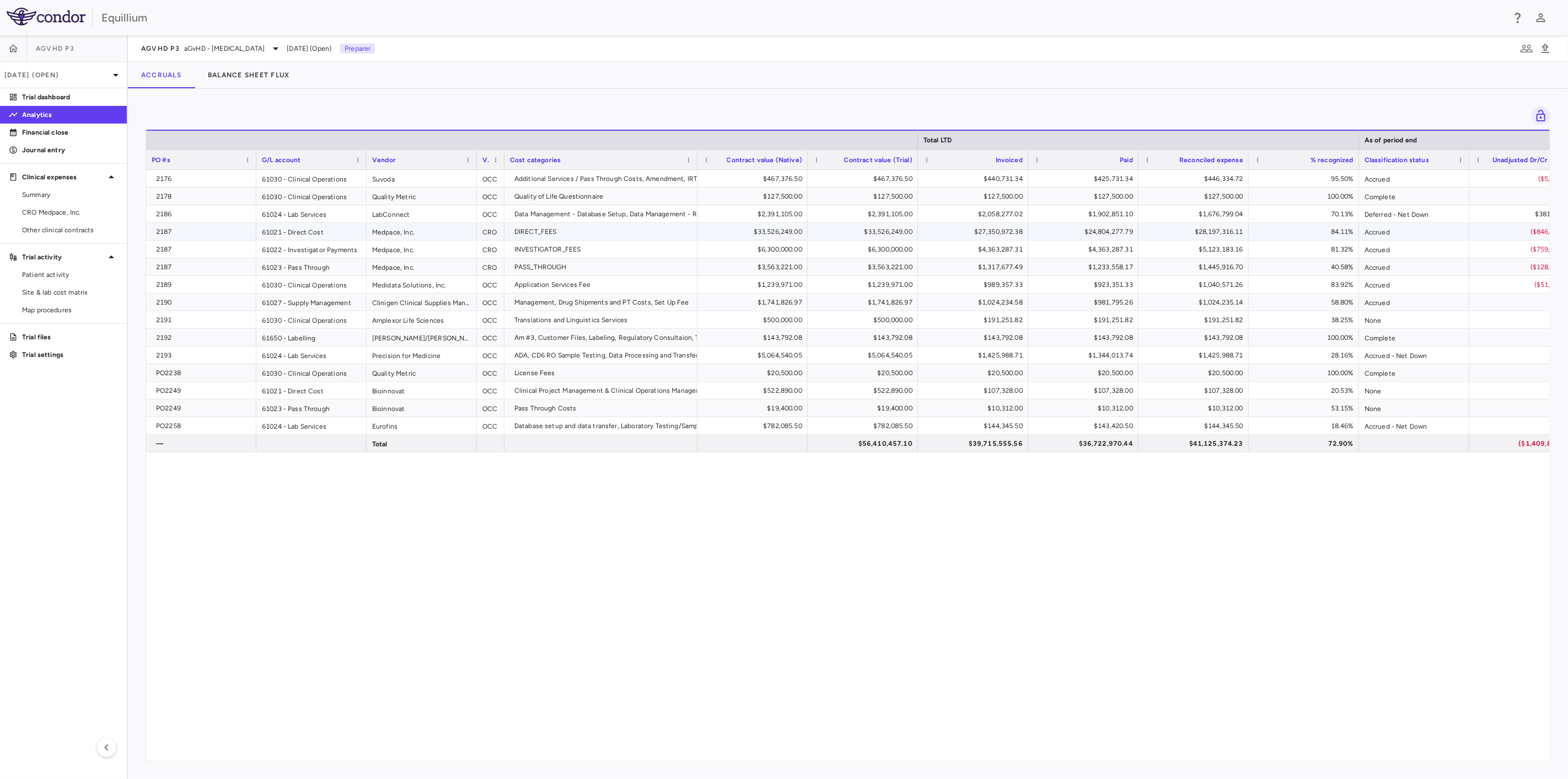
click at [970, 233] on div "$27,350,972.38" at bounding box center [975, 231] width 95 height 18
click at [58, 127] on p "Financial close" at bounding box center [70, 132] width 96 height 10
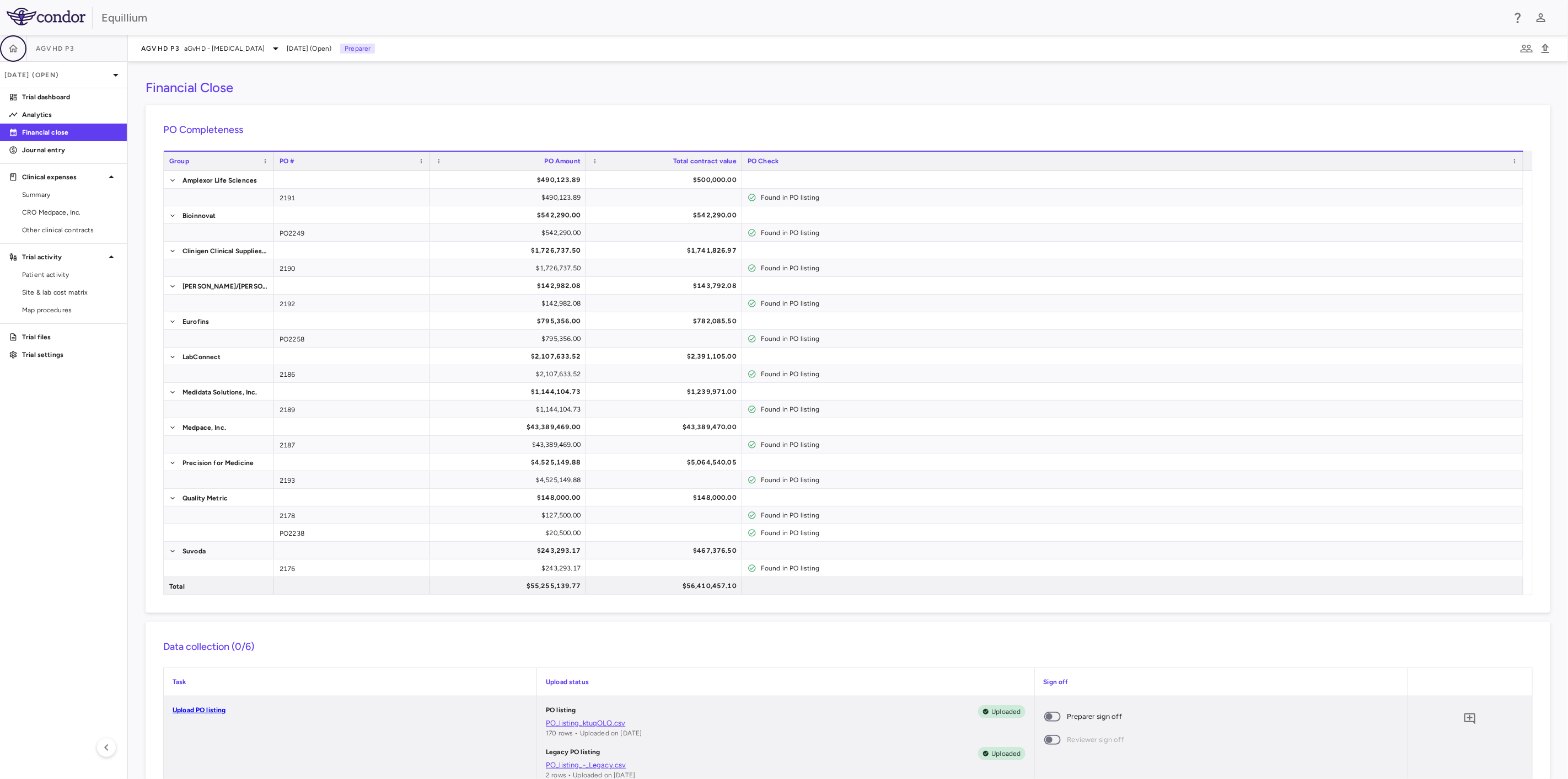
click at [15, 46] on icon "button" at bounding box center [13, 48] width 9 height 8
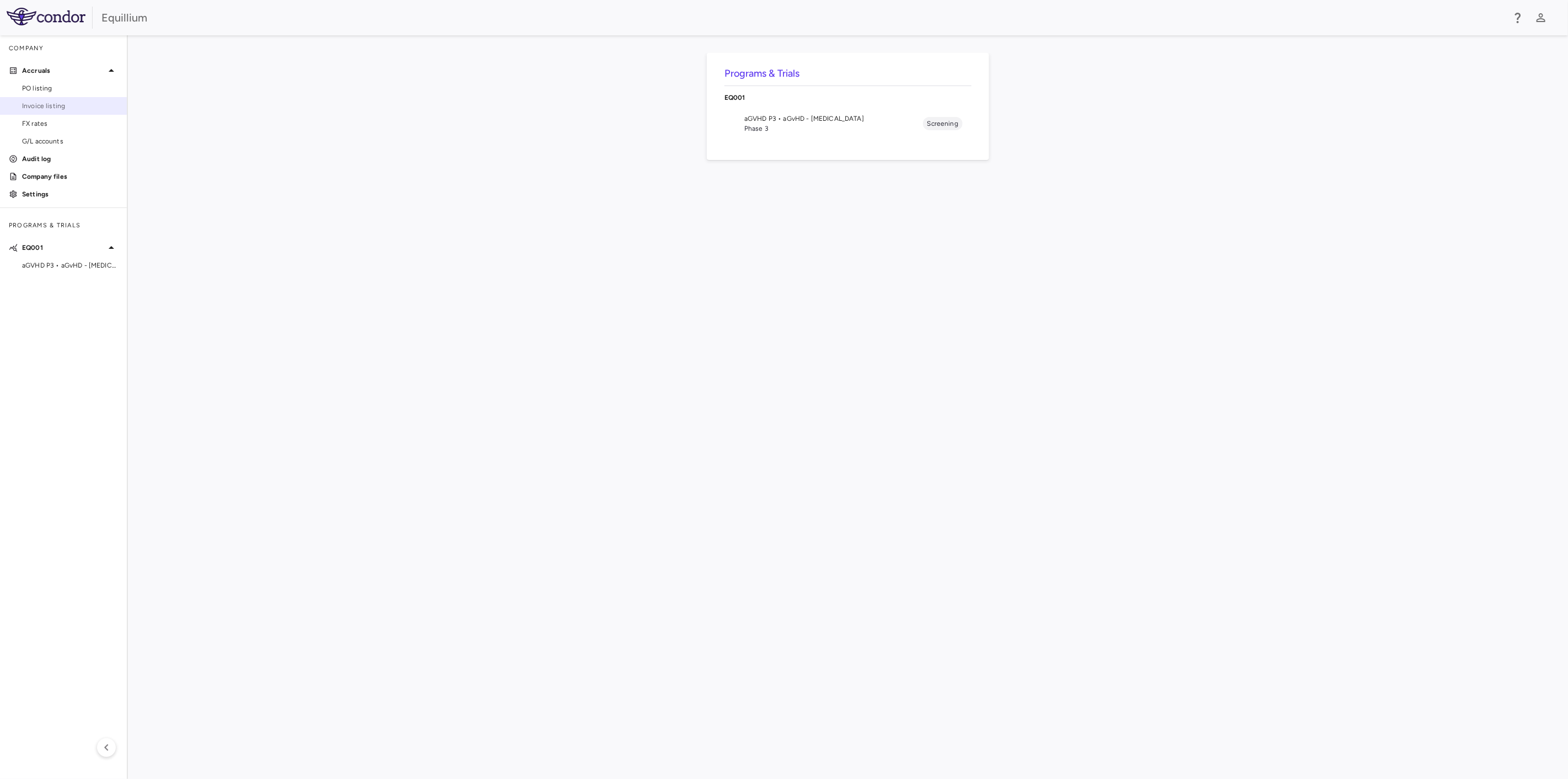
click at [73, 102] on span "Invoice listing" at bounding box center [70, 106] width 96 height 10
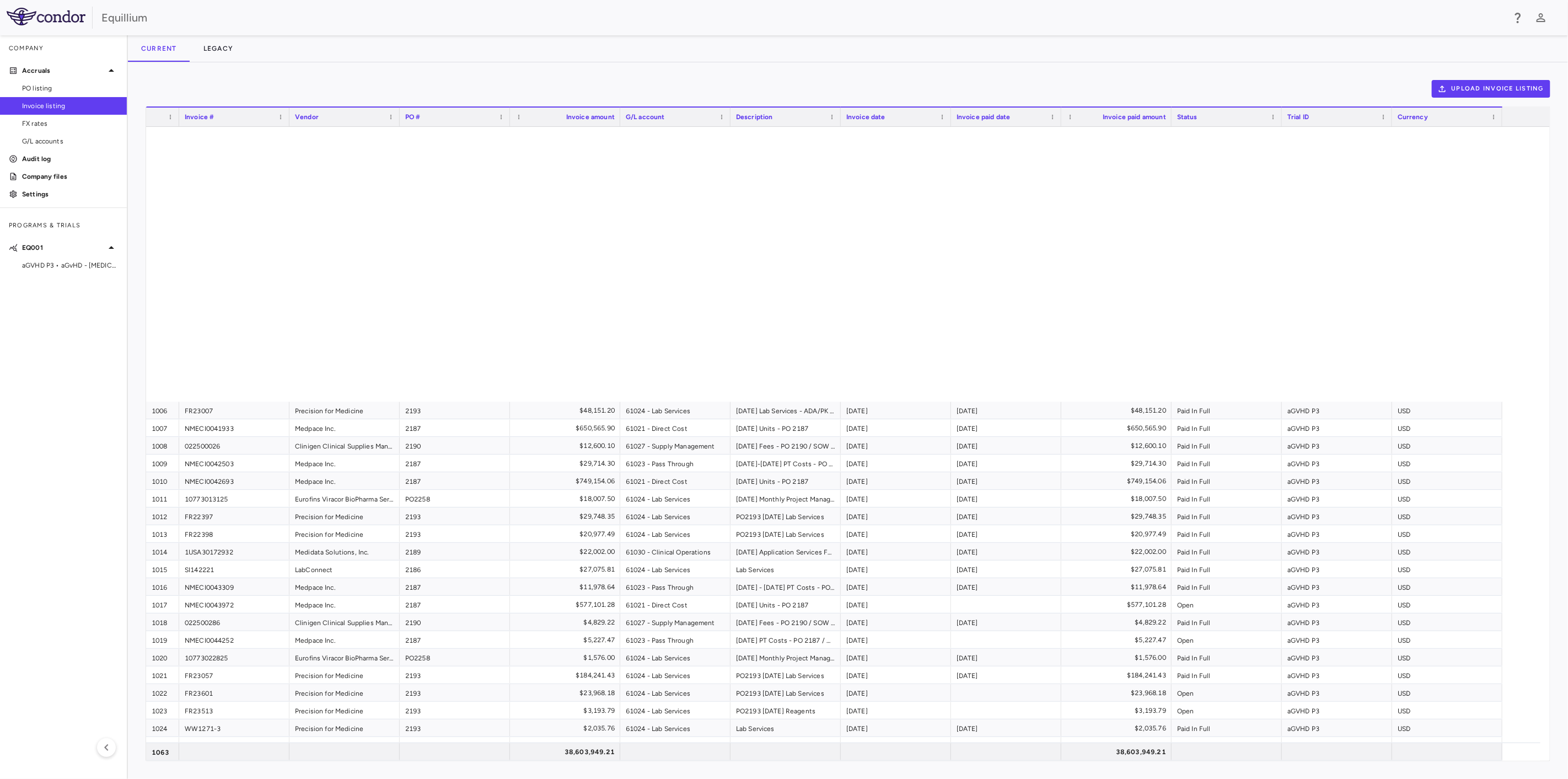
scroll to position [18131, 0]
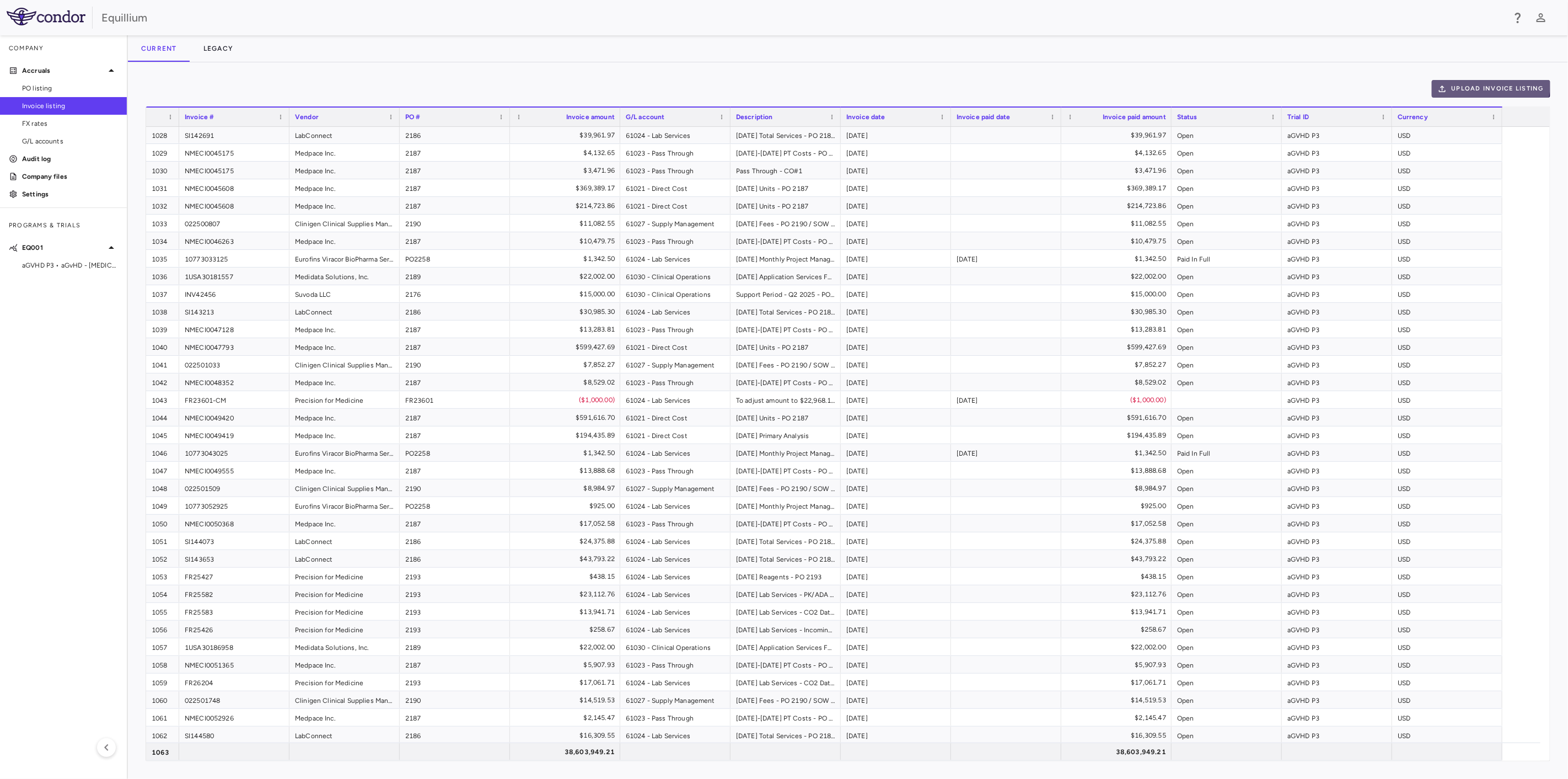
click at [1493, 85] on button "Upload invoice listing" at bounding box center [1491, 88] width 119 height 18
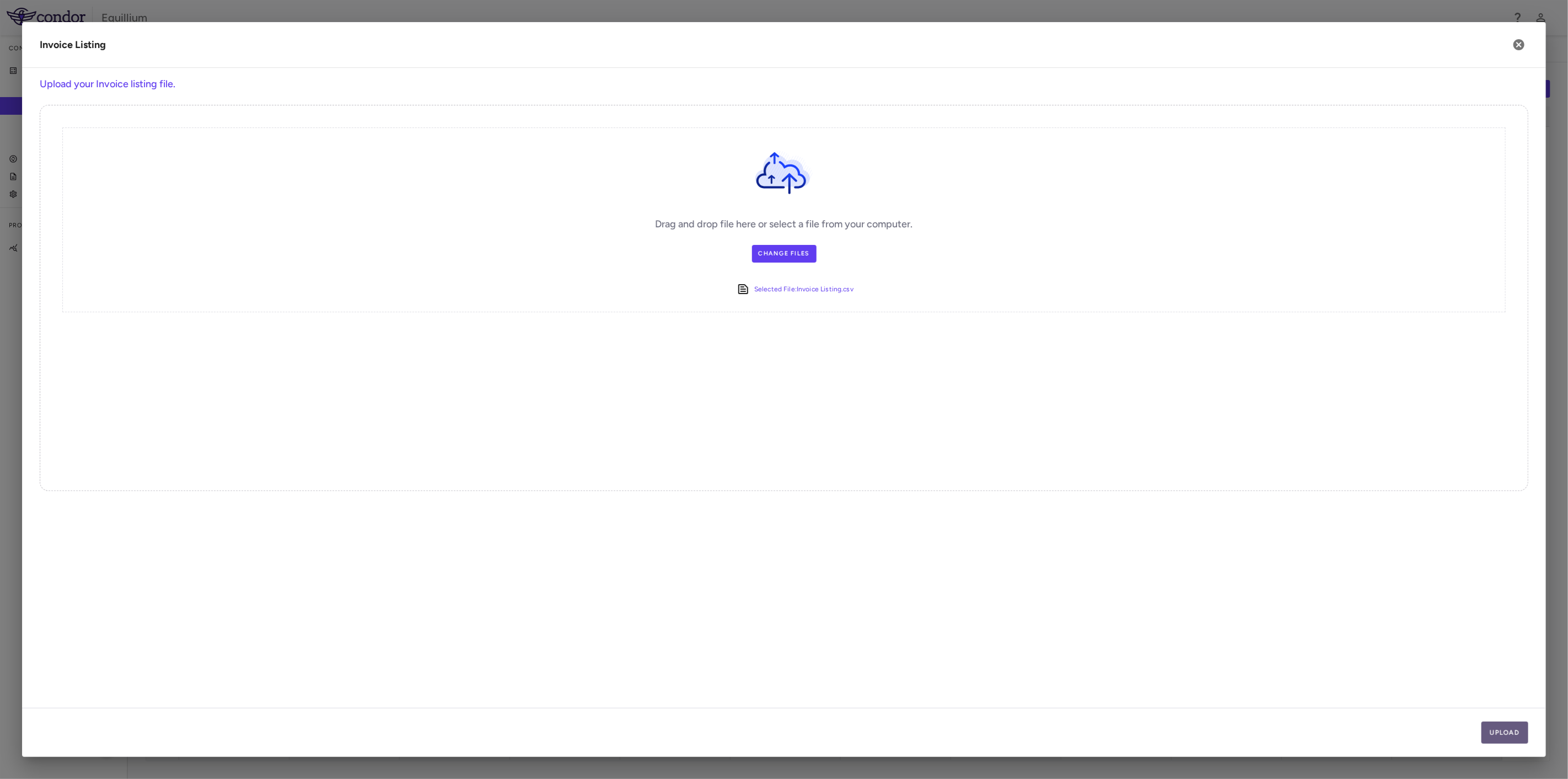
click at [1497, 734] on button "Upload" at bounding box center [1505, 733] width 47 height 22
click at [1497, 734] on button "Next" at bounding box center [1510, 733] width 38 height 22
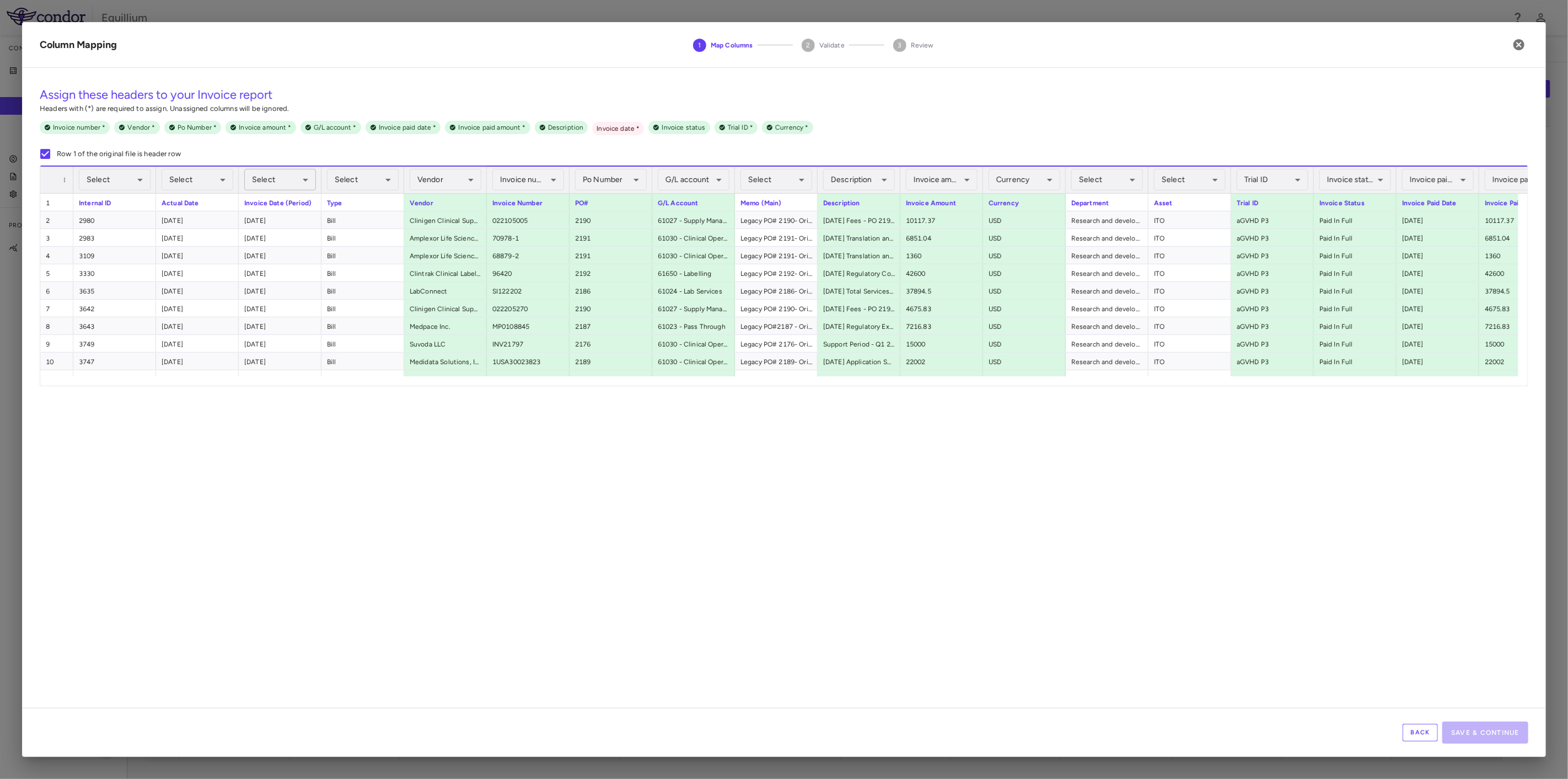
click at [284, 178] on body "Skip to sidebar Skip to main content Equillium Company Accruals PO listing Invo…" at bounding box center [784, 389] width 1568 height 779
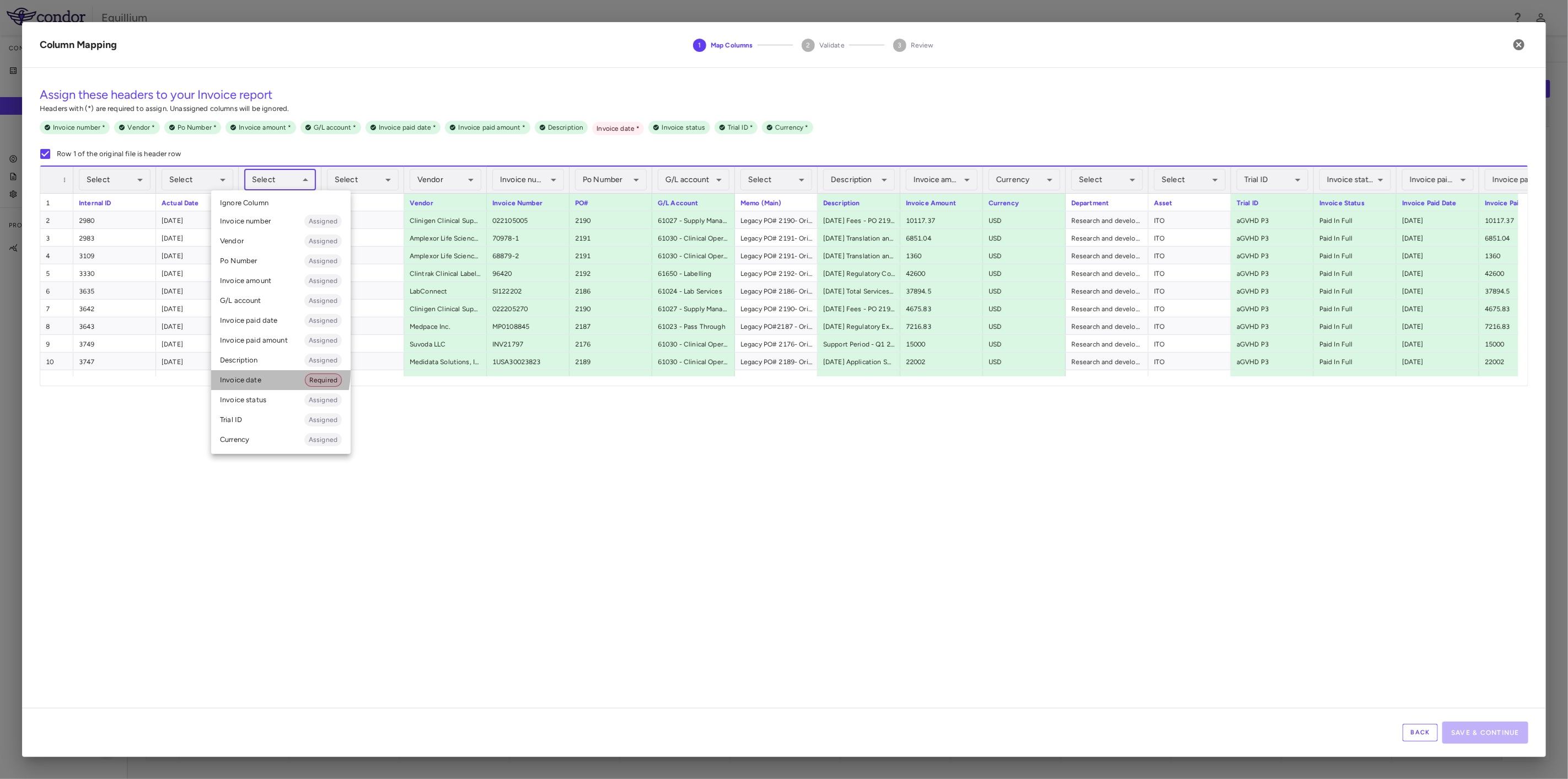
click at [262, 372] on li "Invoice date Required" at bounding box center [281, 380] width 139 height 20
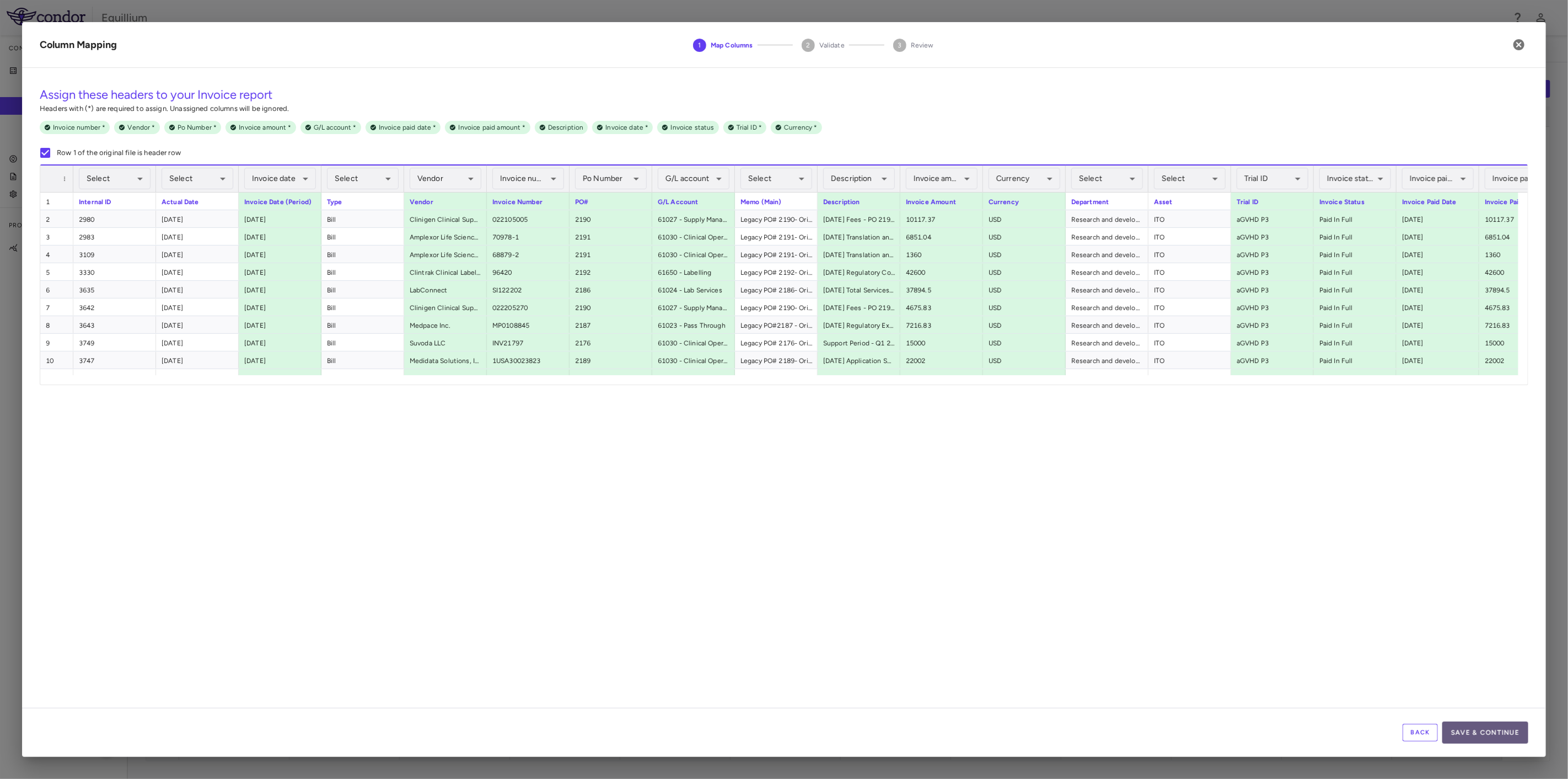
click at [1476, 728] on button "Save & Continue" at bounding box center [1485, 733] width 86 height 22
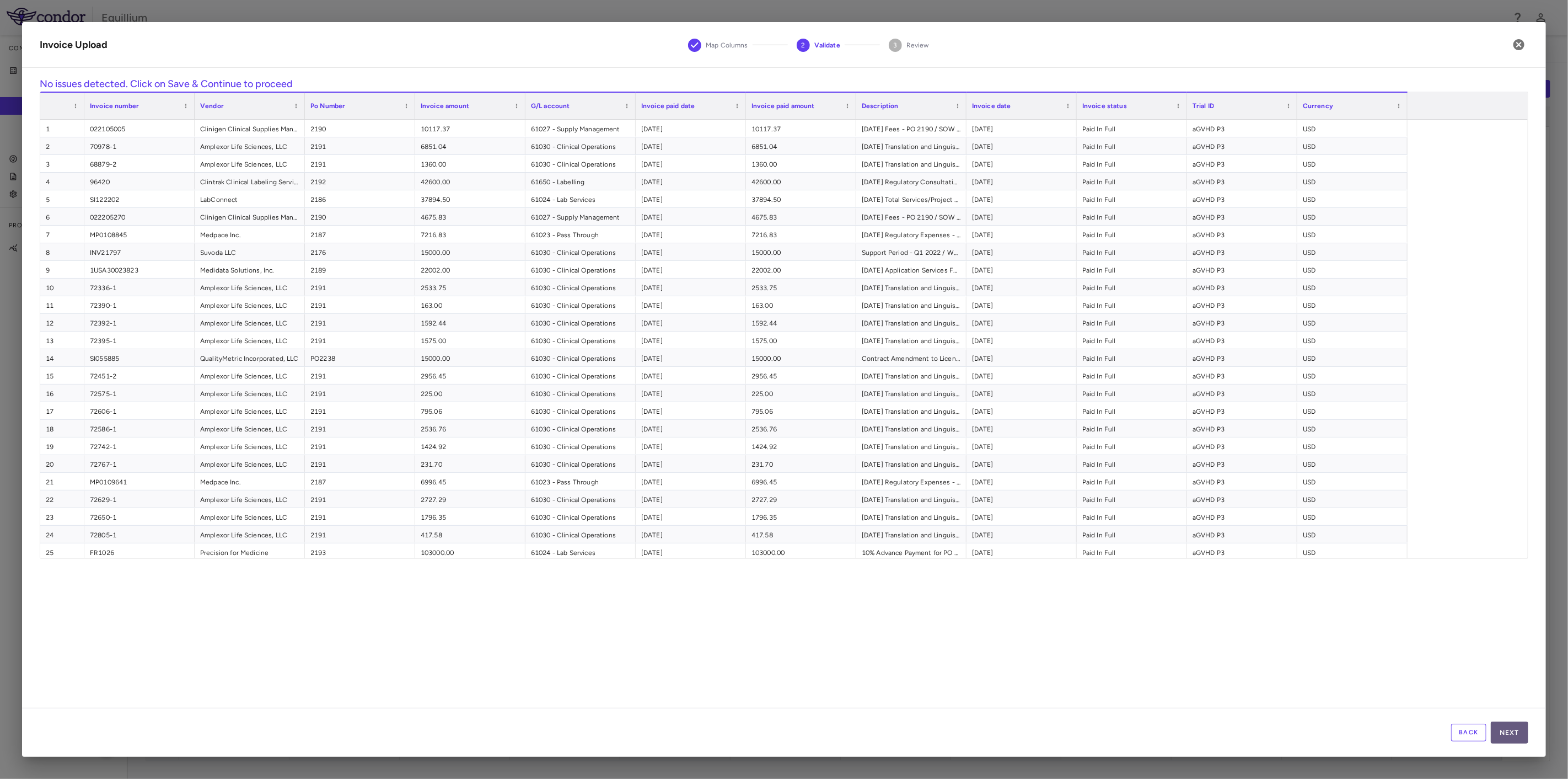
click at [1511, 734] on button "Next" at bounding box center [1510, 733] width 38 height 22
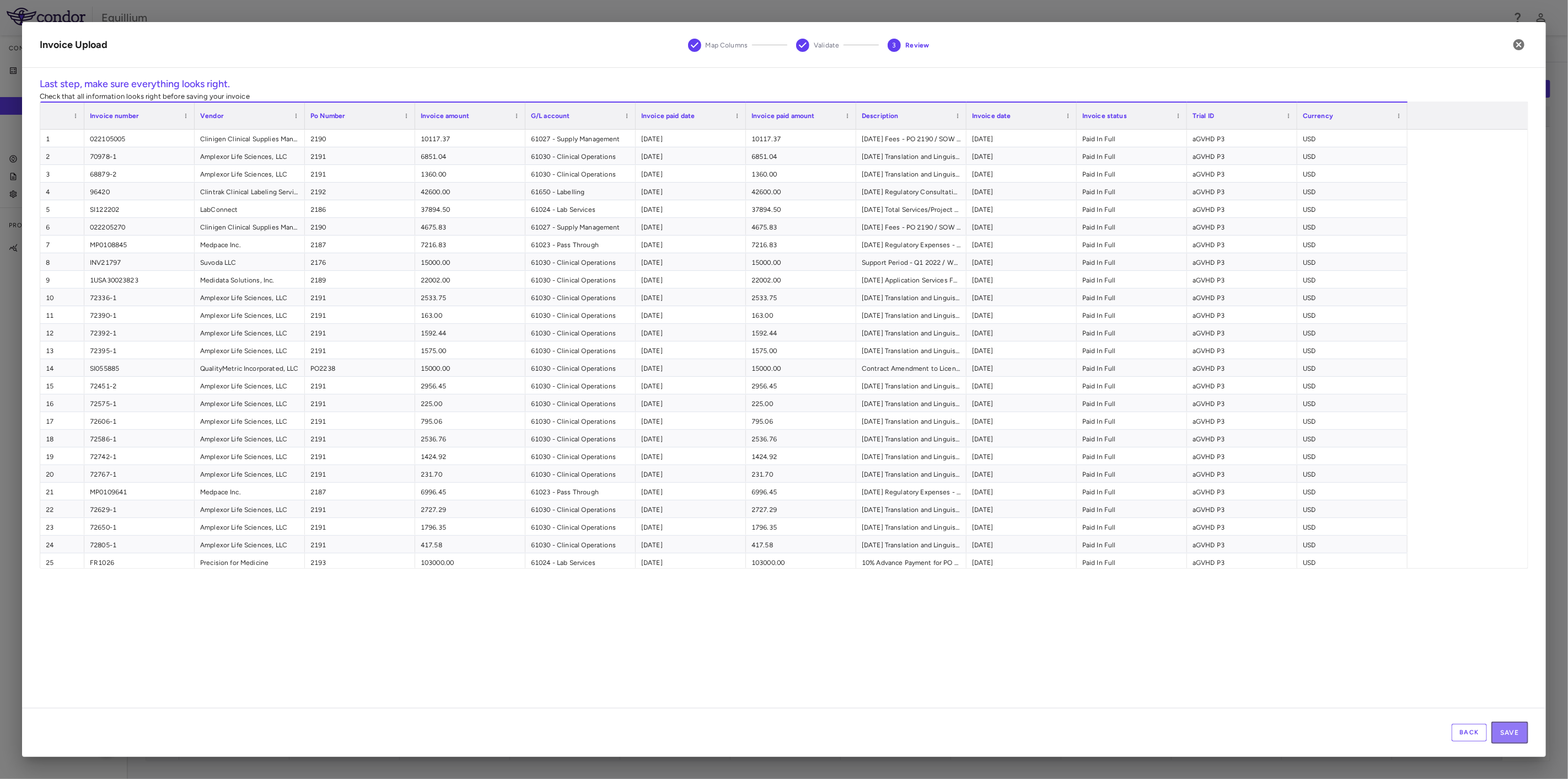
click at [1511, 734] on button "Save" at bounding box center [1510, 733] width 37 height 22
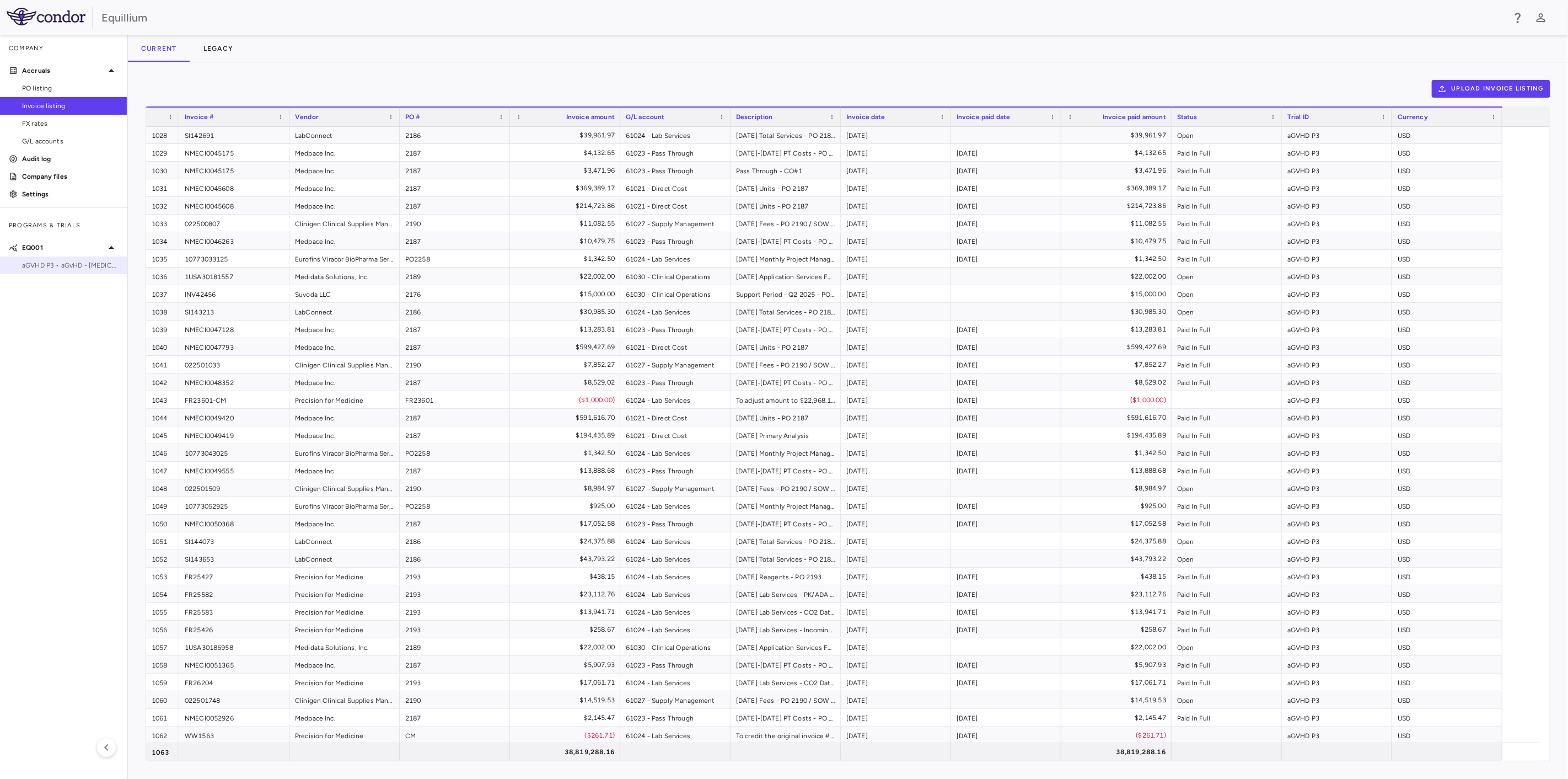
click at [54, 268] on span "aGVHD P3 • aGvHD - [MEDICAL_DATA]" at bounding box center [70, 266] width 96 height 10
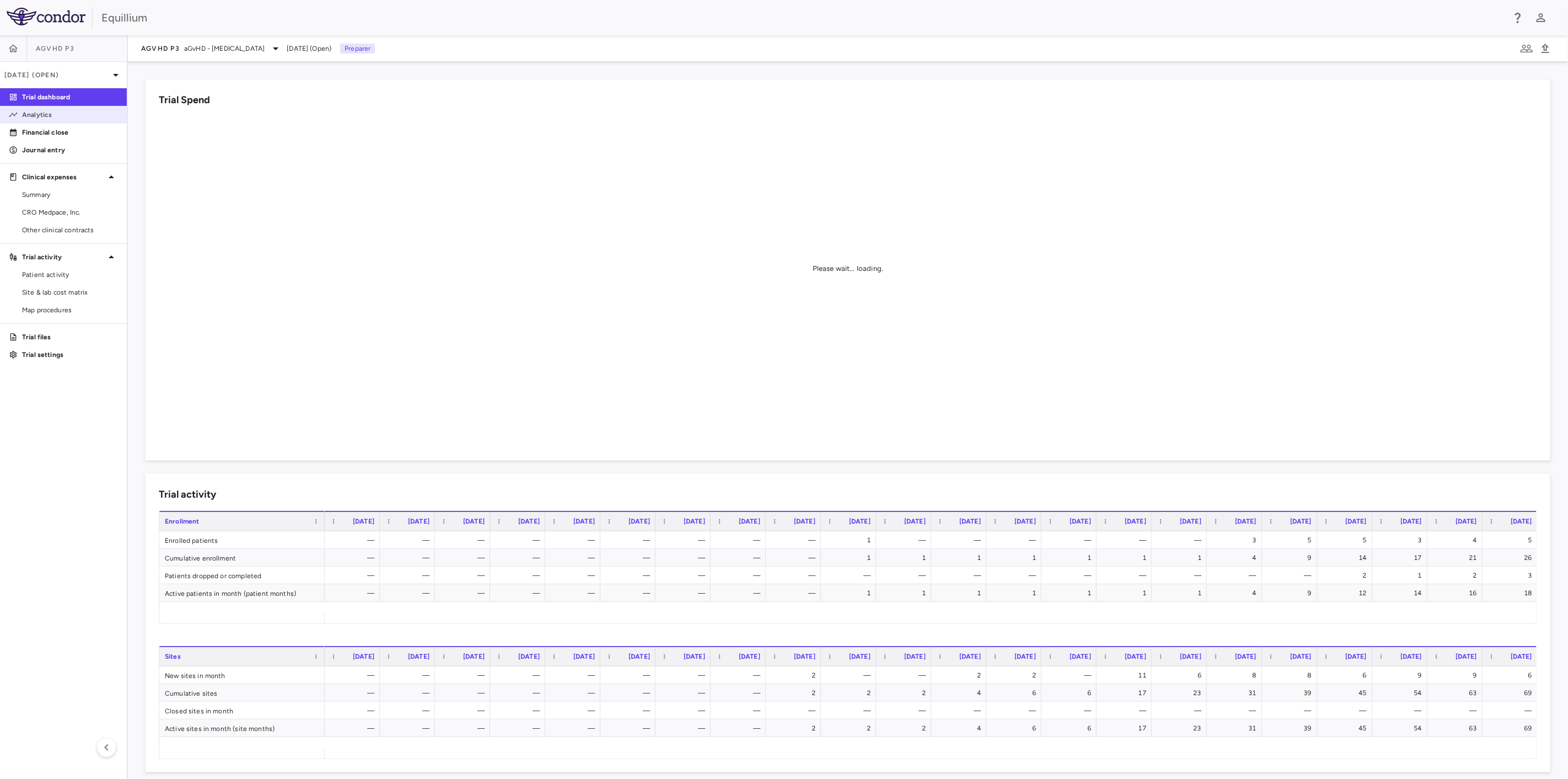
click at [72, 113] on p "Analytics" at bounding box center [70, 115] width 96 height 10
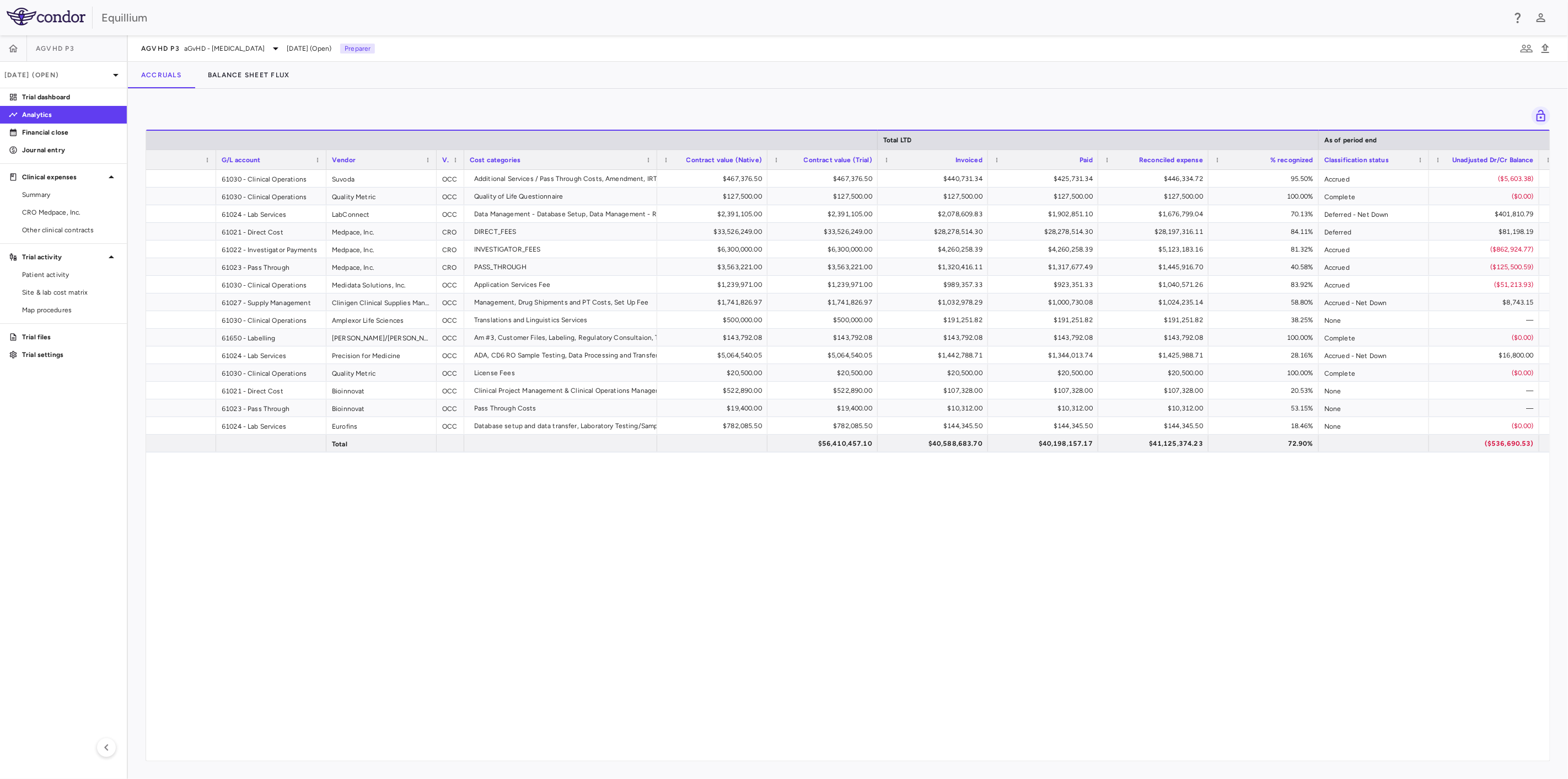
scroll to position [0, 66]
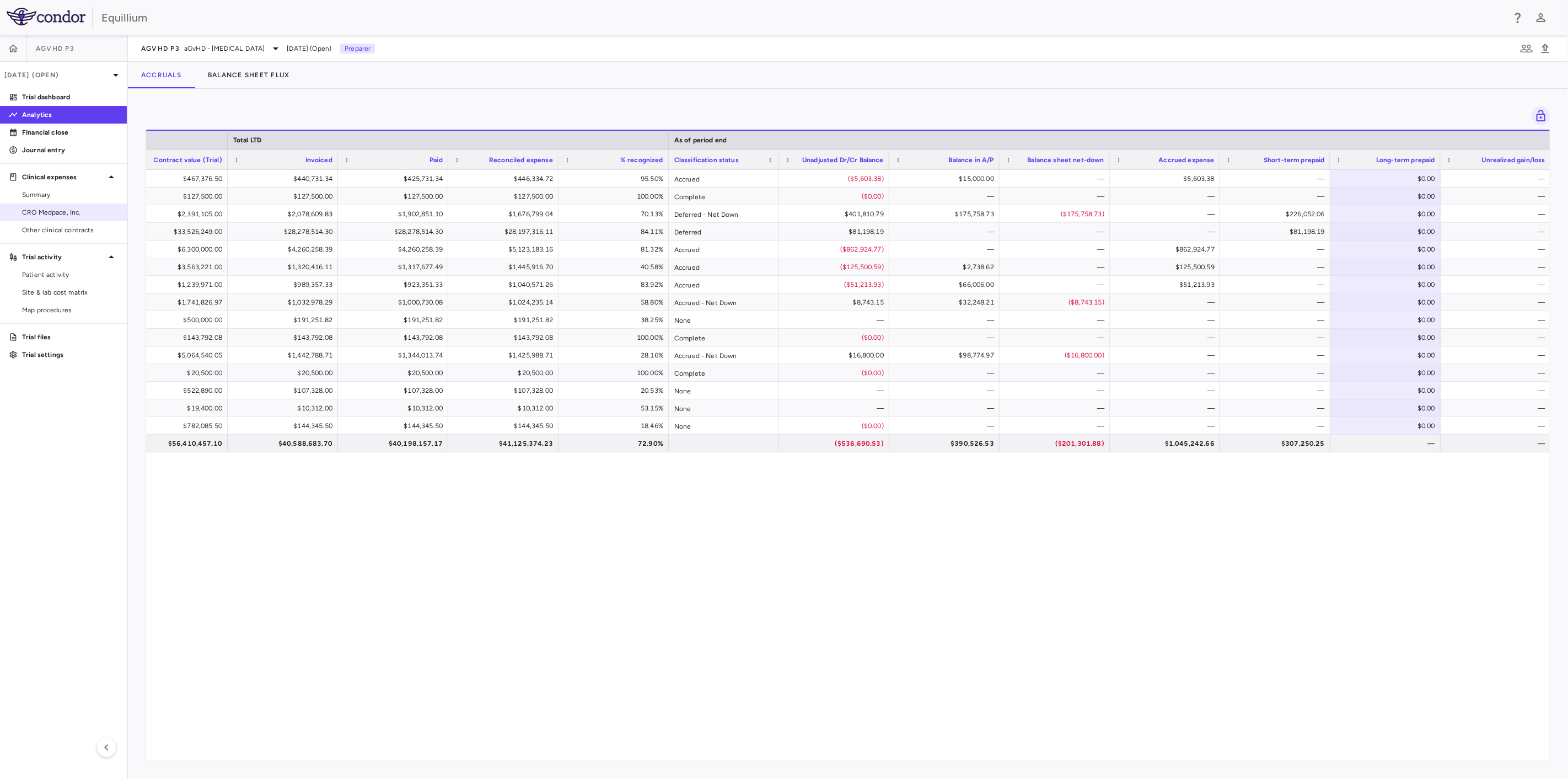
drag, startPoint x: 69, startPoint y: 211, endPoint x: 75, endPoint y: 207, distance: 7.2
click at [69, 211] on span "CRO Medpace, Inc." at bounding box center [70, 213] width 96 height 10
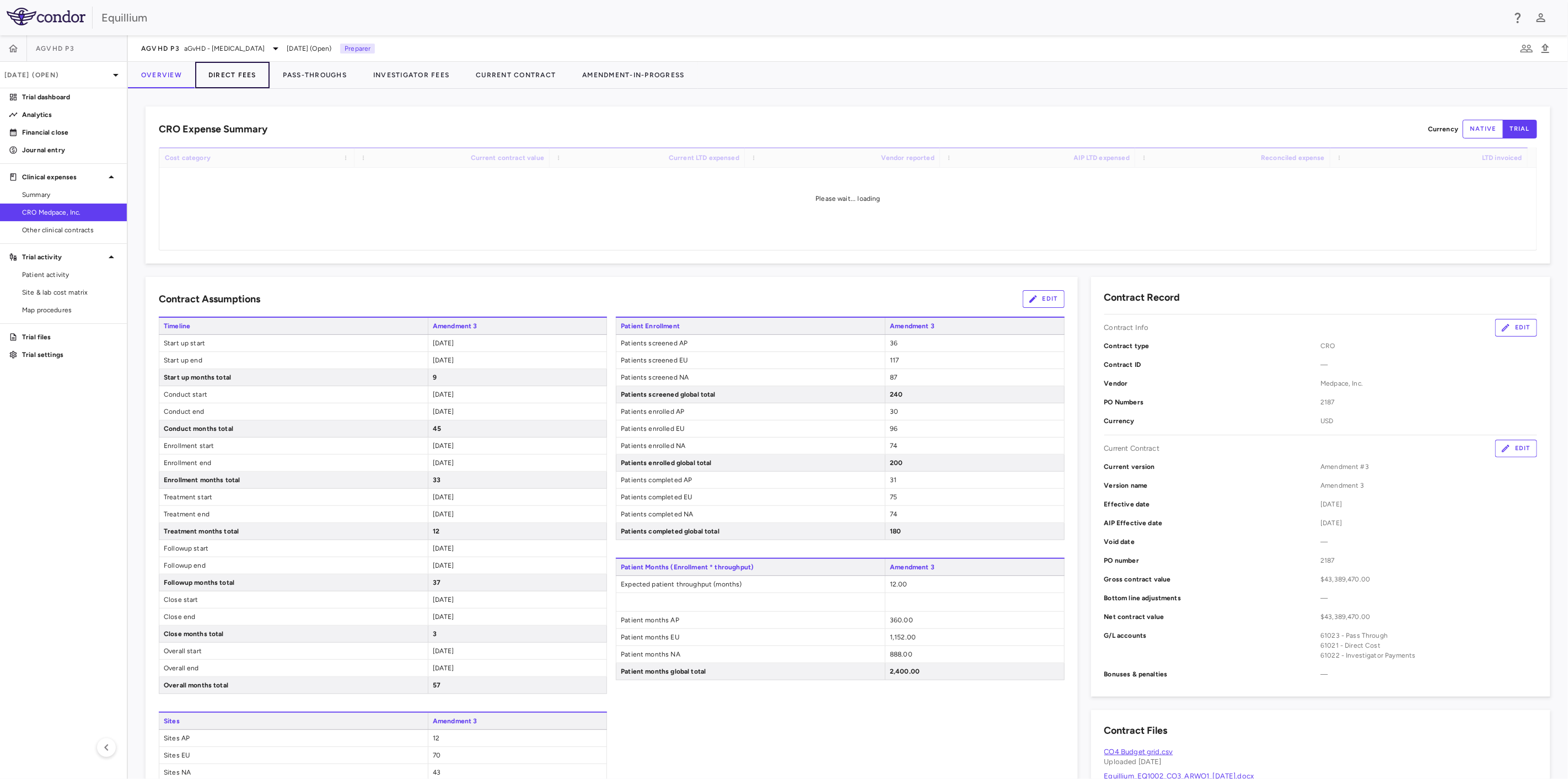
click at [233, 80] on button "Direct Fees" at bounding box center [233, 74] width 74 height 26
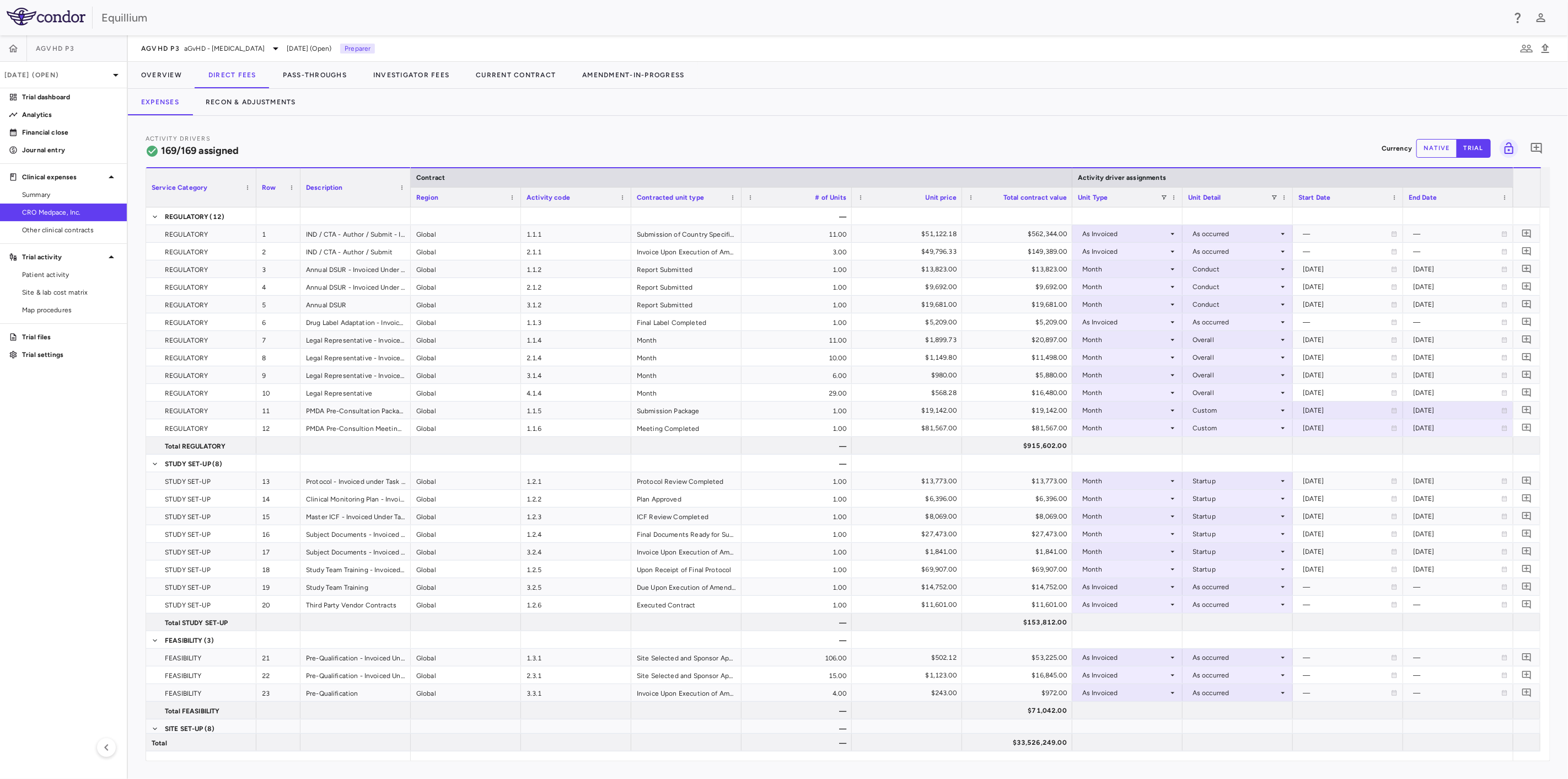
click at [1470, 764] on div "Activity Drivers 169/169 assigned Currency native trial 0 Service Category Drag…" at bounding box center [848, 447] width 1440 height 663
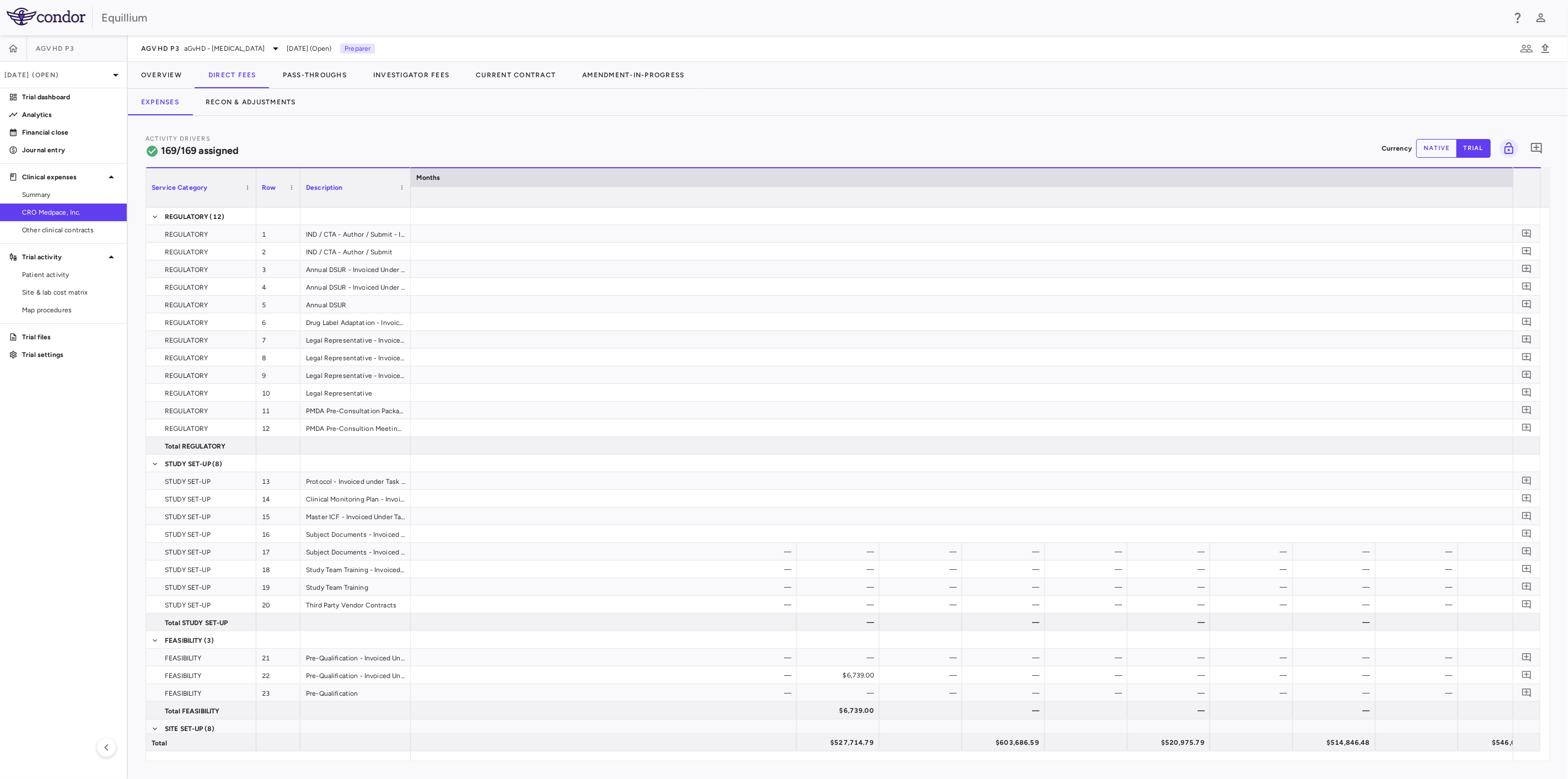
scroll to position [0, 8628]
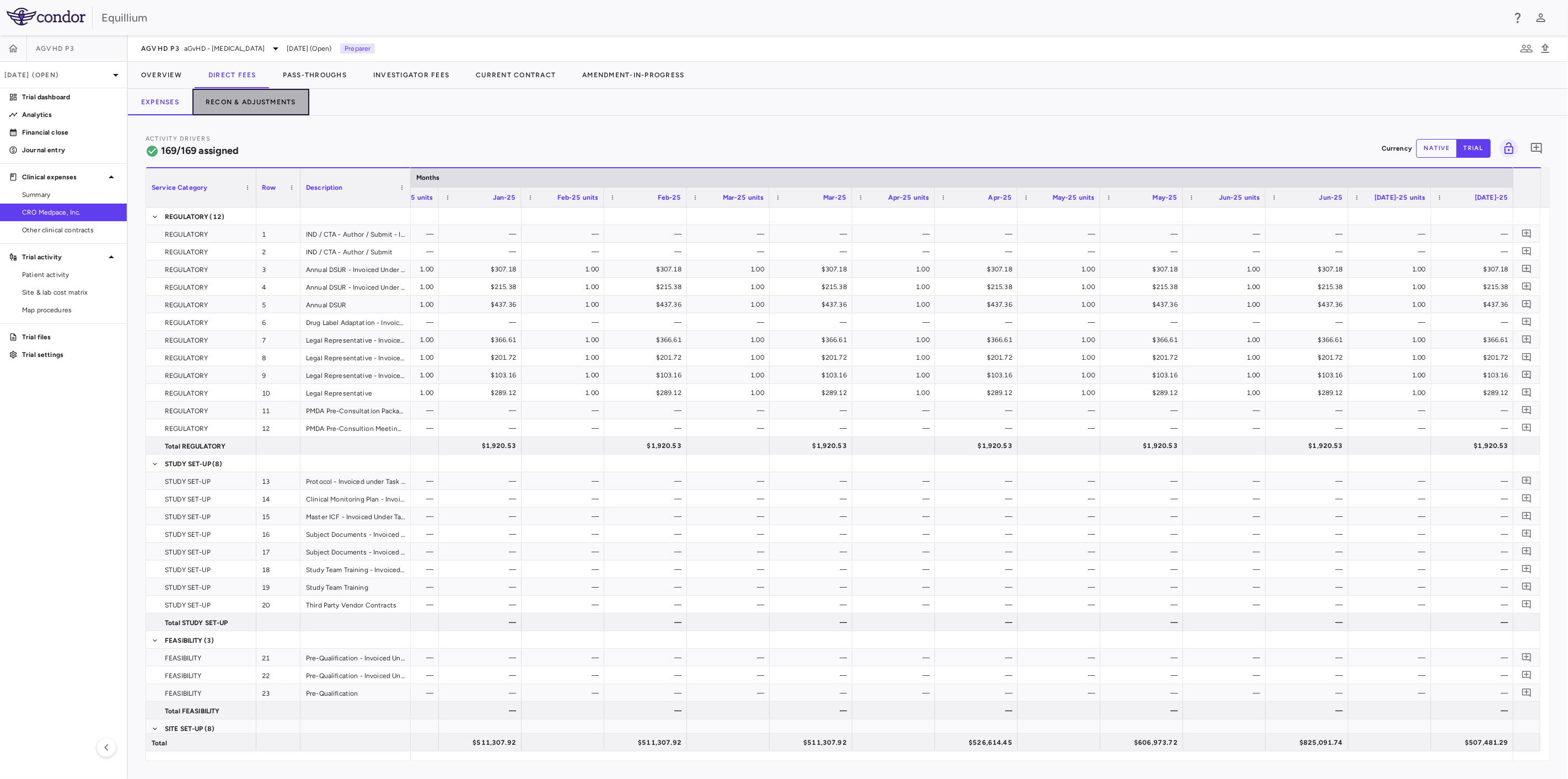
click at [253, 92] on button "Recon & Adjustments" at bounding box center [251, 102] width 117 height 26
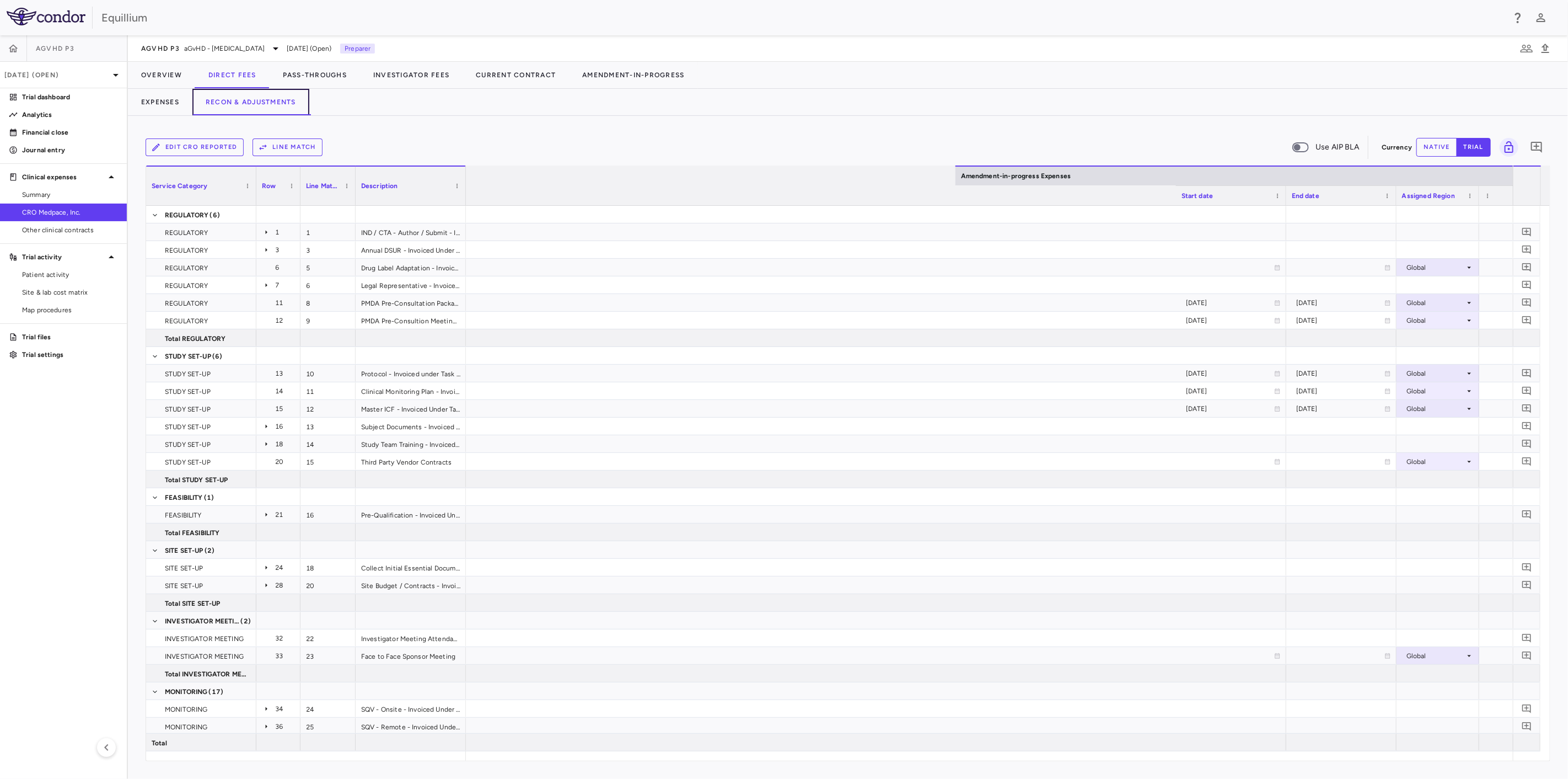
scroll to position [0, 1764]
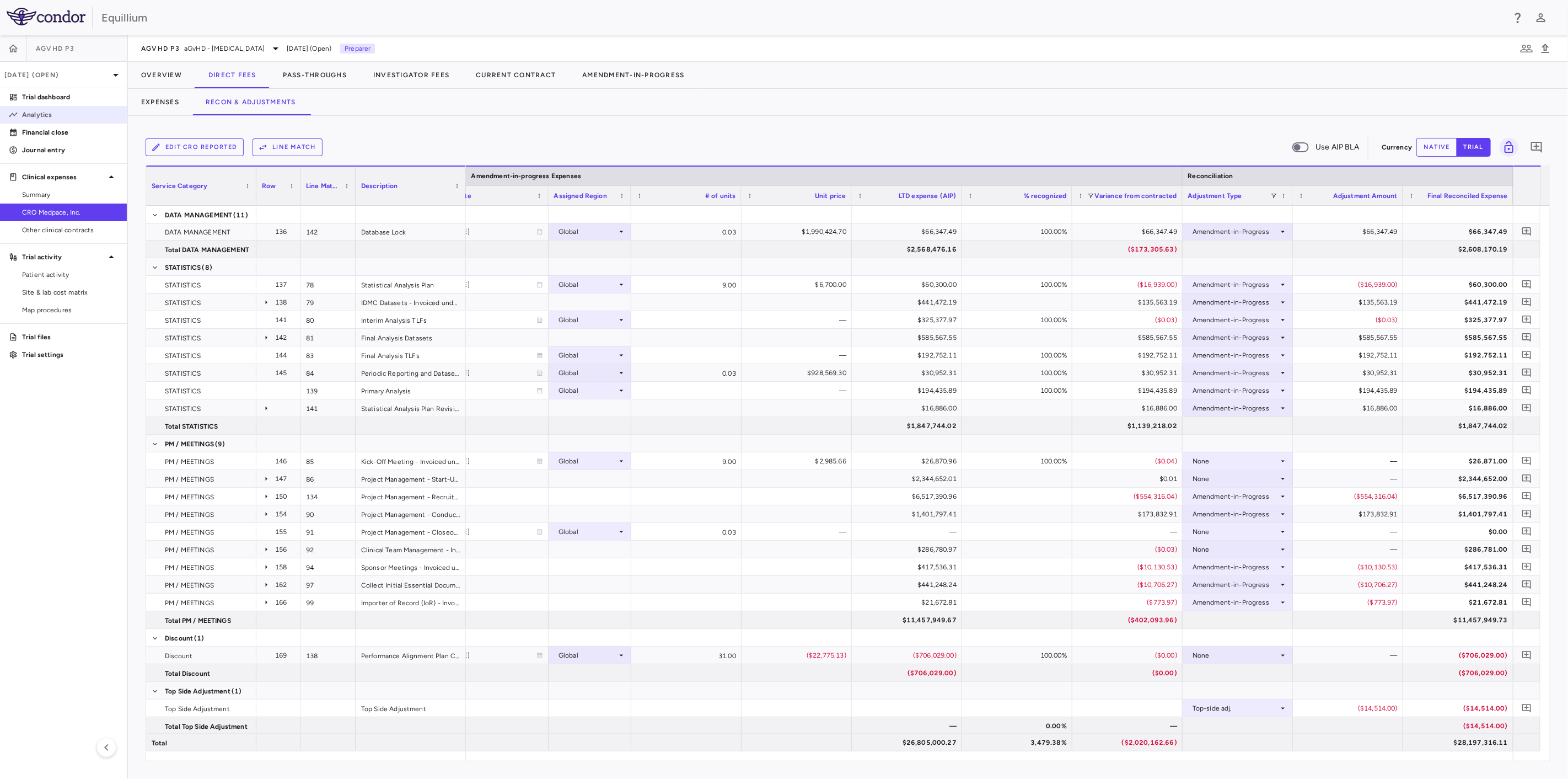
click at [79, 109] on link "Analytics" at bounding box center [63, 115] width 127 height 16
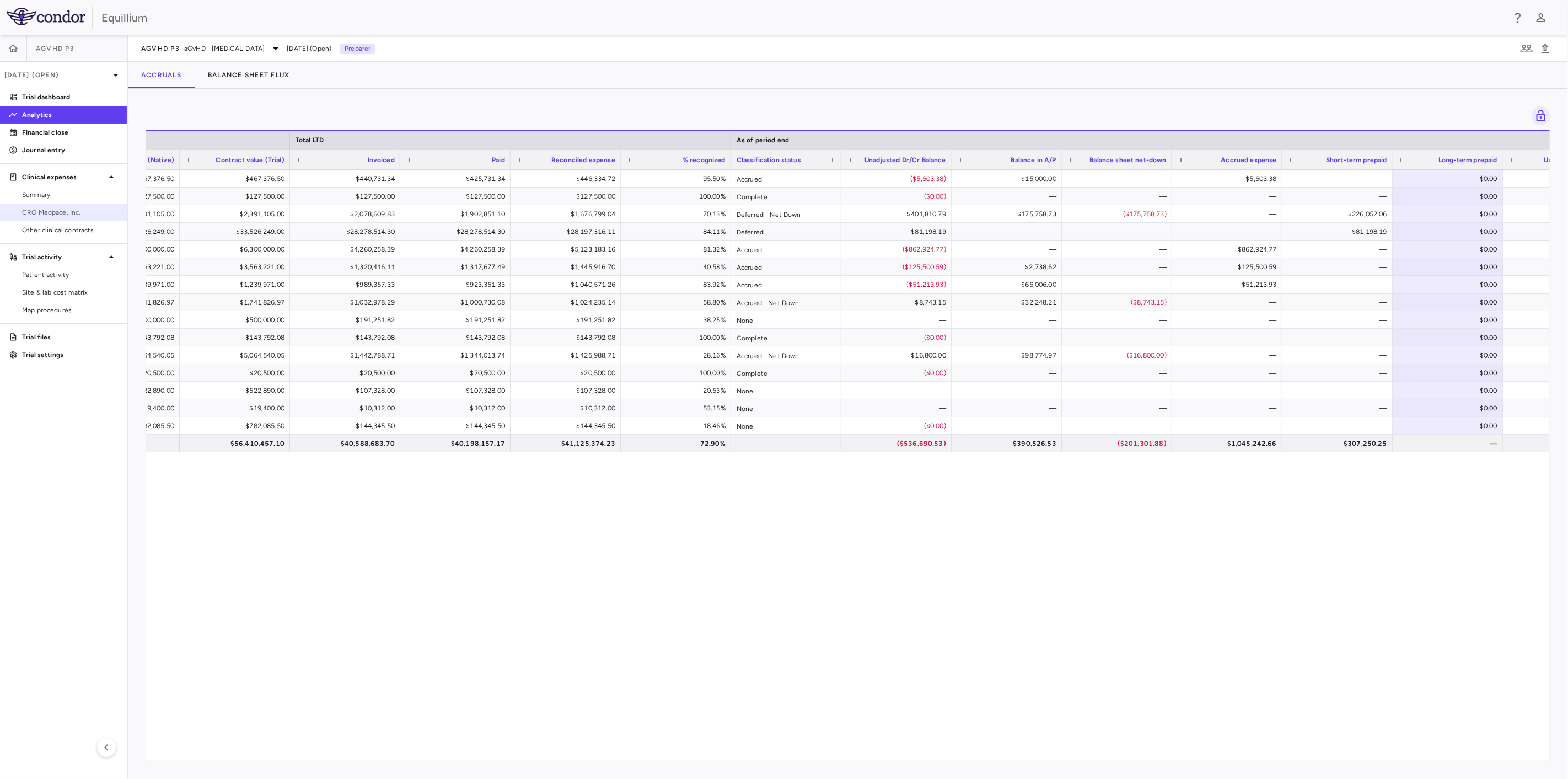
click at [69, 216] on span "CRO Medpace, Inc." at bounding box center [70, 213] width 96 height 10
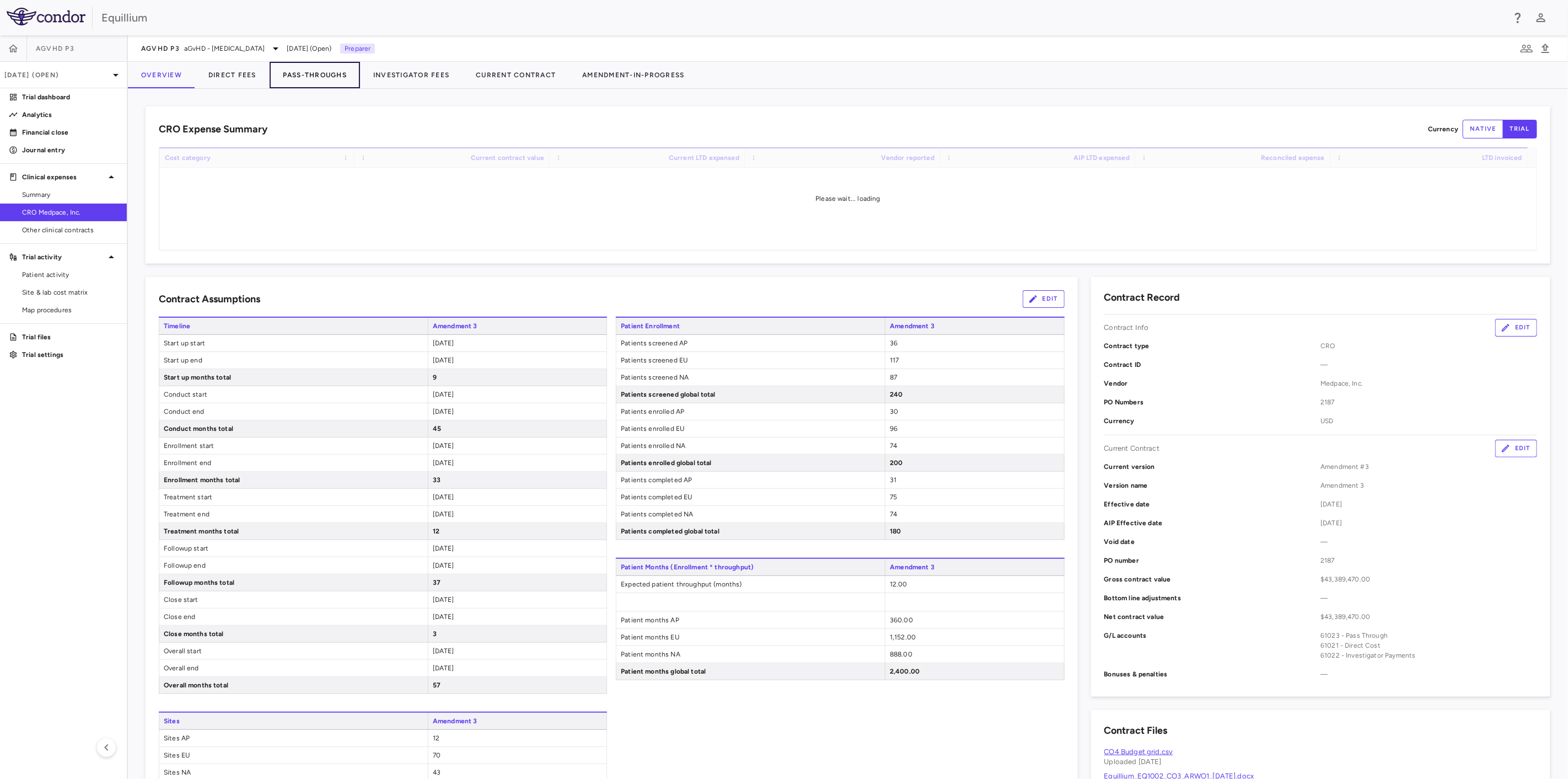
click at [322, 72] on button "Pass-Throughs" at bounding box center [315, 74] width 91 height 26
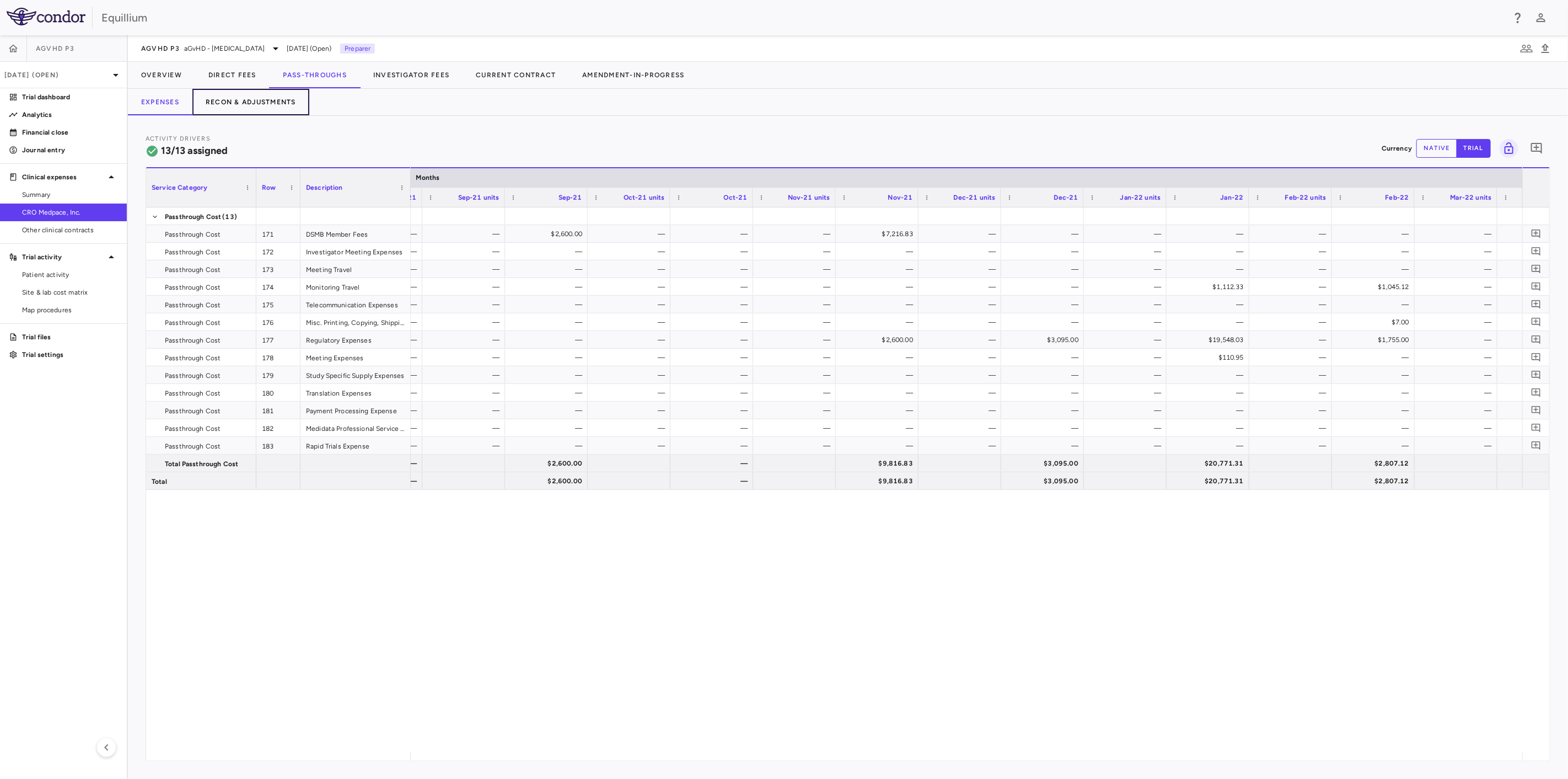
click at [256, 100] on button "Recon & Adjustments" at bounding box center [251, 102] width 117 height 26
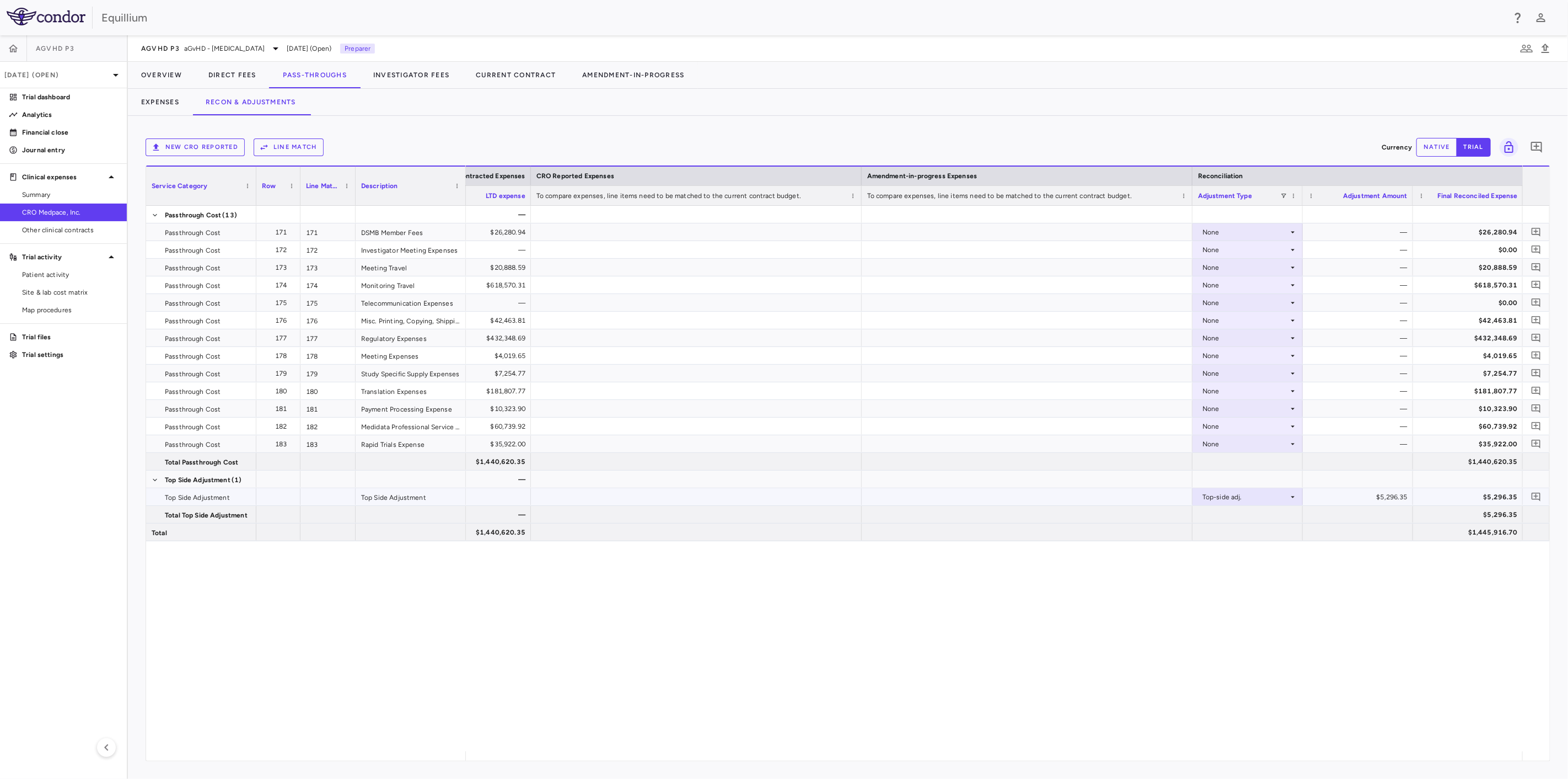
click at [1366, 495] on div "$5,296.35" at bounding box center [1360, 497] width 95 height 18
click at [1356, 495] on div "$5,296.35" at bounding box center [1360, 497] width 95 height 18
click at [1439, 137] on div "New CRO reported Line Match Currency native trial 0" at bounding box center [848, 147] width 1405 height 27
click at [1437, 146] on button "native" at bounding box center [1437, 147] width 41 height 19
click at [1345, 497] on div "$5,296.35" at bounding box center [1360, 497] width 95 height 18
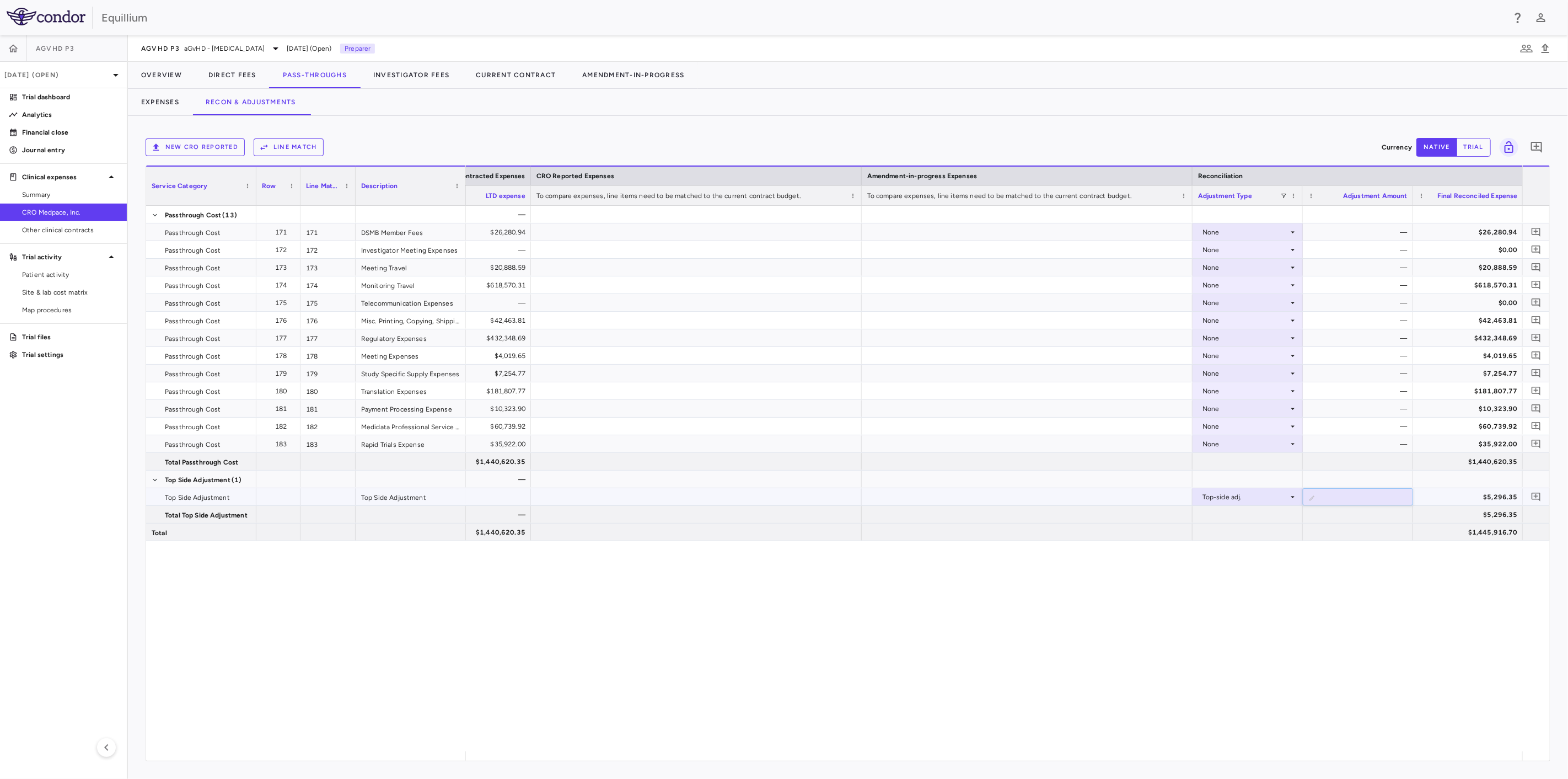
click at [1345, 496] on input "*******" at bounding box center [1366, 498] width 93 height 18
click at [1345, 495] on input "*******" at bounding box center [1366, 498] width 93 height 18
type input "*********"
click at [397, 77] on button "Investigator Fees" at bounding box center [411, 74] width 102 height 26
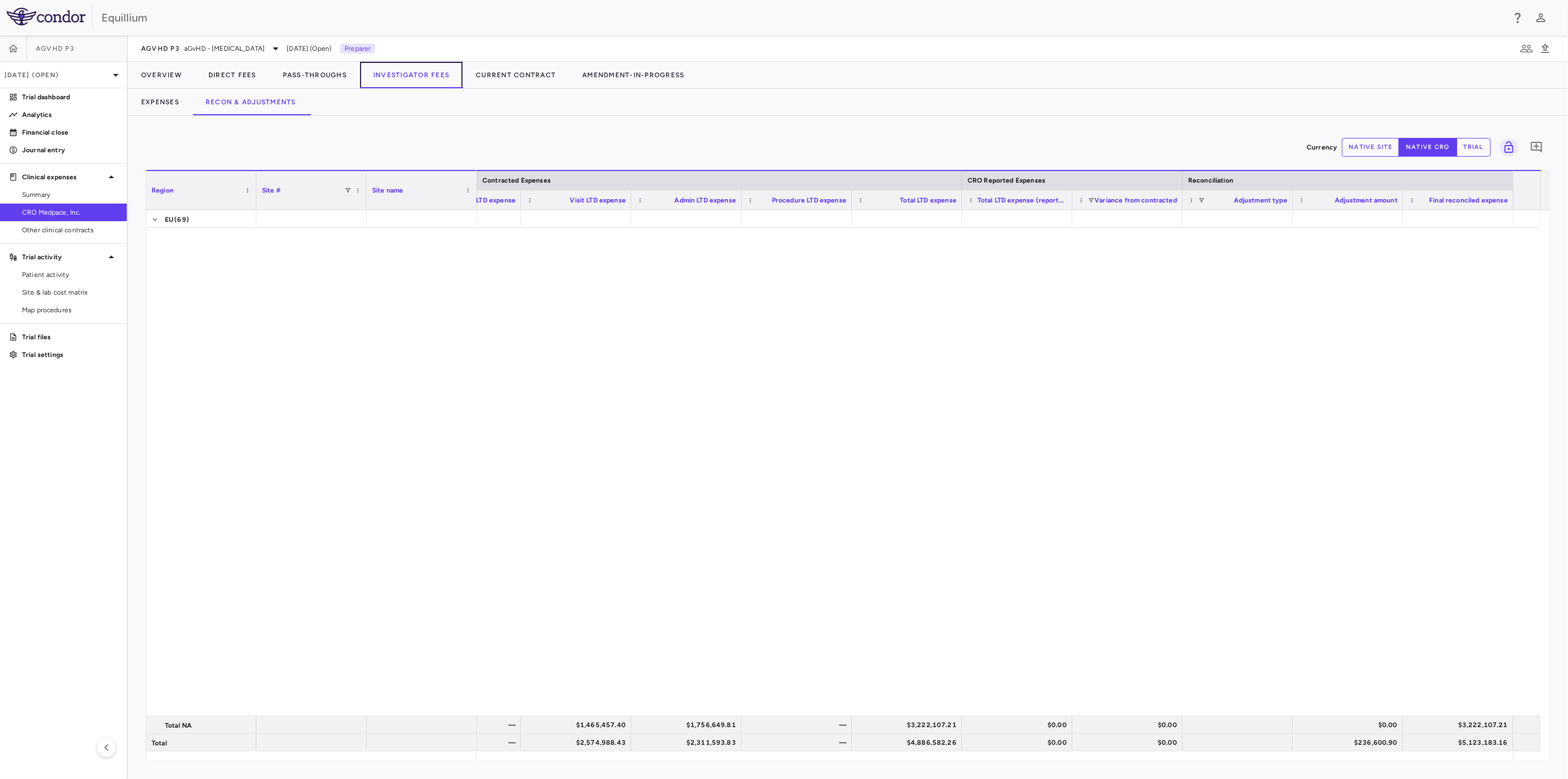
scroll to position [1947, 0]
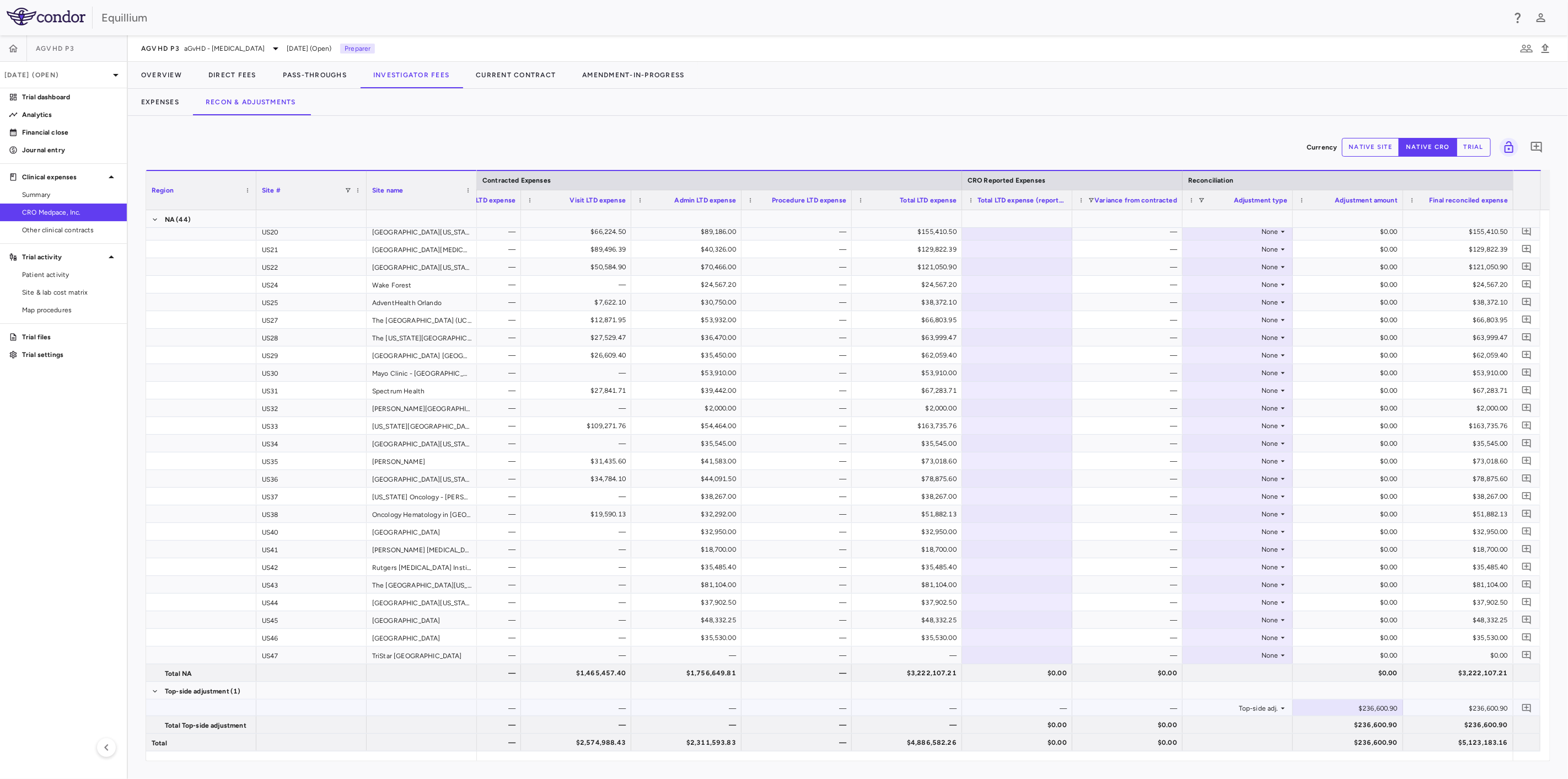
click at [1367, 705] on div "$236,600.90" at bounding box center [1350, 708] width 95 height 18
click at [1374, 710] on input "********" at bounding box center [1356, 709] width 93 height 18
type input "********"
type input "**********"
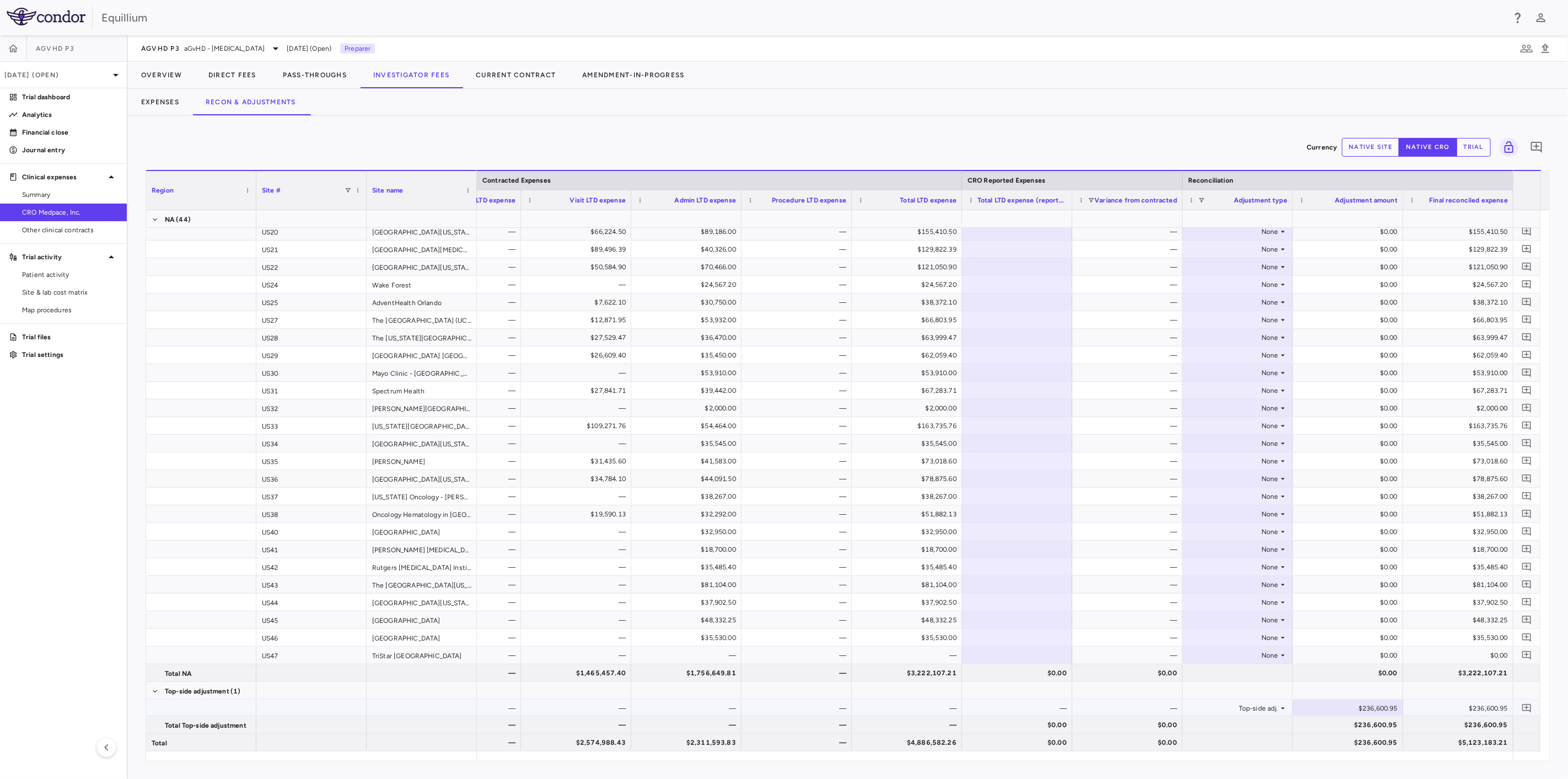
click at [1346, 714] on div "$236,600.95" at bounding box center [1350, 708] width 95 height 18
click at [1338, 713] on input "*********" at bounding box center [1356, 709] width 93 height 18
type input "*********"
click at [306, 79] on button "Pass-Throughs" at bounding box center [315, 74] width 91 height 26
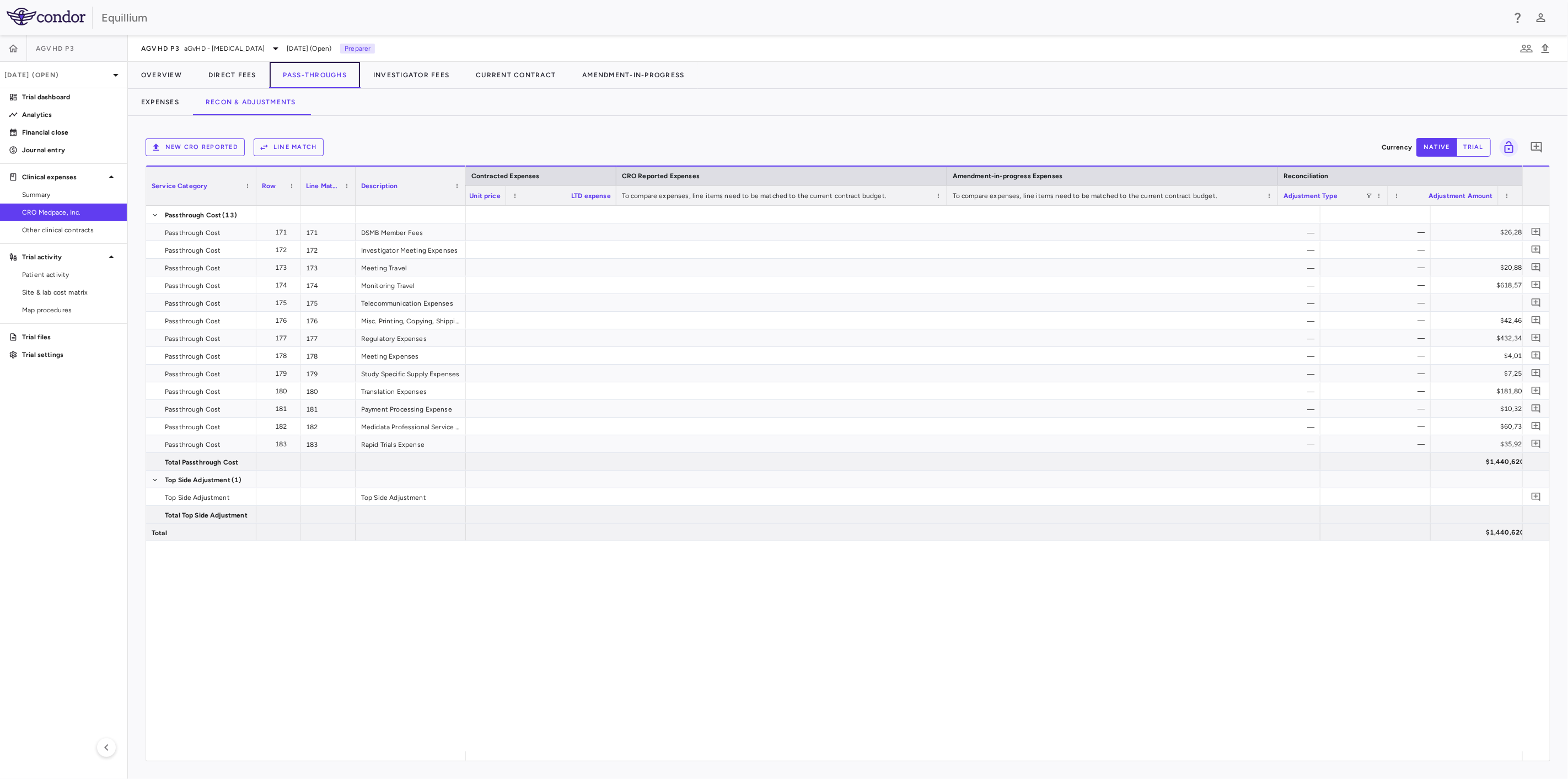
scroll to position [0, 925]
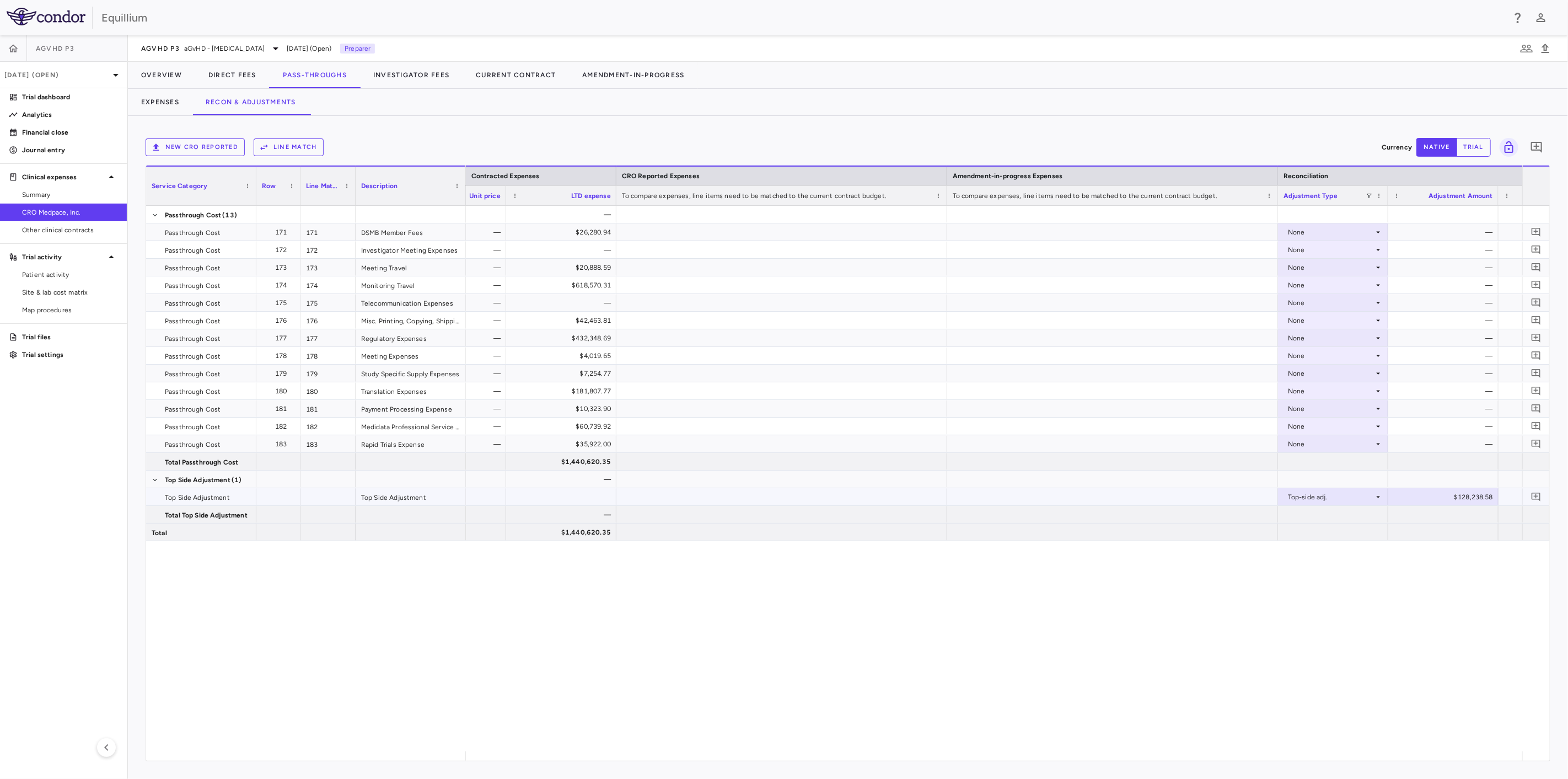
click at [1469, 504] on div "$128,238.58" at bounding box center [1446, 497] width 95 height 18
click at [1469, 499] on input "*********" at bounding box center [1452, 498] width 93 height 18
type input "*"
click at [1469, 499] on div "$128,238.58" at bounding box center [1446, 497] width 95 height 18
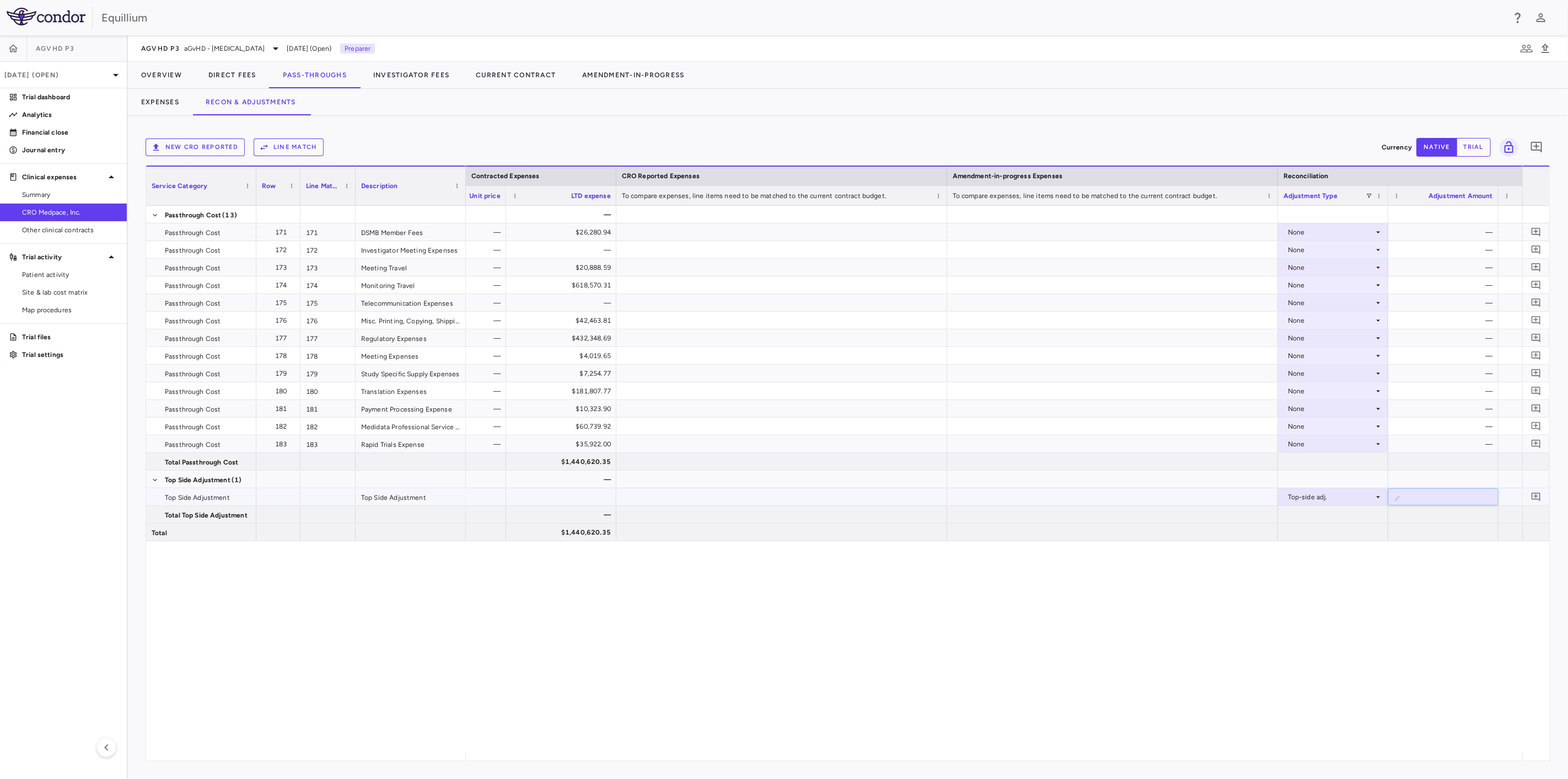
click at [1469, 499] on input "*********" at bounding box center [1452, 498] width 93 height 18
type input "**********"
click at [1419, 497] on div "($122,942.86)" at bounding box center [1446, 497] width 95 height 18
click at [1429, 503] on input "**********" at bounding box center [1452, 498] width 93 height 18
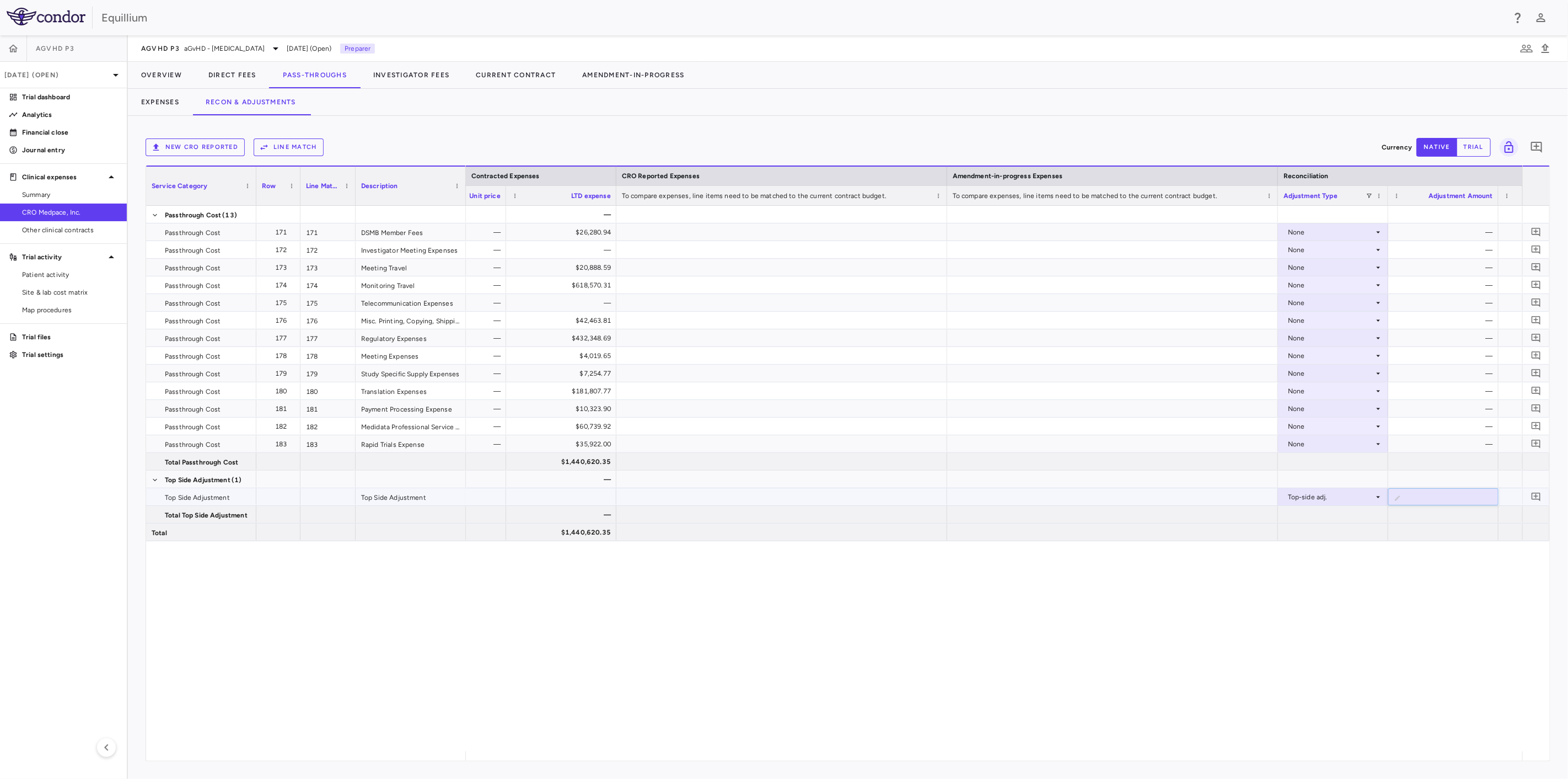
click at [1429, 503] on input "**********" at bounding box center [1452, 498] width 93 height 18
type input "*"
type input "**********"
click at [240, 78] on button "Direct Fees" at bounding box center [233, 74] width 74 height 26
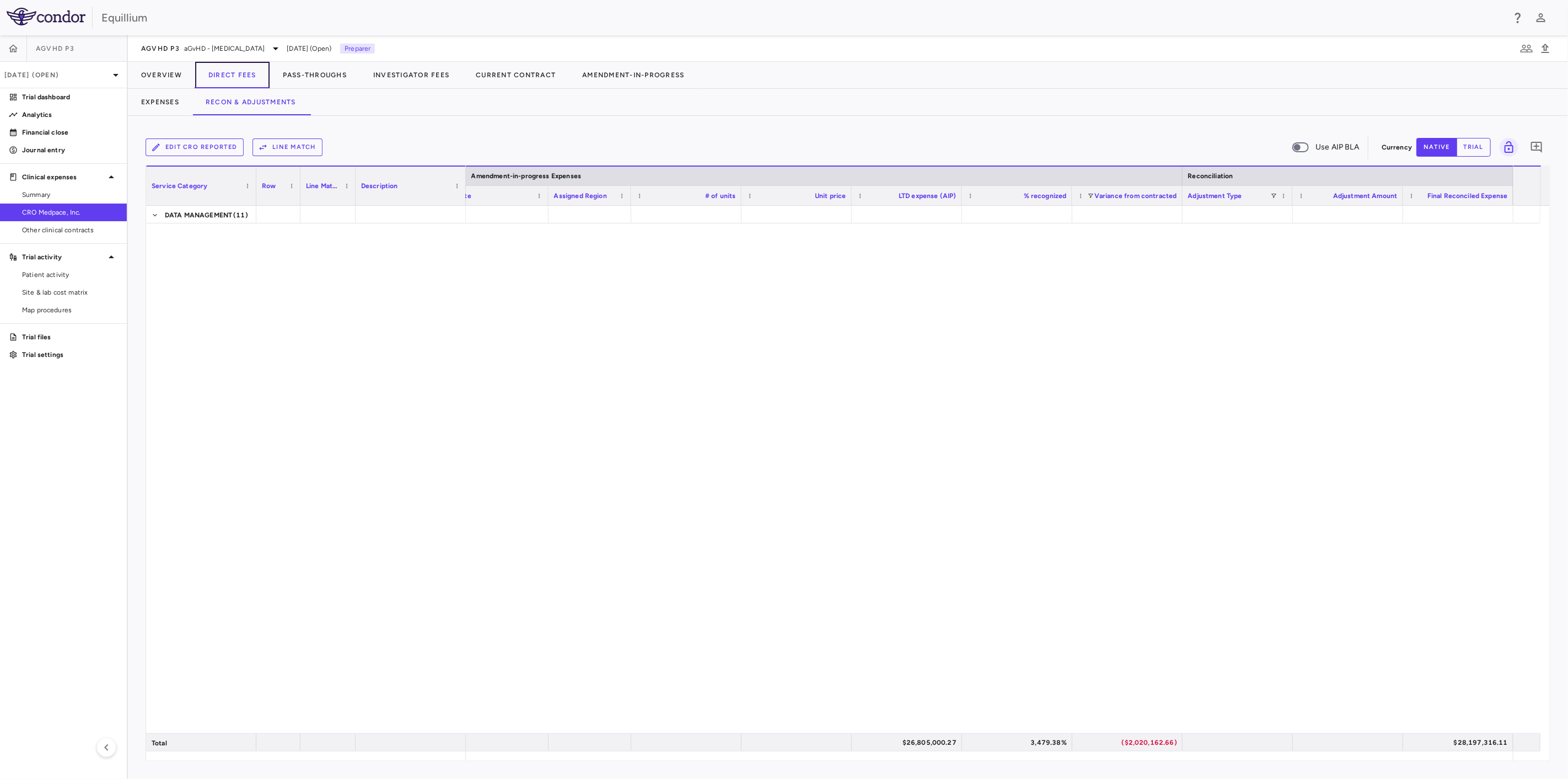
scroll to position [1378, 0]
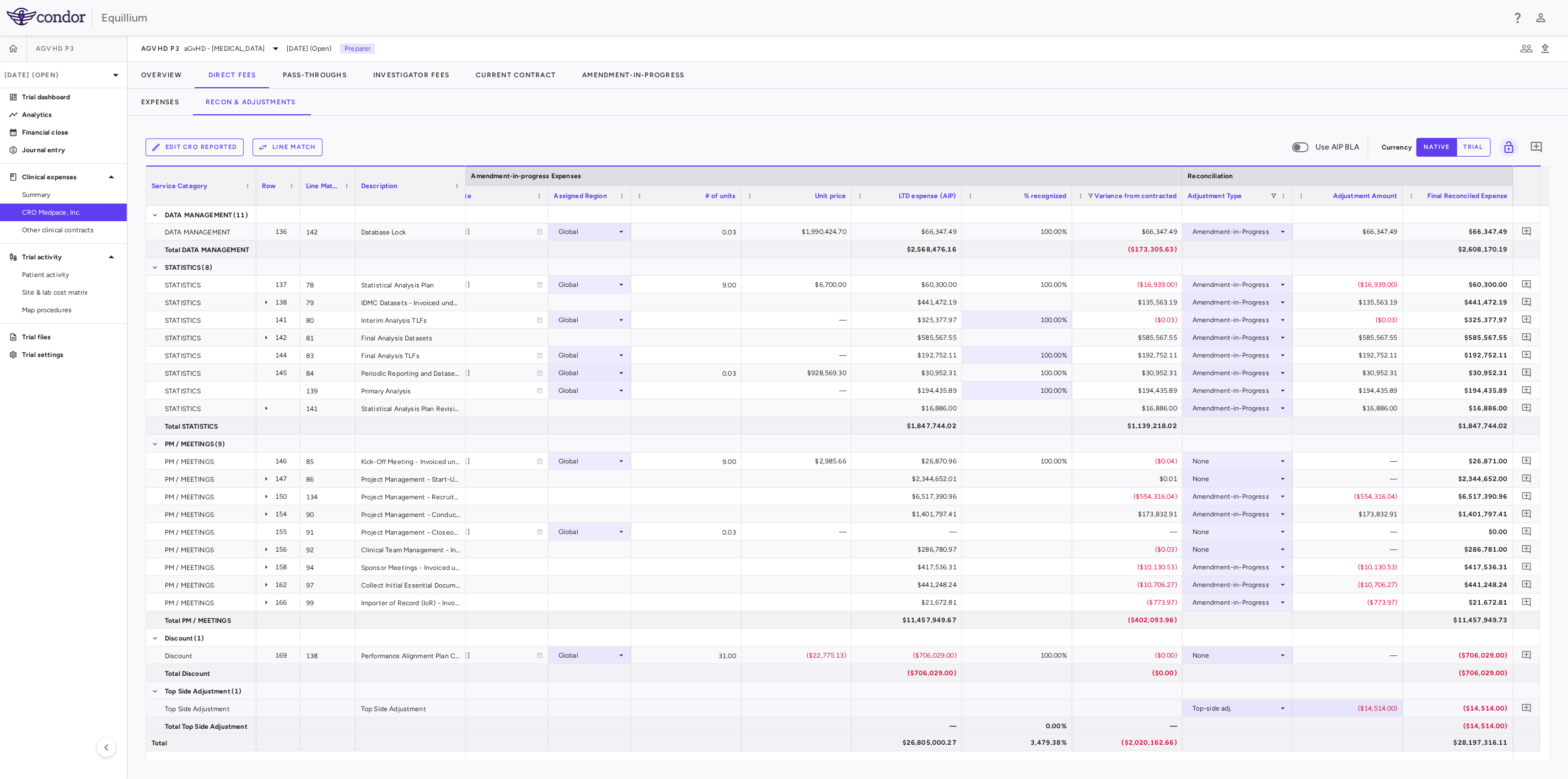
click at [1346, 710] on div "($14,514.00)" at bounding box center [1350, 708] width 95 height 18
click at [1348, 708] on input "******" at bounding box center [1356, 709] width 93 height 18
click at [1366, 707] on input "******" at bounding box center [1356, 709] width 93 height 18
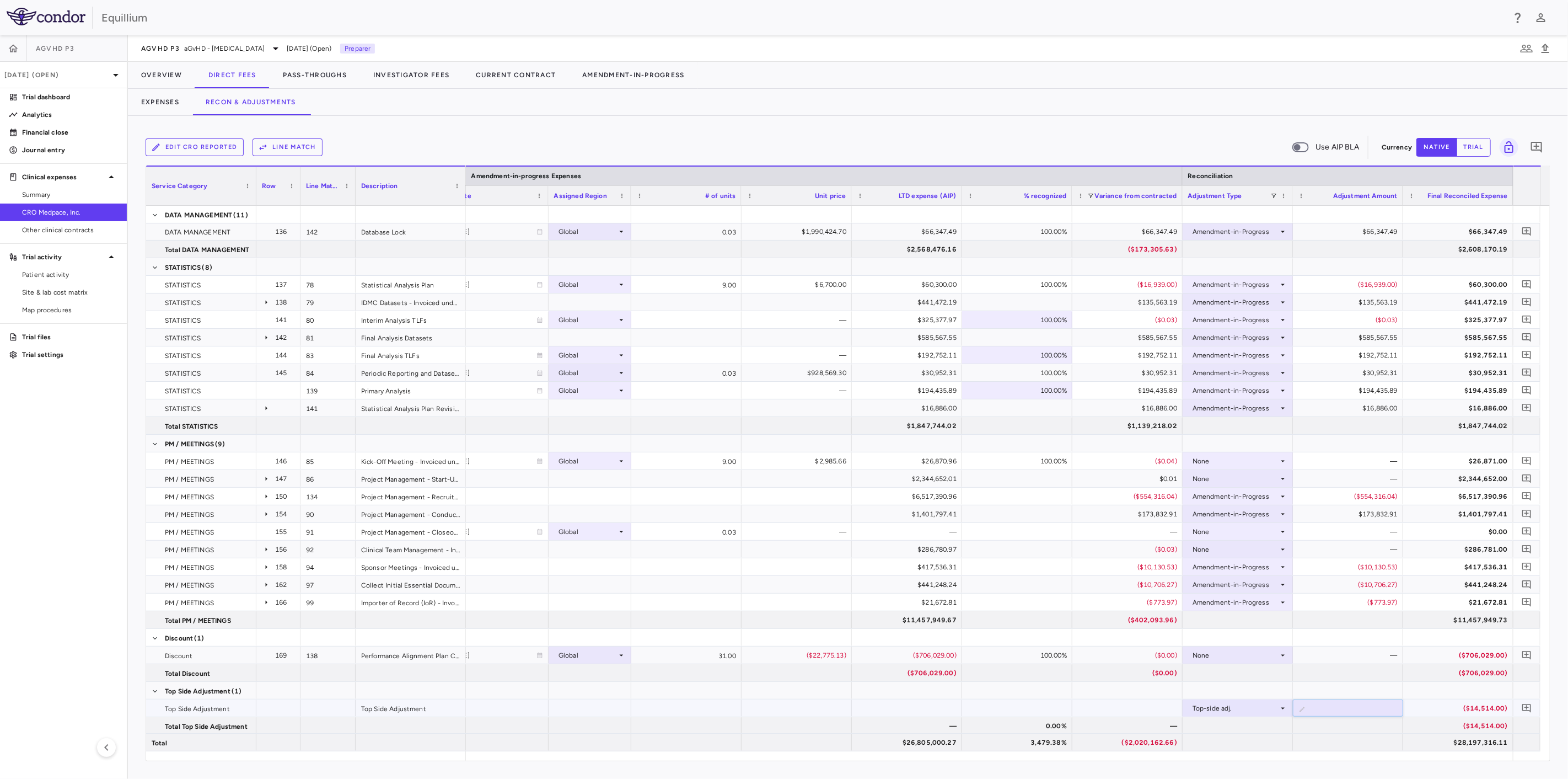
click at [1366, 707] on input "******" at bounding box center [1356, 709] width 93 height 18
type input "********"
click at [69, 114] on p "Analytics" at bounding box center [70, 115] width 96 height 10
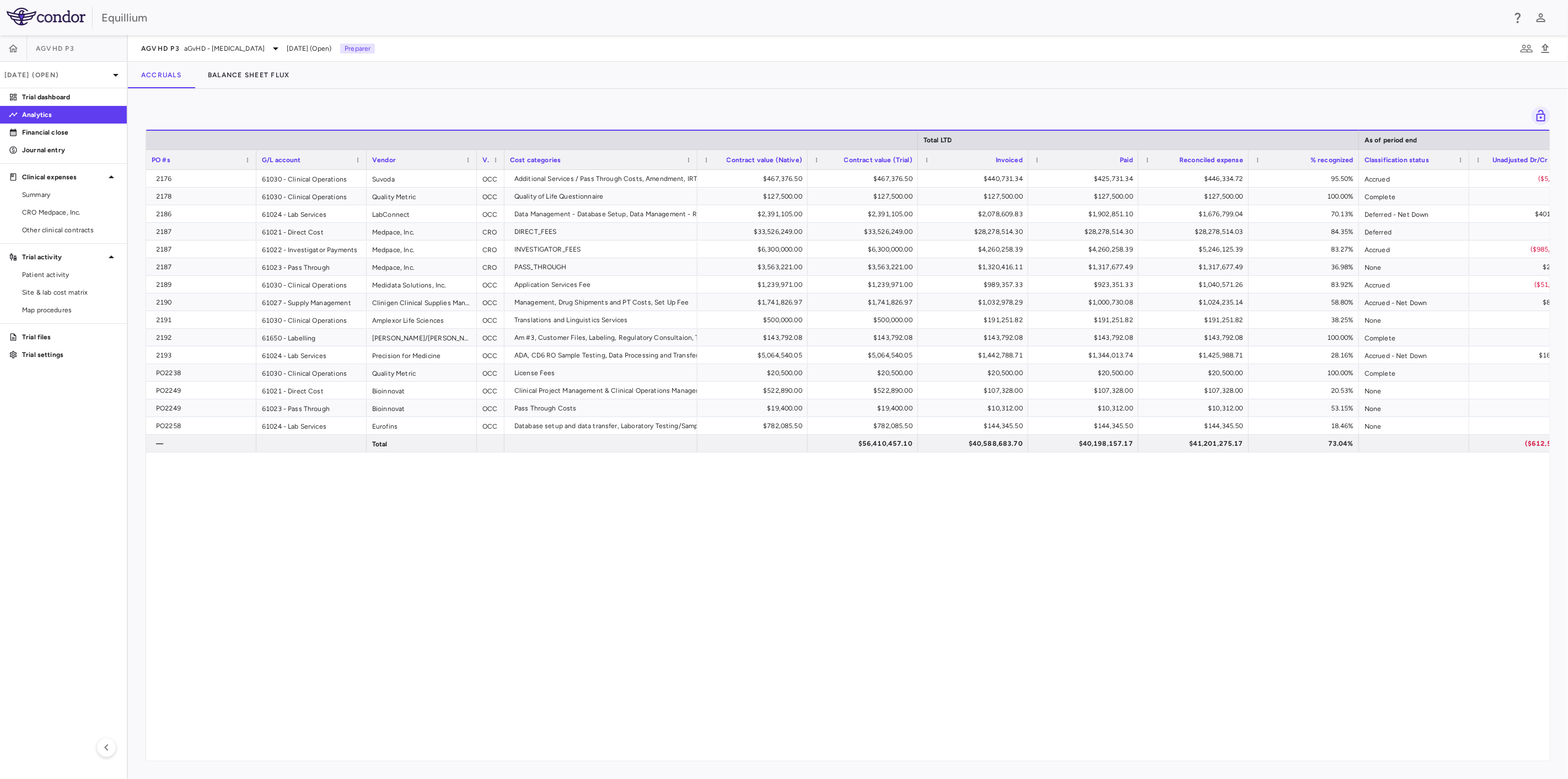
click at [1200, 635] on div "2176 61030 - Clinical Operations Suvoda OCC Additional Services / Pass Through …" at bounding box center [848, 460] width 1404 height 582
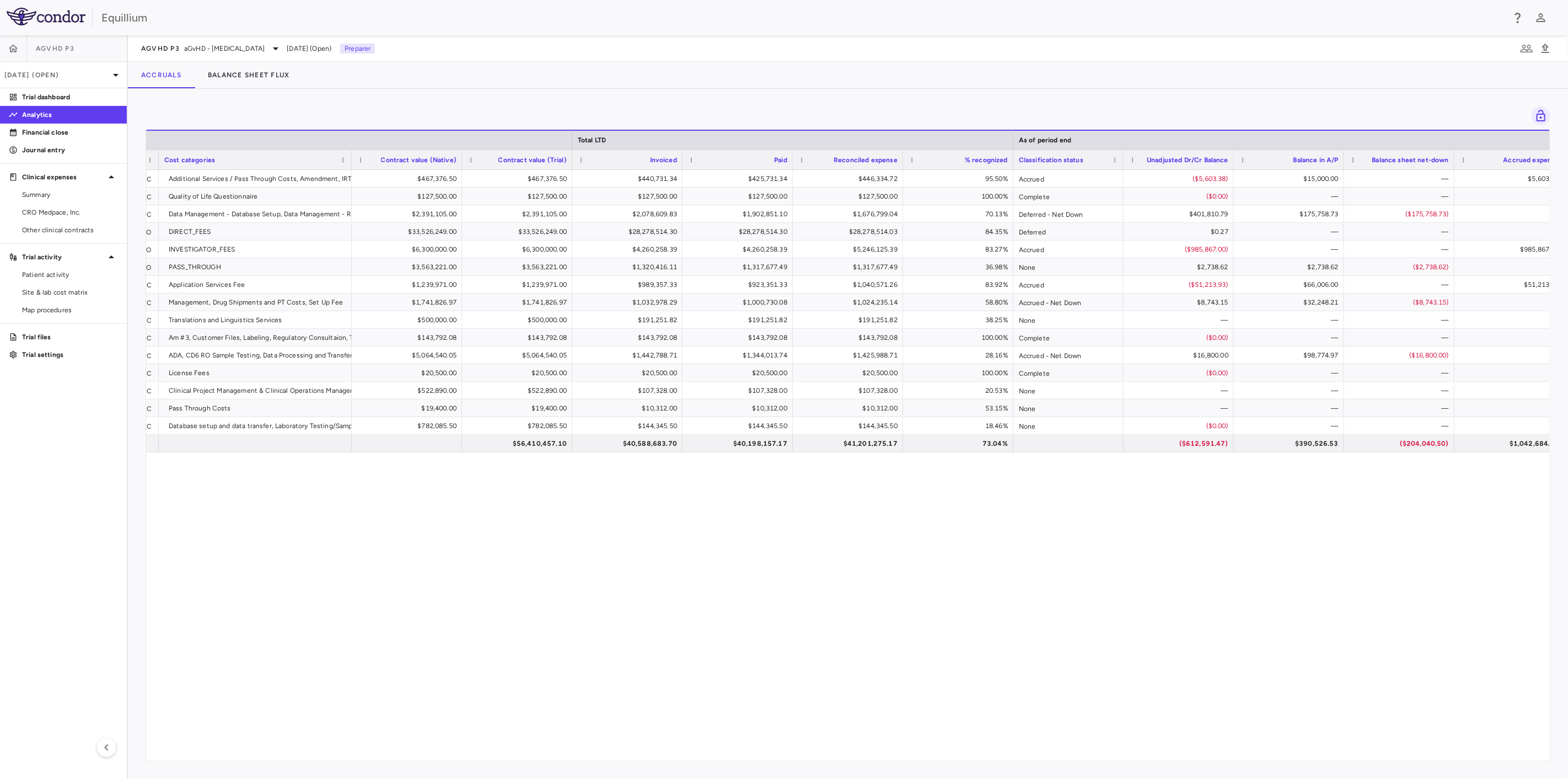
scroll to position [0, 665]
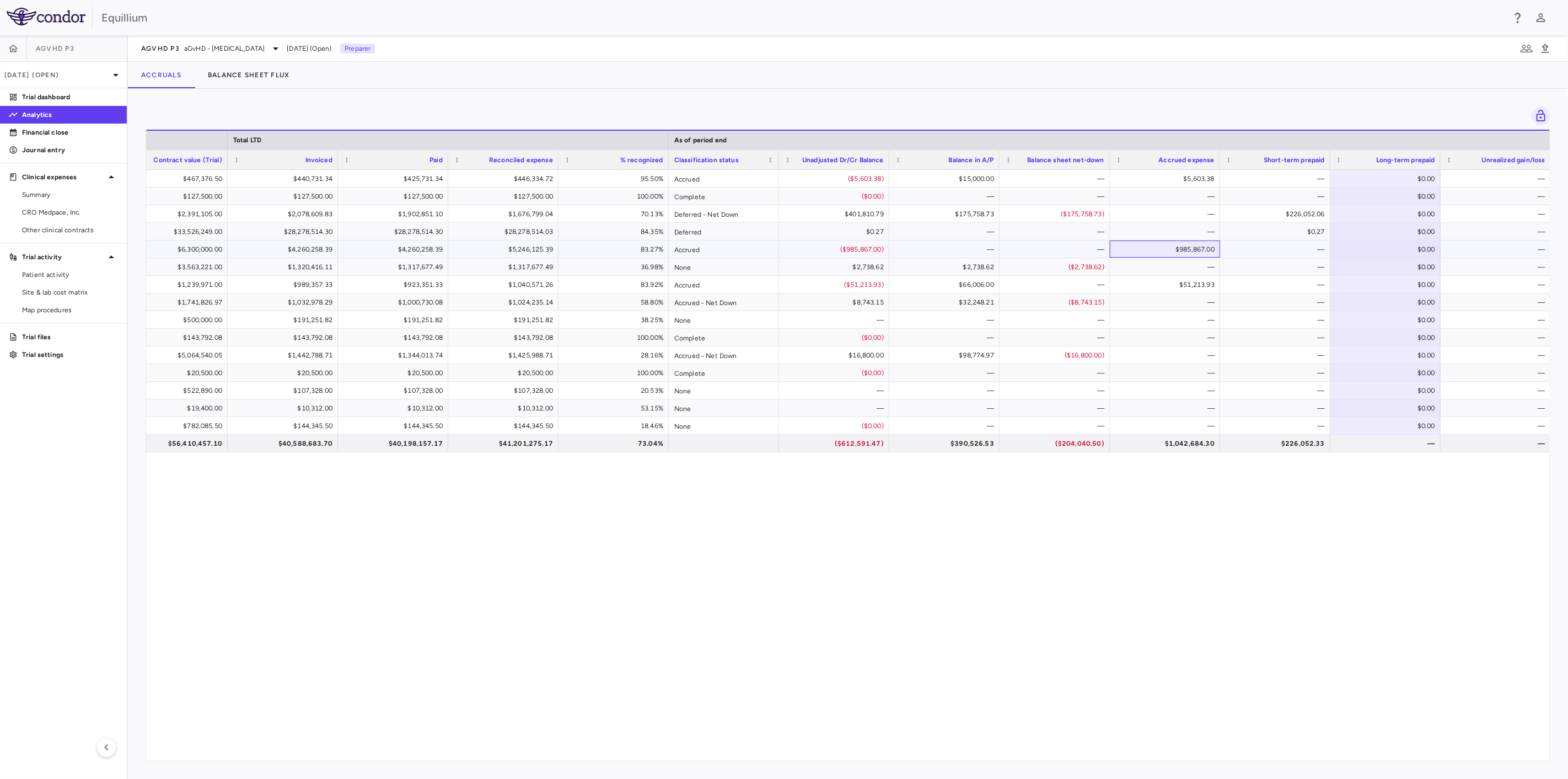
click at [1209, 250] on div "$985,867.00" at bounding box center [1167, 249] width 95 height 18
click at [1189, 232] on div "—" at bounding box center [1167, 231] width 95 height 18
click at [1248, 236] on div "$0.27" at bounding box center [1278, 231] width 95 height 18
click at [72, 216] on span "CRO Medpace, Inc." at bounding box center [70, 213] width 96 height 10
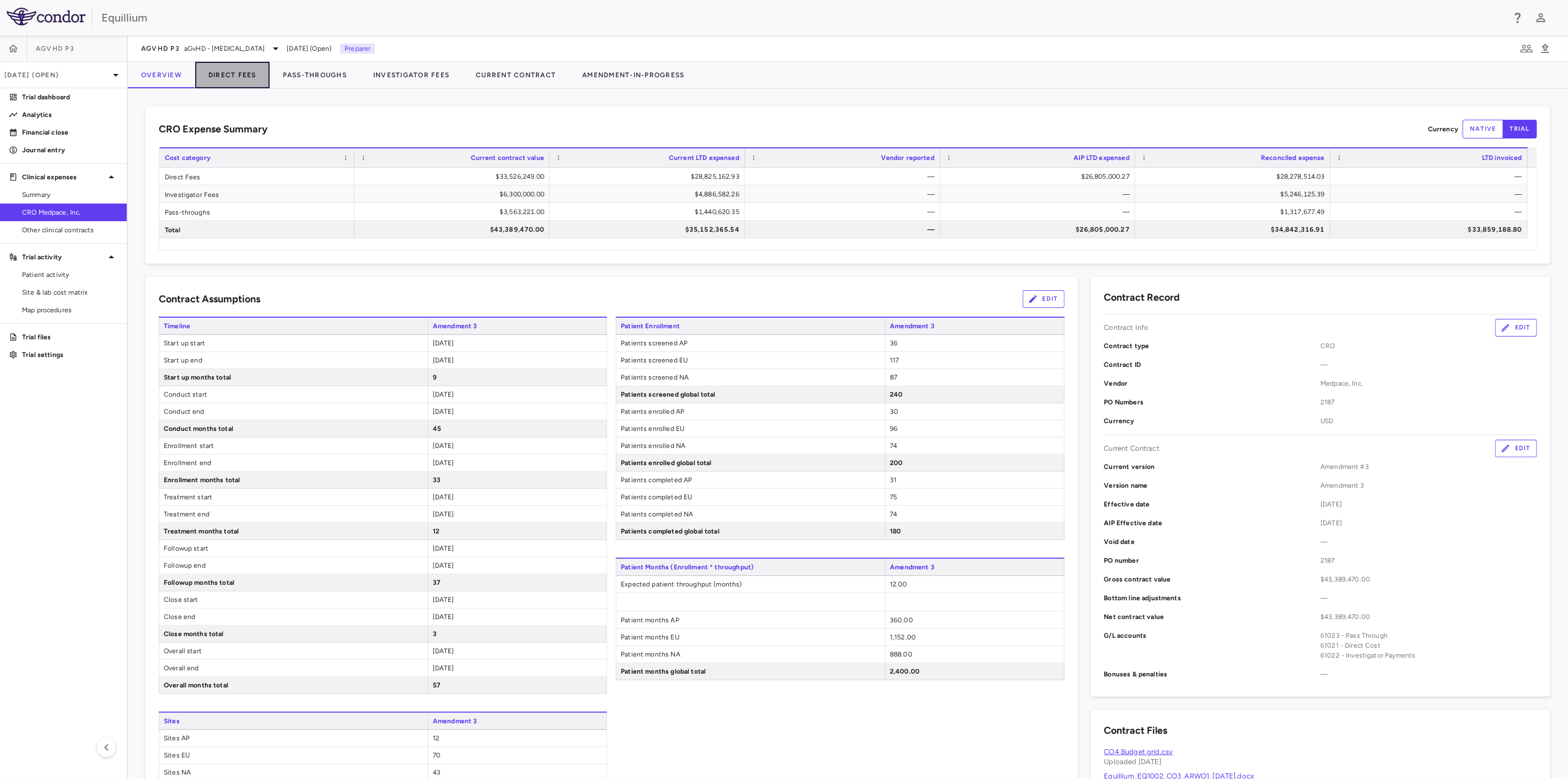
click at [243, 75] on button "Direct Fees" at bounding box center [233, 74] width 74 height 26
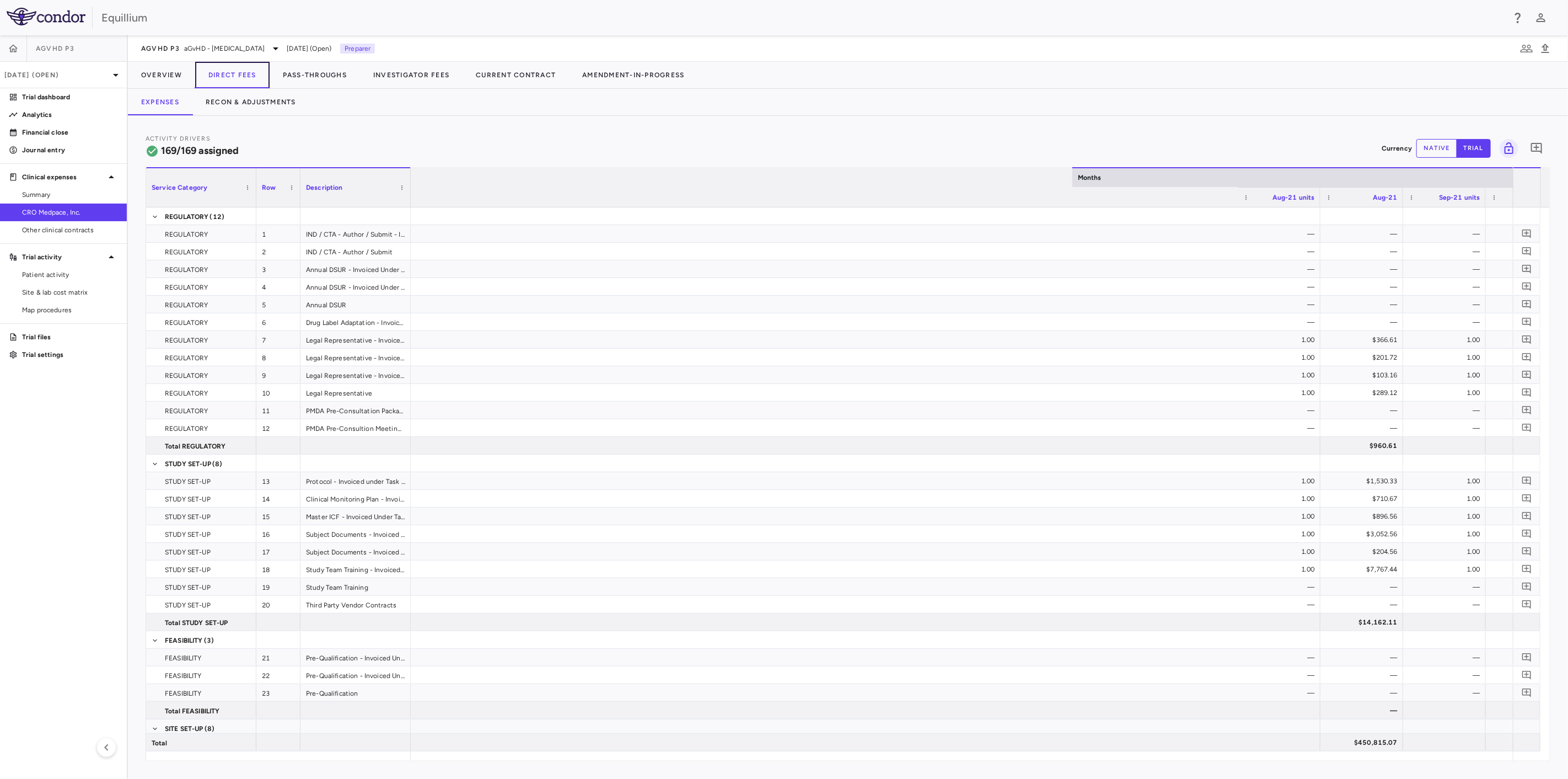
scroll to position [0, 2894]
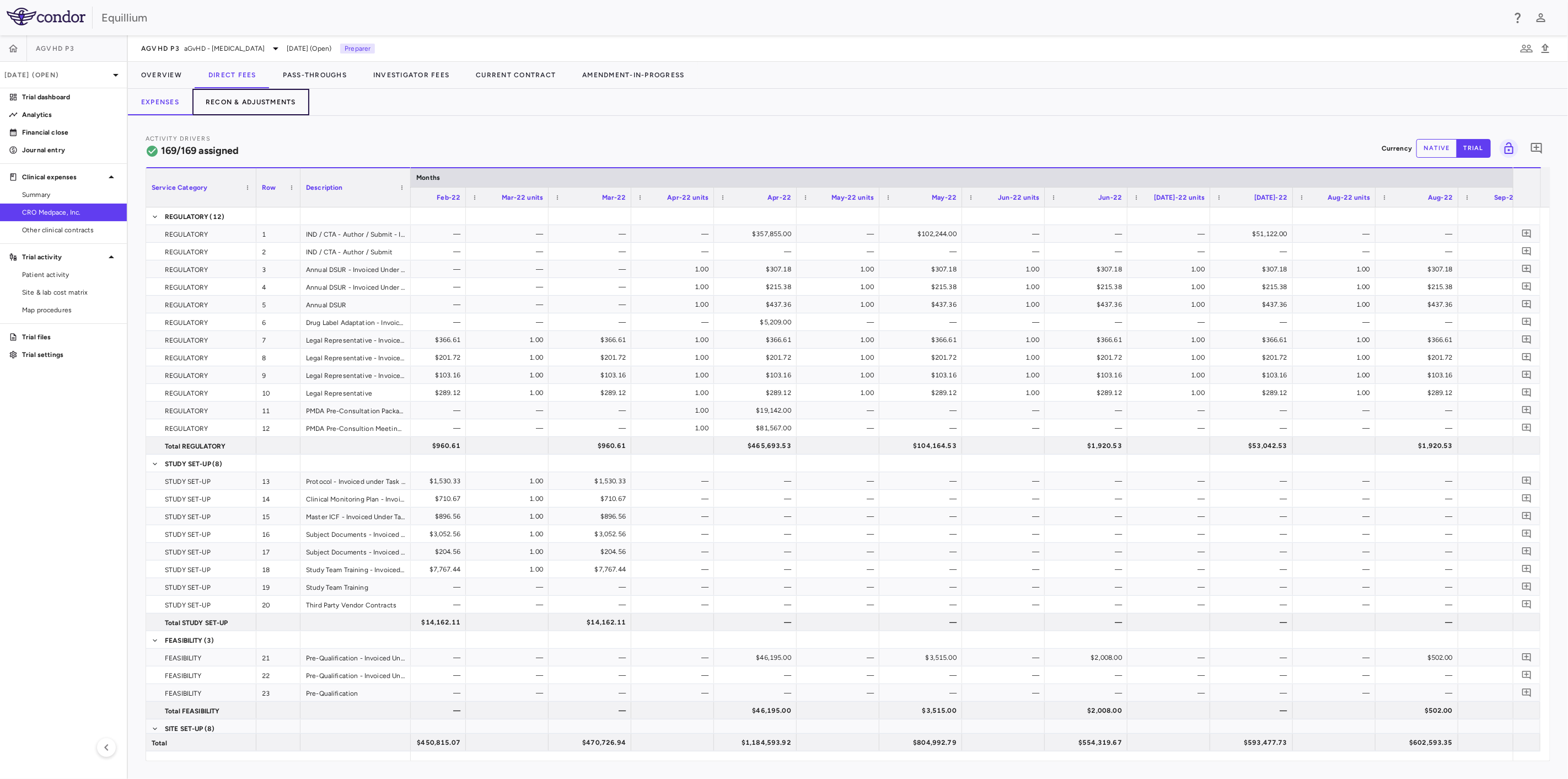
click at [272, 103] on button "Recon & Adjustments" at bounding box center [251, 102] width 117 height 26
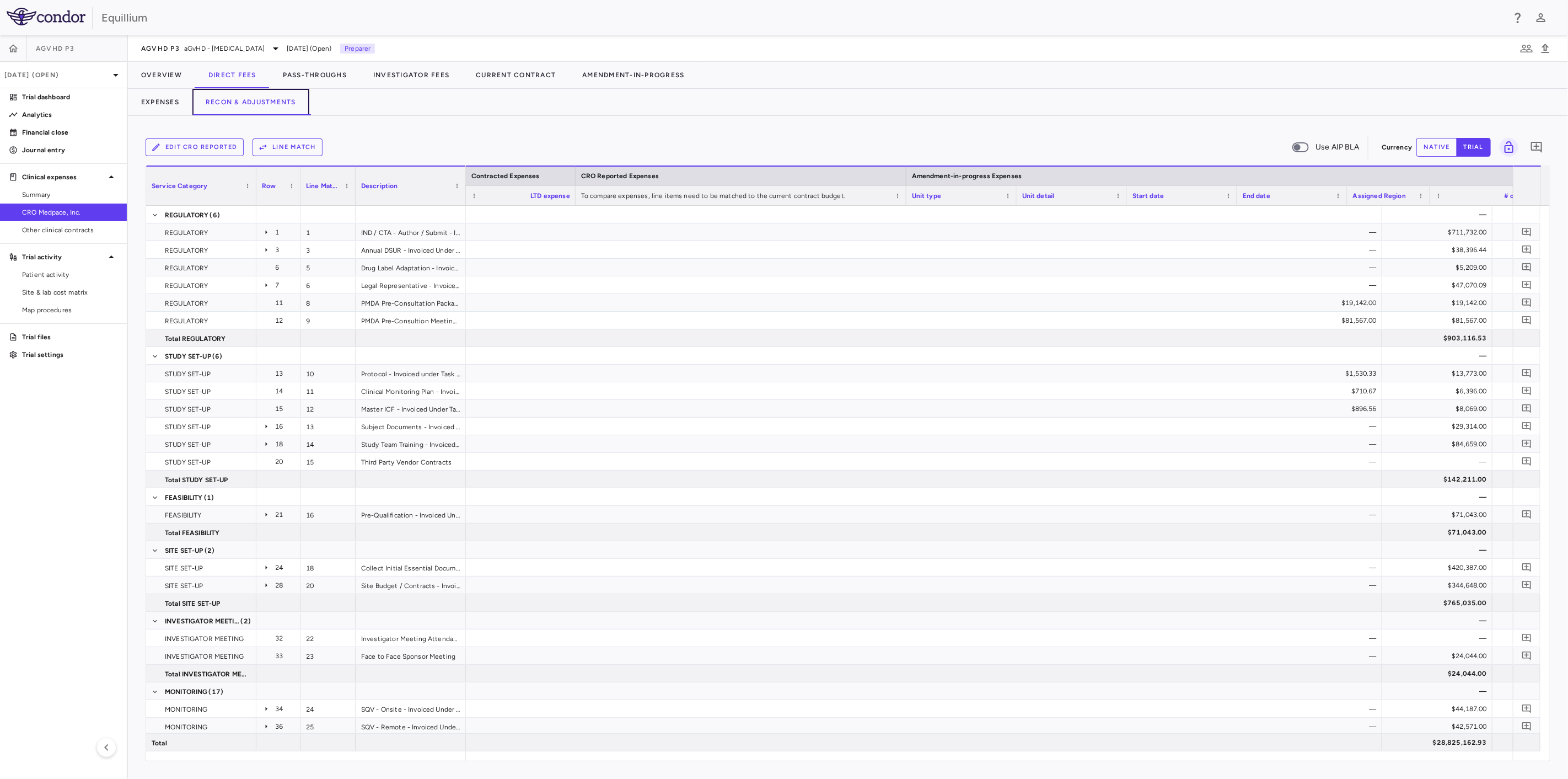
scroll to position [0, 965]
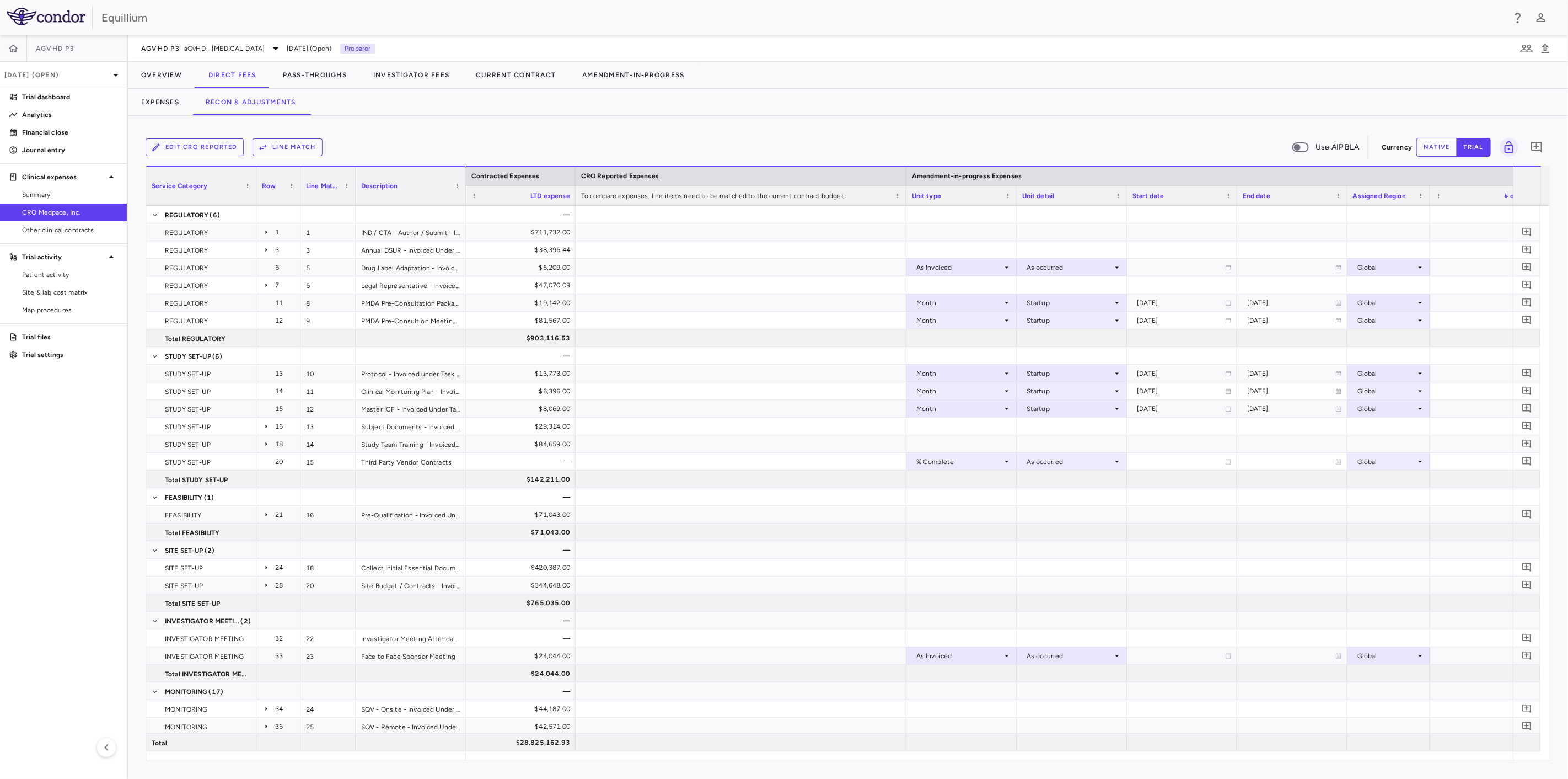
click at [1496, 762] on div "Edit CRO reported Line Match Use AIP BLA Currency native trial 0 Service Catego…" at bounding box center [848, 447] width 1440 height 663
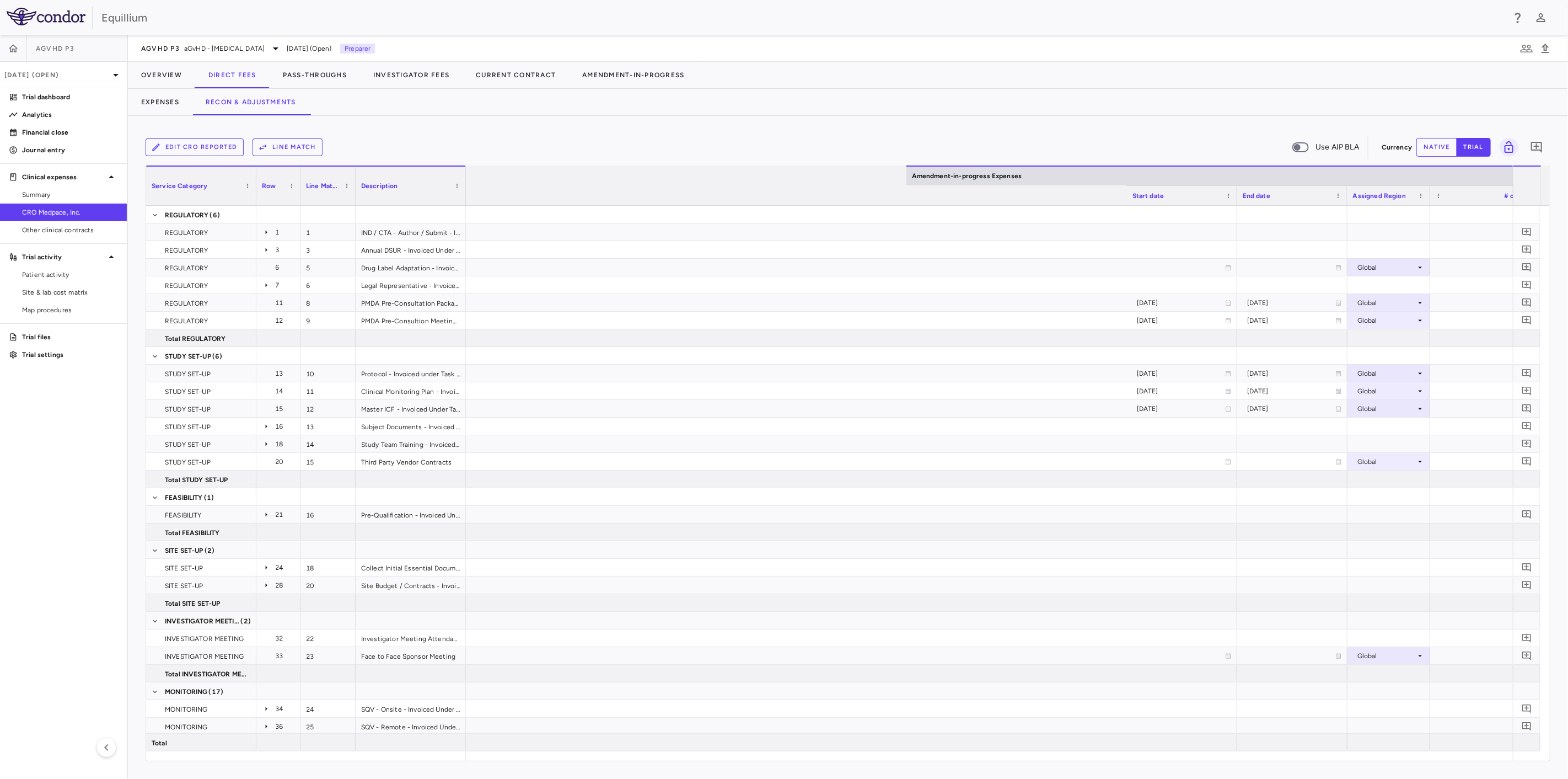
scroll to position [0, 1764]
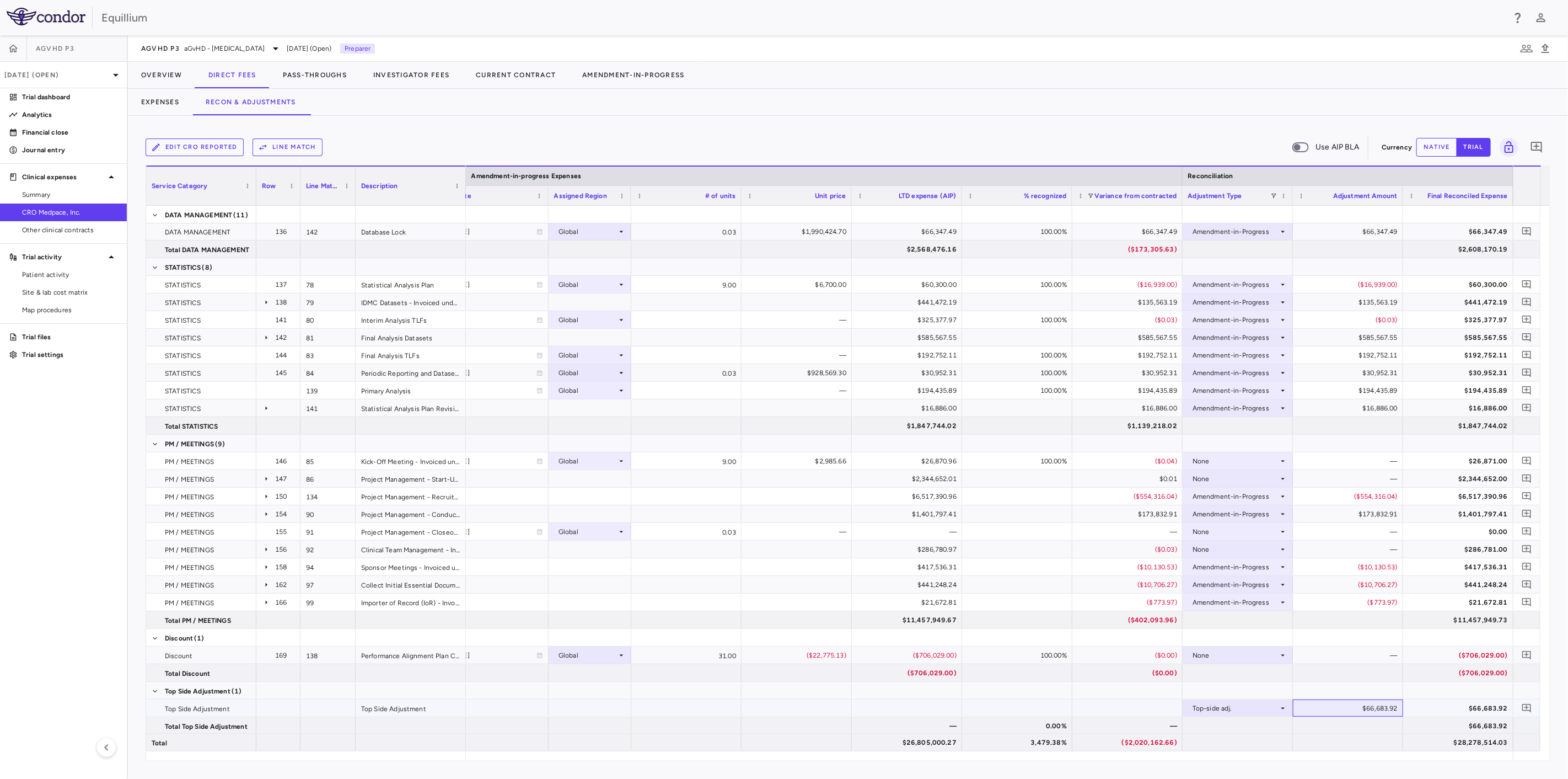
click at [1335, 711] on div "$66,683.92" at bounding box center [1350, 708] width 95 height 18
click at [1363, 710] on div "$66,683.92" at bounding box center [1350, 708] width 95 height 18
click at [1369, 713] on div "$66,683.92" at bounding box center [1350, 708] width 95 height 18
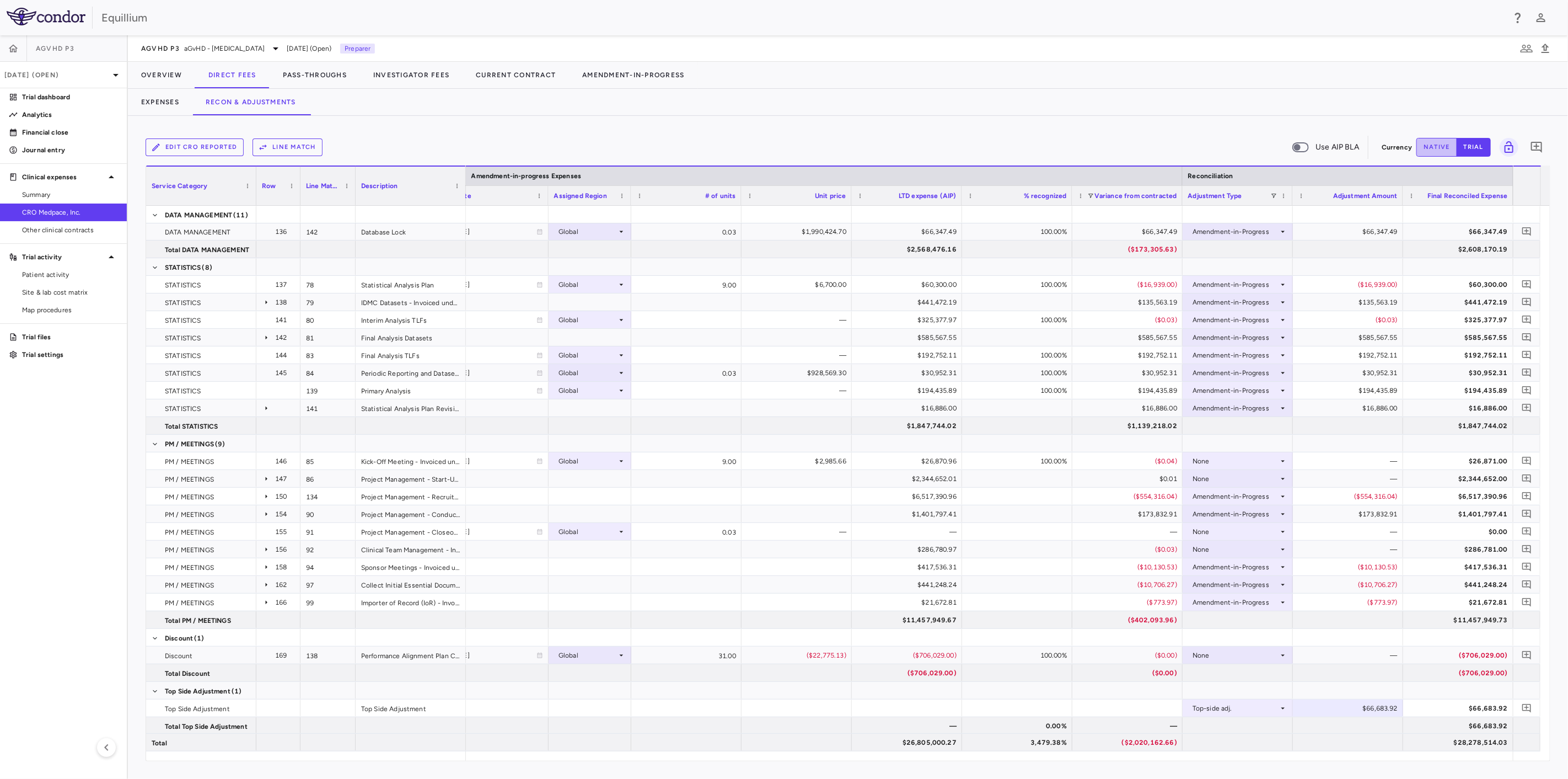
click at [1435, 149] on button "native" at bounding box center [1437, 147] width 41 height 19
click at [1343, 704] on div "$66,683.92" at bounding box center [1350, 708] width 95 height 18
click at [1343, 704] on input "********" at bounding box center [1356, 709] width 93 height 18
type input "********"
click at [51, 114] on p "Analytics" at bounding box center [70, 115] width 96 height 10
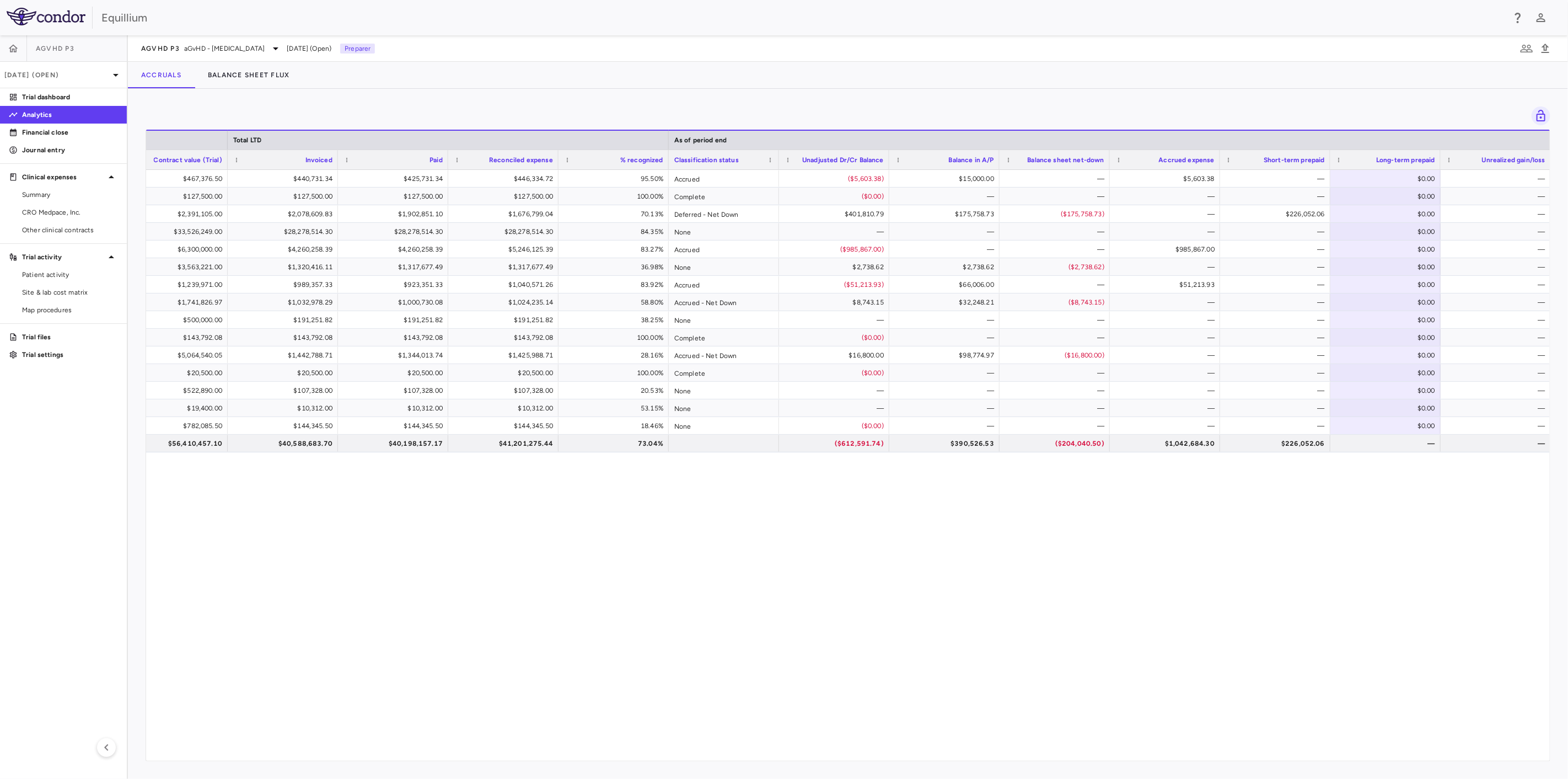
drag, startPoint x: 78, startPoint y: 587, endPoint x: 87, endPoint y: 512, distance: 75.5
click at [78, 587] on aside "aGVHD P3 Jul 2025 (Open) Trial dashboard Analytics Financial close Journal entr…" at bounding box center [64, 407] width 128 height 744
click at [56, 97] on p "Trial dashboard" at bounding box center [70, 97] width 96 height 10
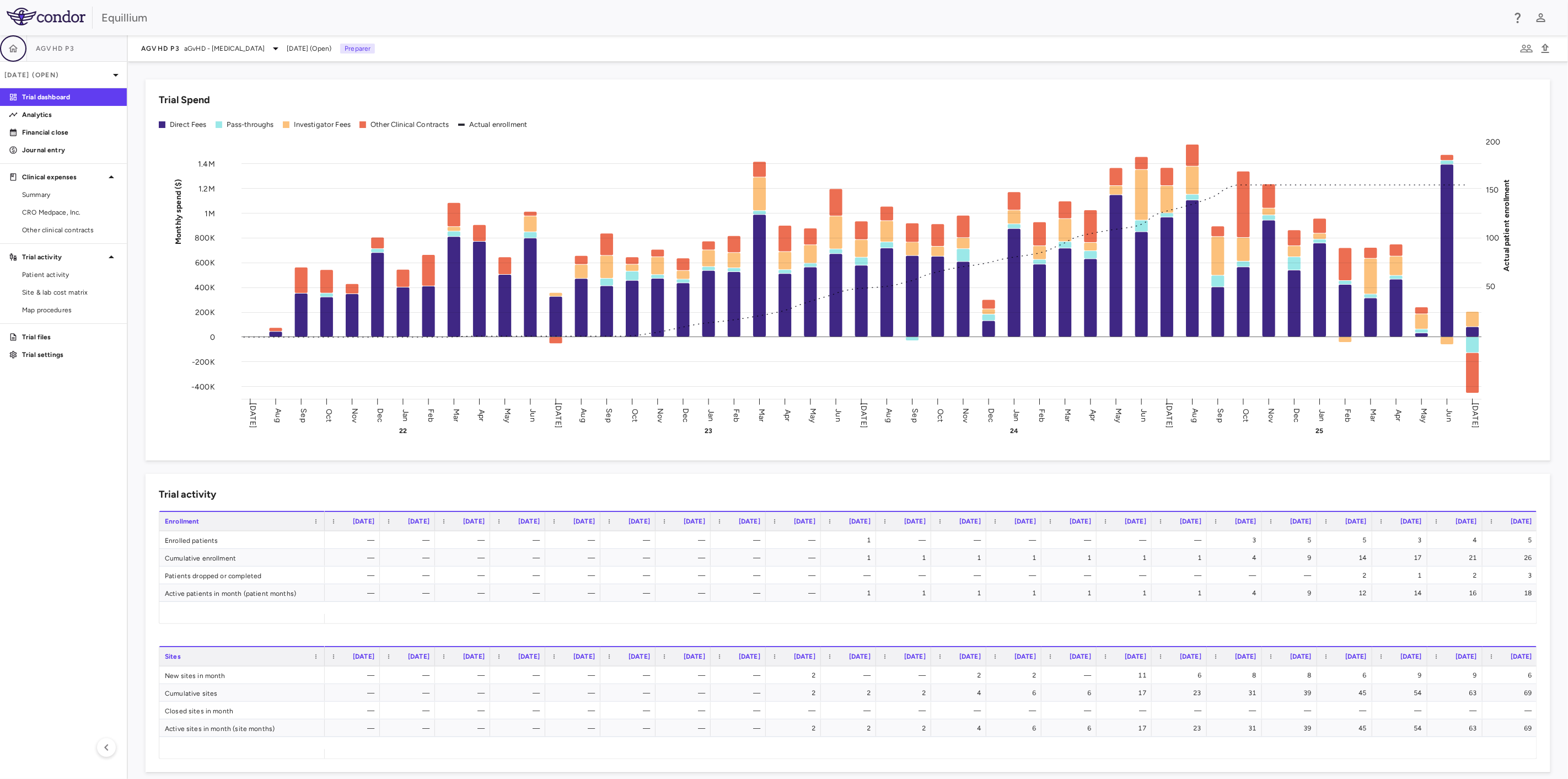
click at [7, 48] on button "button" at bounding box center [13, 48] width 26 height 26
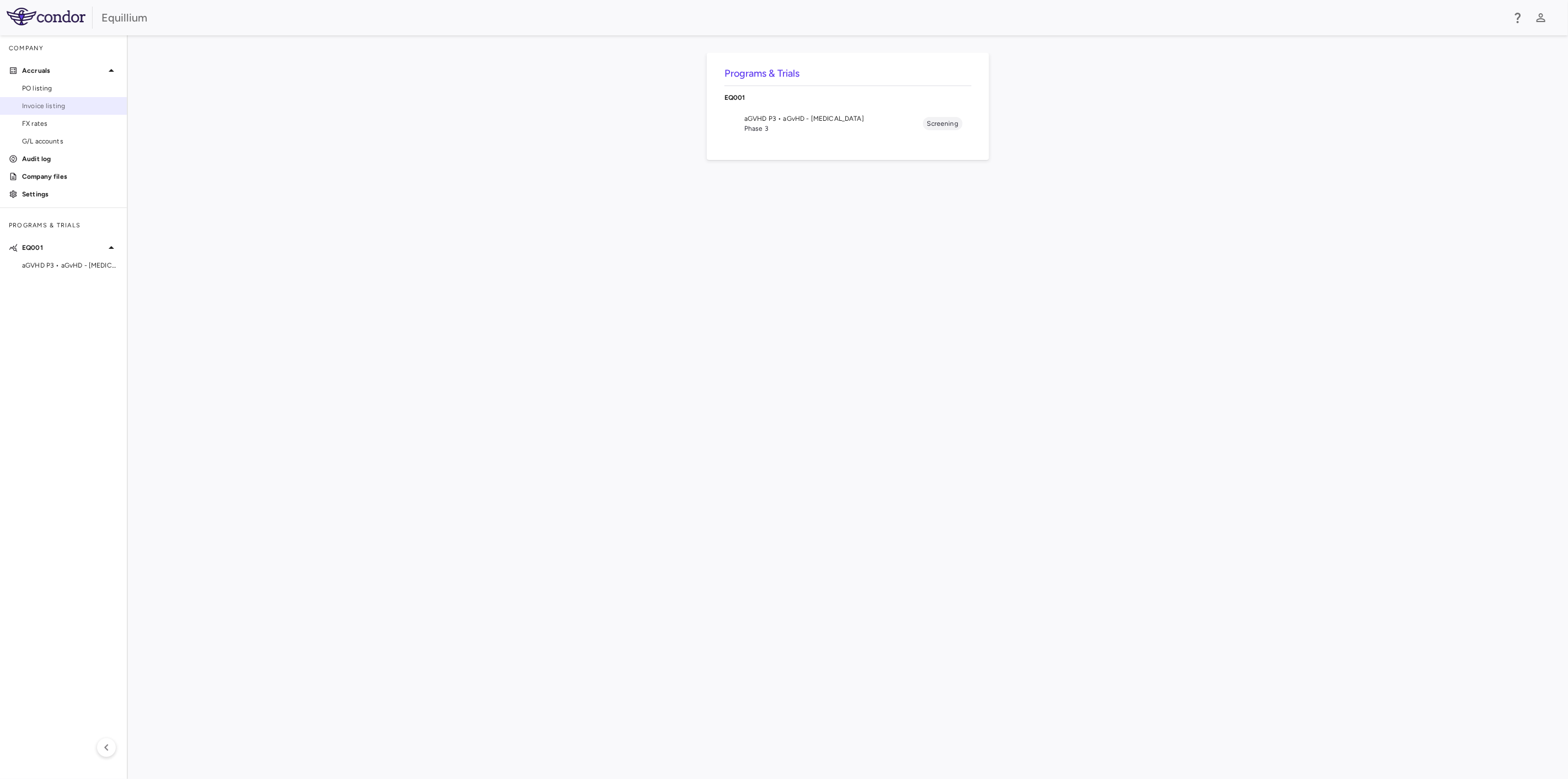
click at [31, 103] on span "Invoice listing" at bounding box center [70, 106] width 96 height 10
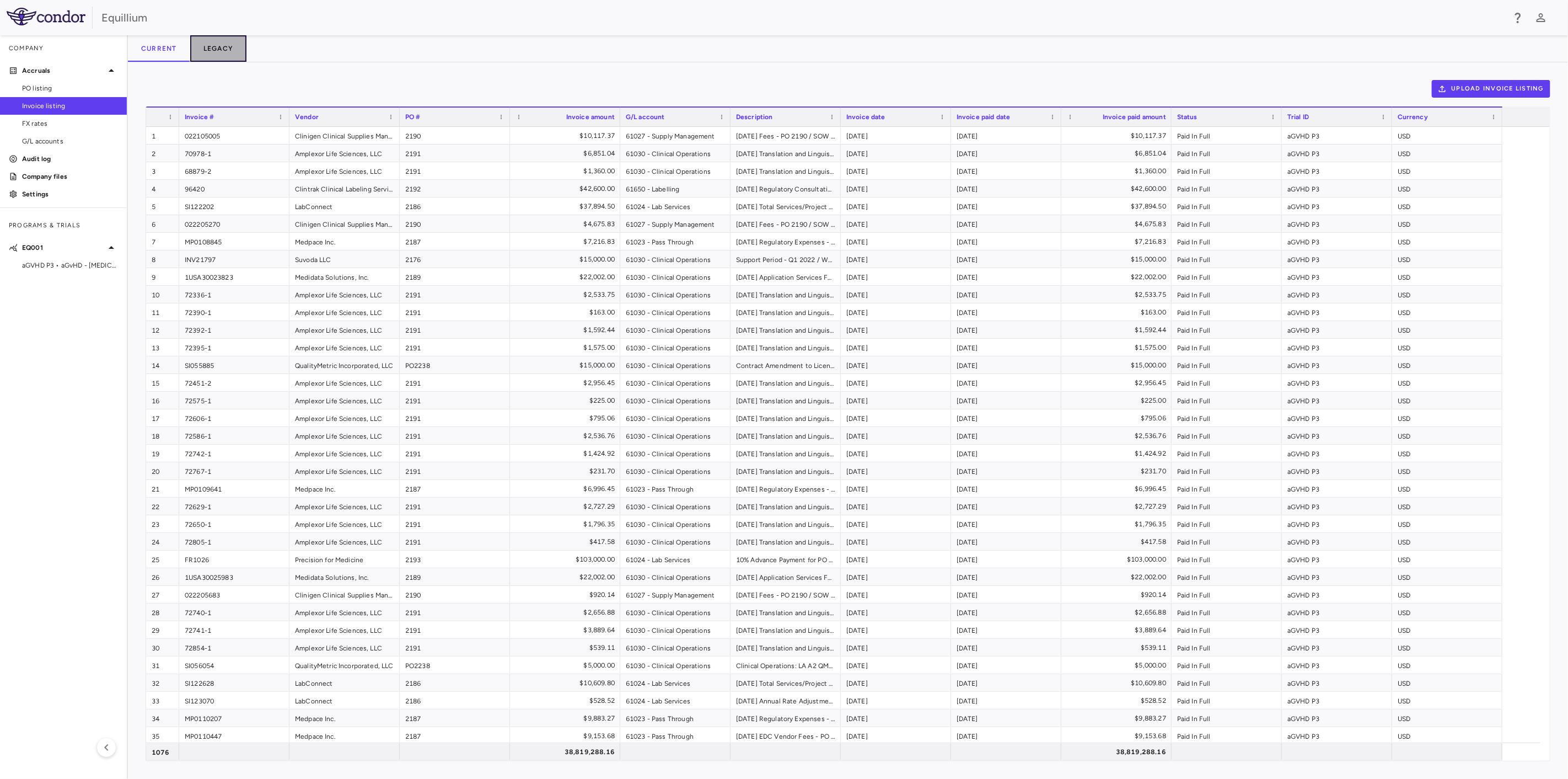
click at [223, 53] on button "Legacy" at bounding box center [218, 48] width 57 height 26
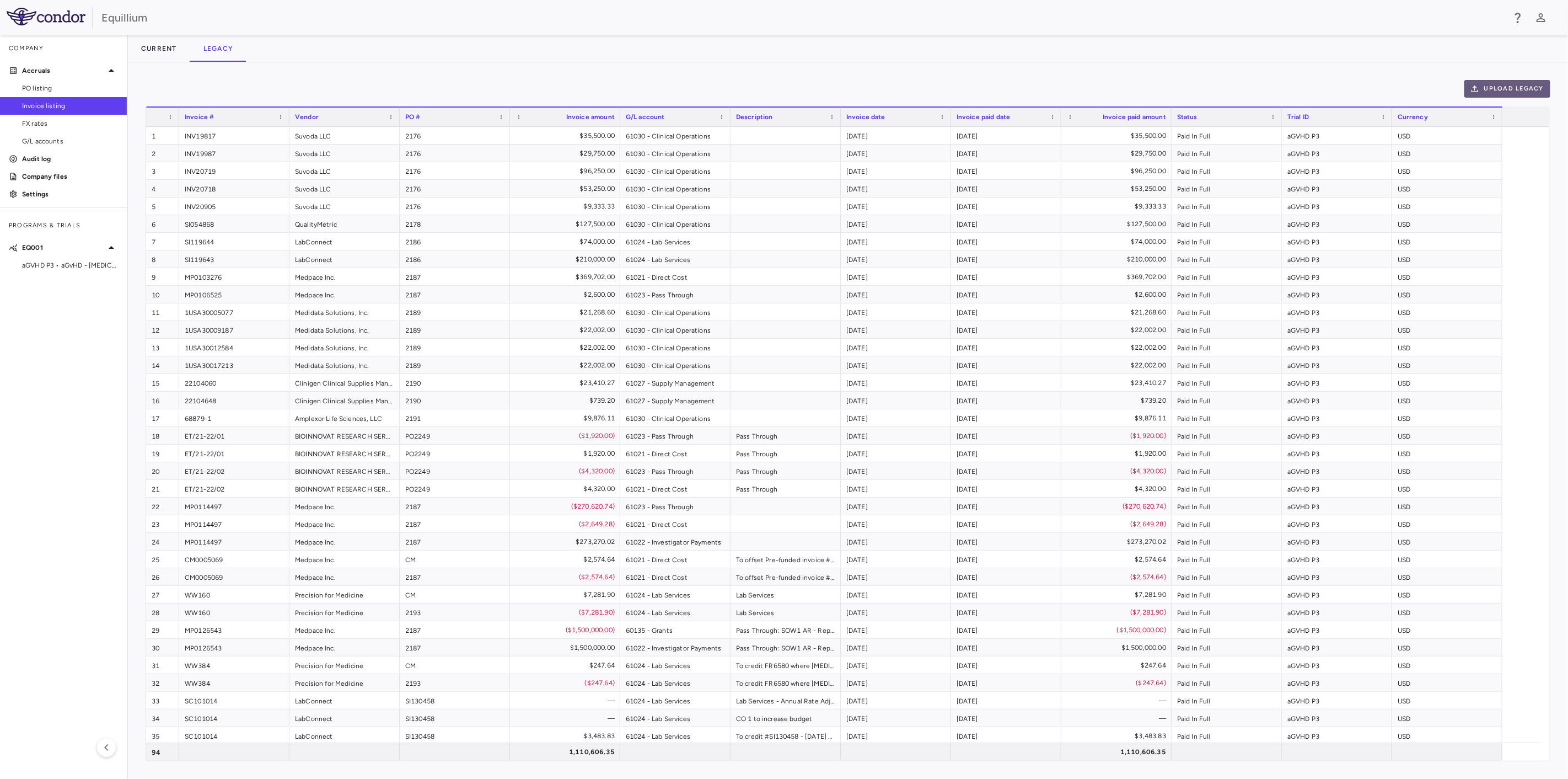
click at [1510, 87] on button "Upload legacy" at bounding box center [1507, 88] width 86 height 18
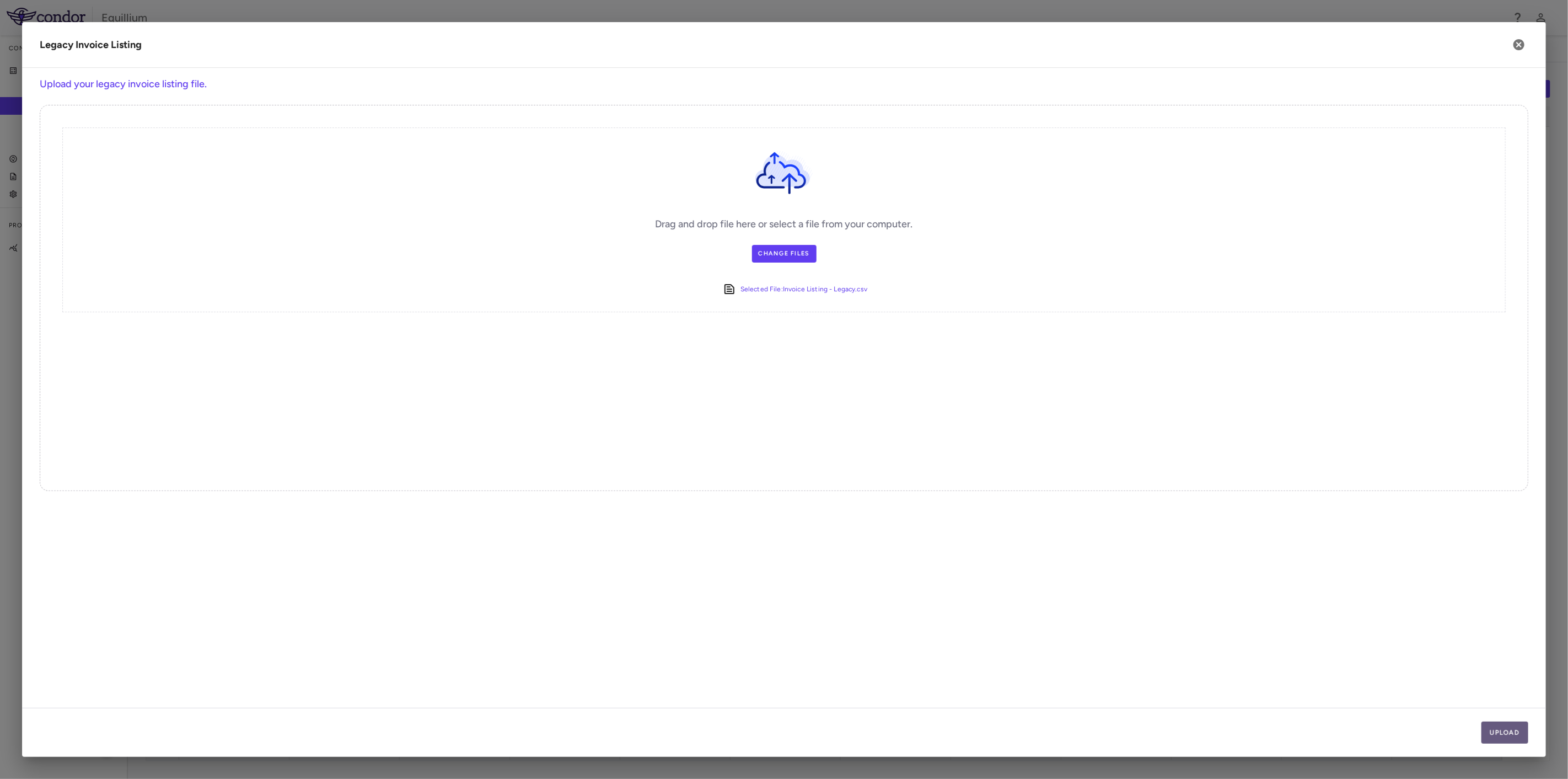
click at [1504, 730] on button "Upload" at bounding box center [1505, 733] width 47 height 22
click at [1504, 730] on button "Next" at bounding box center [1510, 733] width 38 height 22
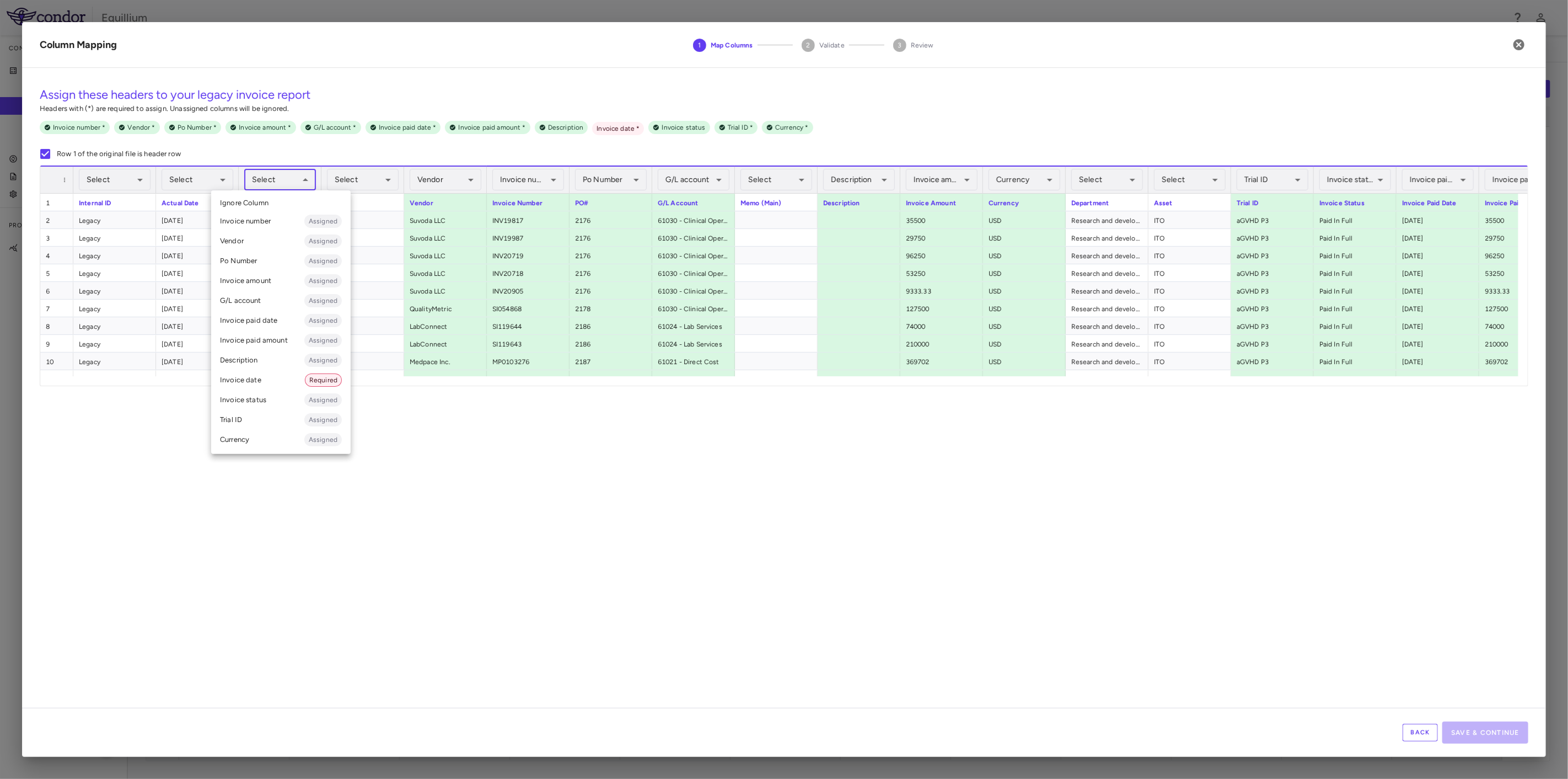
click at [279, 182] on body "Skip to sidebar Skip to main content Equillium Company Accruals PO listing Invo…" at bounding box center [784, 389] width 1568 height 779
click at [301, 376] on li "Invoice date Required" at bounding box center [281, 380] width 139 height 20
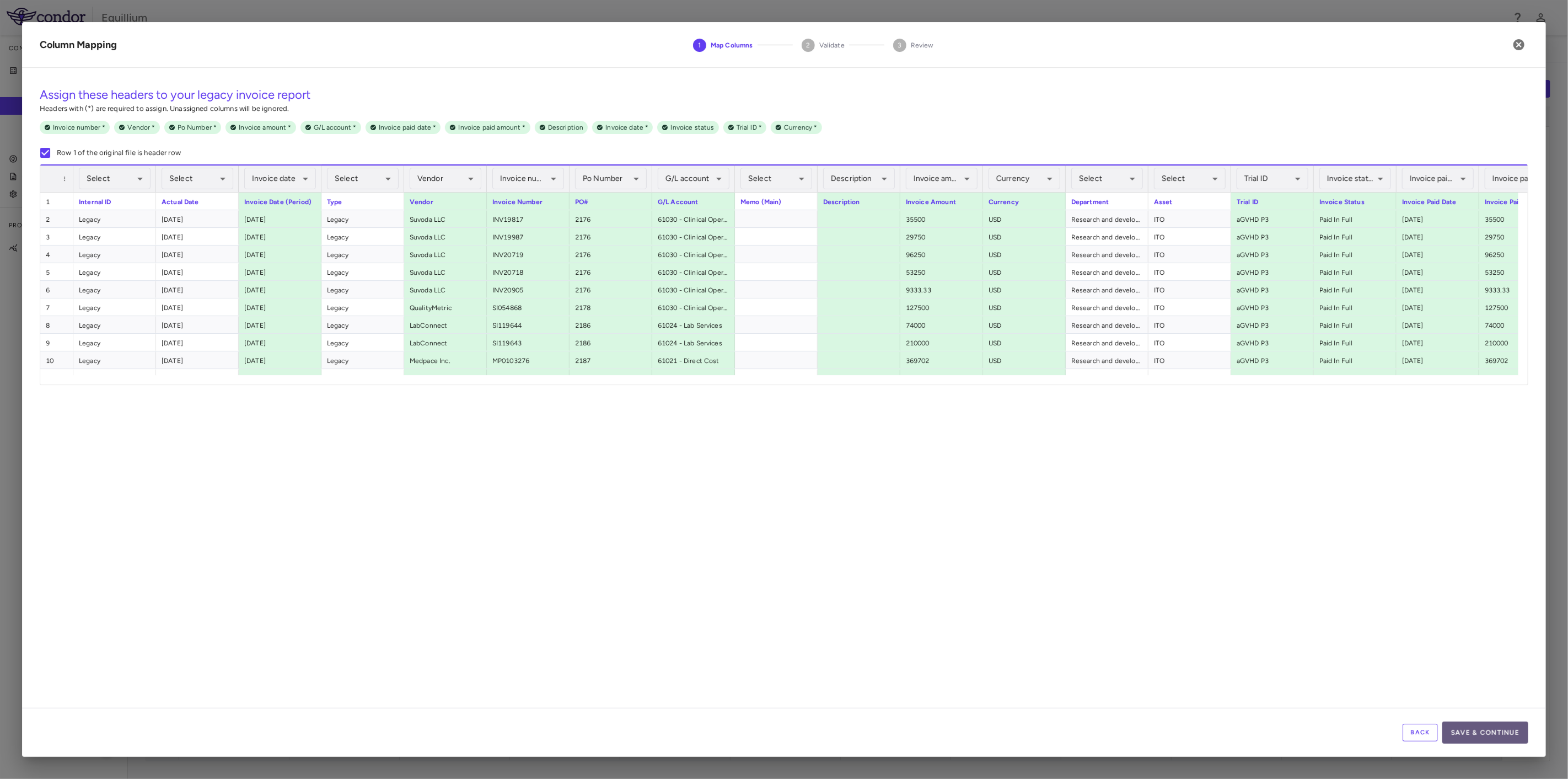
click at [1480, 736] on button "Save & Continue" at bounding box center [1485, 733] width 86 height 22
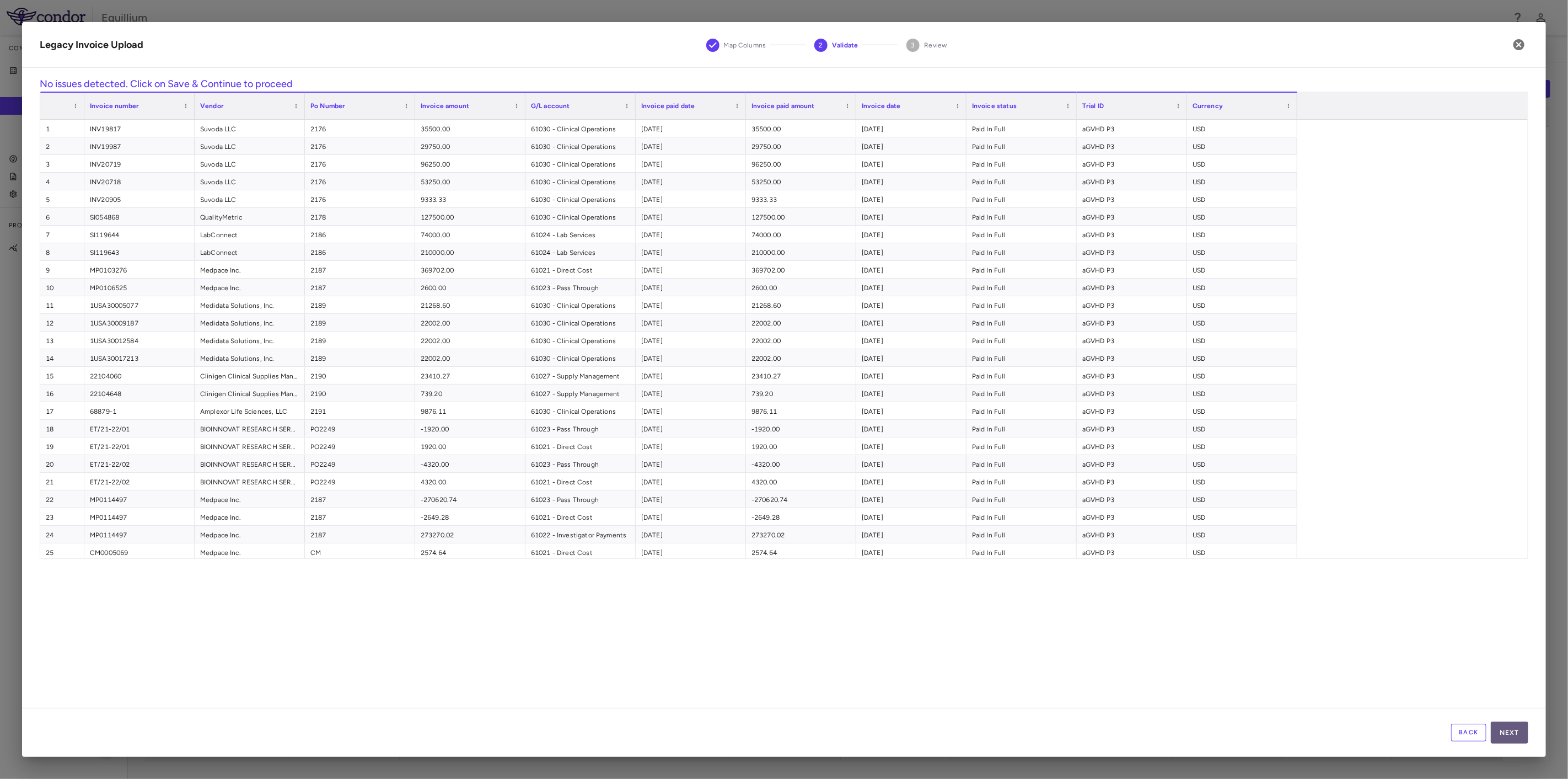
click at [1516, 735] on button "Next" at bounding box center [1510, 733] width 38 height 22
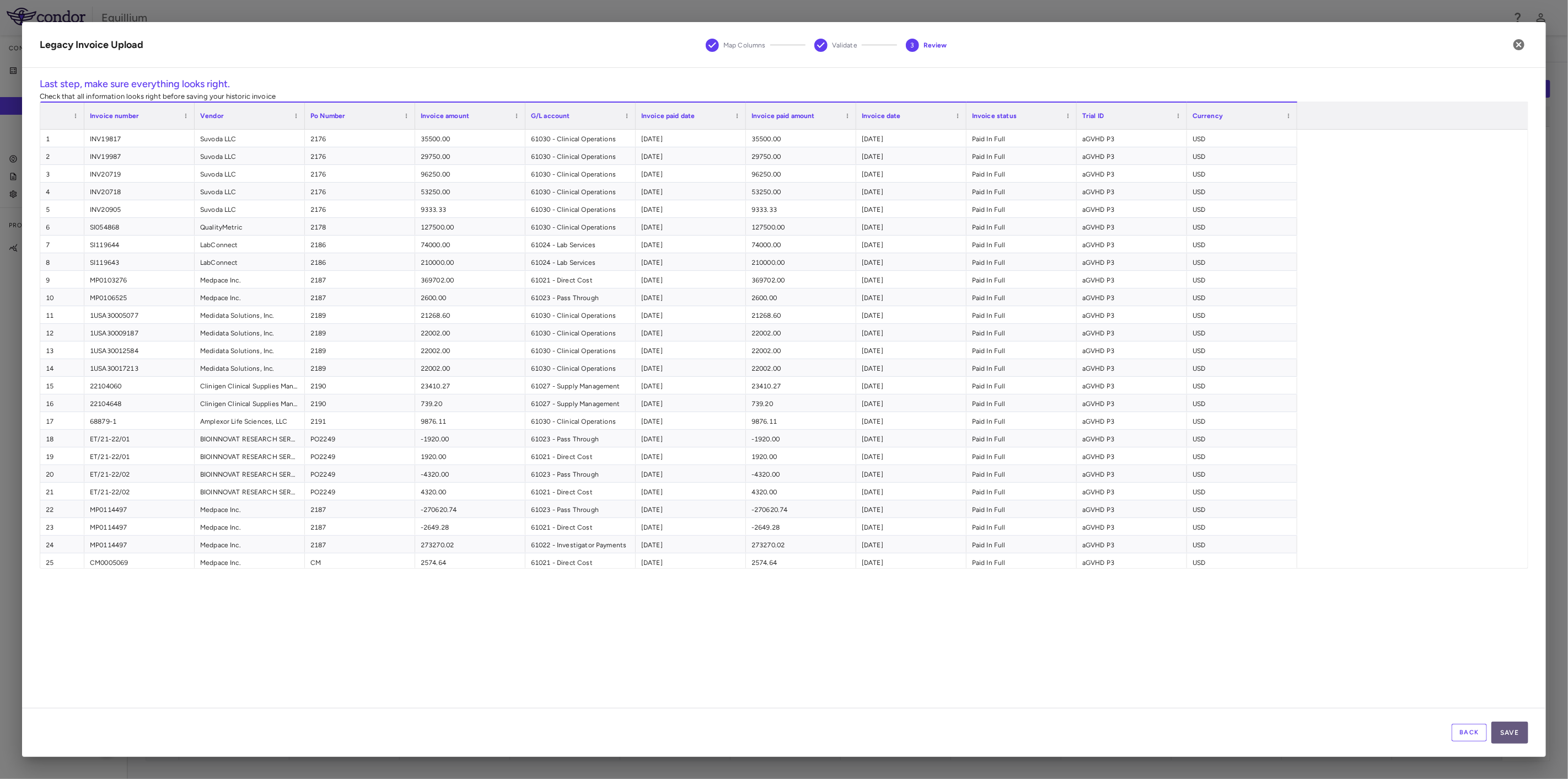
click at [1516, 735] on button "Save" at bounding box center [1510, 733] width 37 height 22
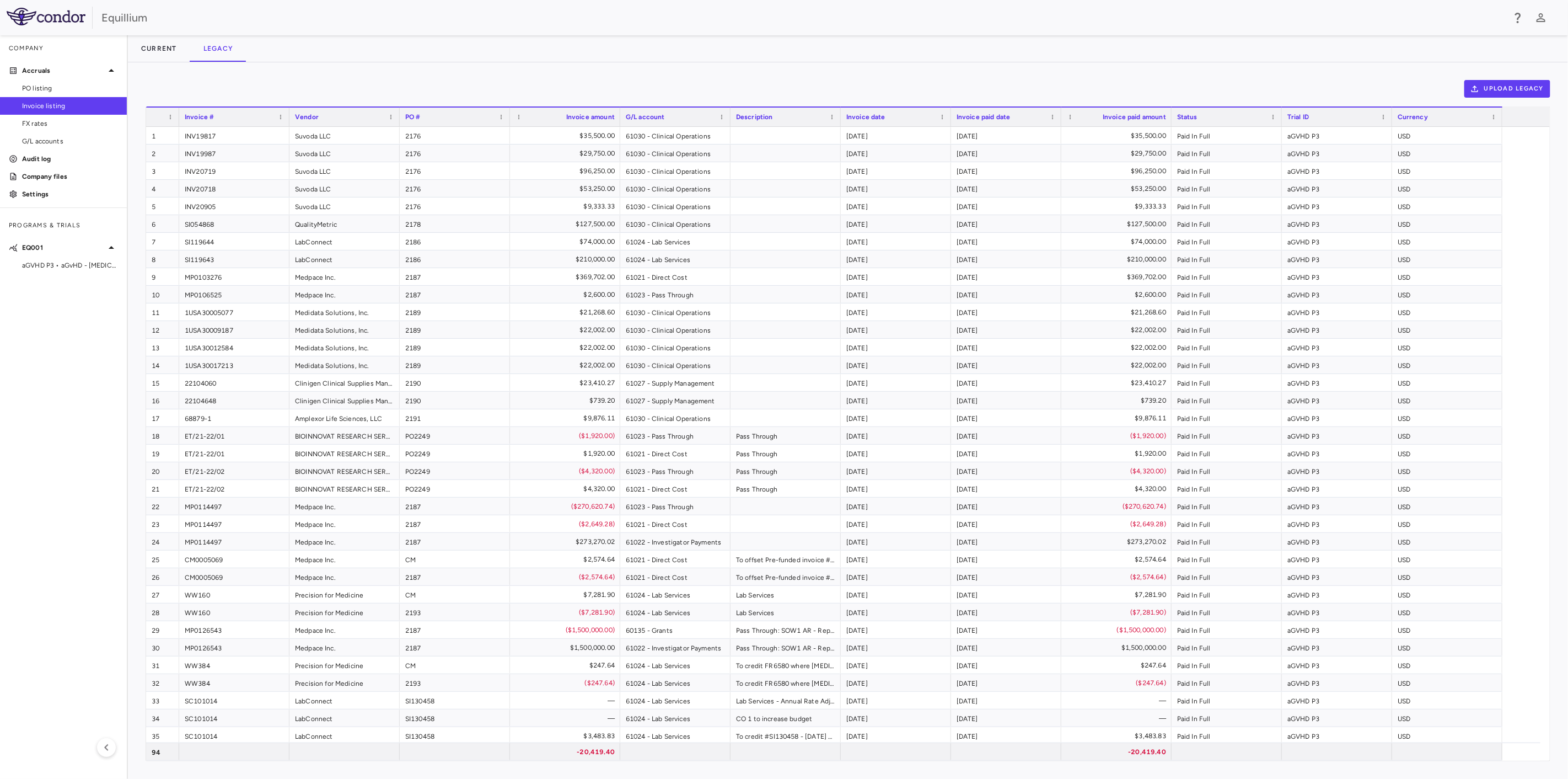
click at [85, 275] on aside "Company Accruals PO listing Invoice listing FX rates G/L accounts Audit log Com…" at bounding box center [64, 407] width 128 height 744
click at [85, 268] on span "aGVHD P3 • aGvHD - Acute Graft Versus Host Disease" at bounding box center [70, 266] width 96 height 10
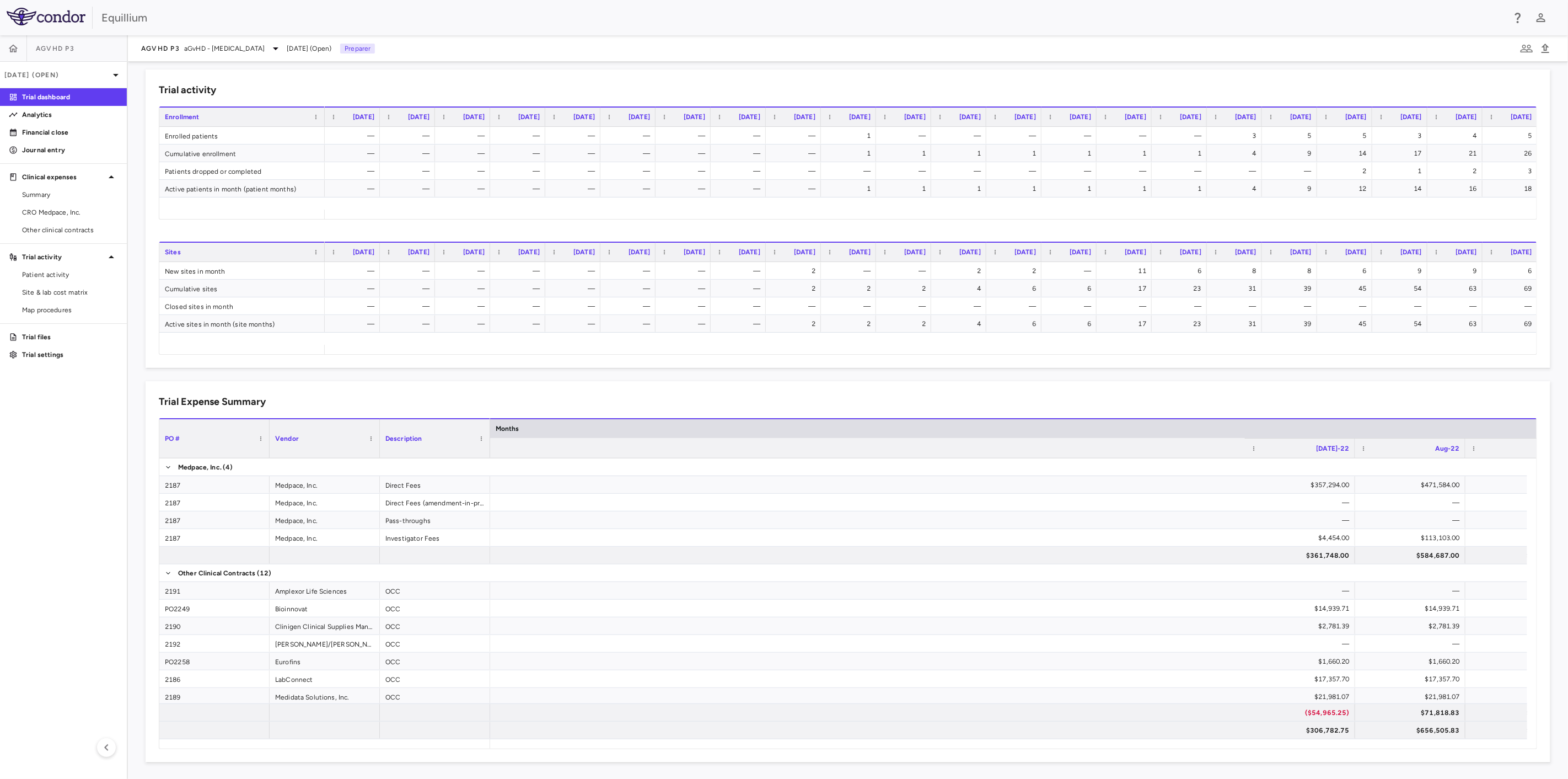
scroll to position [0, 1799]
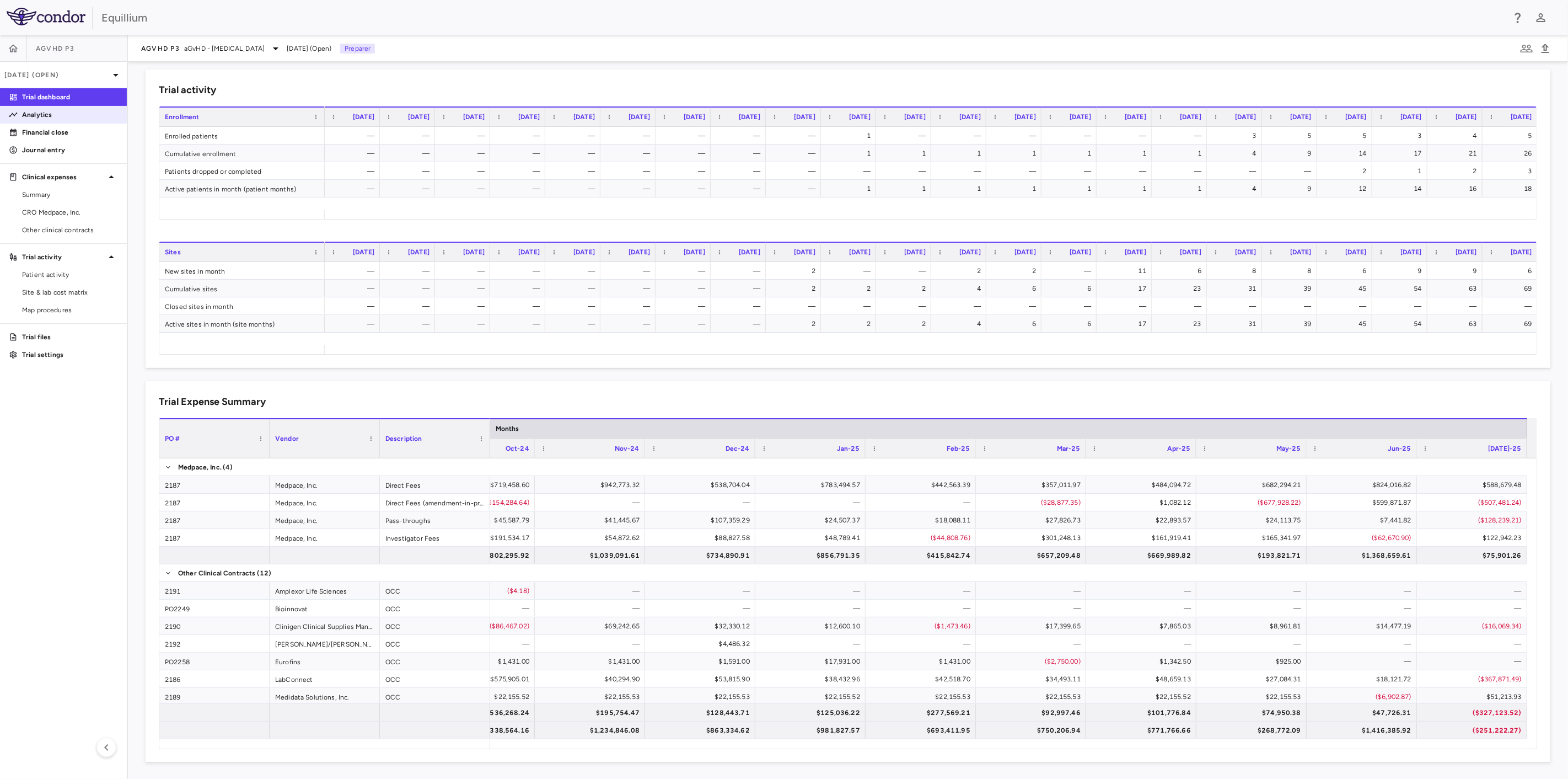
click at [84, 116] on p "Analytics" at bounding box center [70, 115] width 96 height 10
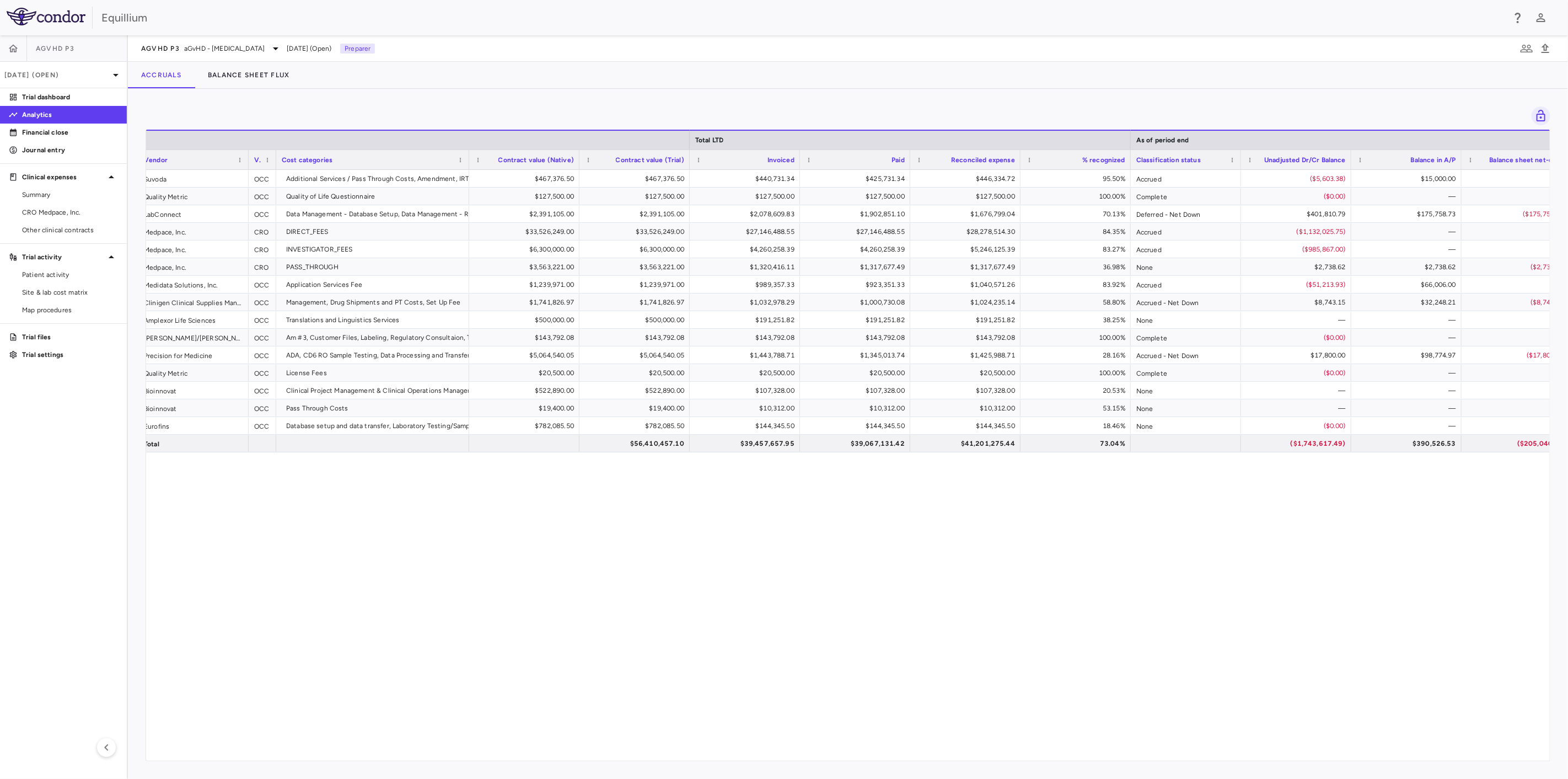
scroll to position [0, 383]
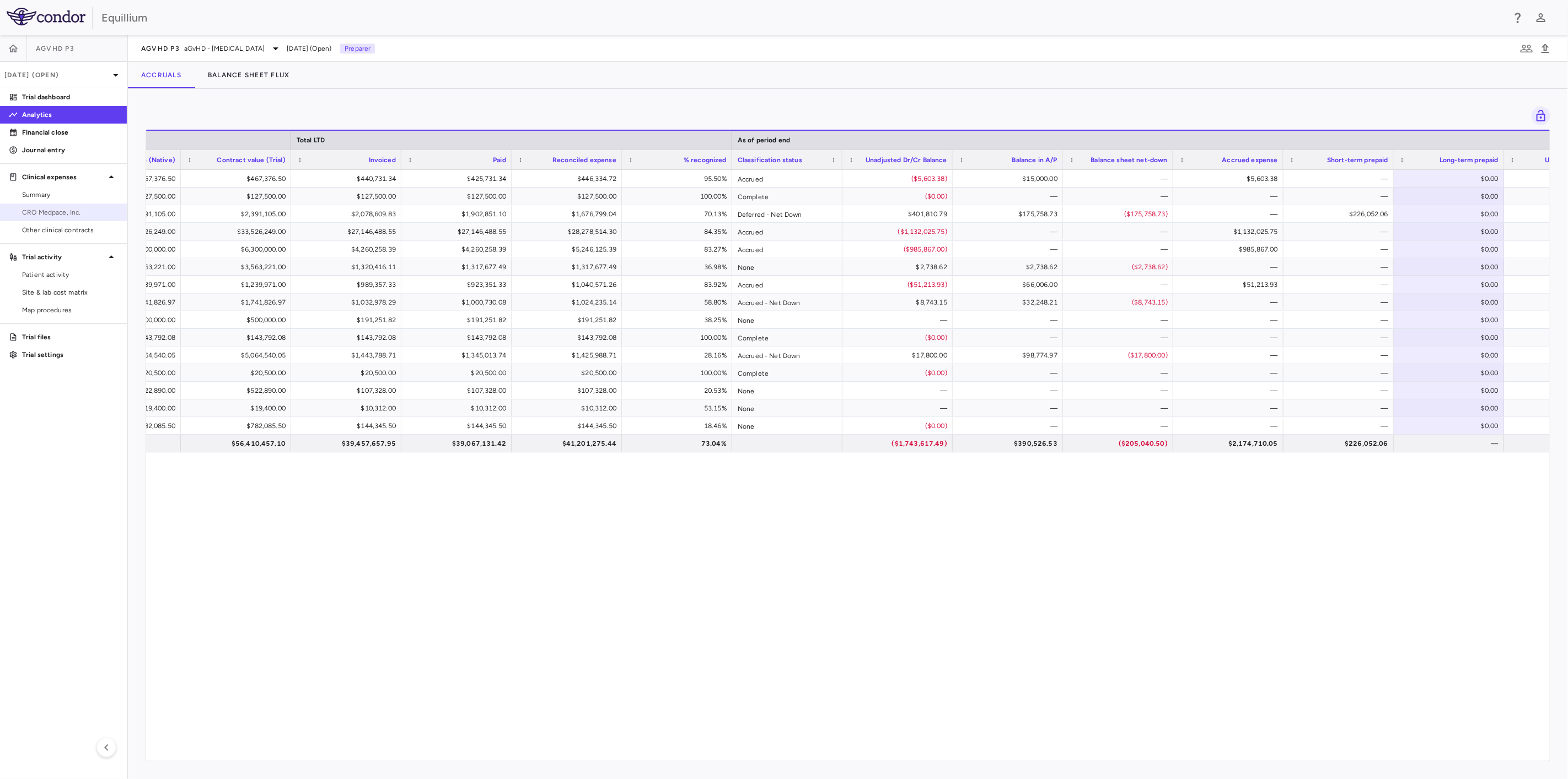
click at [60, 208] on span "CRO Medpace, Inc." at bounding box center [70, 213] width 96 height 10
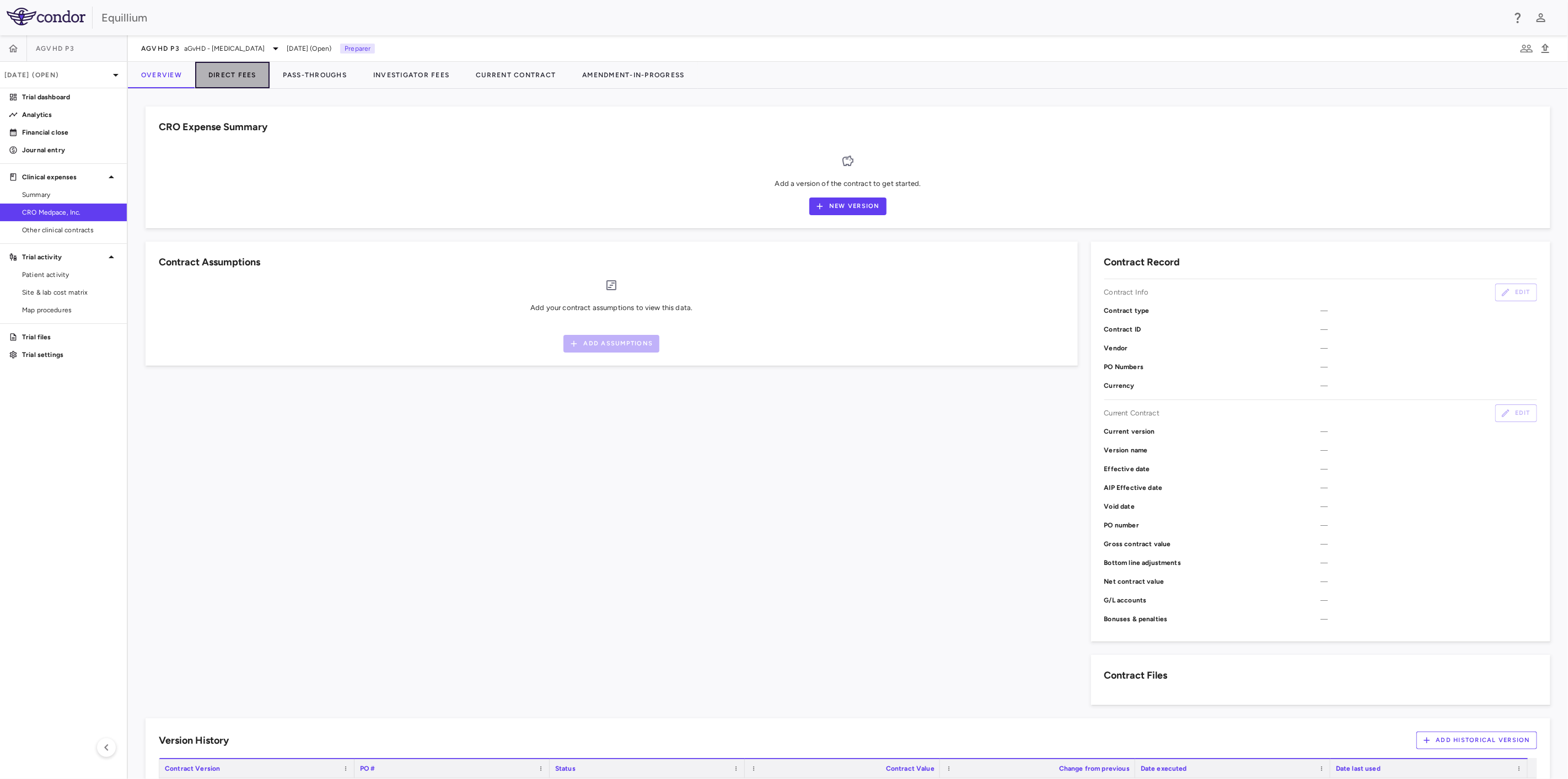
click at [222, 76] on button "Direct Fees" at bounding box center [233, 74] width 74 height 26
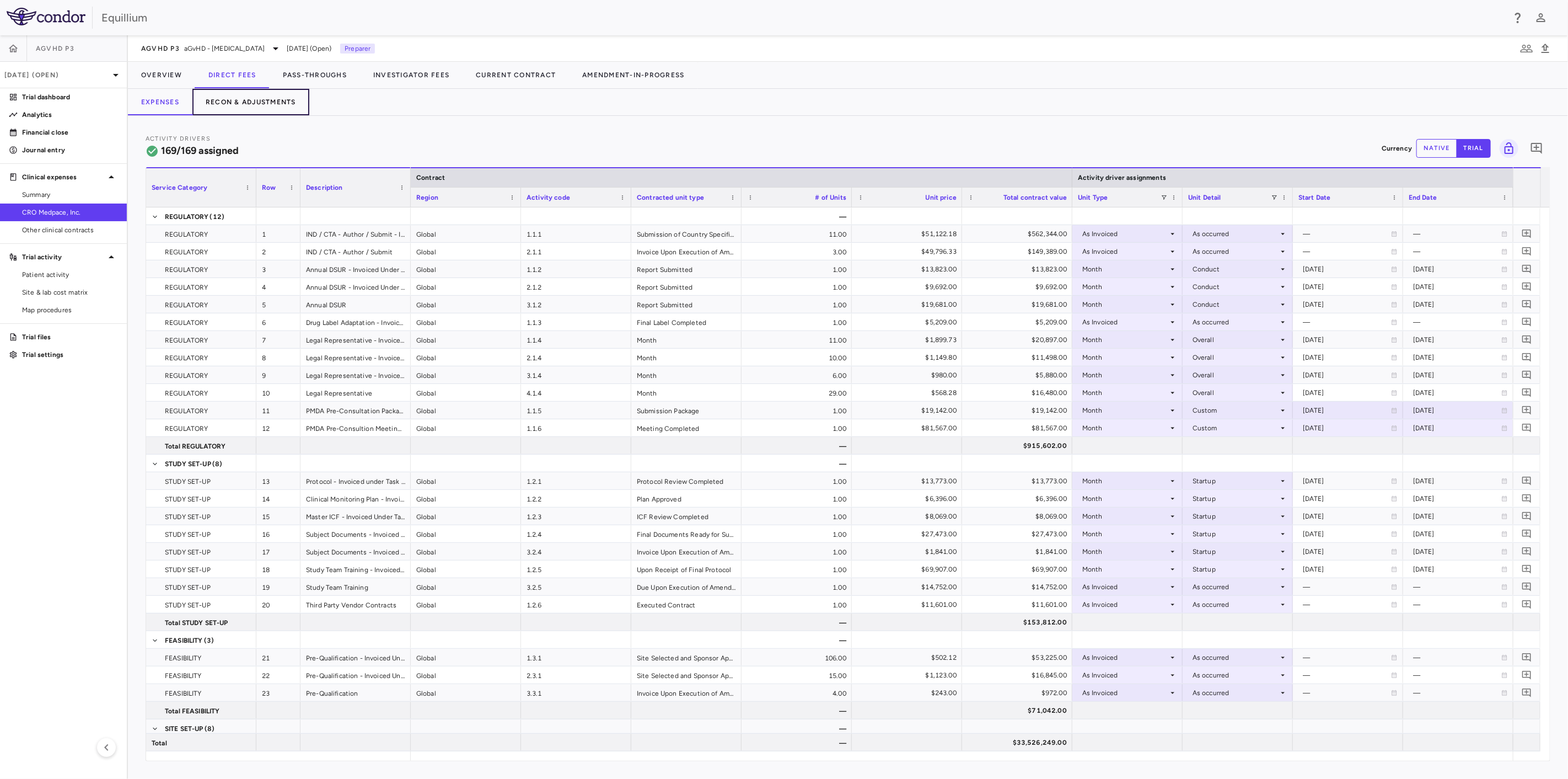
click at [258, 102] on button "Recon & Adjustments" at bounding box center [251, 102] width 117 height 26
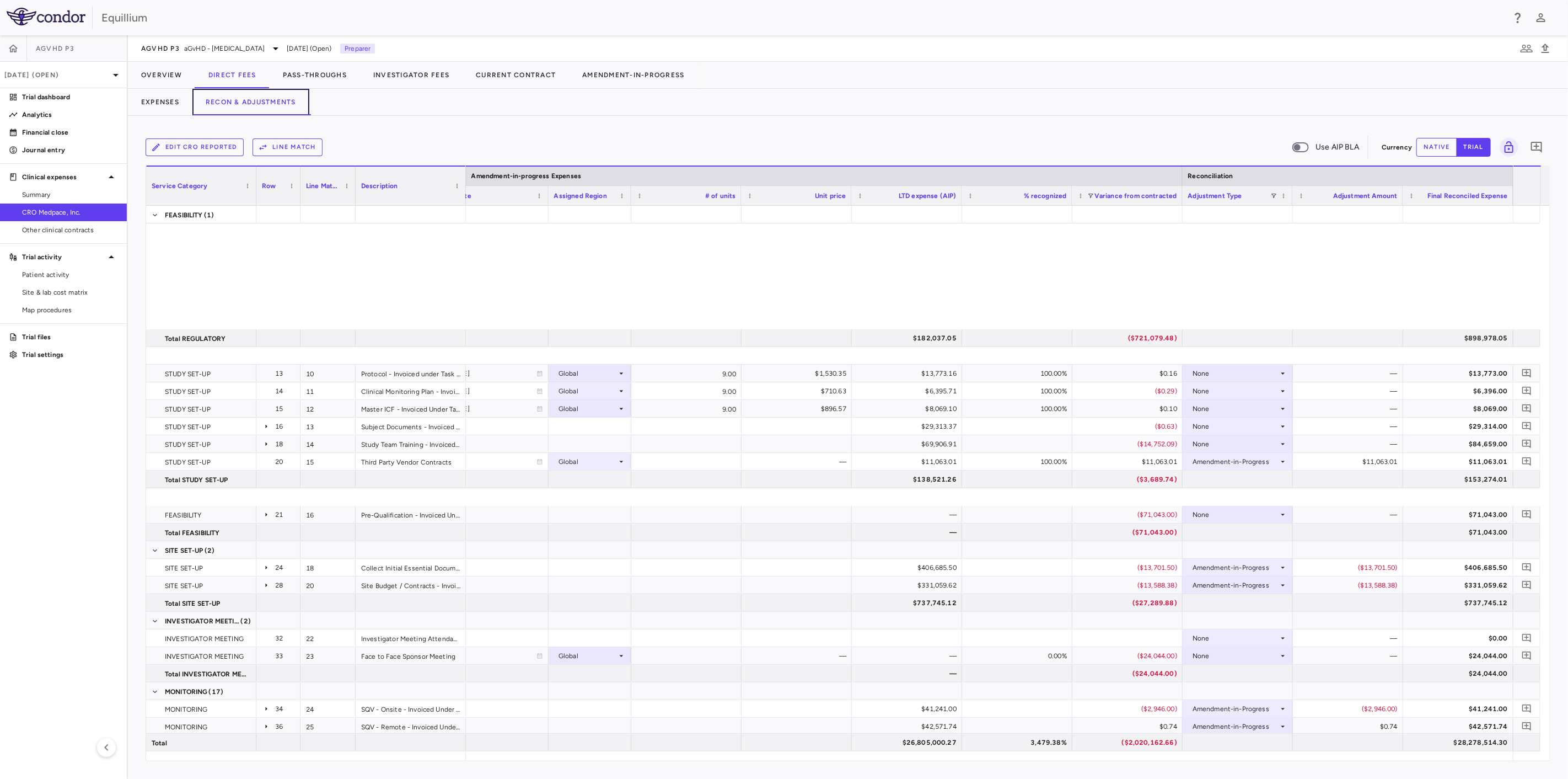
scroll to position [1378, 0]
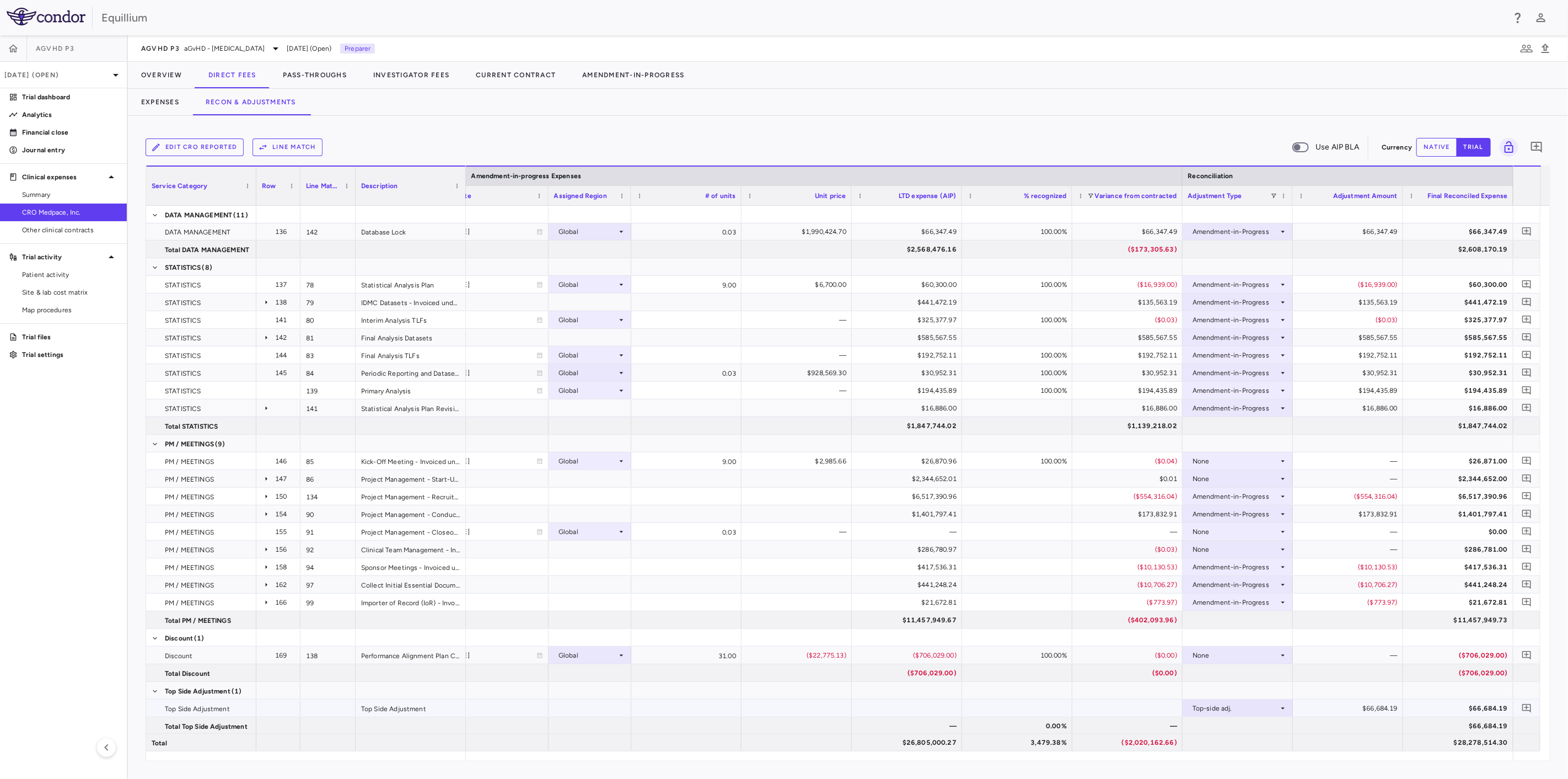
click at [1372, 708] on div "$66,684.19" at bounding box center [1350, 708] width 95 height 18
click at [1438, 146] on button "native" at bounding box center [1437, 147] width 41 height 19
click at [1343, 705] on div "$66,684.19" at bounding box center [1350, 708] width 95 height 18
click at [1345, 706] on input "********" at bounding box center [1356, 709] width 93 height 18
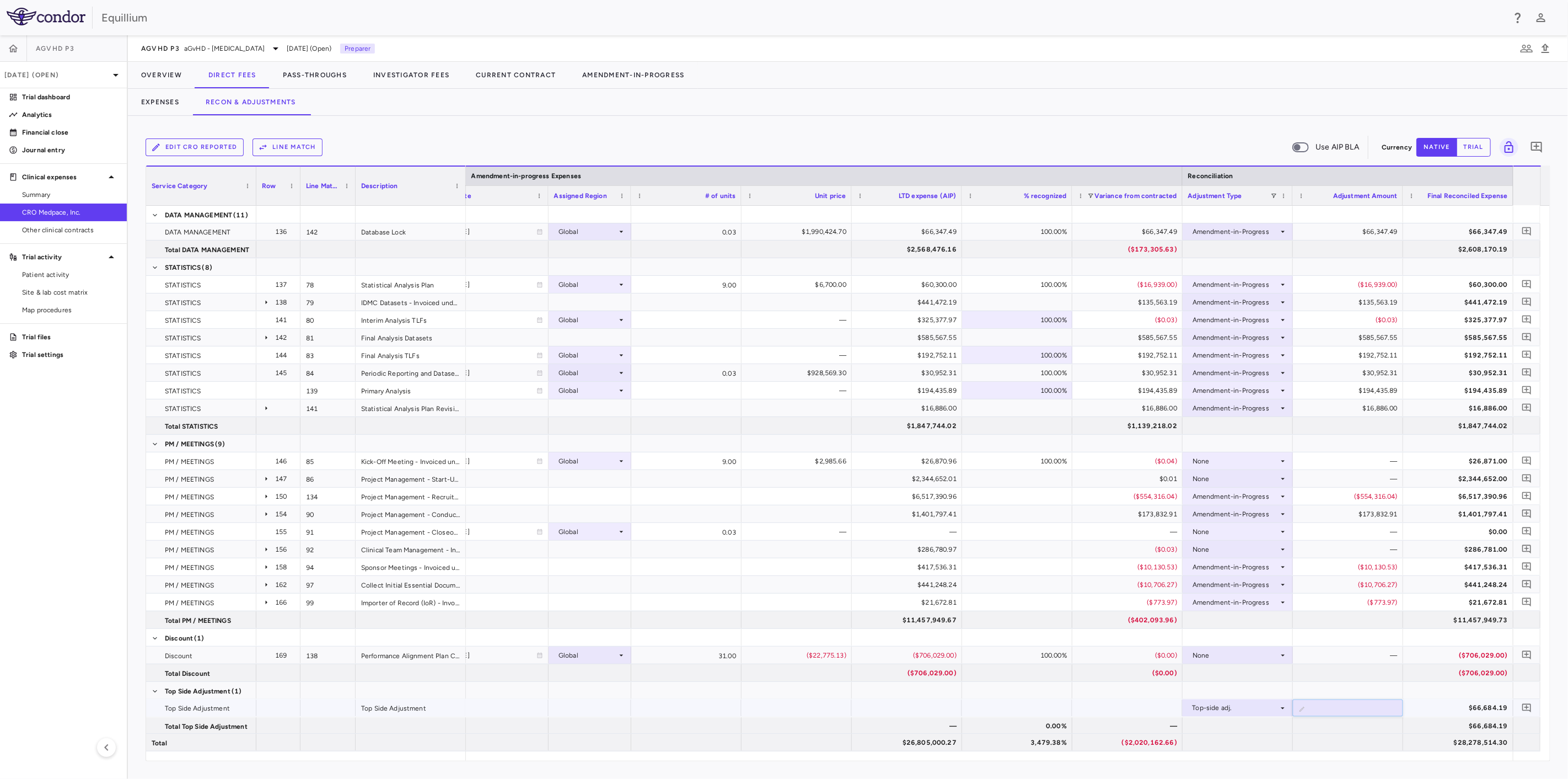
type input "**********"
click at [85, 113] on p "Analytics" at bounding box center [70, 115] width 96 height 10
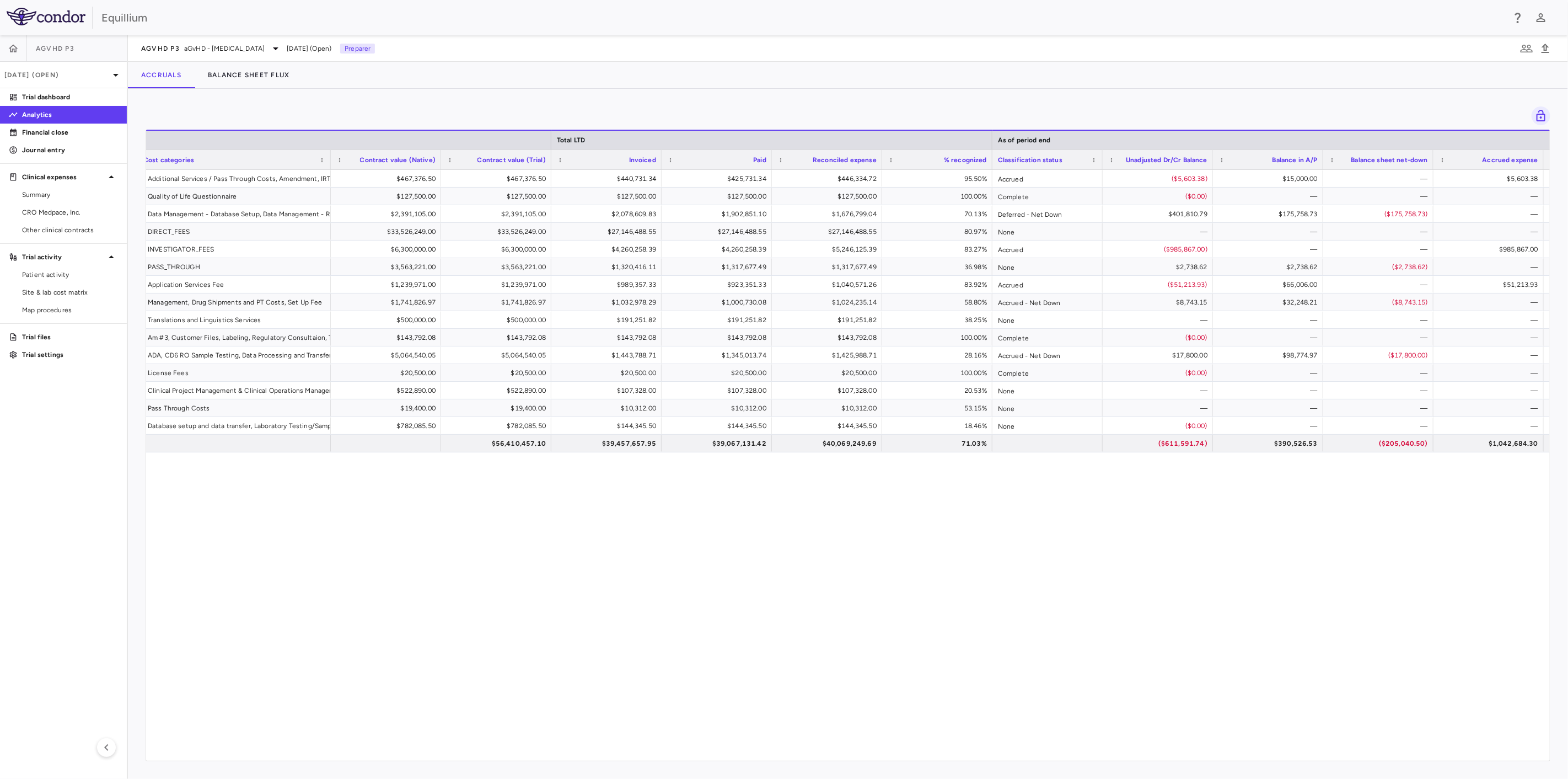
scroll to position [0, 412]
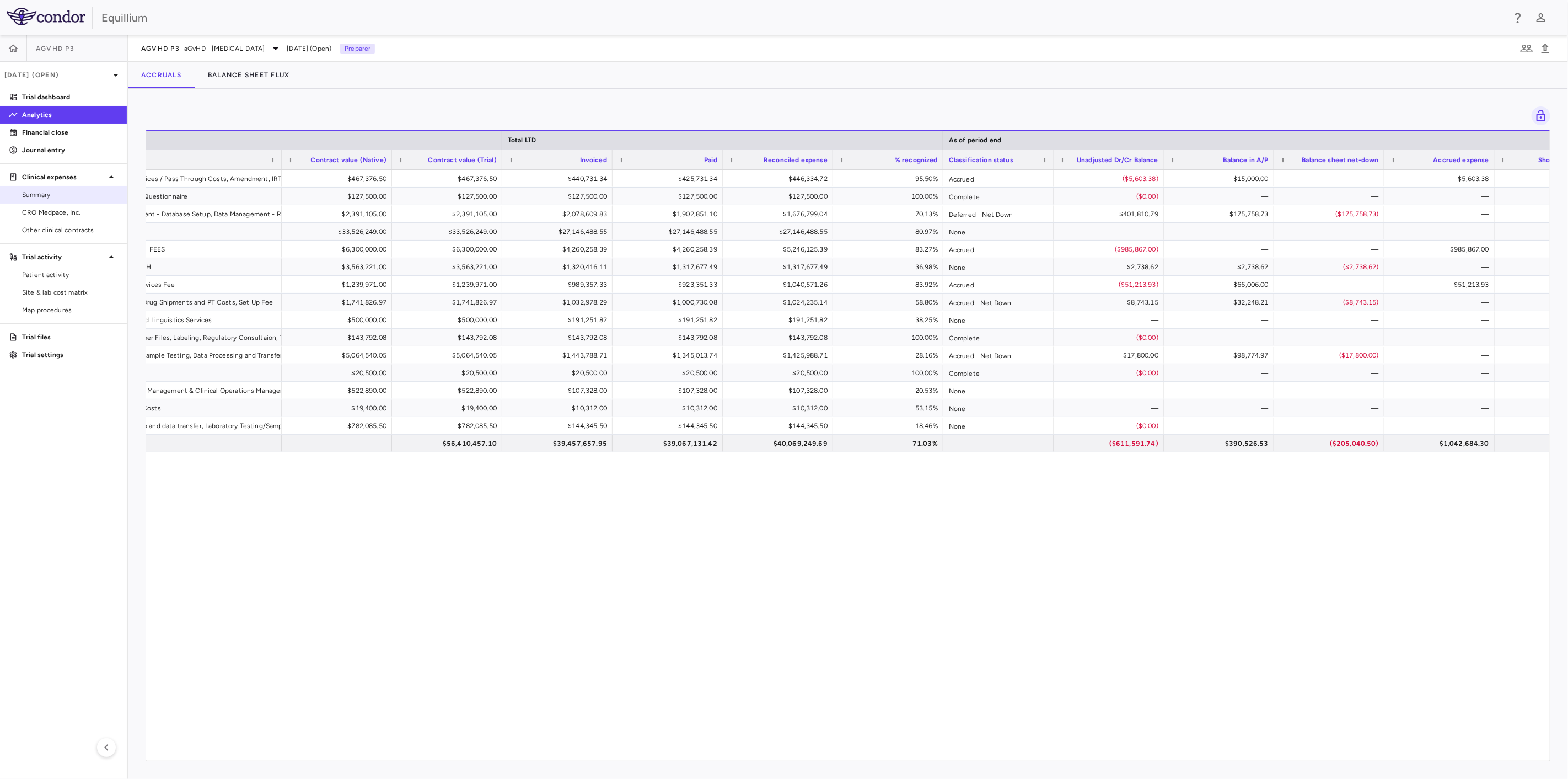
drag, startPoint x: 74, startPoint y: 206, endPoint x: 107, endPoint y: 194, distance: 35.1
click at [74, 208] on span "CRO Medpace, Inc." at bounding box center [70, 213] width 96 height 10
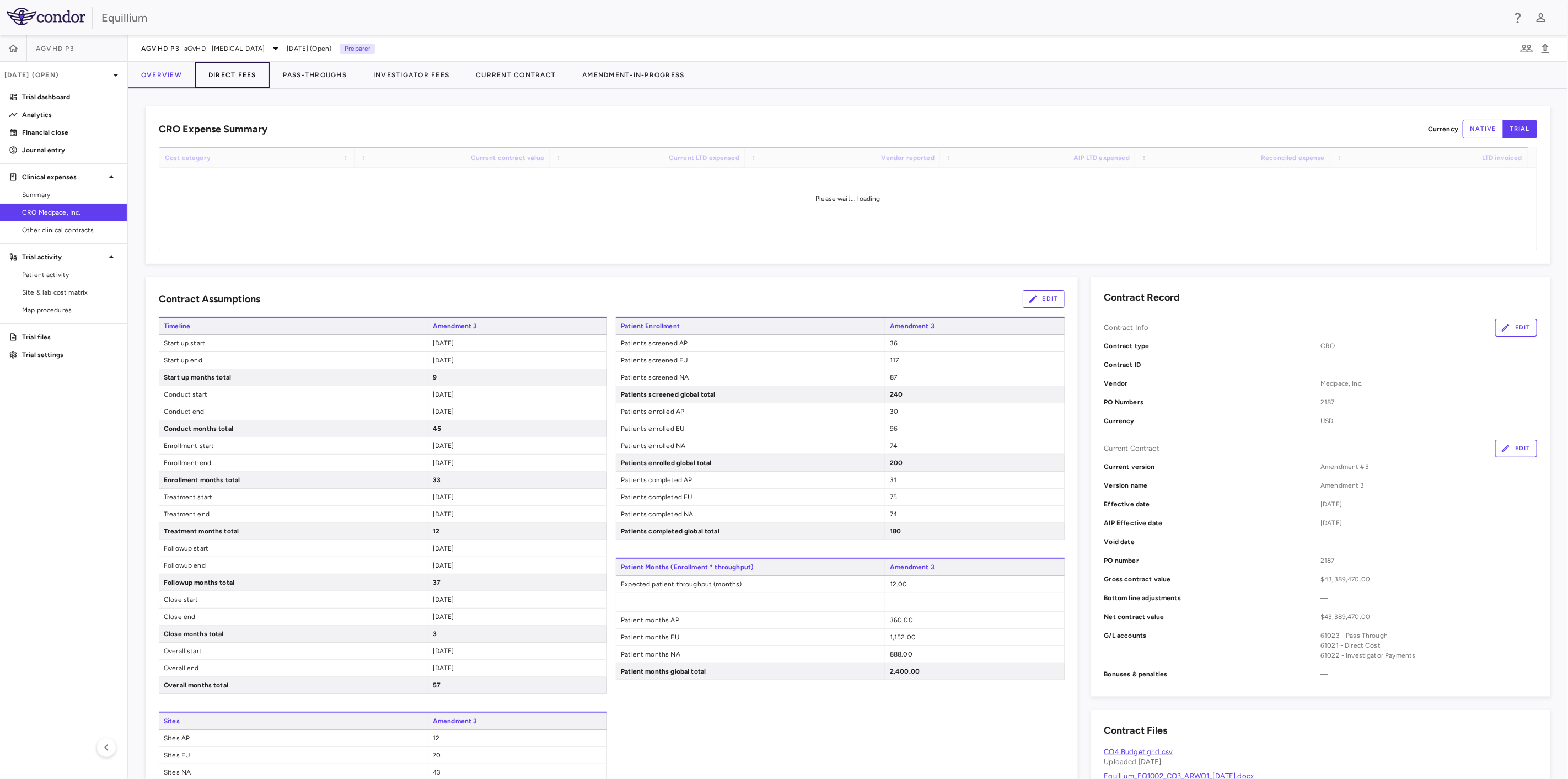
click at [234, 76] on button "Direct Fees" at bounding box center [233, 74] width 74 height 26
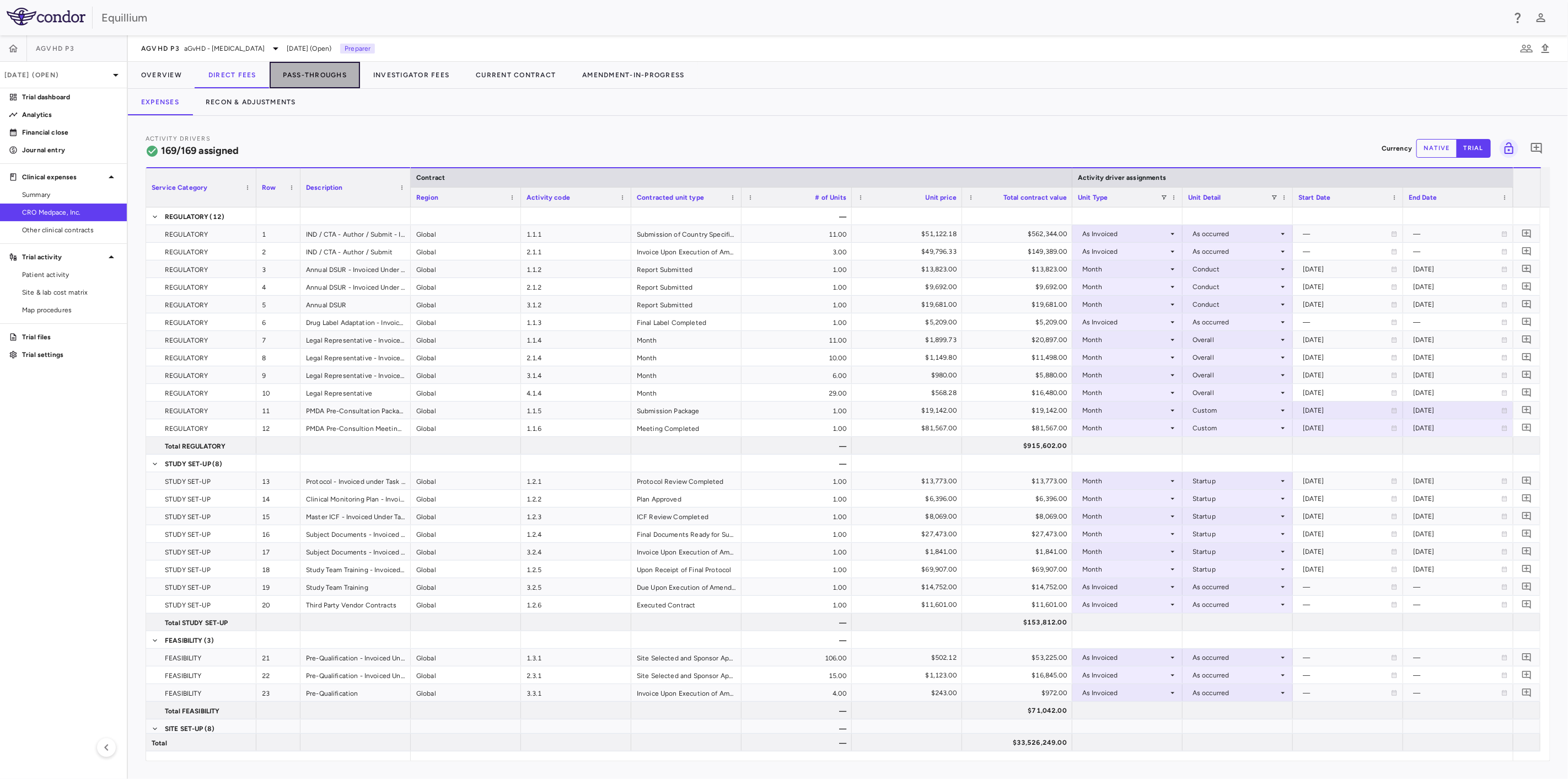
click at [322, 76] on button "Pass-Throughs" at bounding box center [315, 74] width 91 height 26
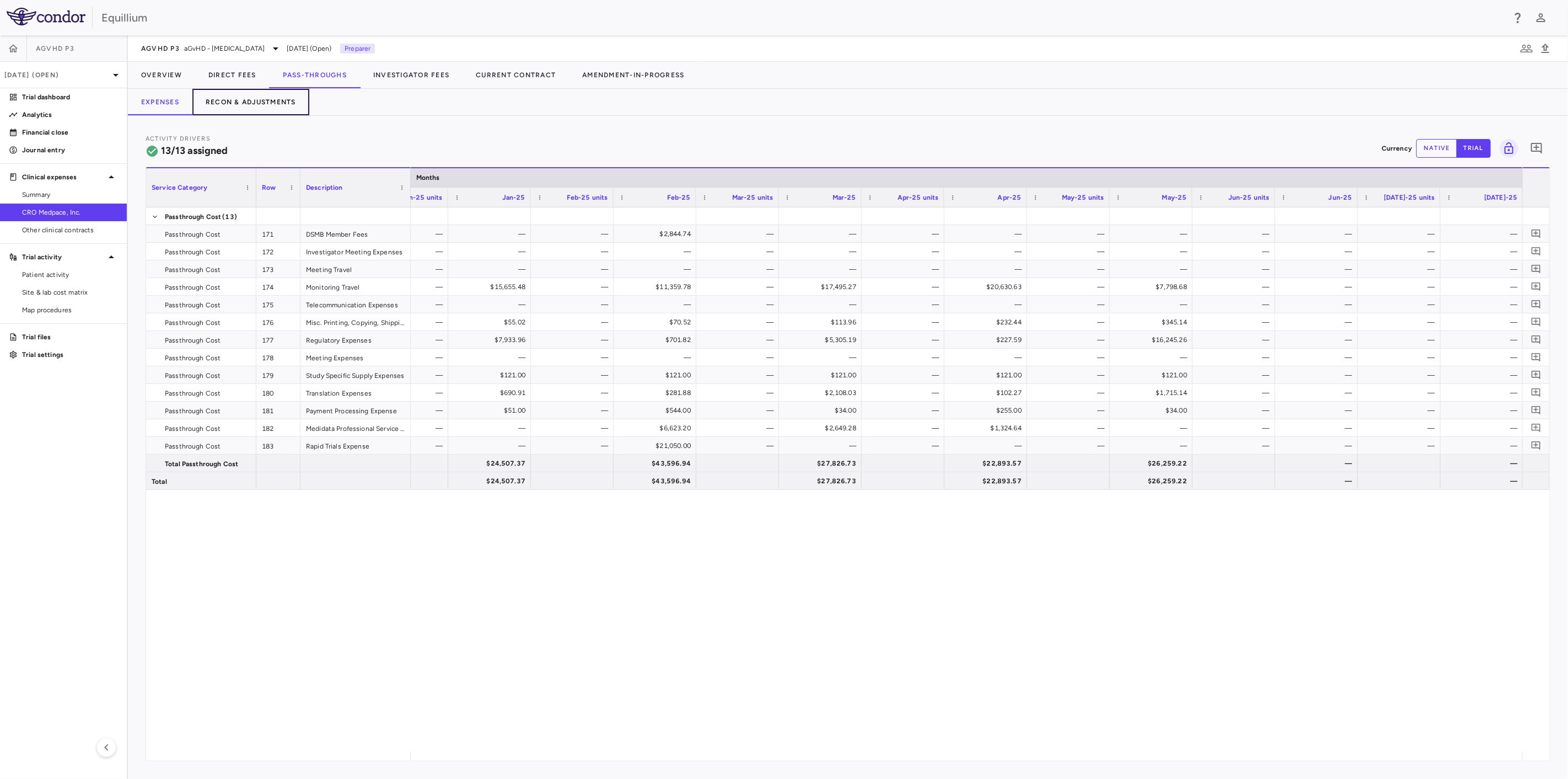
click at [249, 113] on button "Recon & Adjustments" at bounding box center [251, 102] width 117 height 26
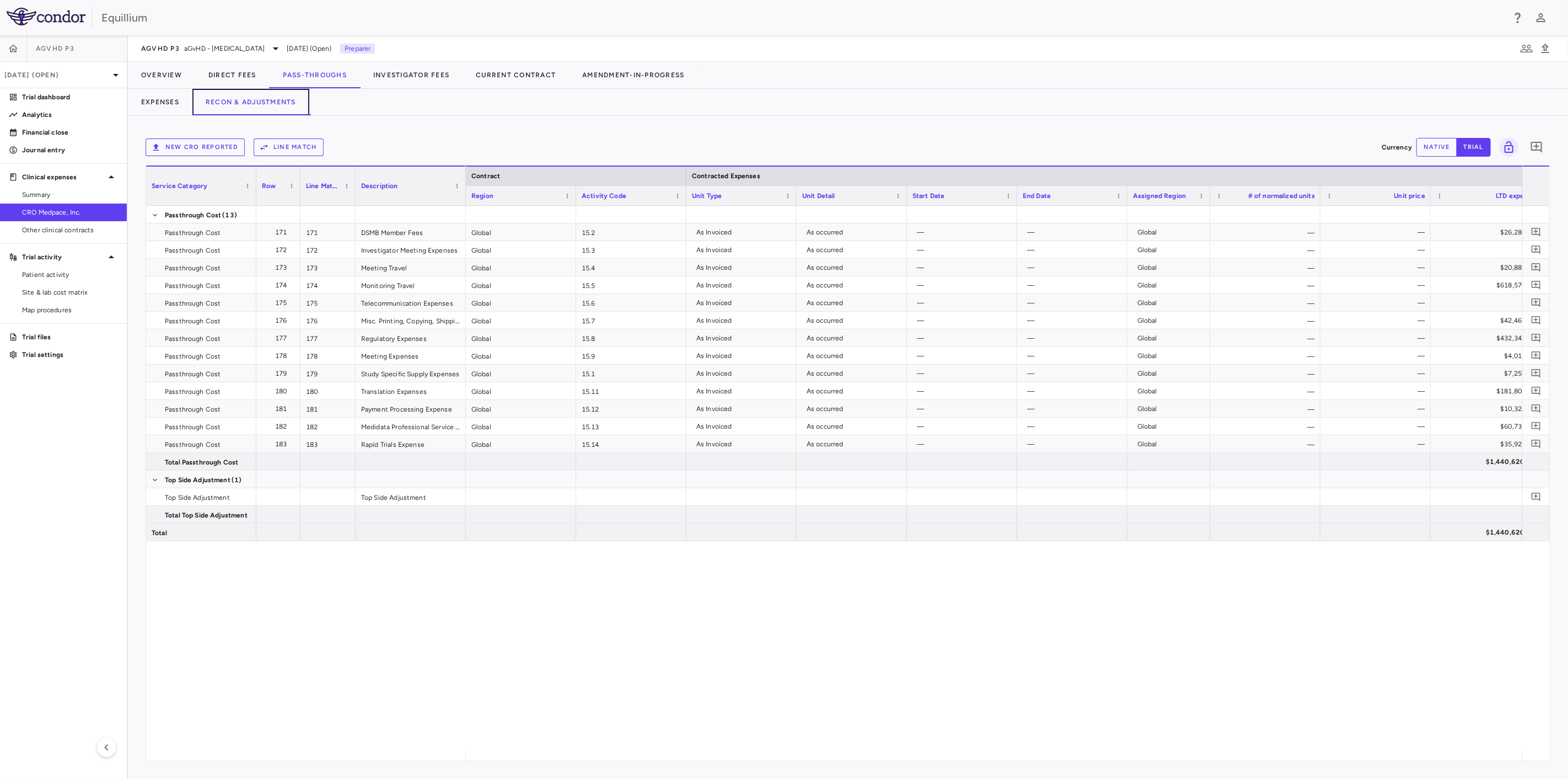
scroll to position [0, 925]
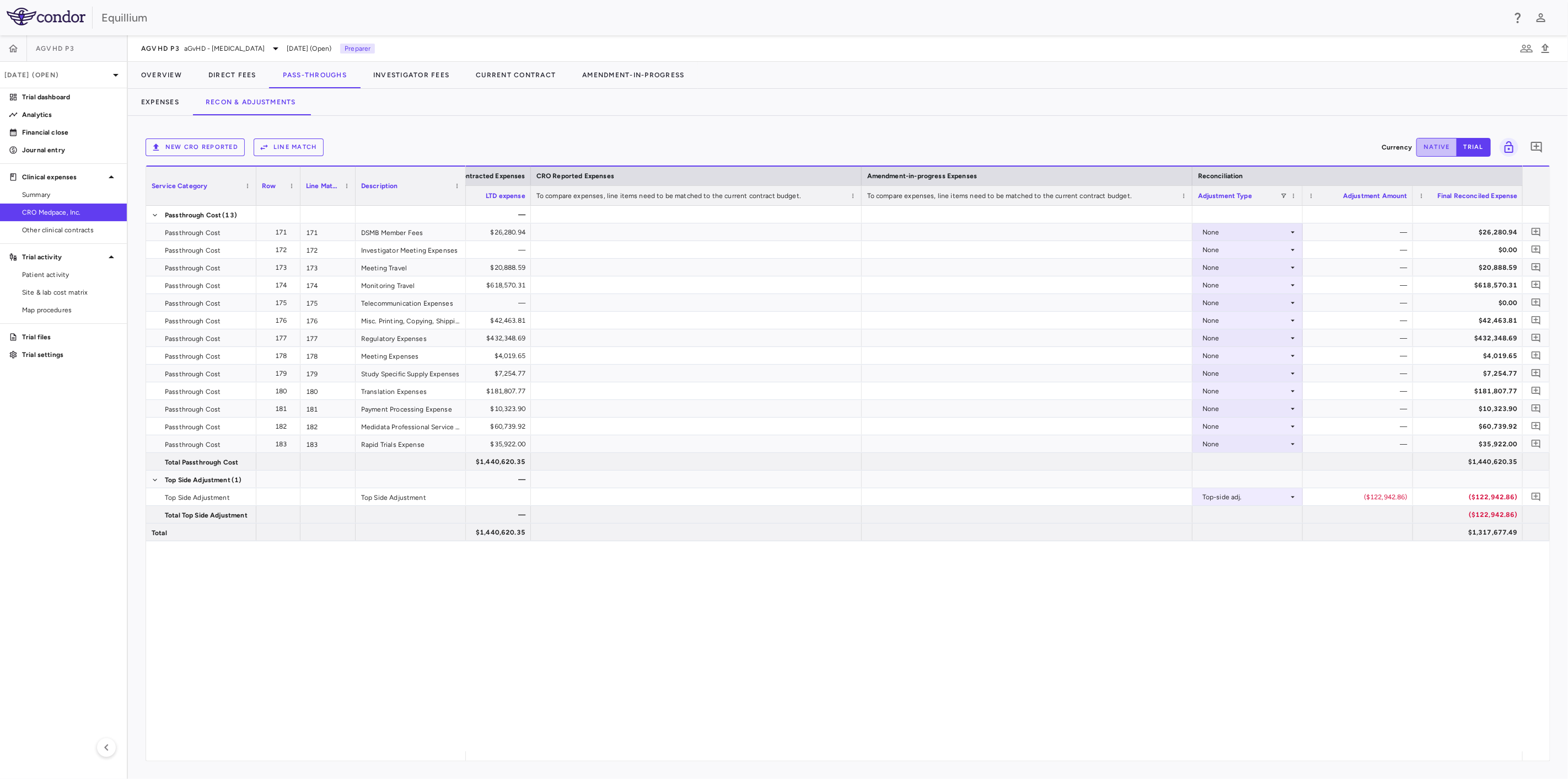
click at [1427, 147] on button "native" at bounding box center [1437, 147] width 41 height 19
click at [1366, 494] on div "($122,942.86)" at bounding box center [1360, 497] width 95 height 18
click at [1366, 494] on input "**********" at bounding box center [1366, 498] width 93 height 18
type input "********"
click at [1354, 506] on div at bounding box center [1357, 515] width 110 height 17
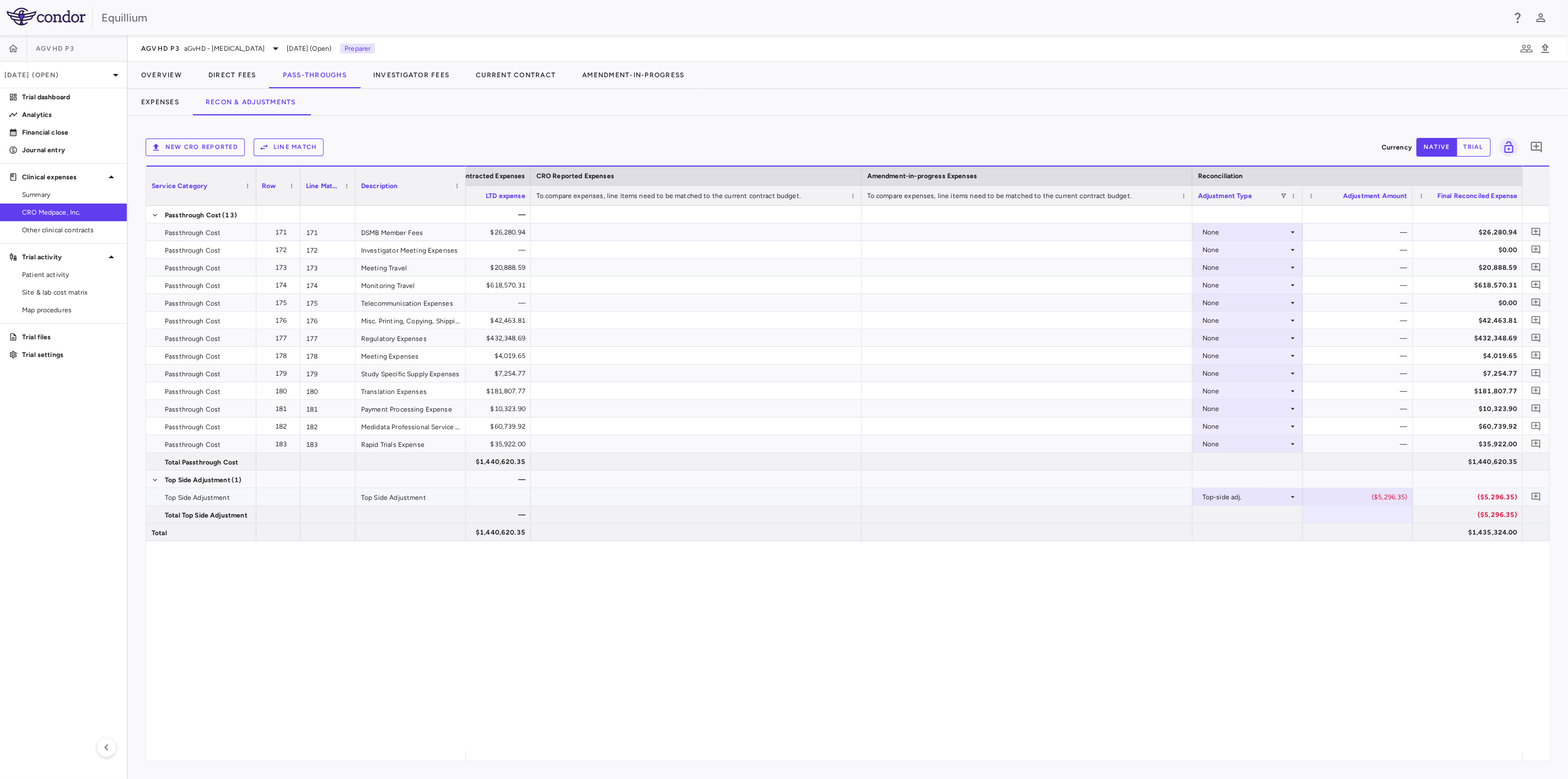
click at [1358, 495] on div "($5,296.35)" at bounding box center [1360, 497] width 95 height 18
type input "*******"
click at [407, 78] on button "Investigator Fees" at bounding box center [411, 74] width 102 height 26
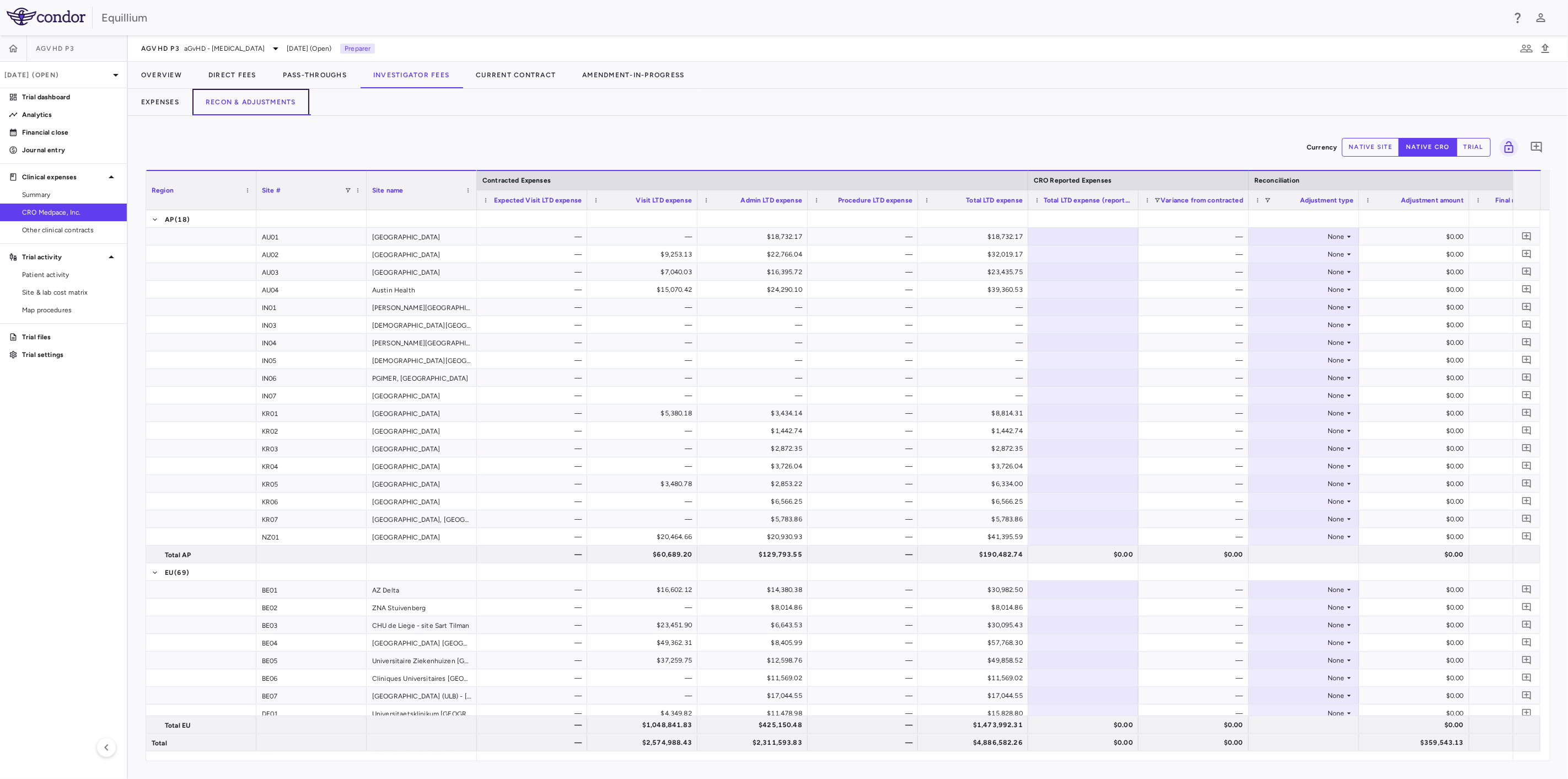
click at [265, 105] on button "Recon & Adjustments" at bounding box center [251, 102] width 117 height 26
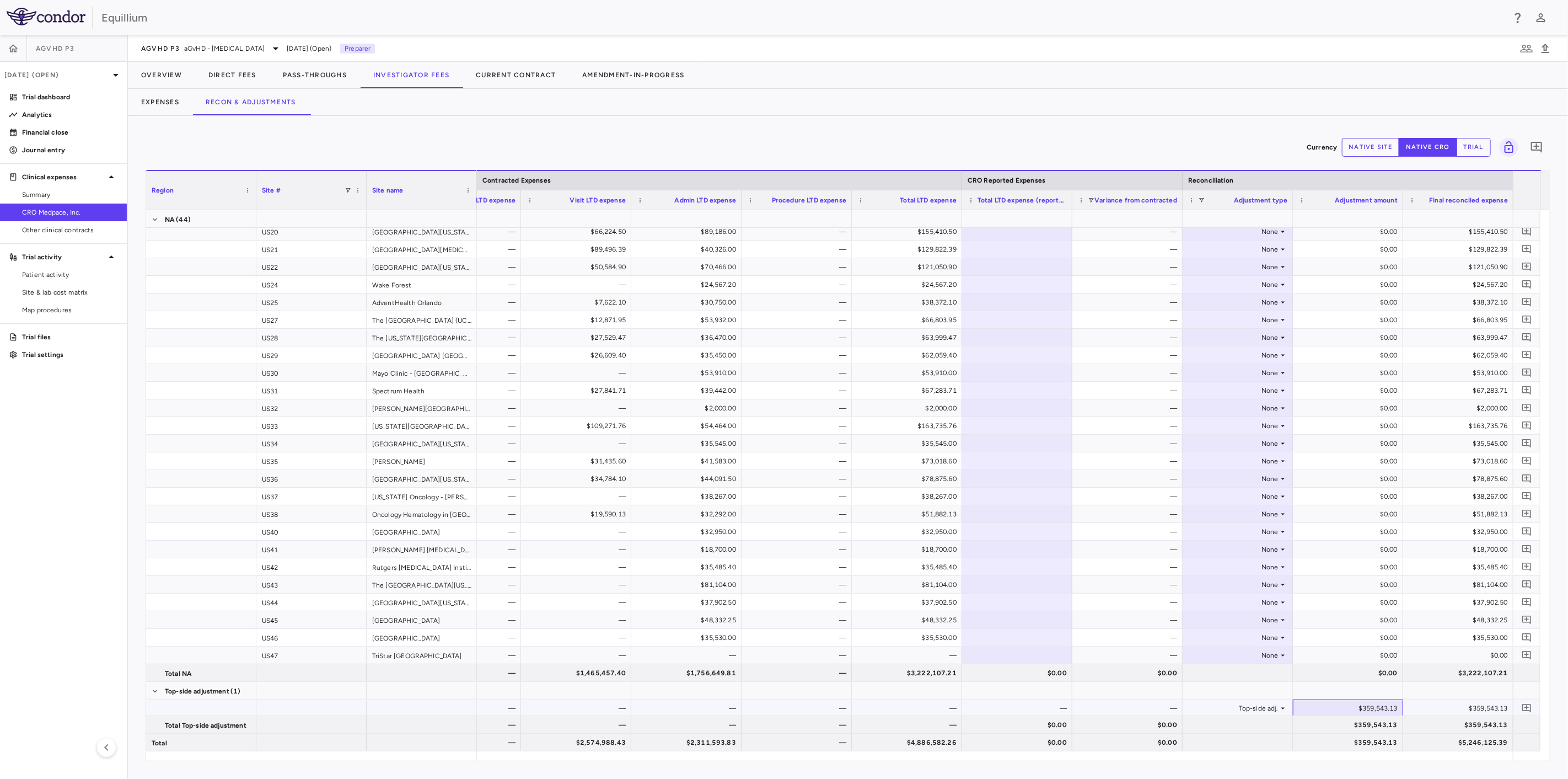
click at [1354, 704] on div "$359,543.13" at bounding box center [1350, 708] width 95 height 18
click at [1356, 707] on input "*********" at bounding box center [1356, 709] width 93 height 18
type input "********"
click at [64, 111] on p "Analytics" at bounding box center [70, 115] width 96 height 10
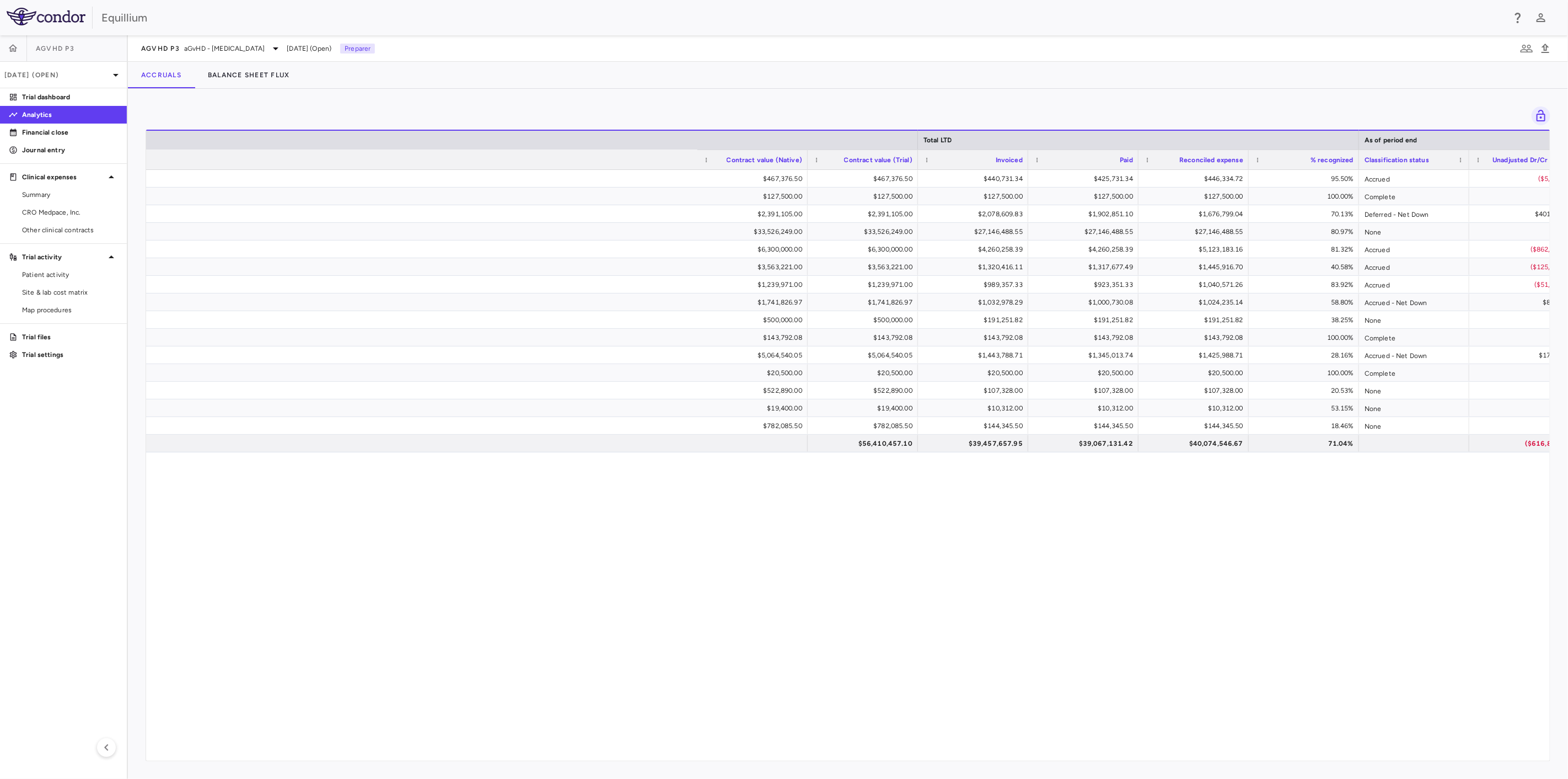
scroll to position [0, 690]
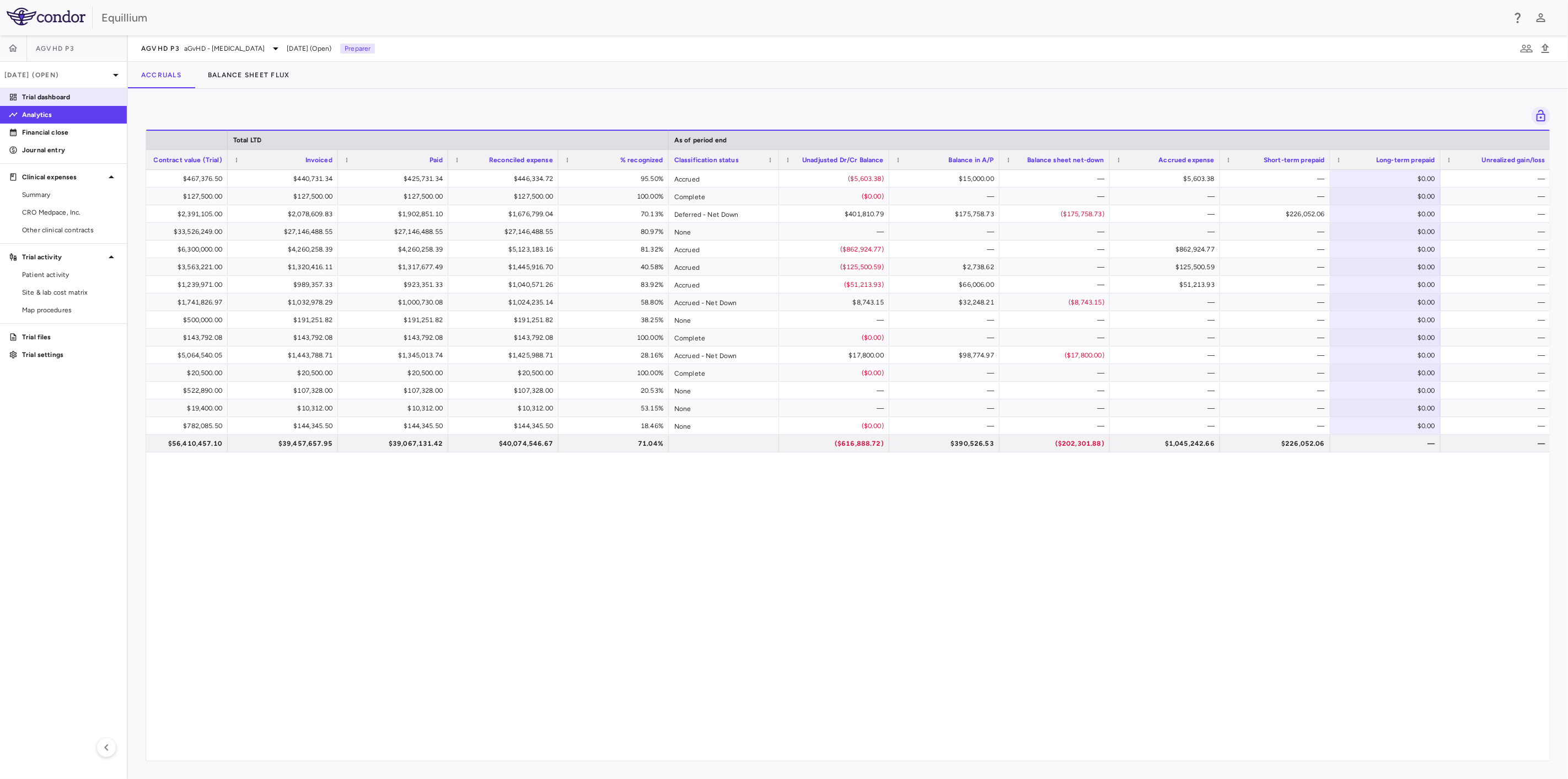
click at [71, 100] on p "Trial dashboard" at bounding box center [70, 97] width 96 height 10
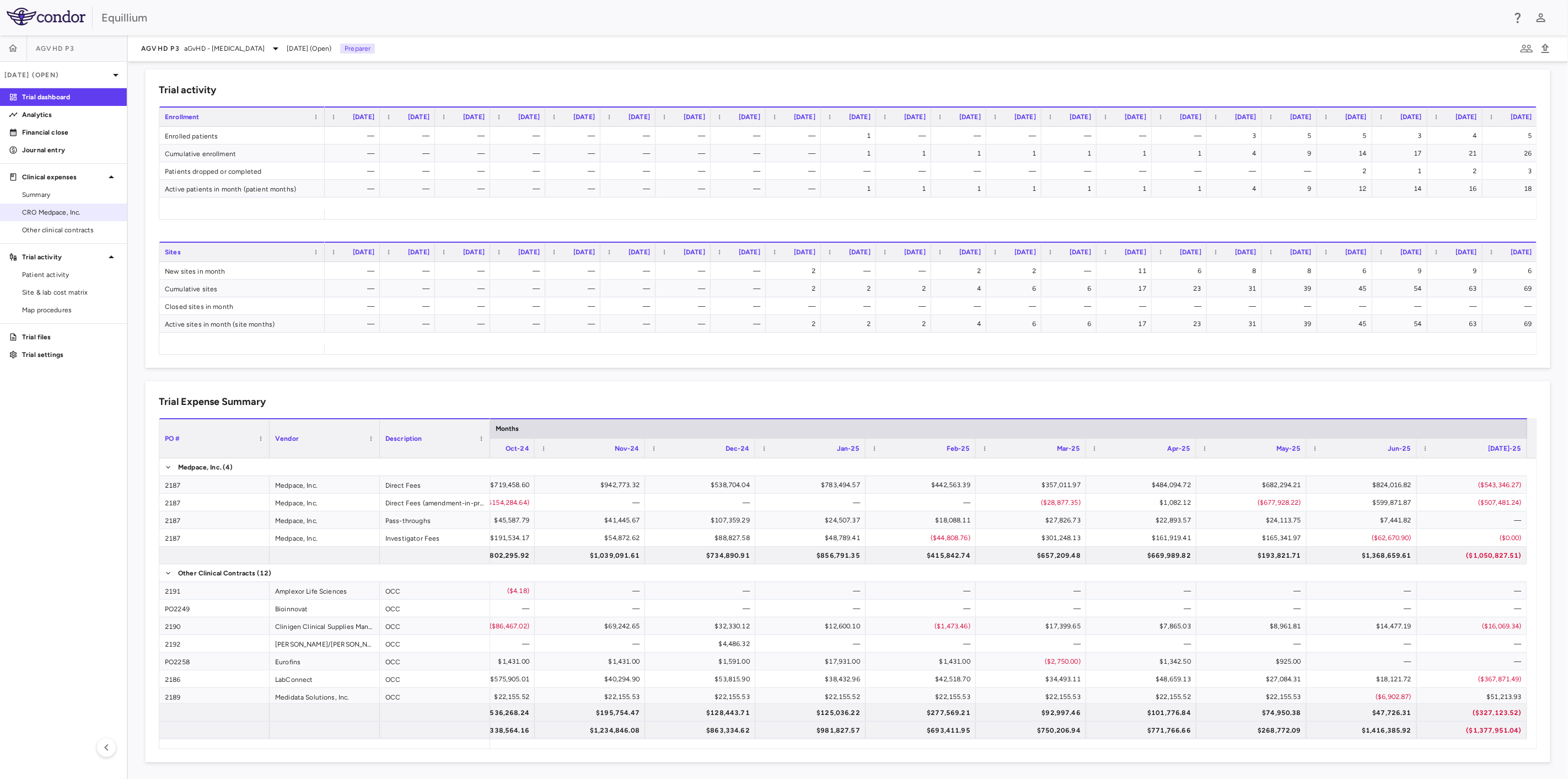
click at [85, 206] on link "CRO Medpace, Inc." at bounding box center [63, 212] width 127 height 16
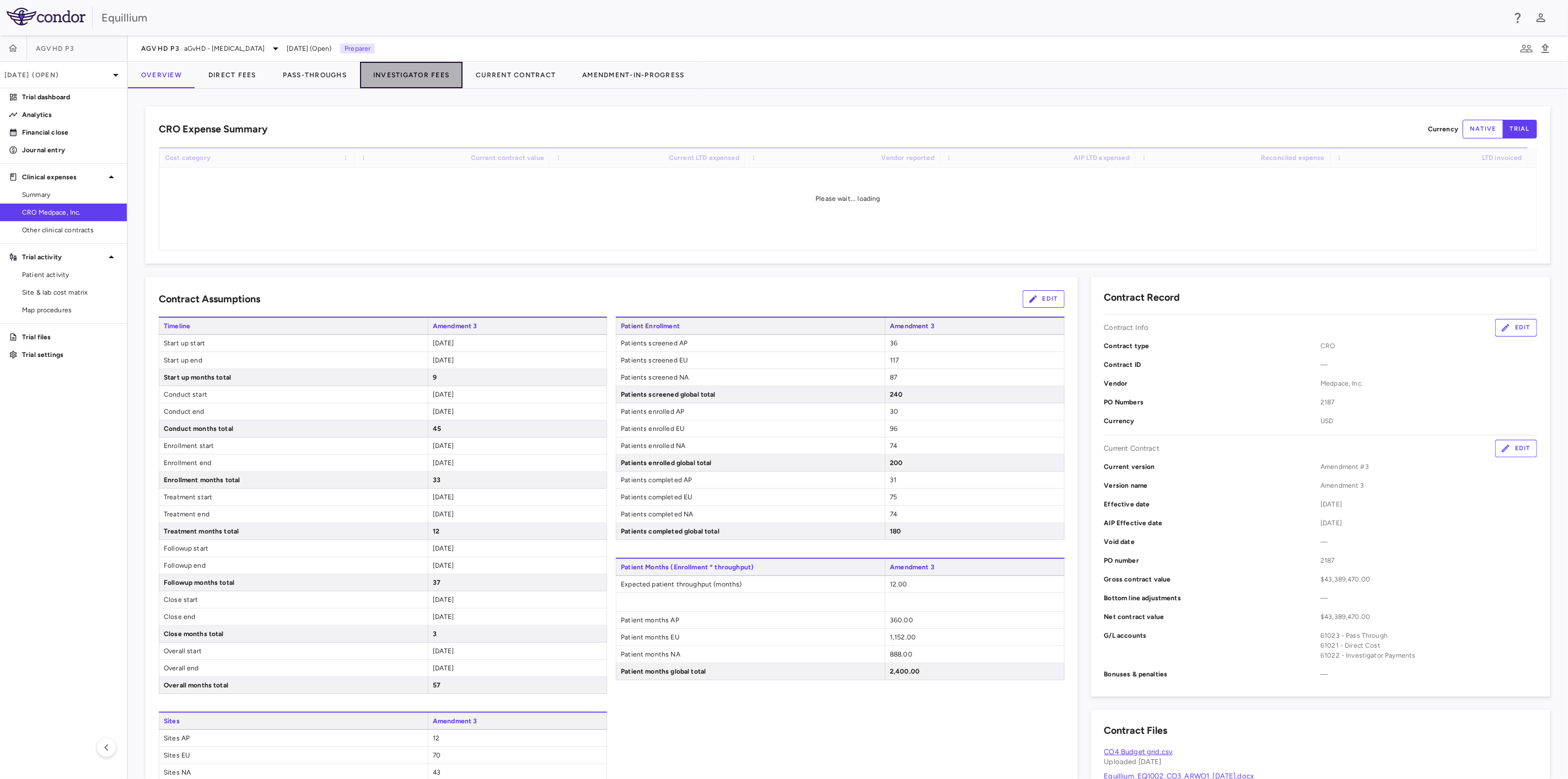
click at [389, 76] on button "Investigator Fees" at bounding box center [411, 74] width 102 height 26
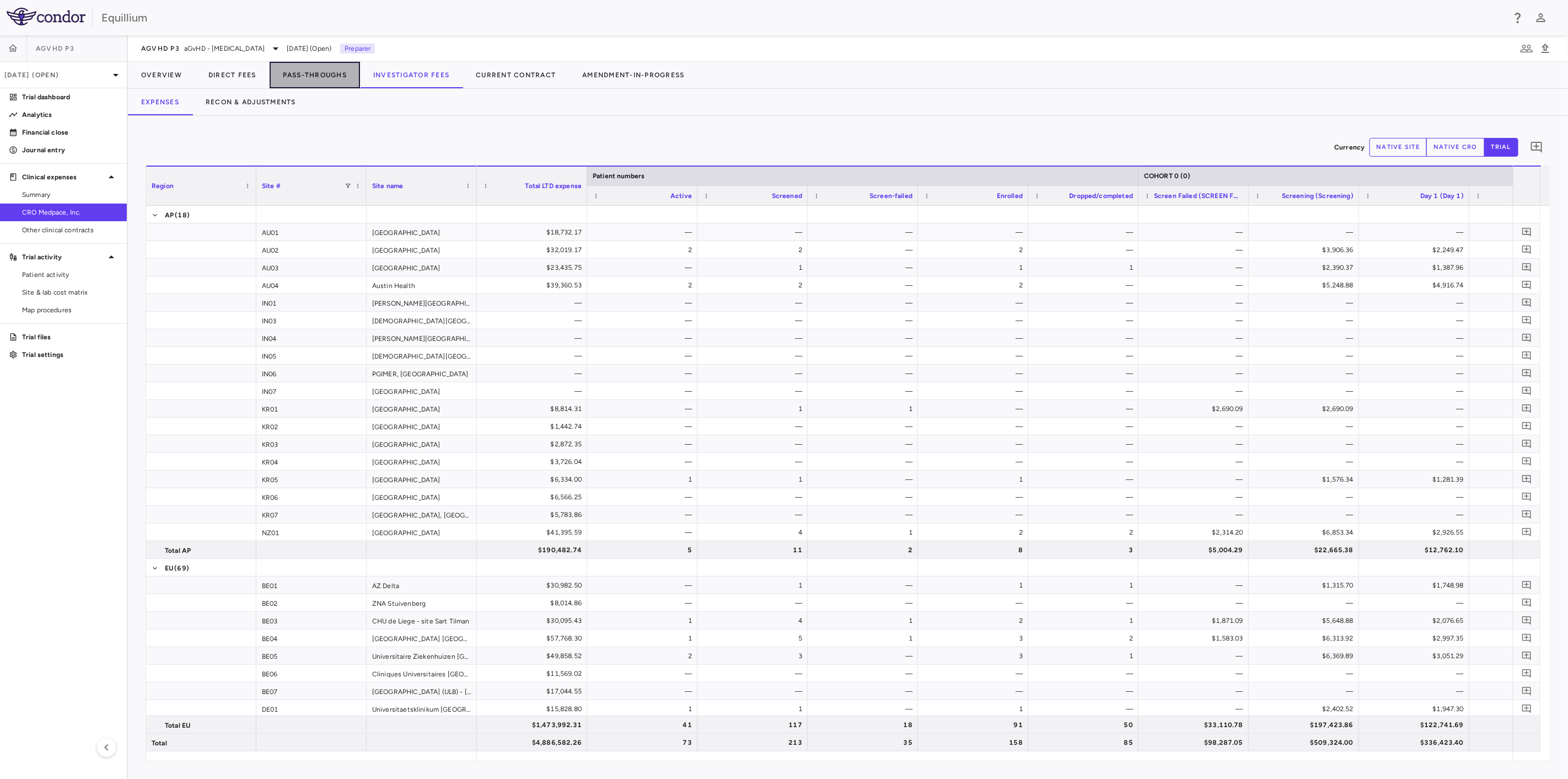
click at [322, 74] on button "Pass-Throughs" at bounding box center [315, 74] width 91 height 26
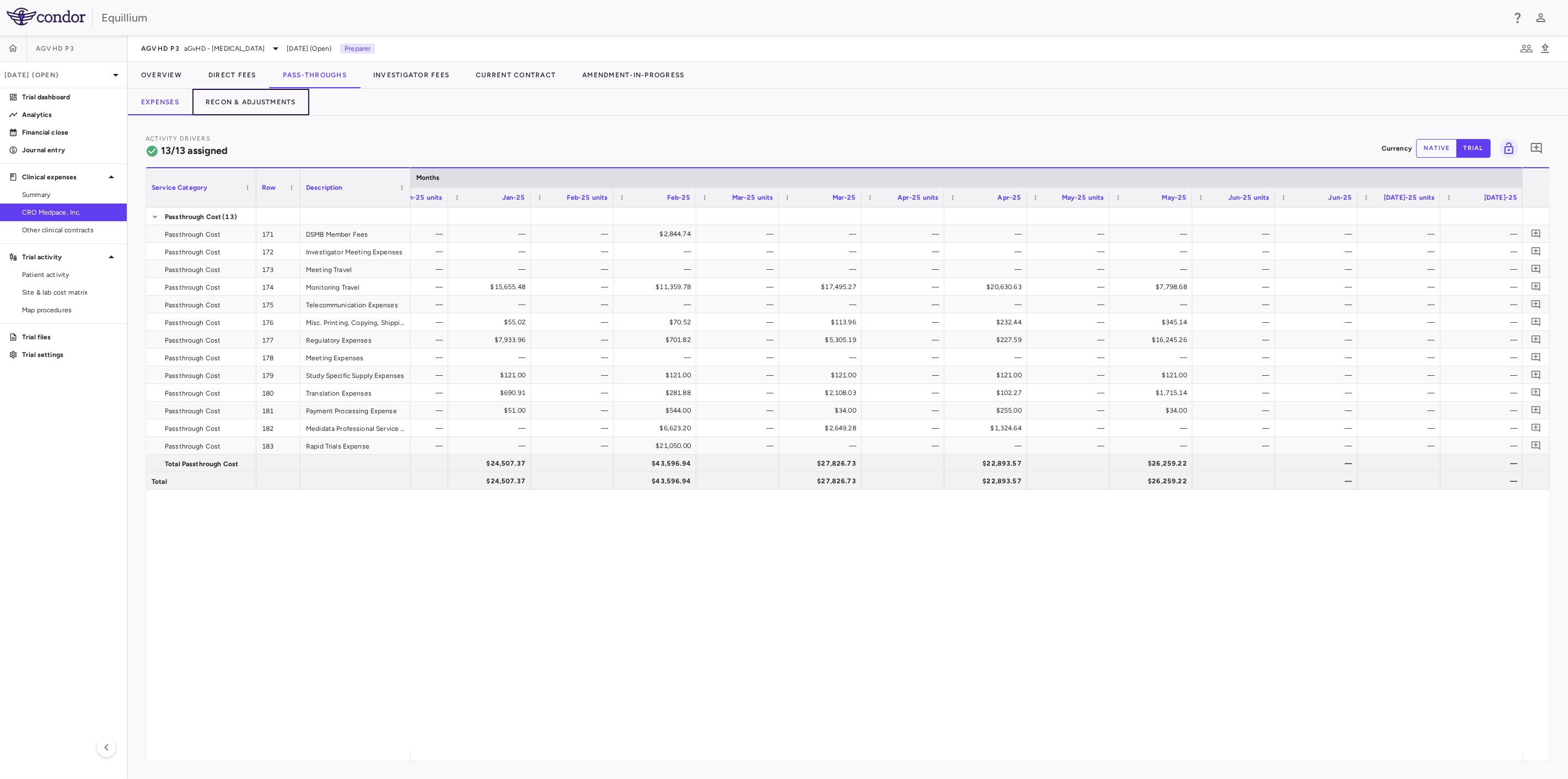
click at [254, 109] on button "Recon & Adjustments" at bounding box center [251, 102] width 117 height 26
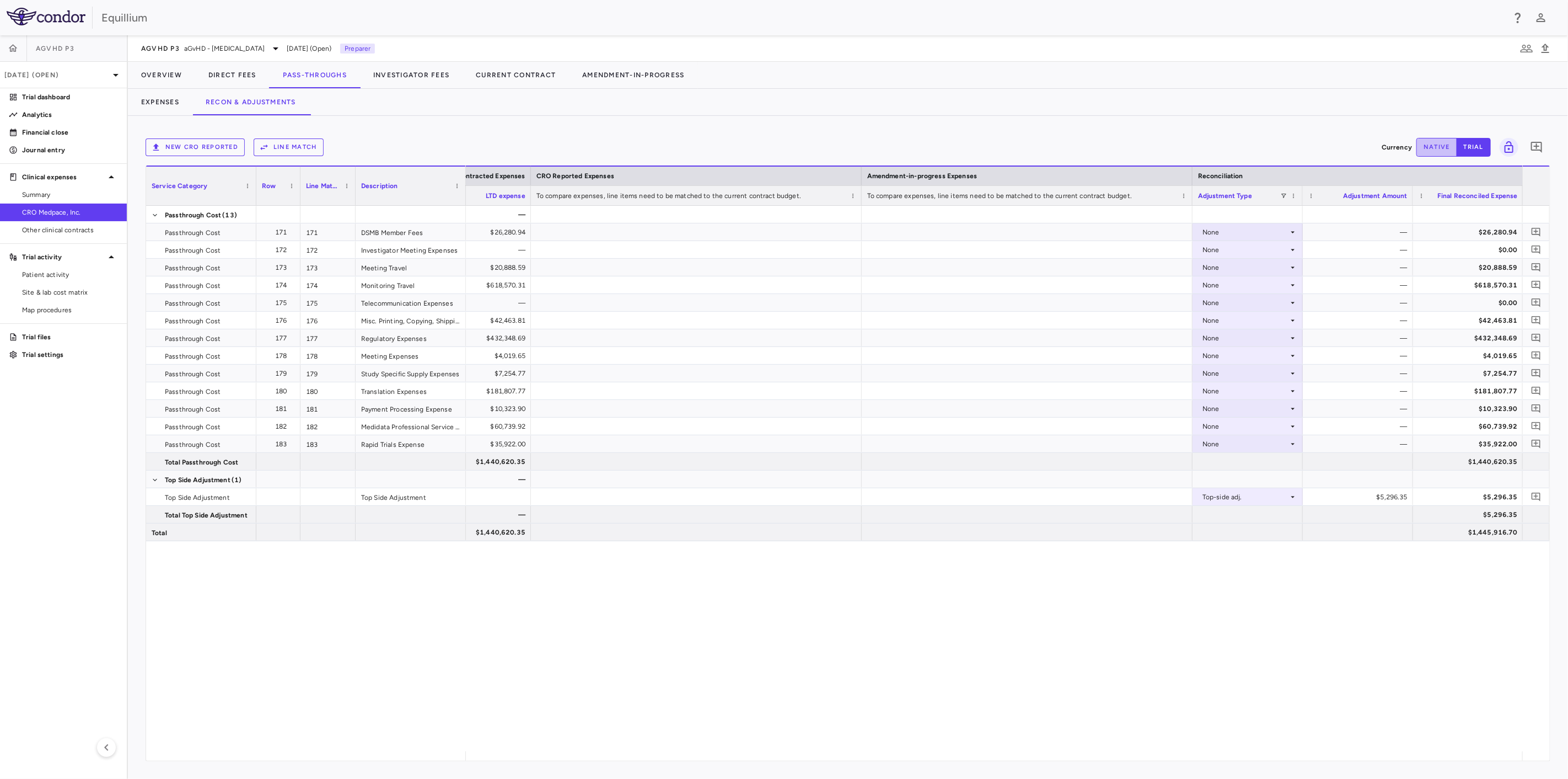
click at [1429, 141] on button "native" at bounding box center [1437, 147] width 41 height 19
click at [1349, 498] on div "$5,296.35" at bounding box center [1360, 497] width 95 height 18
click at [1349, 498] on input "*******" at bounding box center [1366, 498] width 93 height 18
type input "*"
click at [64, 115] on p "Analytics" at bounding box center [70, 115] width 96 height 10
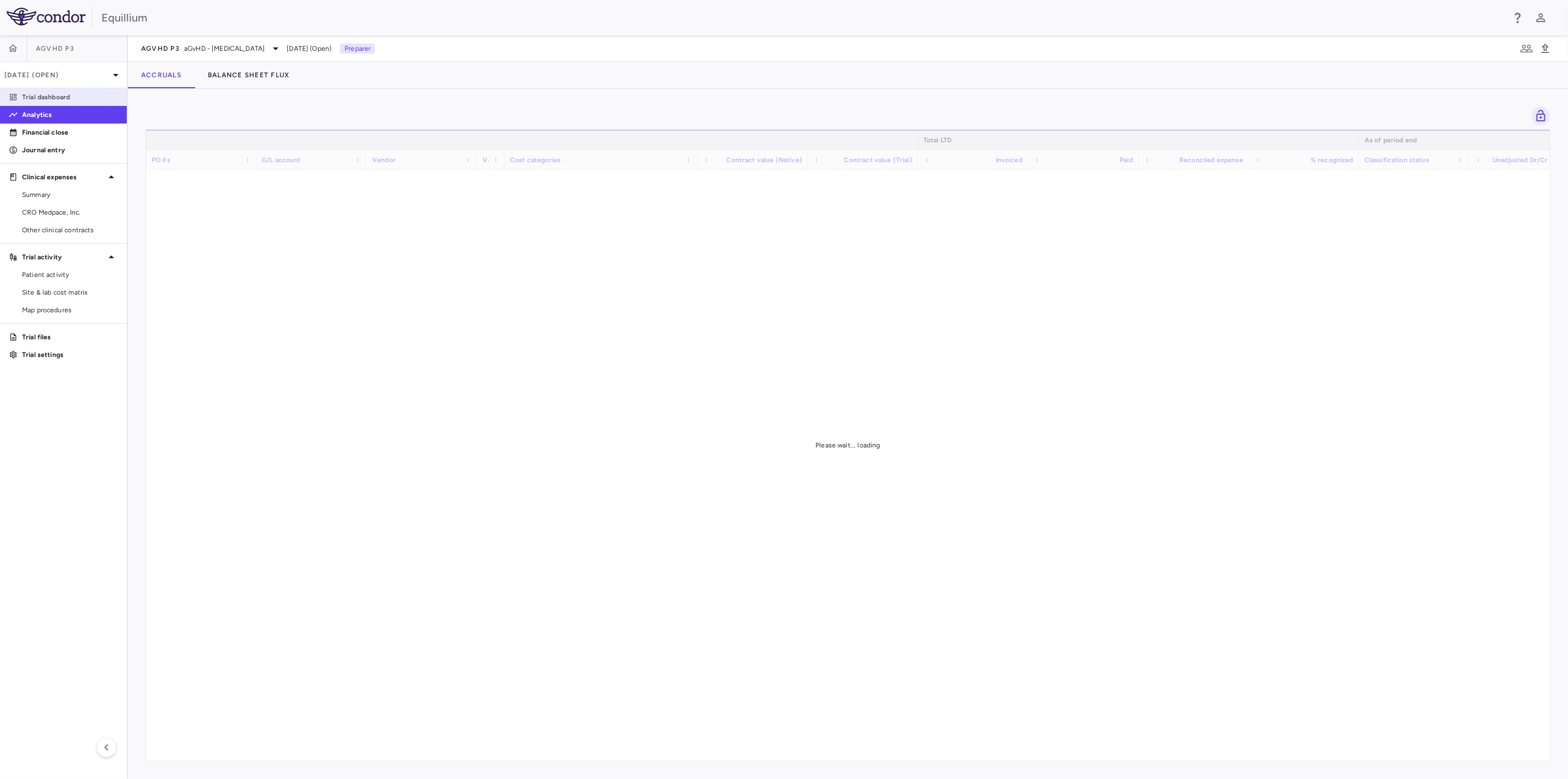
click at [63, 102] on p "Trial dashboard" at bounding box center [70, 97] width 96 height 10
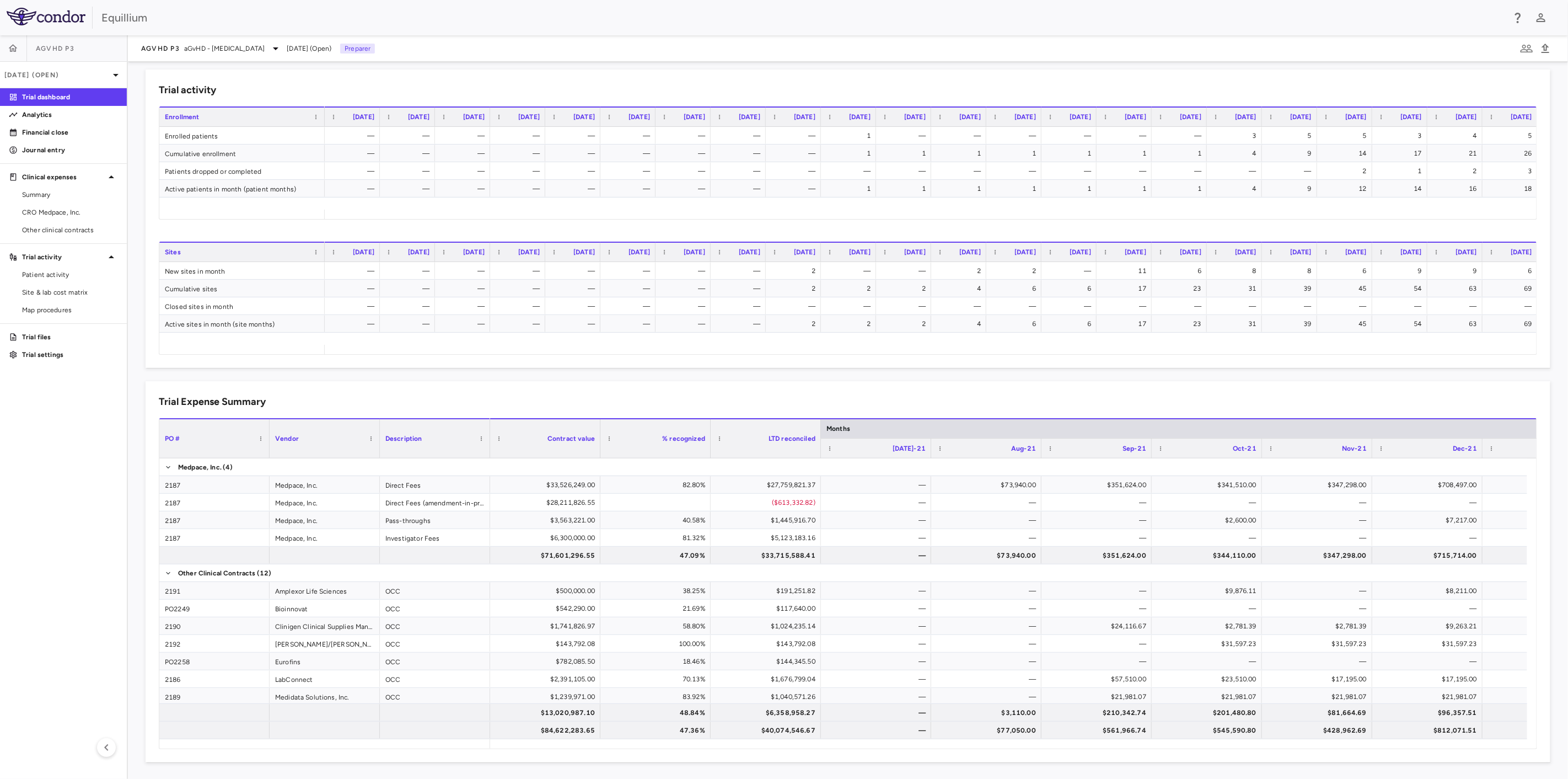
click at [1498, 748] on div "Drag here to set column labels PO # Vendor Description" at bounding box center [848, 583] width 1378 height 331
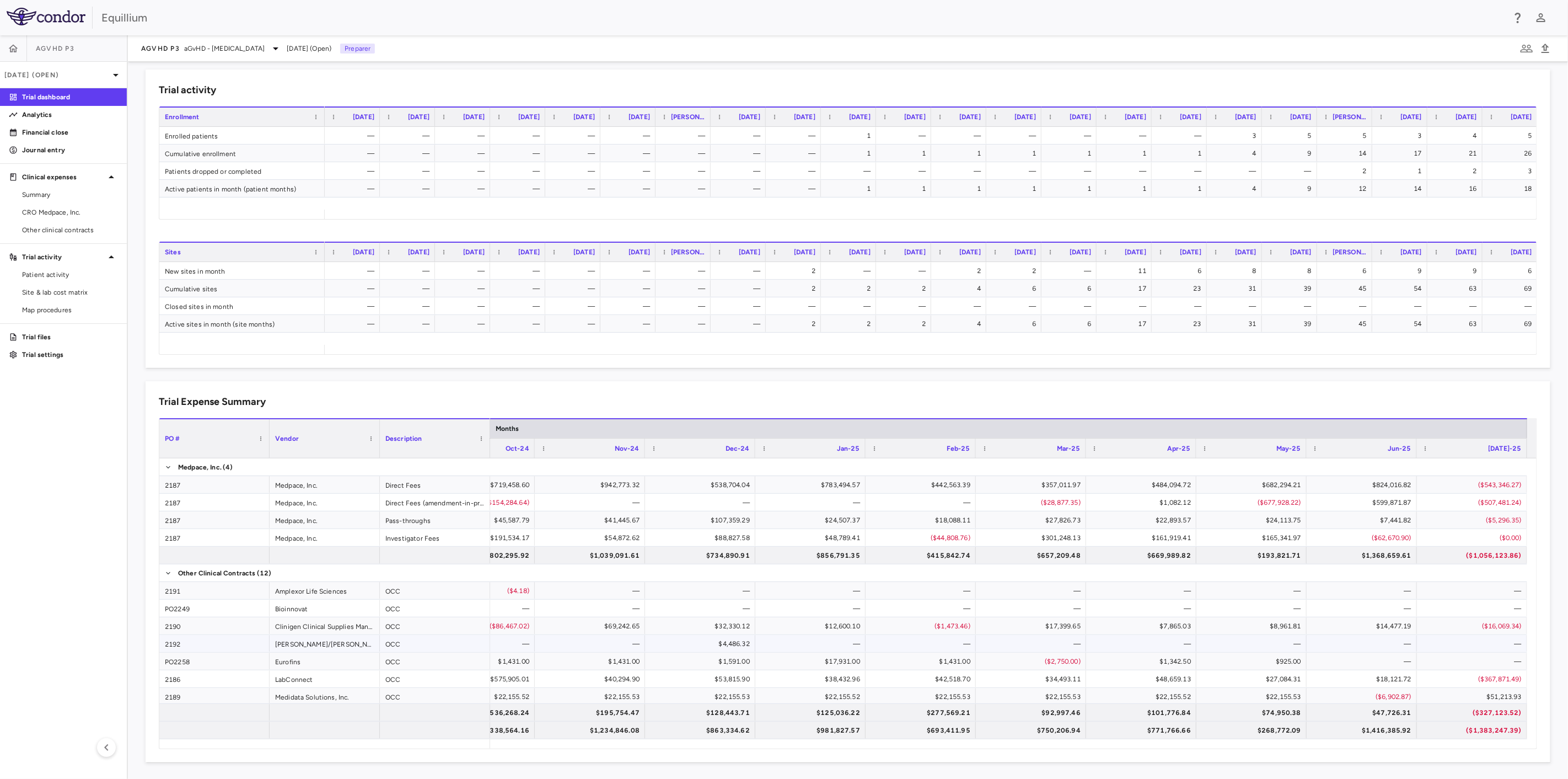
scroll to position [90, 0]
click at [71, 109] on link "Analytics" at bounding box center [63, 115] width 127 height 16
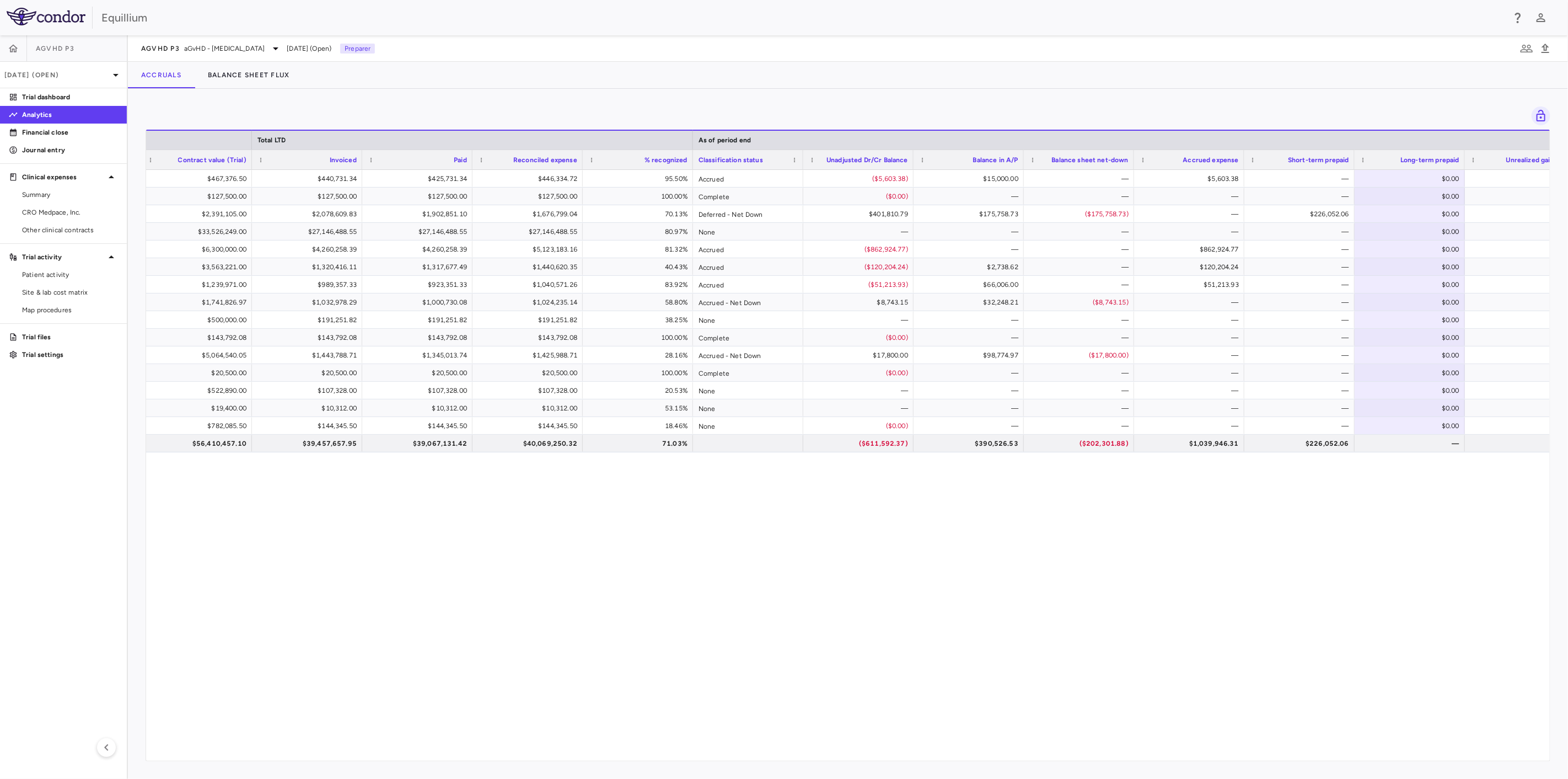
scroll to position [0, 653]
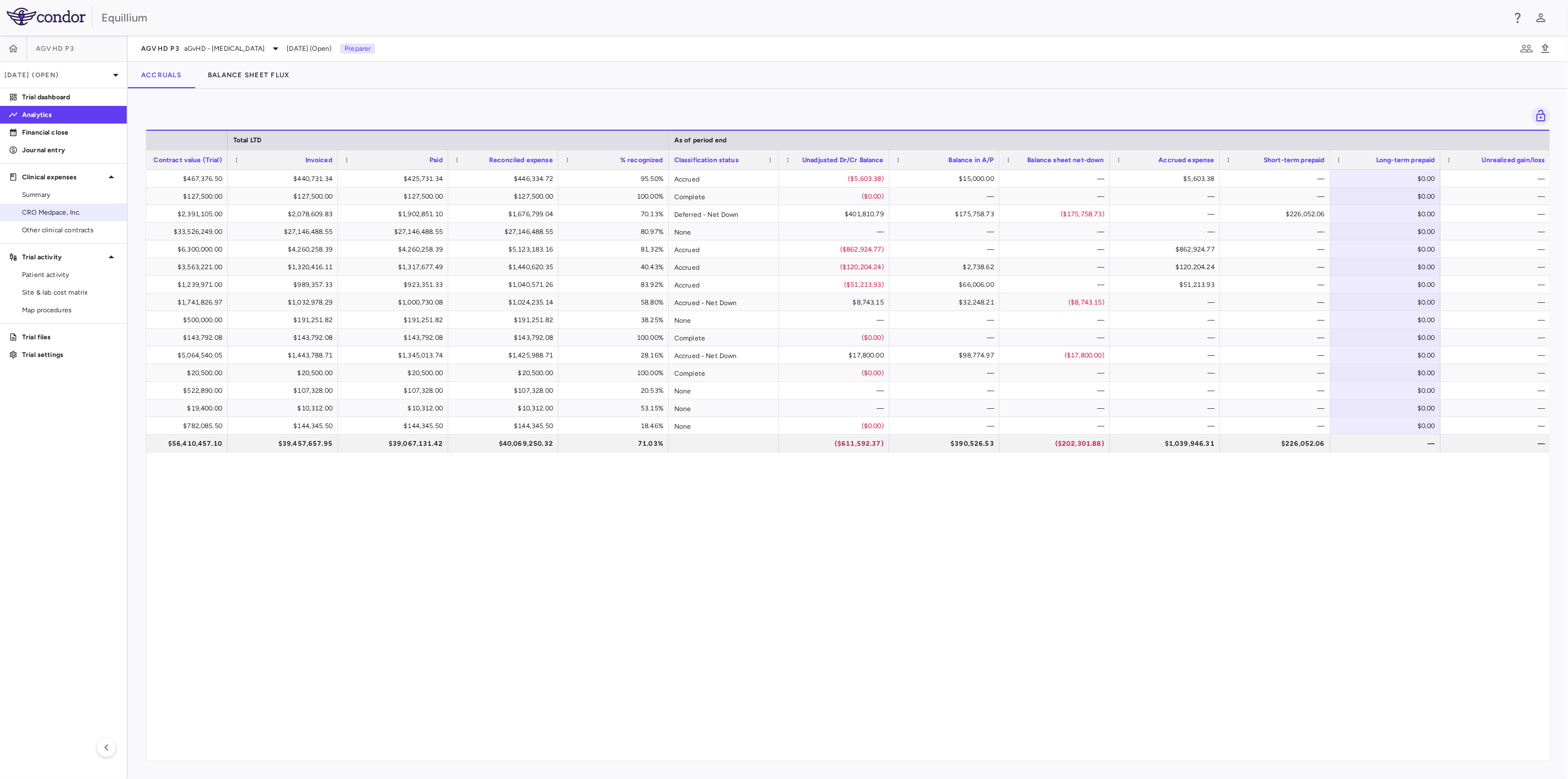
click at [65, 205] on link "CRO Medpace, Inc." at bounding box center [63, 212] width 127 height 16
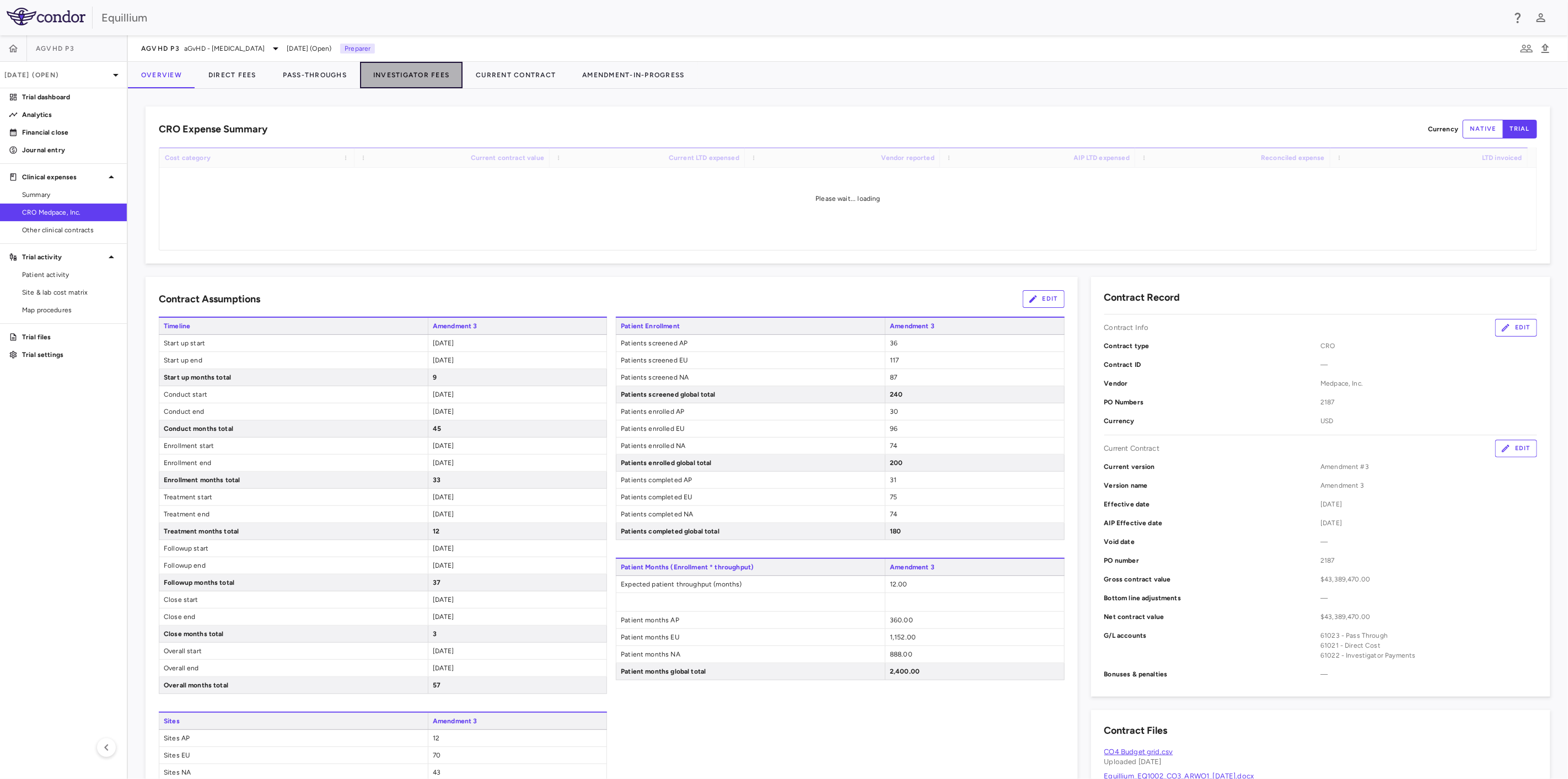
click at [421, 79] on button "Investigator Fees" at bounding box center [411, 74] width 102 height 26
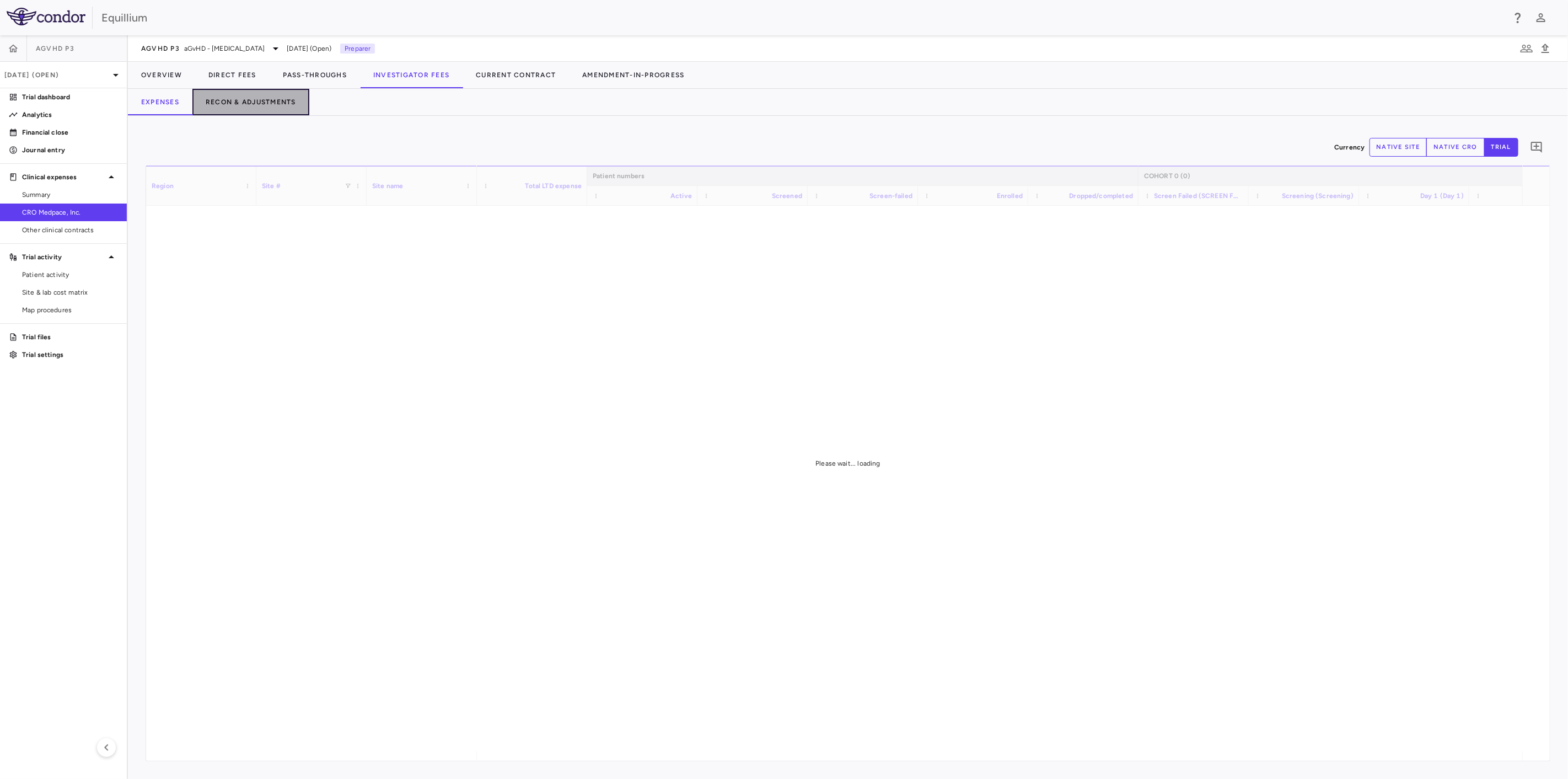
click at [258, 103] on button "Recon & Adjustments" at bounding box center [251, 102] width 117 height 26
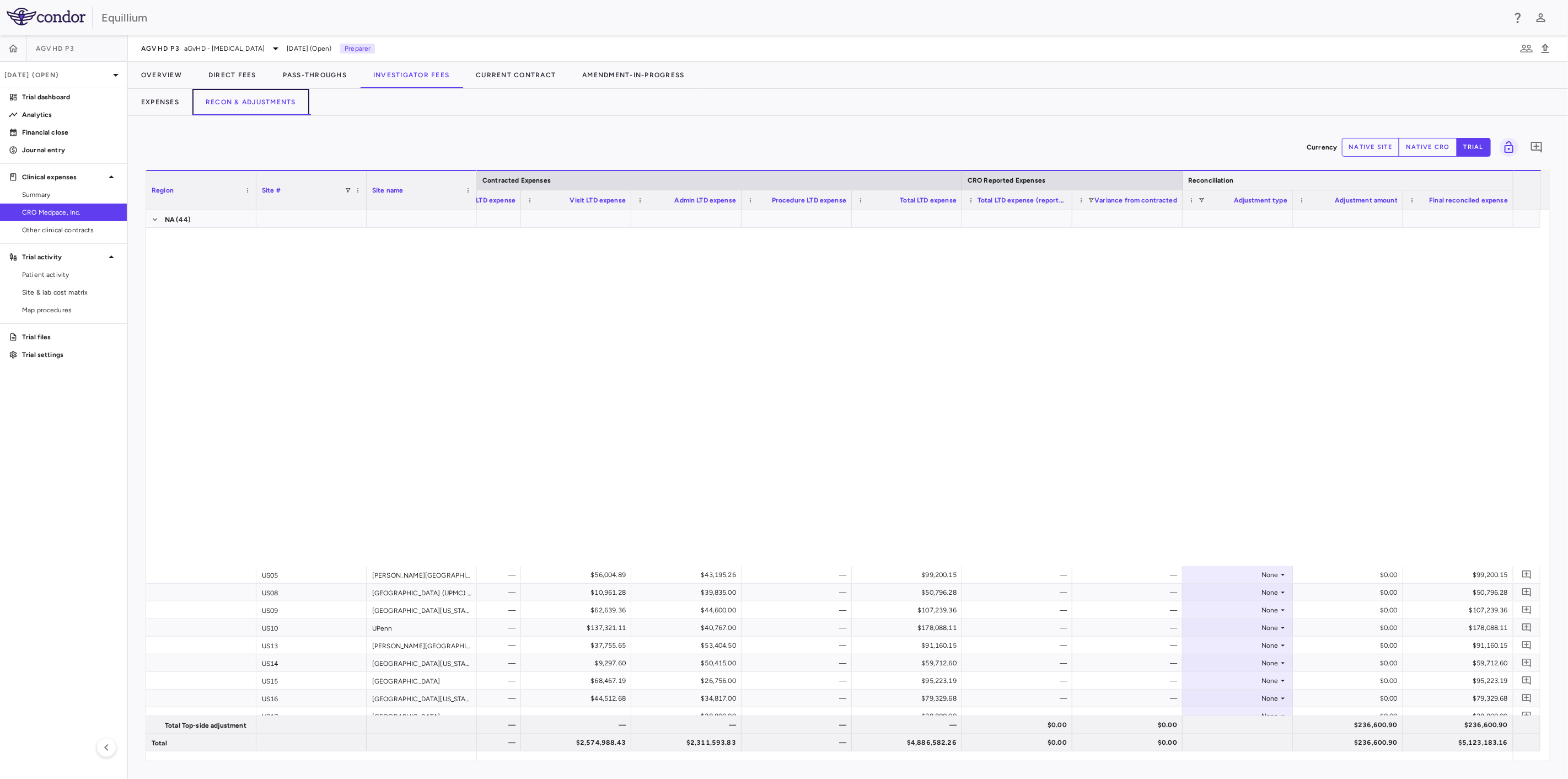
scroll to position [1947, 0]
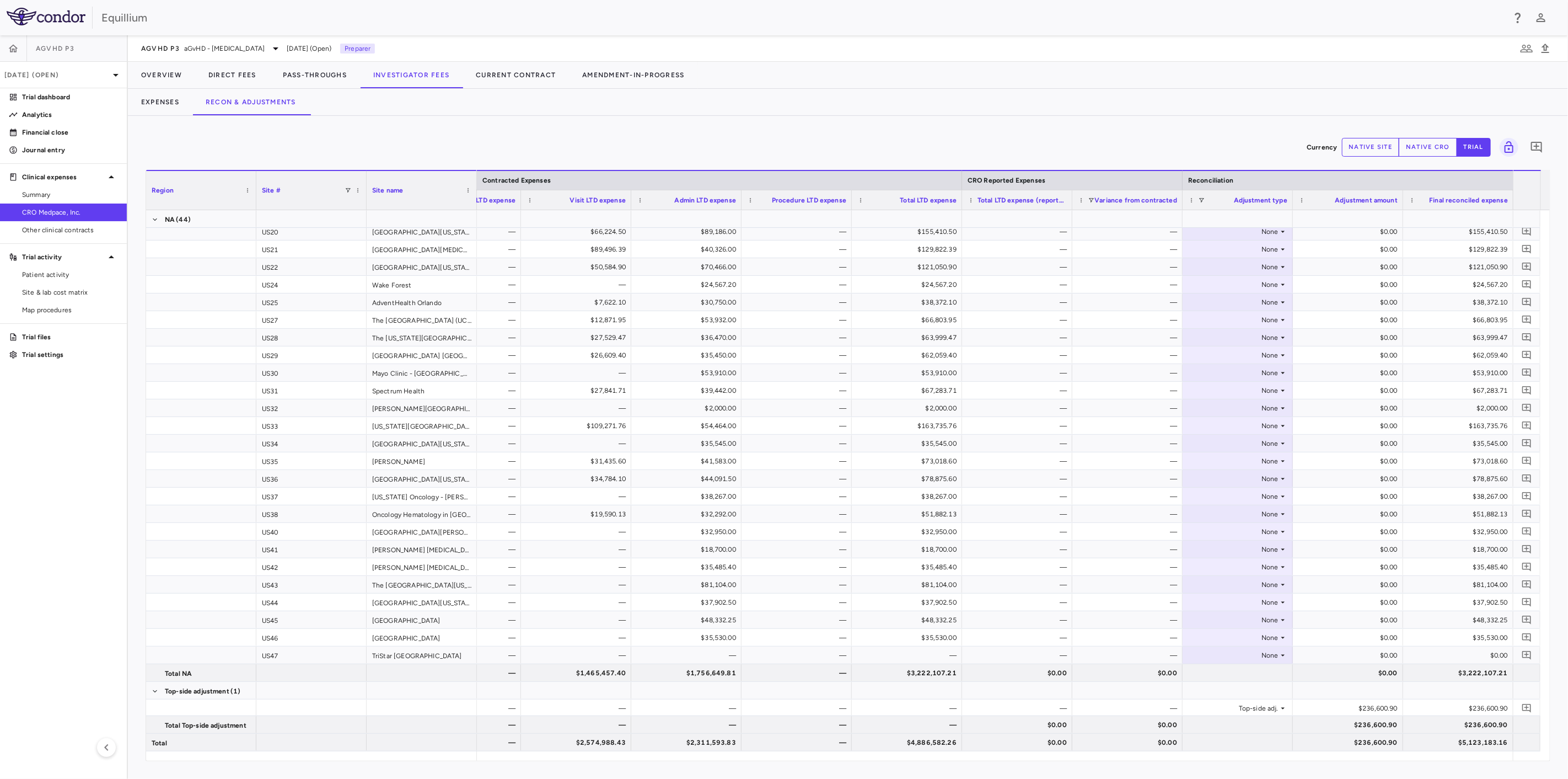
click at [1444, 138] on button "native cro" at bounding box center [1428, 147] width 58 height 19
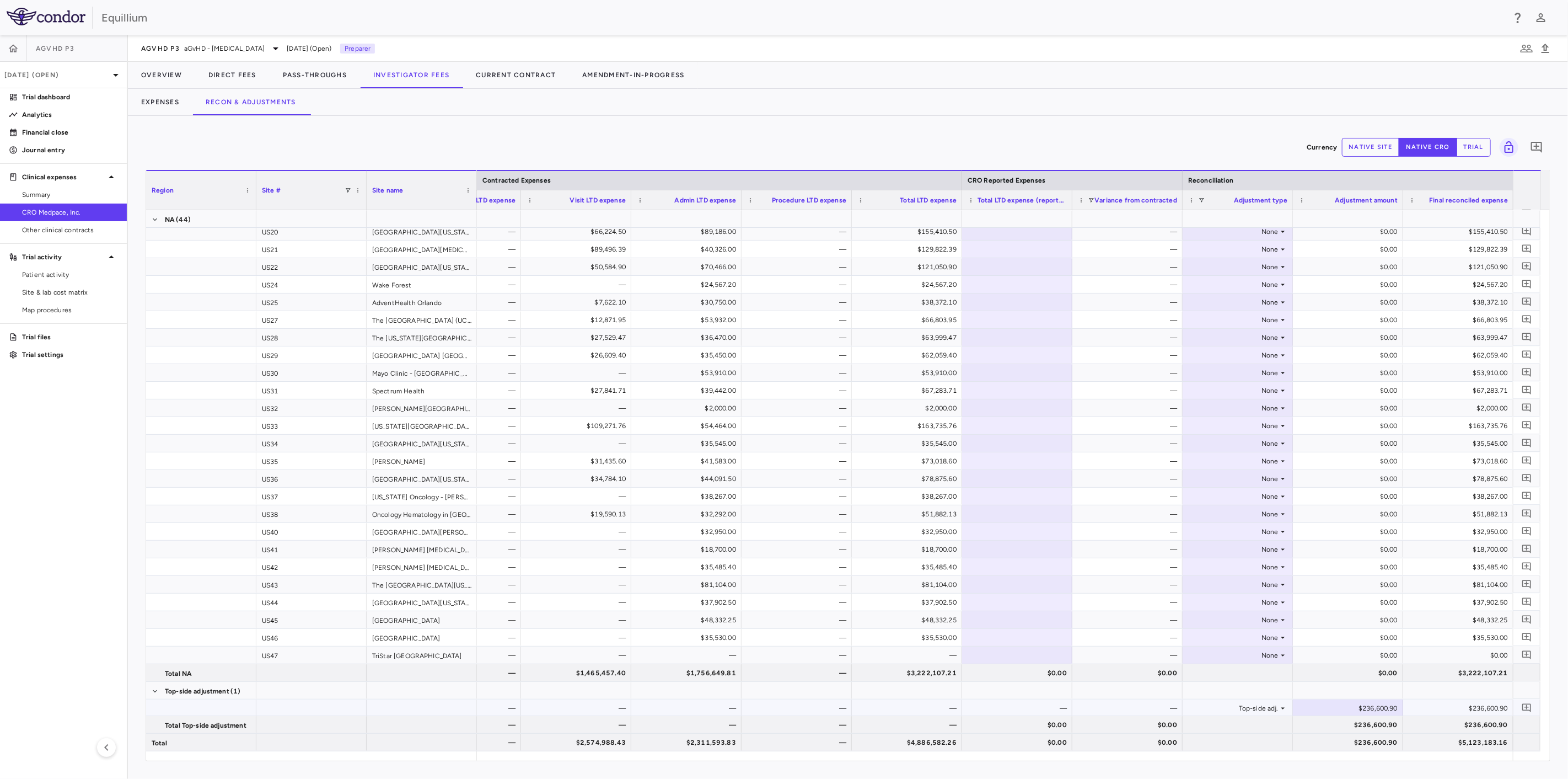
click at [1378, 710] on div "$236,600.90" at bounding box center [1350, 708] width 95 height 18
click at [1395, 705] on input "********" at bounding box center [1356, 709] width 93 height 18
type input "*********"
click at [43, 102] on p "Trial dashboard" at bounding box center [70, 97] width 96 height 10
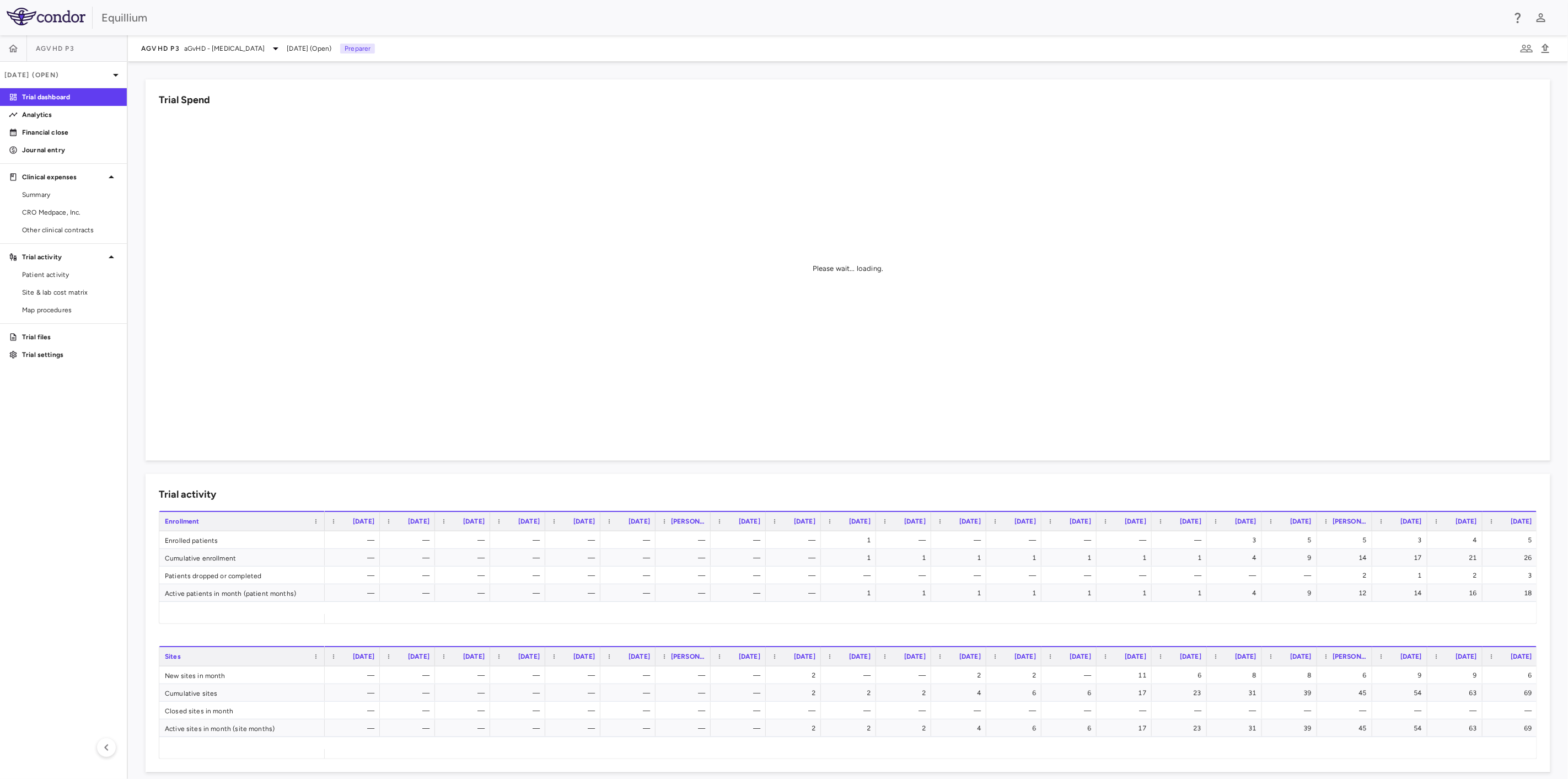
click at [876, 401] on div "Please wait... loading." at bounding box center [848, 269] width 1378 height 305
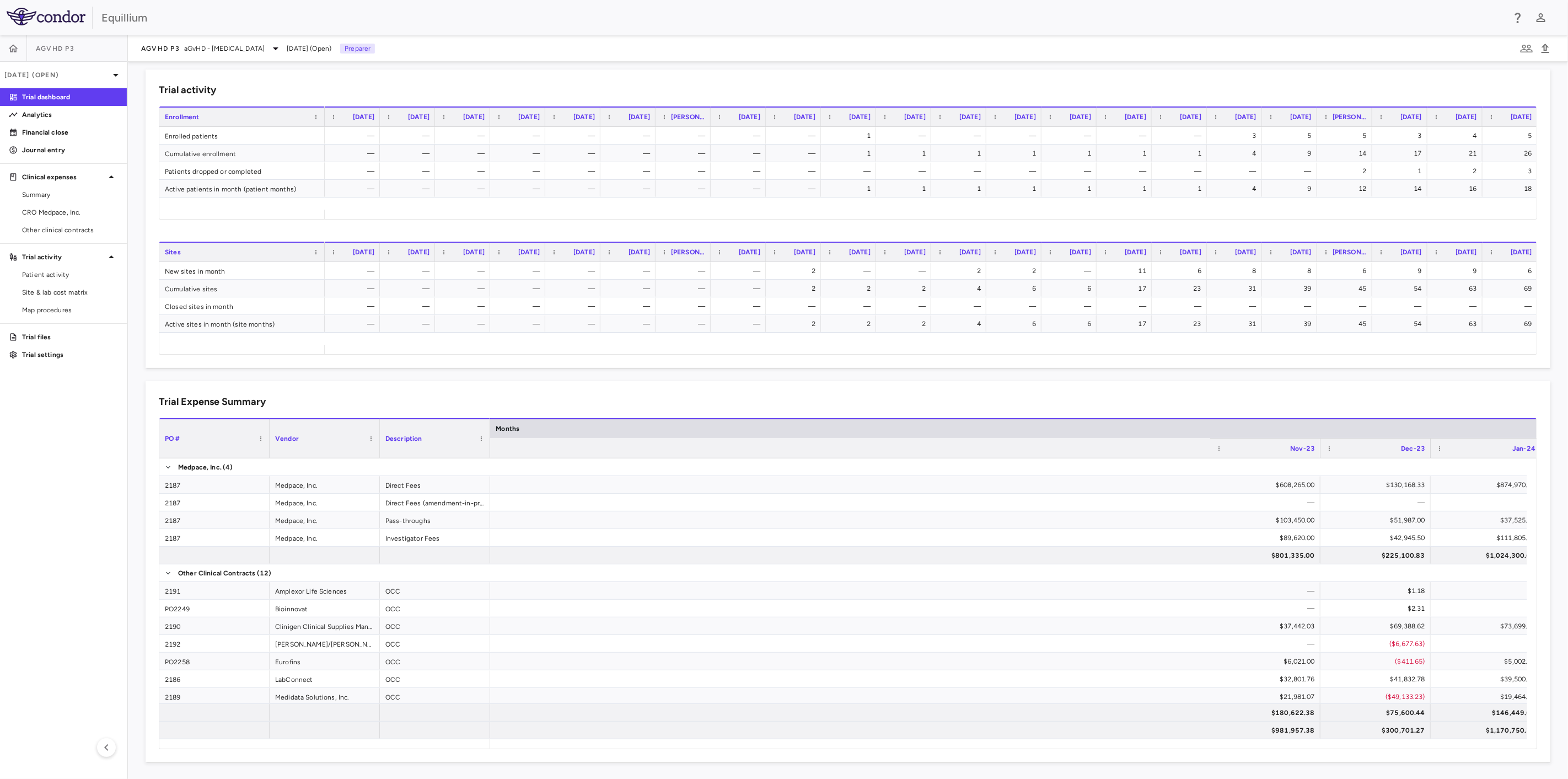
scroll to position [0, 3597]
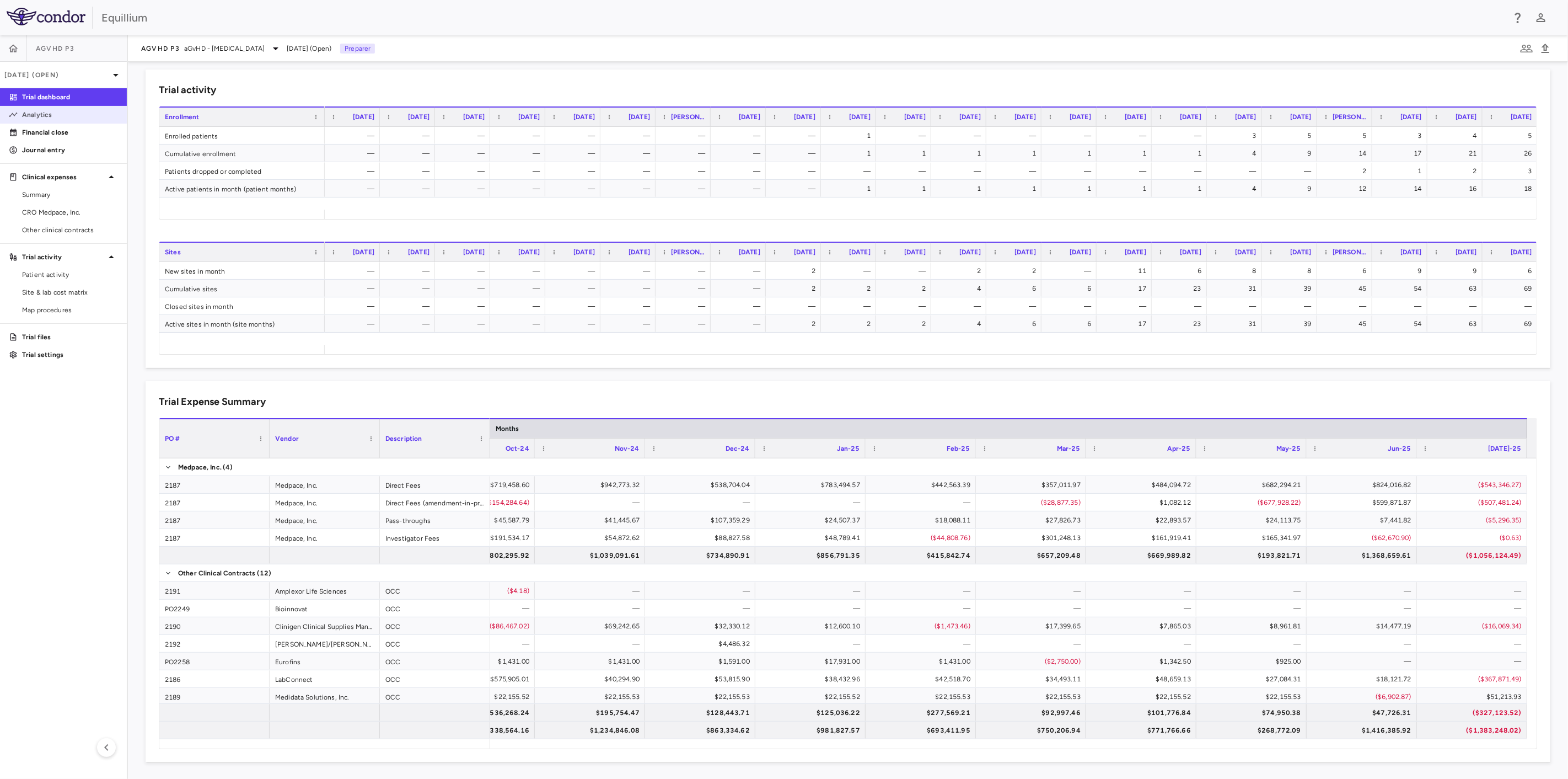
click at [52, 113] on p "Analytics" at bounding box center [70, 115] width 96 height 10
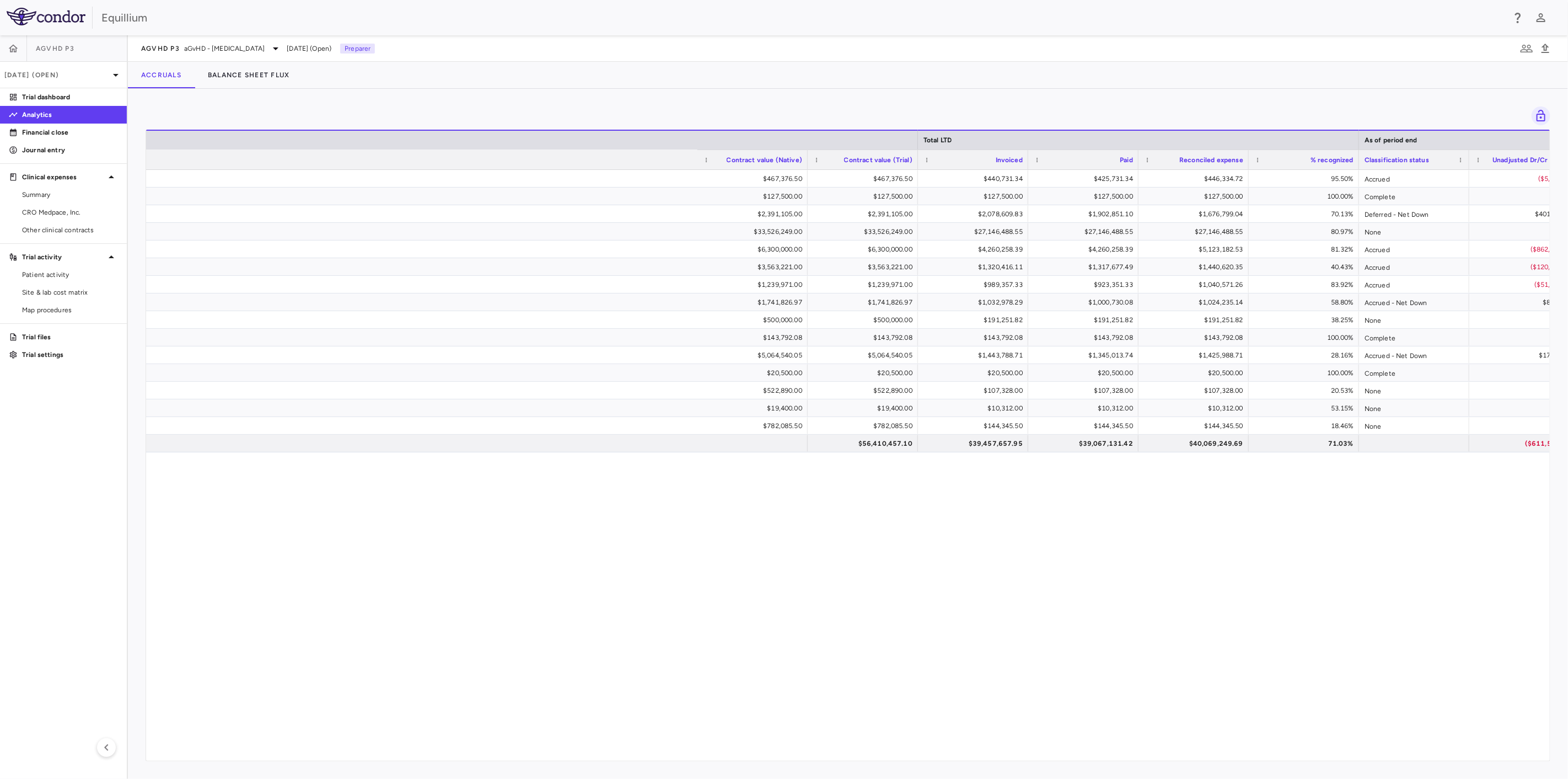
scroll to position [0, 690]
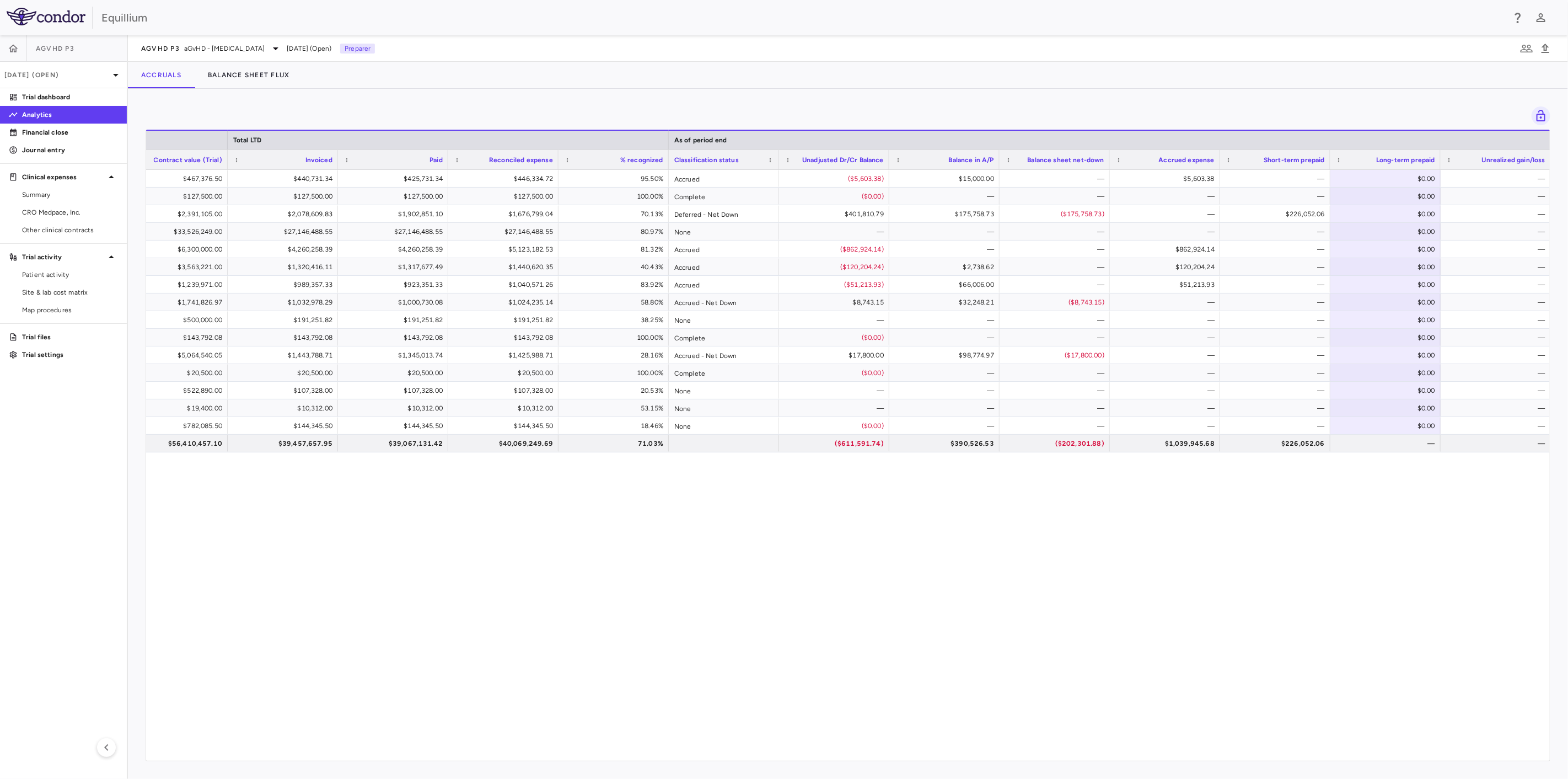
drag, startPoint x: 81, startPoint y: 97, endPoint x: 89, endPoint y: 105, distance: 11.3
click at [81, 97] on p "Trial dashboard" at bounding box center [70, 97] width 96 height 10
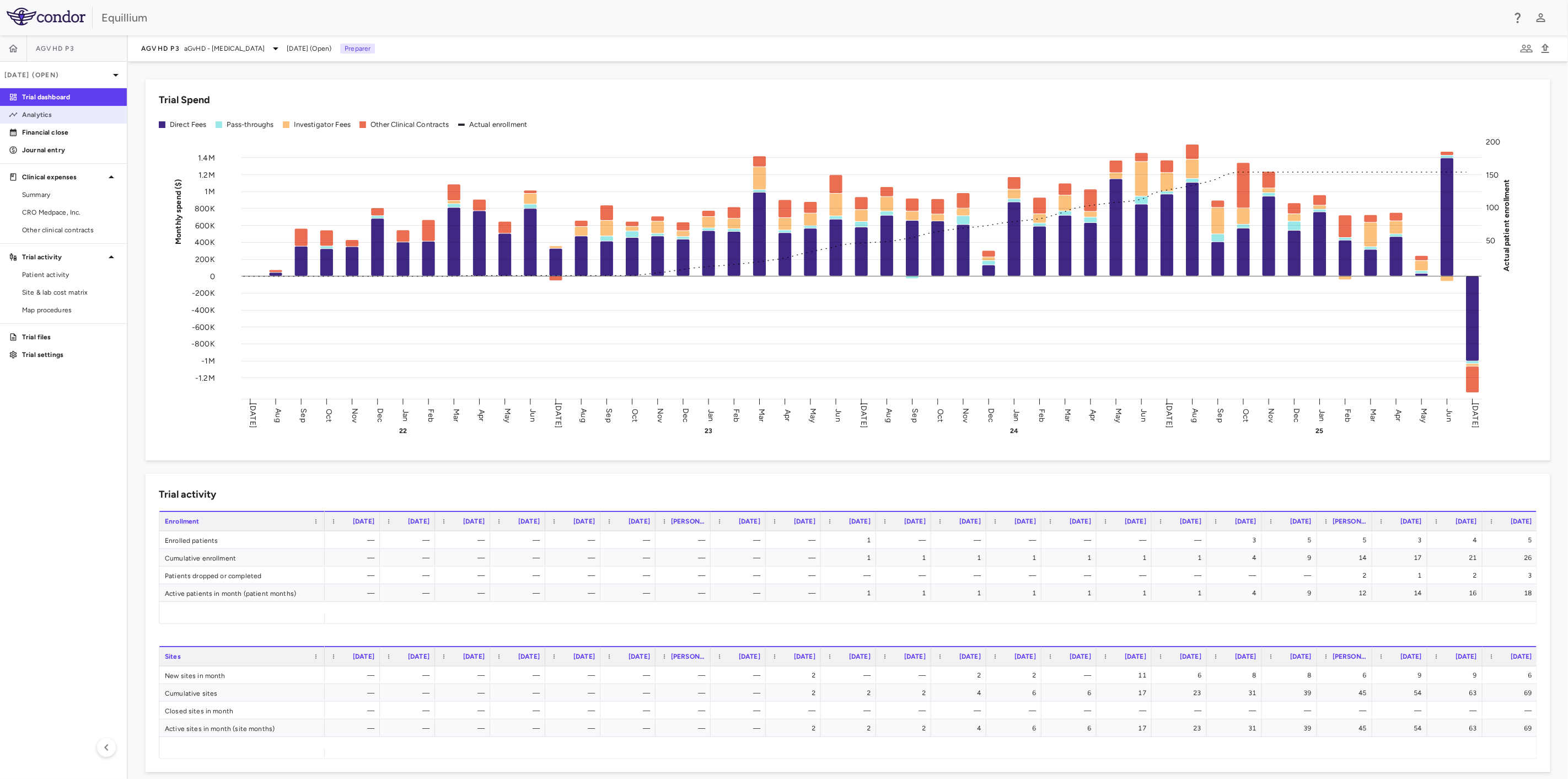
click at [77, 114] on p "Analytics" at bounding box center [70, 115] width 96 height 10
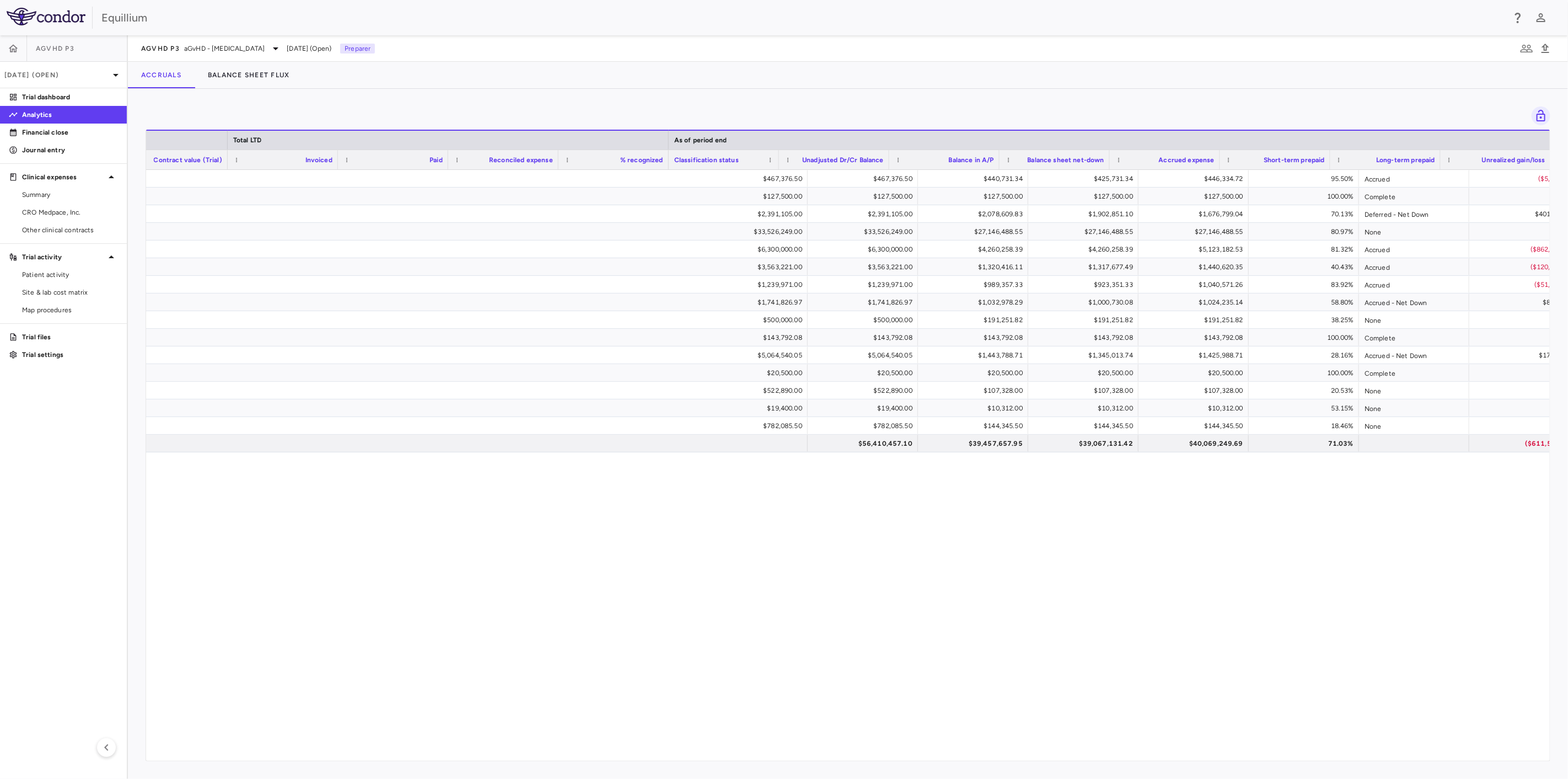
scroll to position [0, 690]
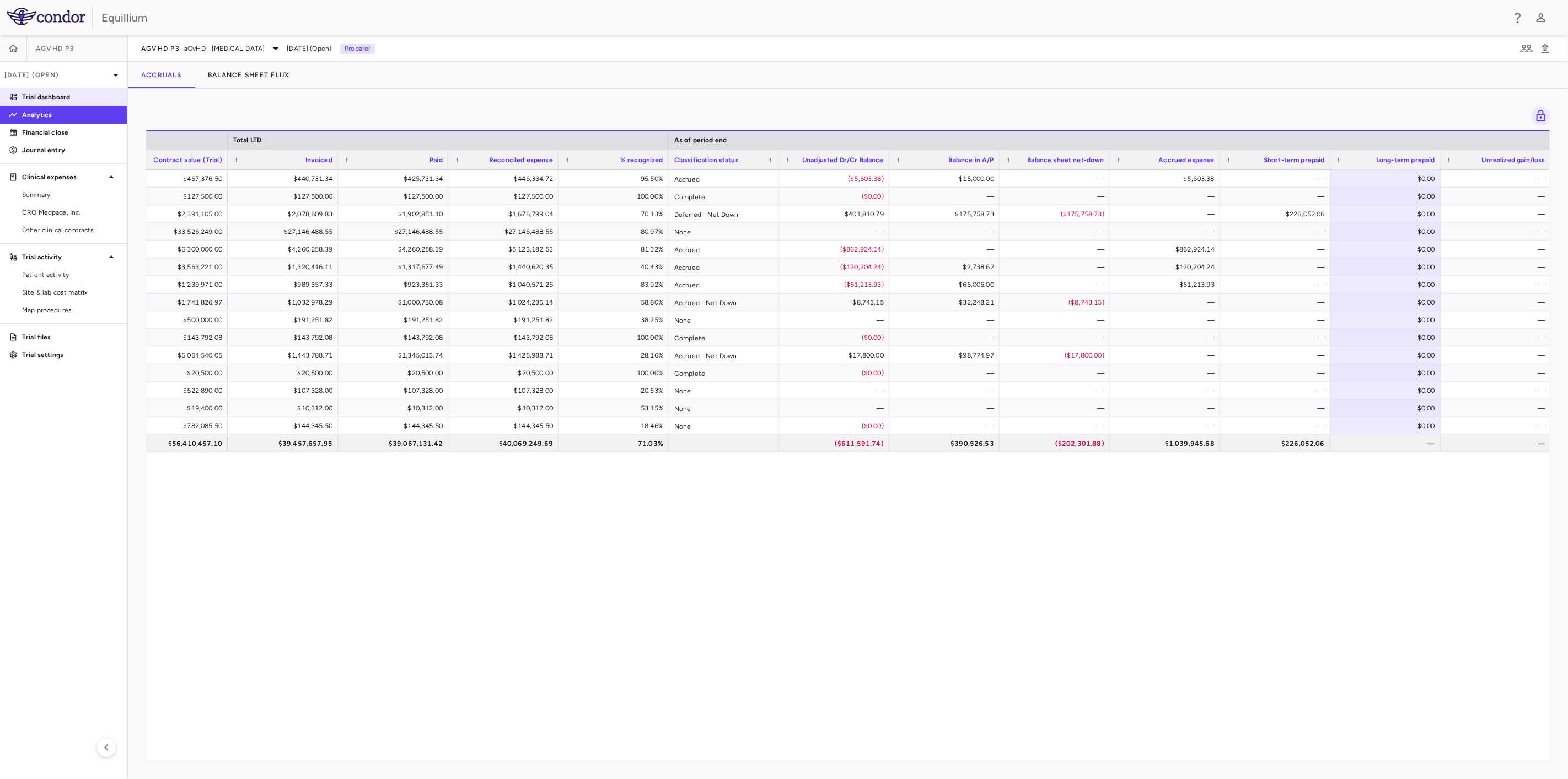
click at [52, 93] on p "Trial dashboard" at bounding box center [70, 97] width 96 height 10
